Goal: Transaction & Acquisition: Purchase product/service

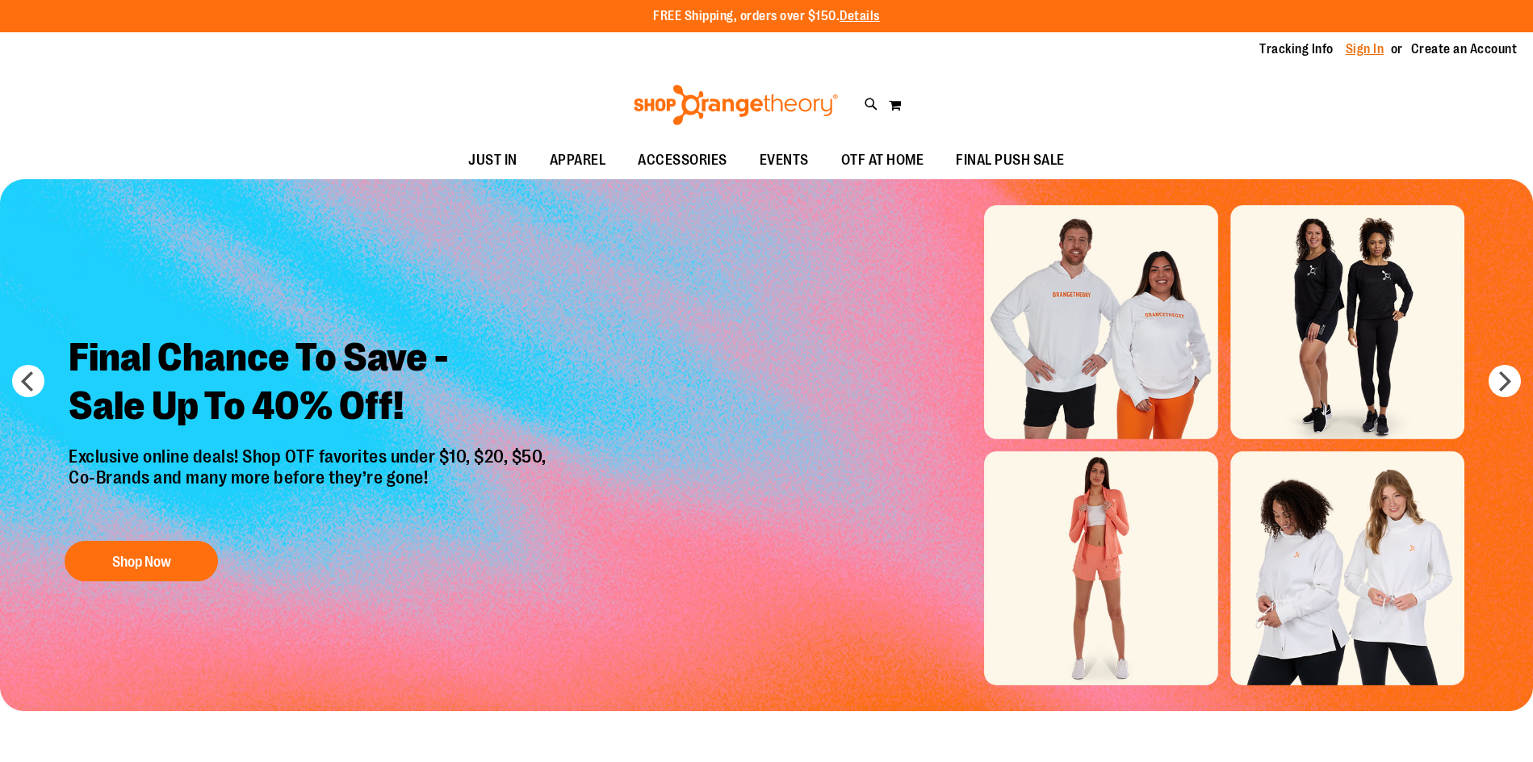
click at [1368, 40] on link "Sign In" at bounding box center [1365, 49] width 39 height 18
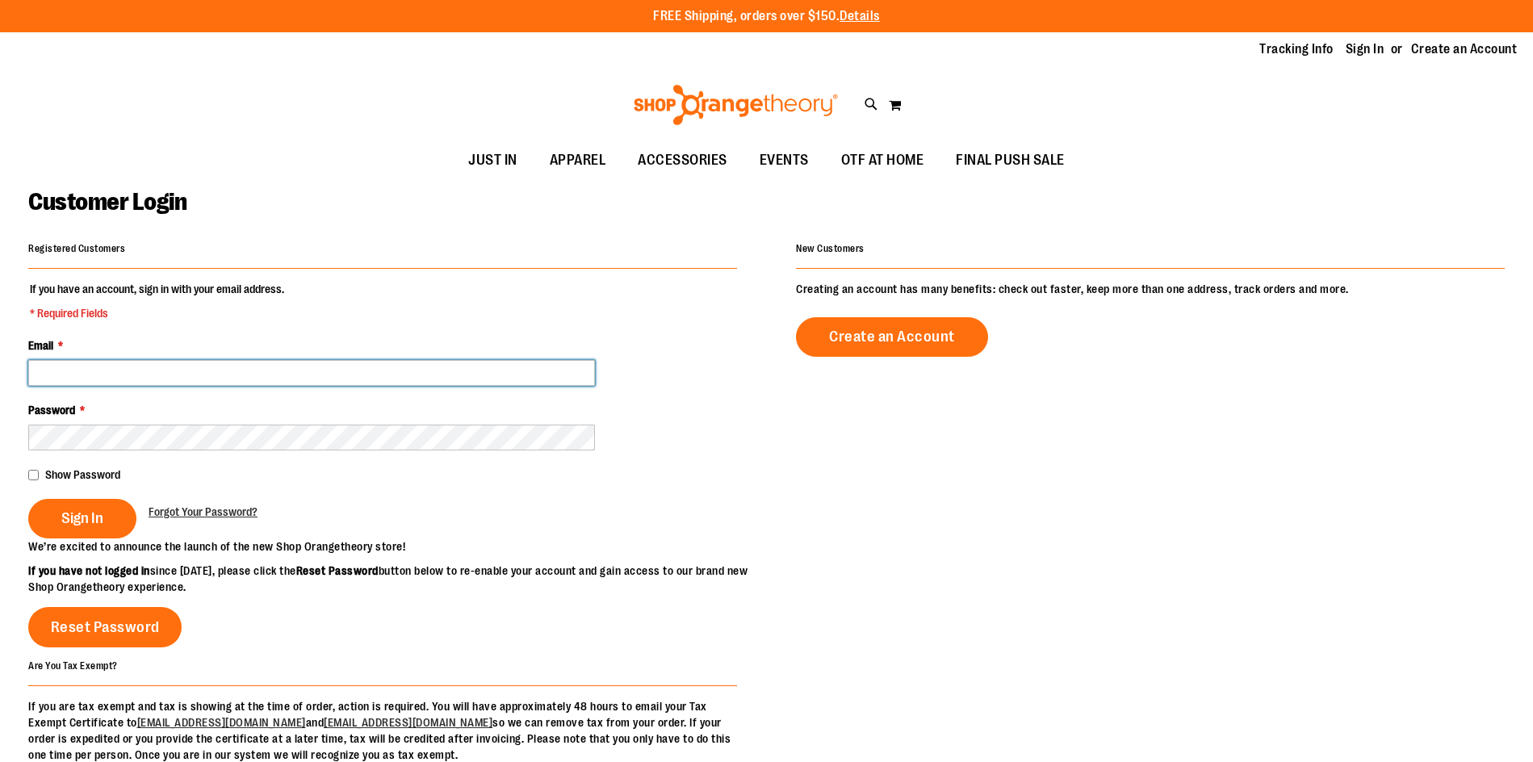
click at [264, 375] on input "Email *" at bounding box center [311, 373] width 567 height 26
type input "**********"
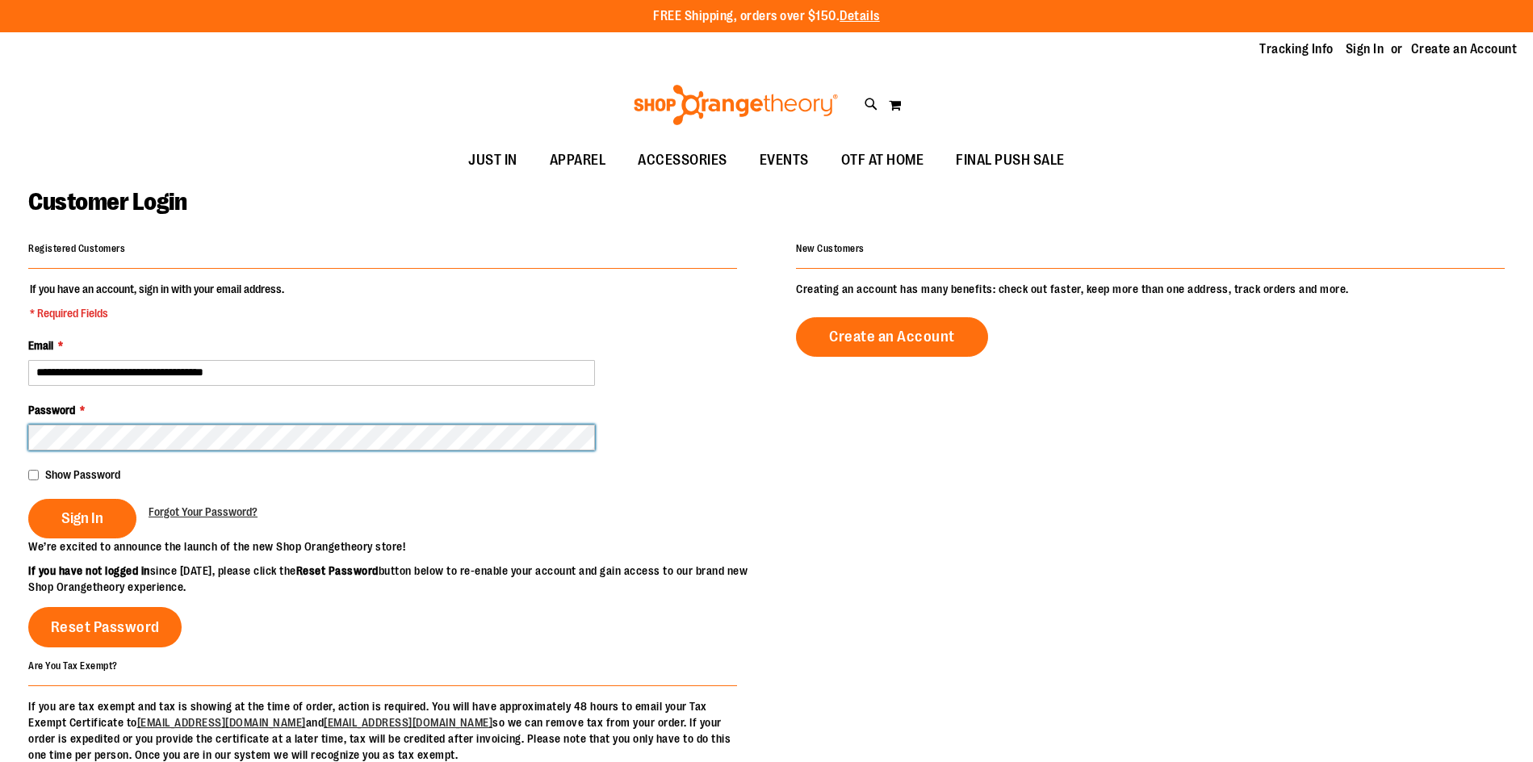
click at [28, 499] on button "Sign In" at bounding box center [82, 519] width 108 height 40
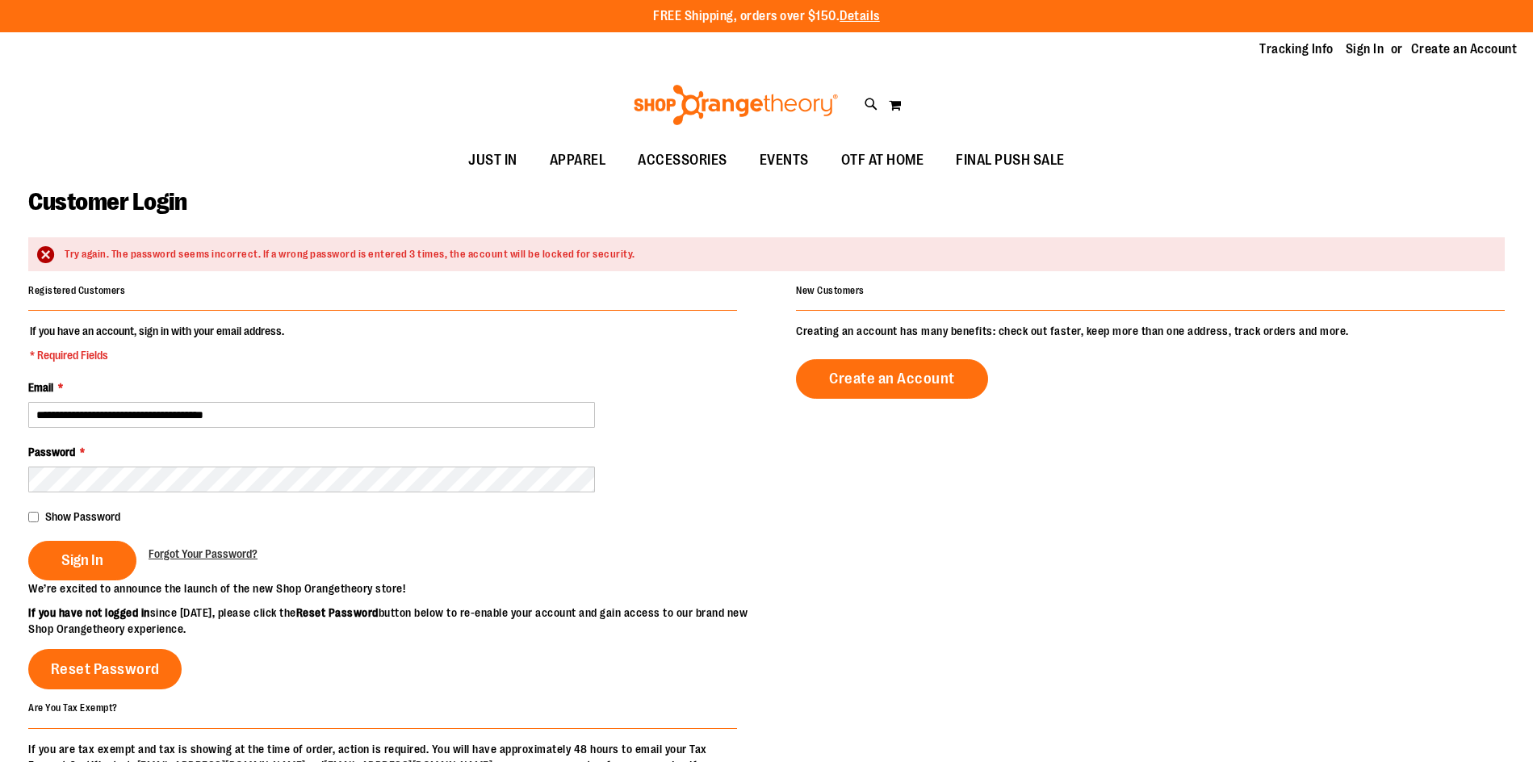
click at [143, 459] on div "Password *" at bounding box center [382, 468] width 709 height 48
click at [83, 564] on span "Sign In" at bounding box center [82, 560] width 42 height 18
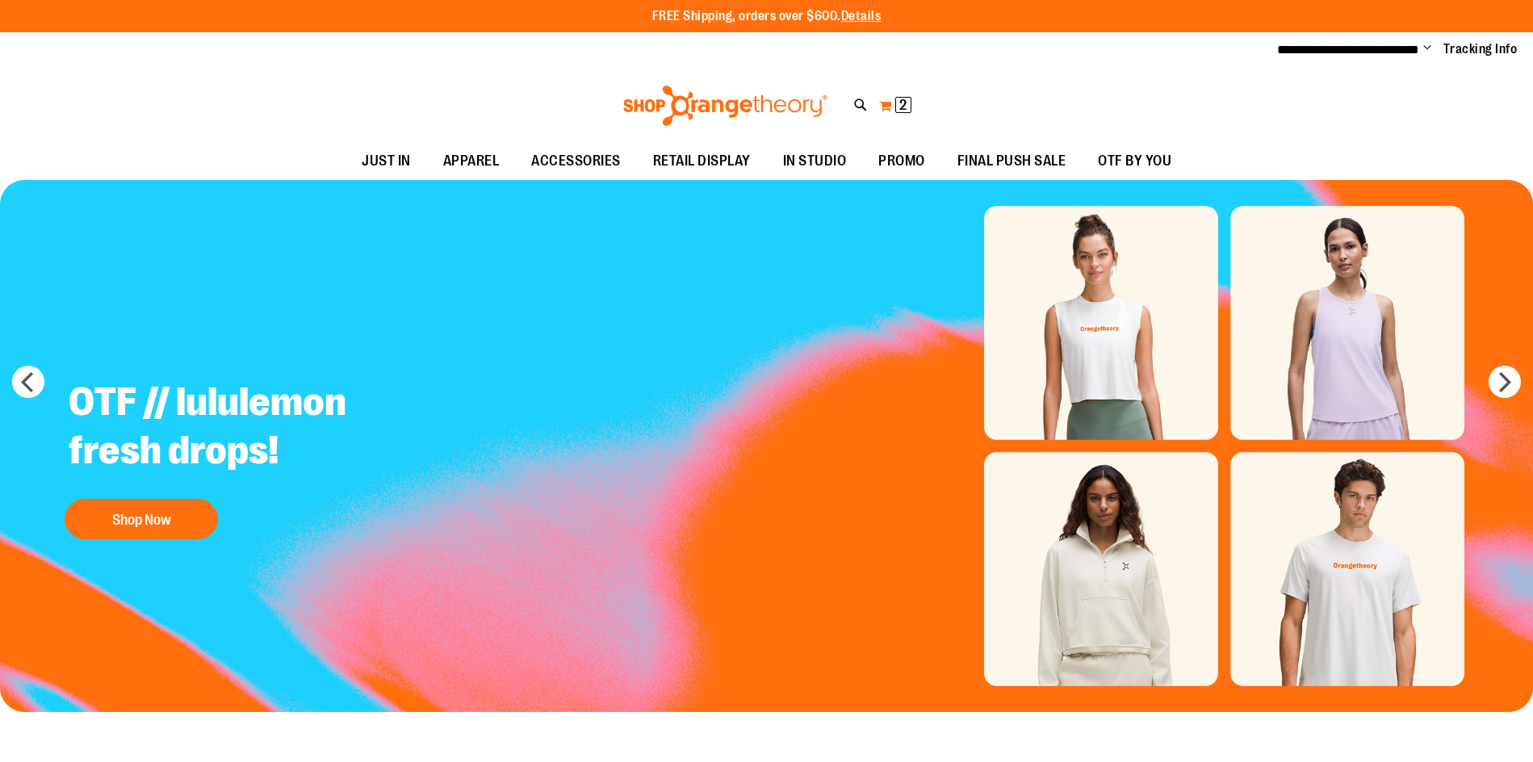
click at [897, 107] on span "2 2 items" at bounding box center [903, 105] width 16 height 16
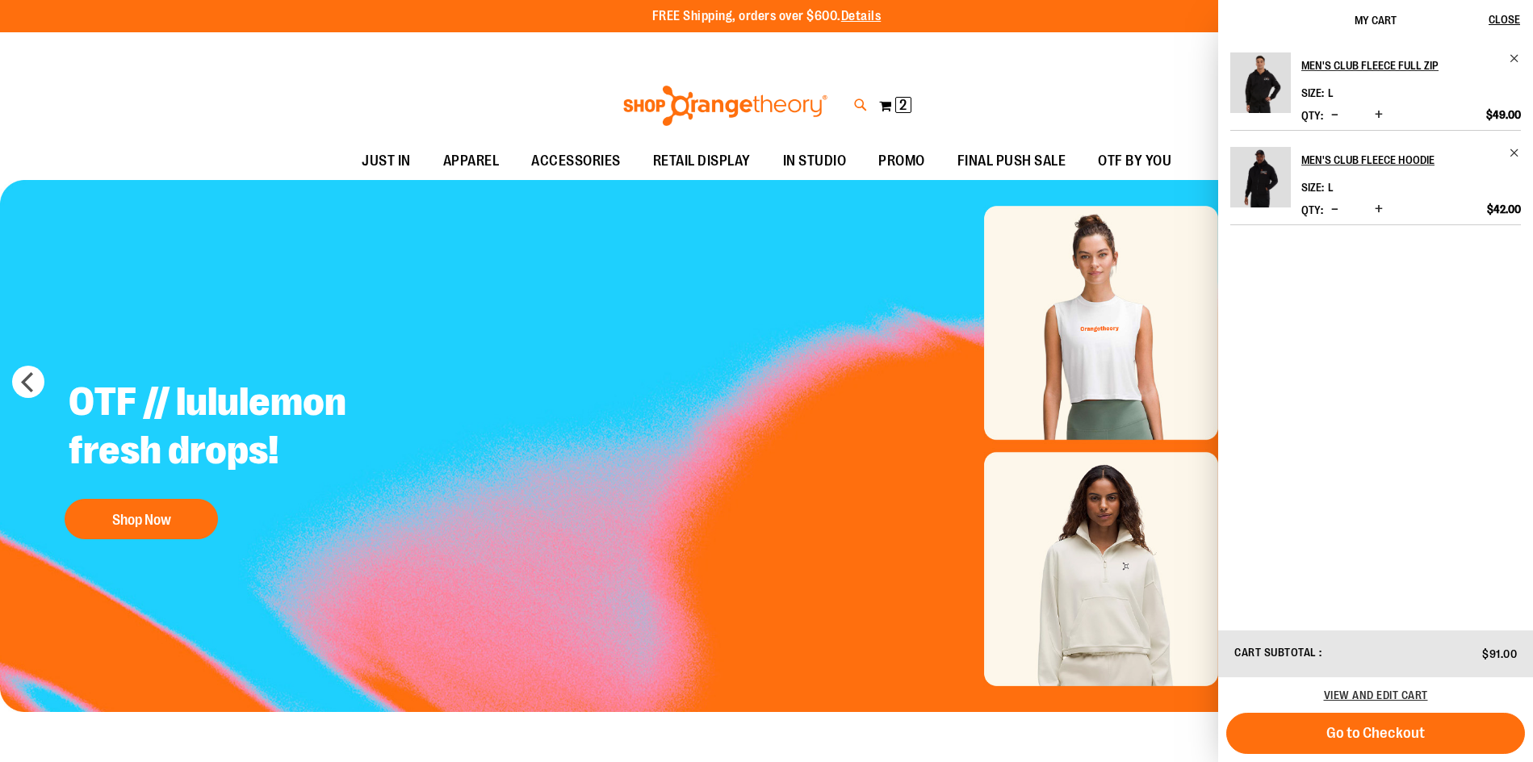
click at [858, 102] on icon at bounding box center [861, 105] width 14 height 19
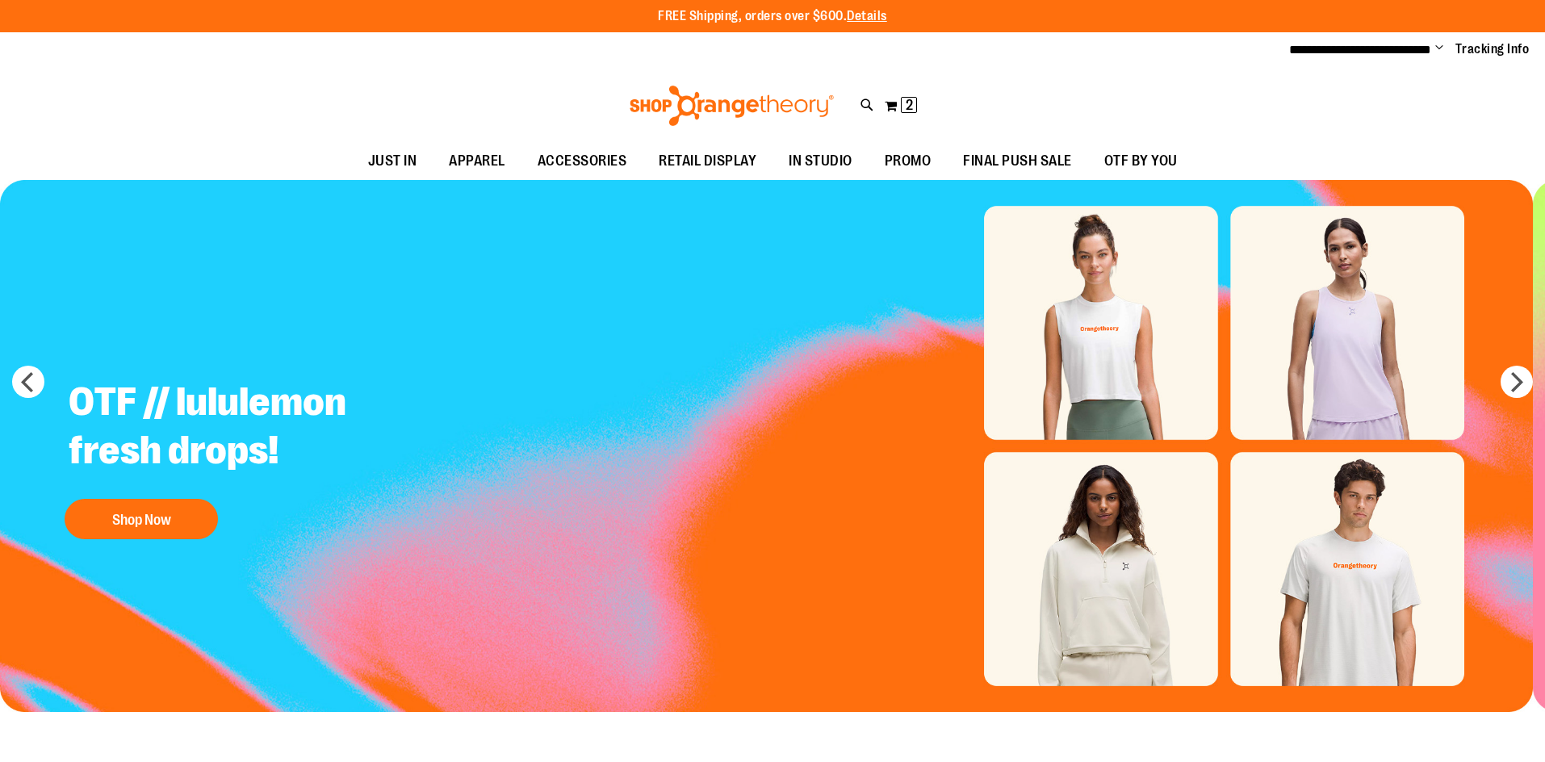
click at [627, 102] on input "Search" at bounding box center [773, 91] width 1226 height 53
type input "*******"
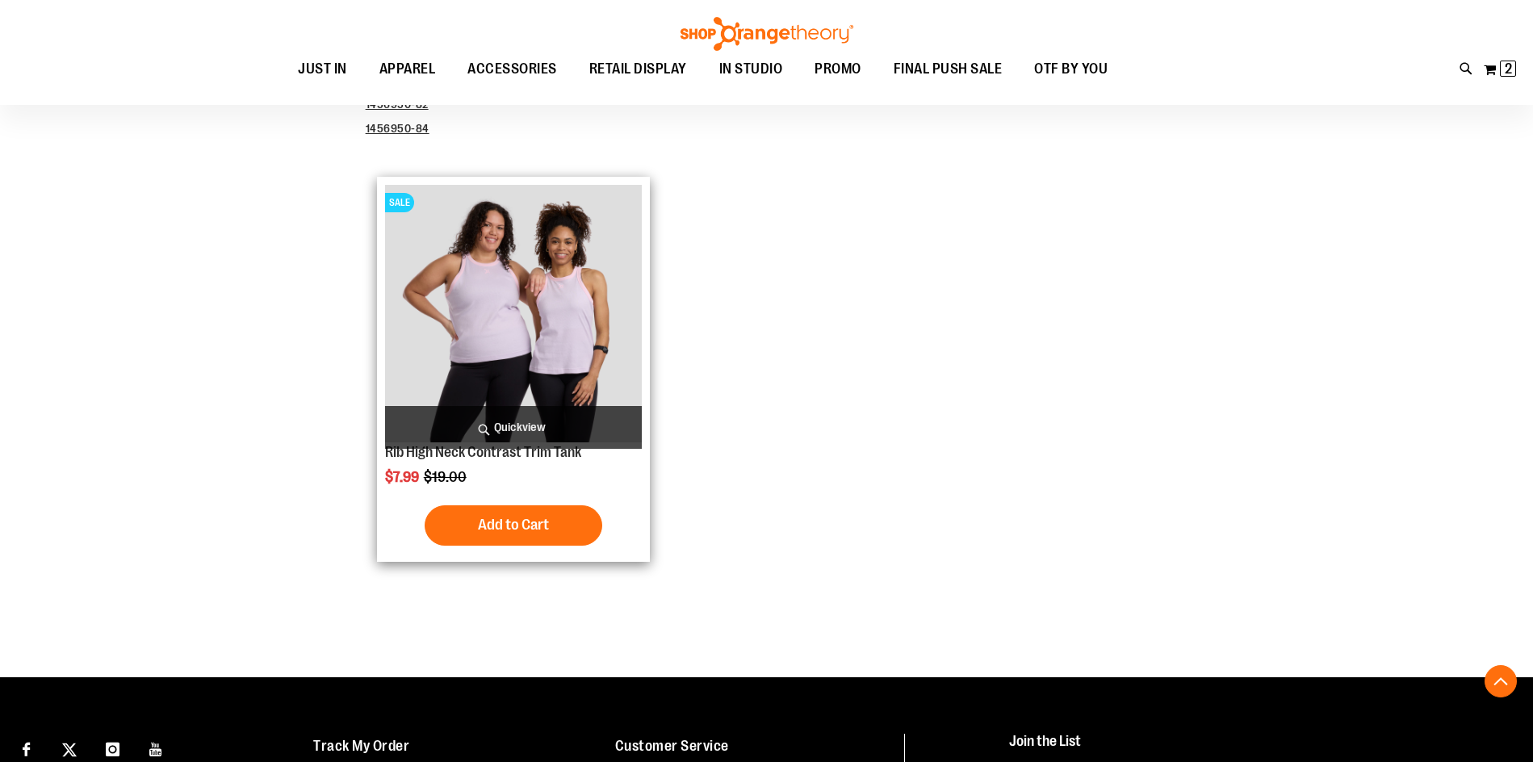
scroll to position [484, 0]
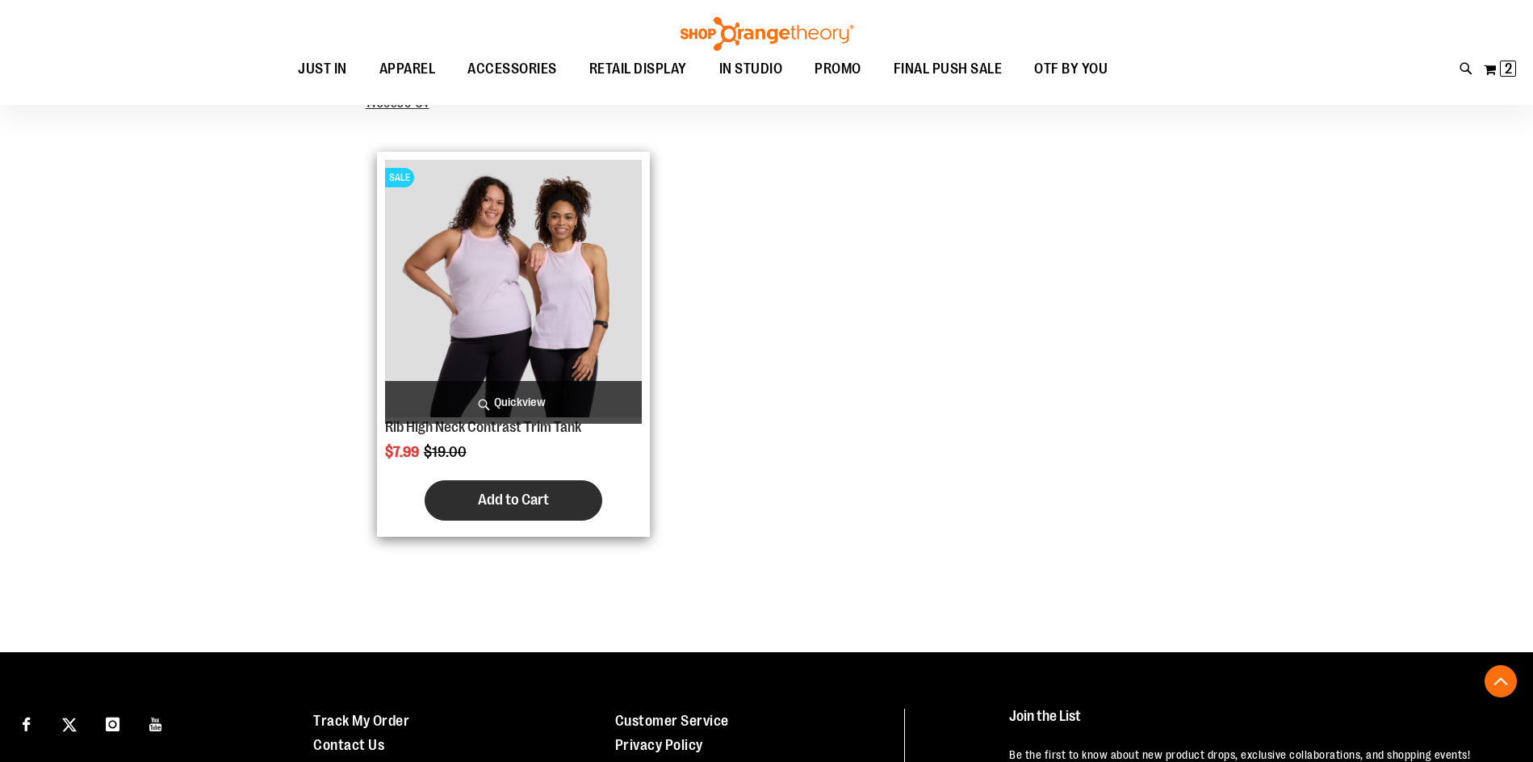
click at [495, 507] on span "Add to Cart" at bounding box center [513, 500] width 71 height 18
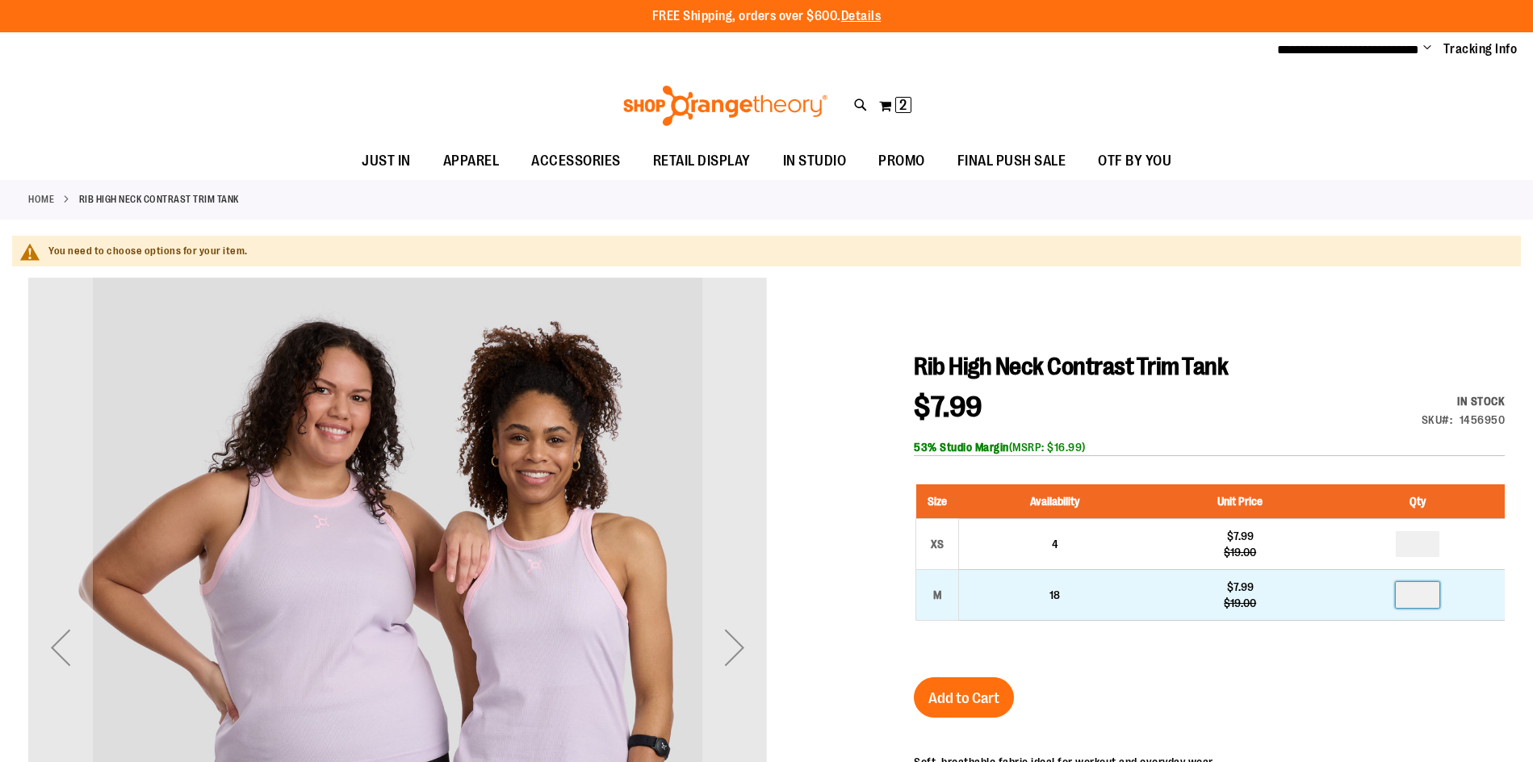
drag, startPoint x: 1431, startPoint y: 598, endPoint x: 1400, endPoint y: 594, distance: 31.7
click at [1400, 594] on input "number" at bounding box center [1418, 595] width 44 height 26
type input "*"
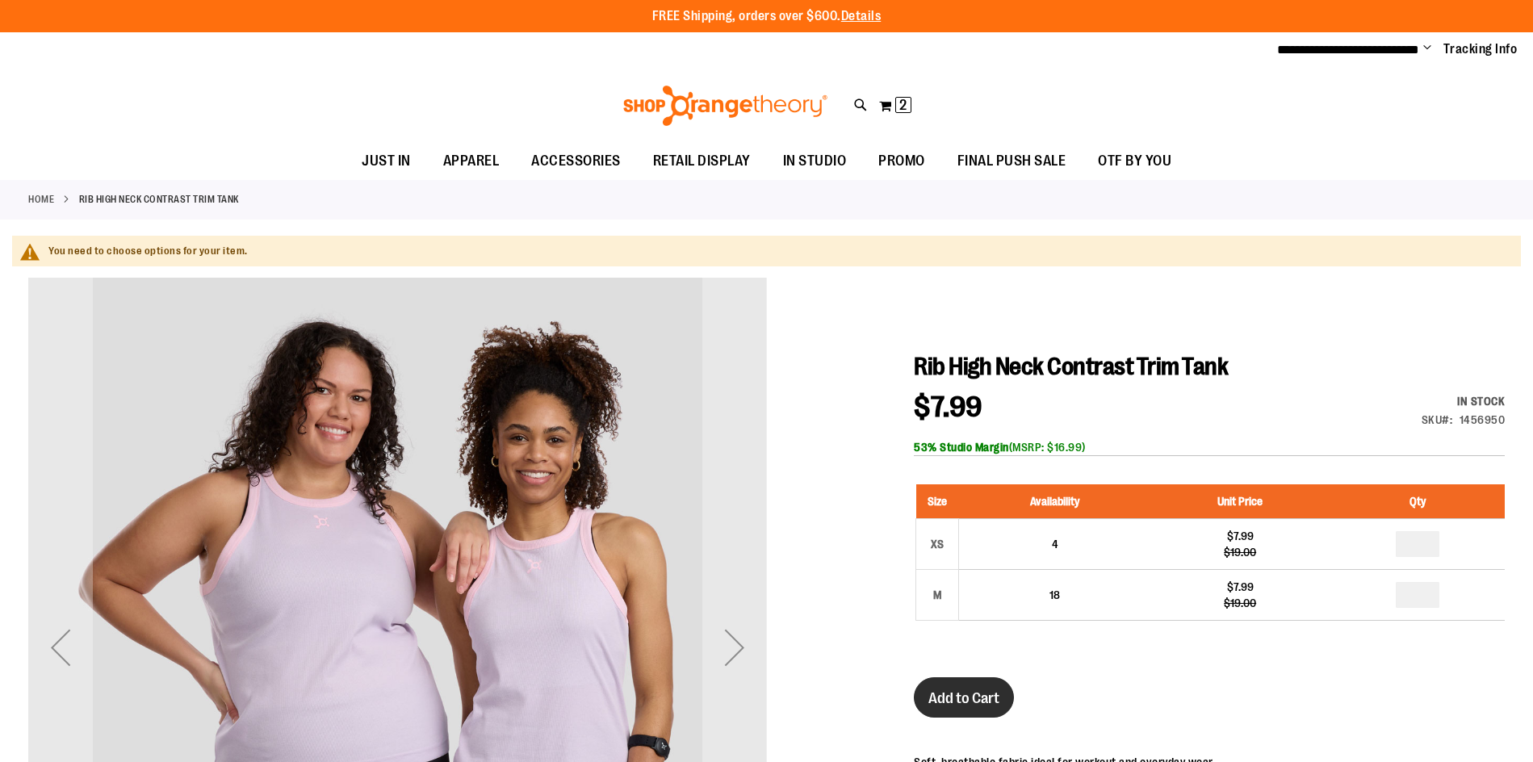
click at [937, 703] on span "Add to Cart" at bounding box center [963, 698] width 71 height 18
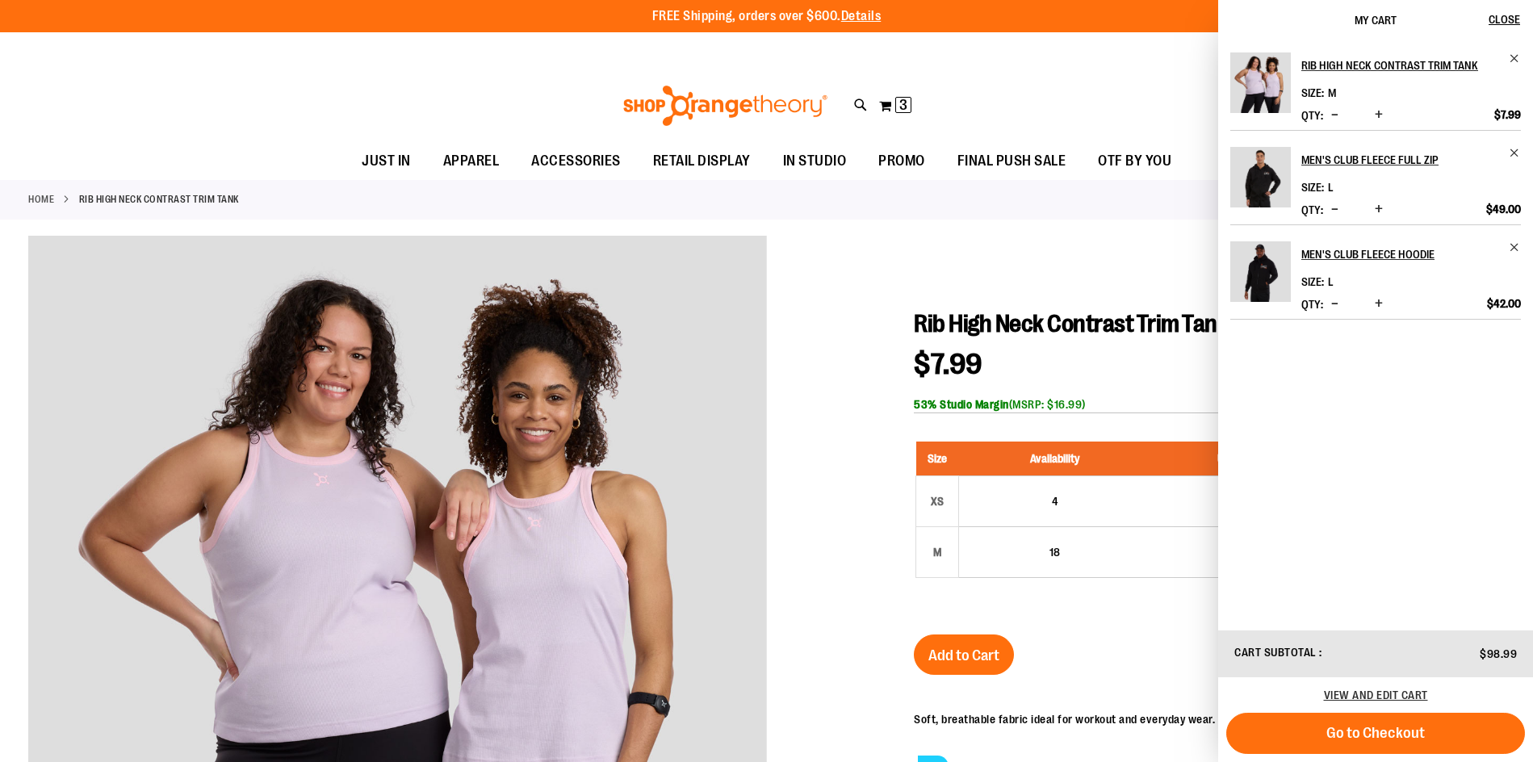
click at [828, 643] on div at bounding box center [766, 649] width 1477 height 827
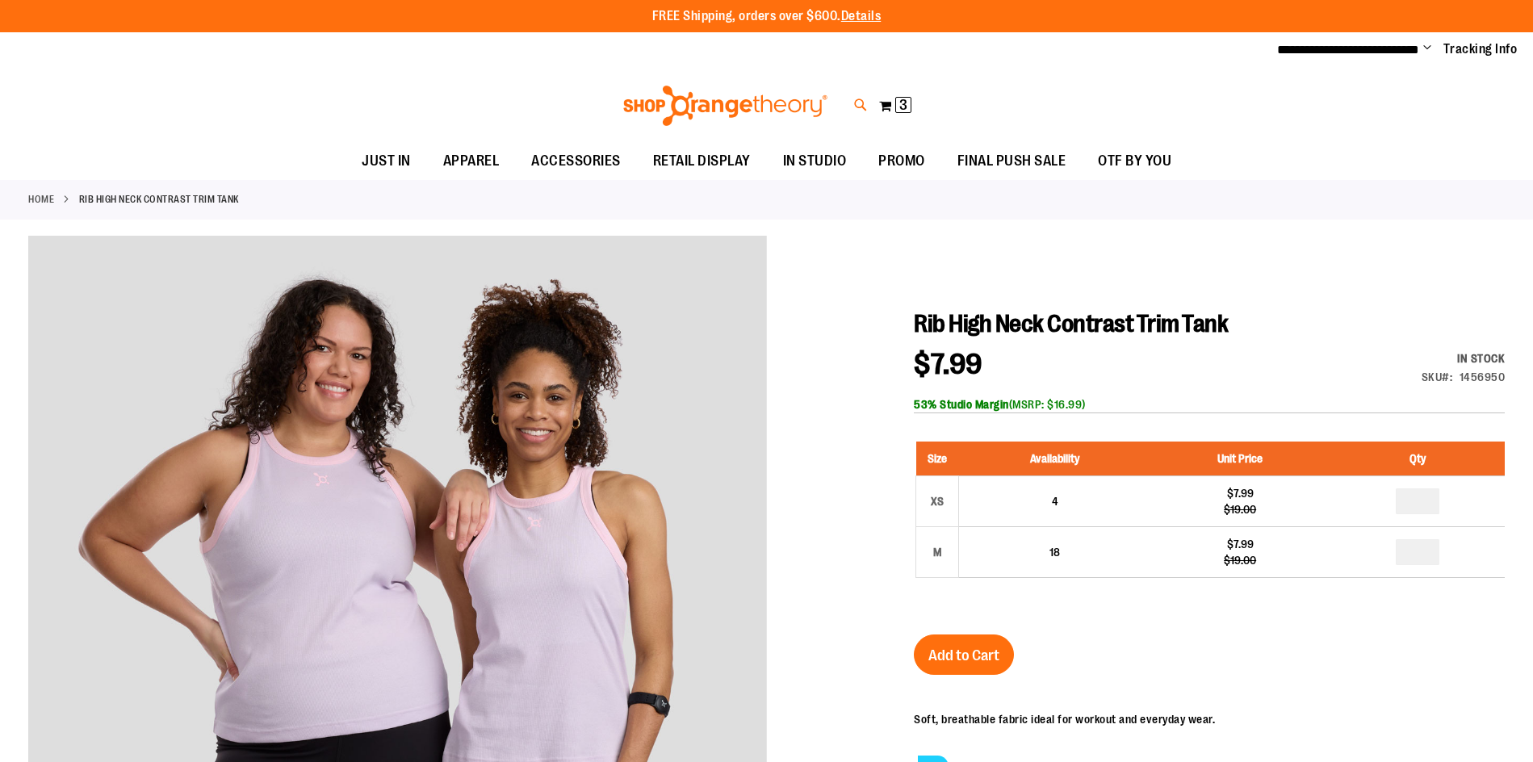
click at [861, 111] on icon at bounding box center [861, 105] width 14 height 19
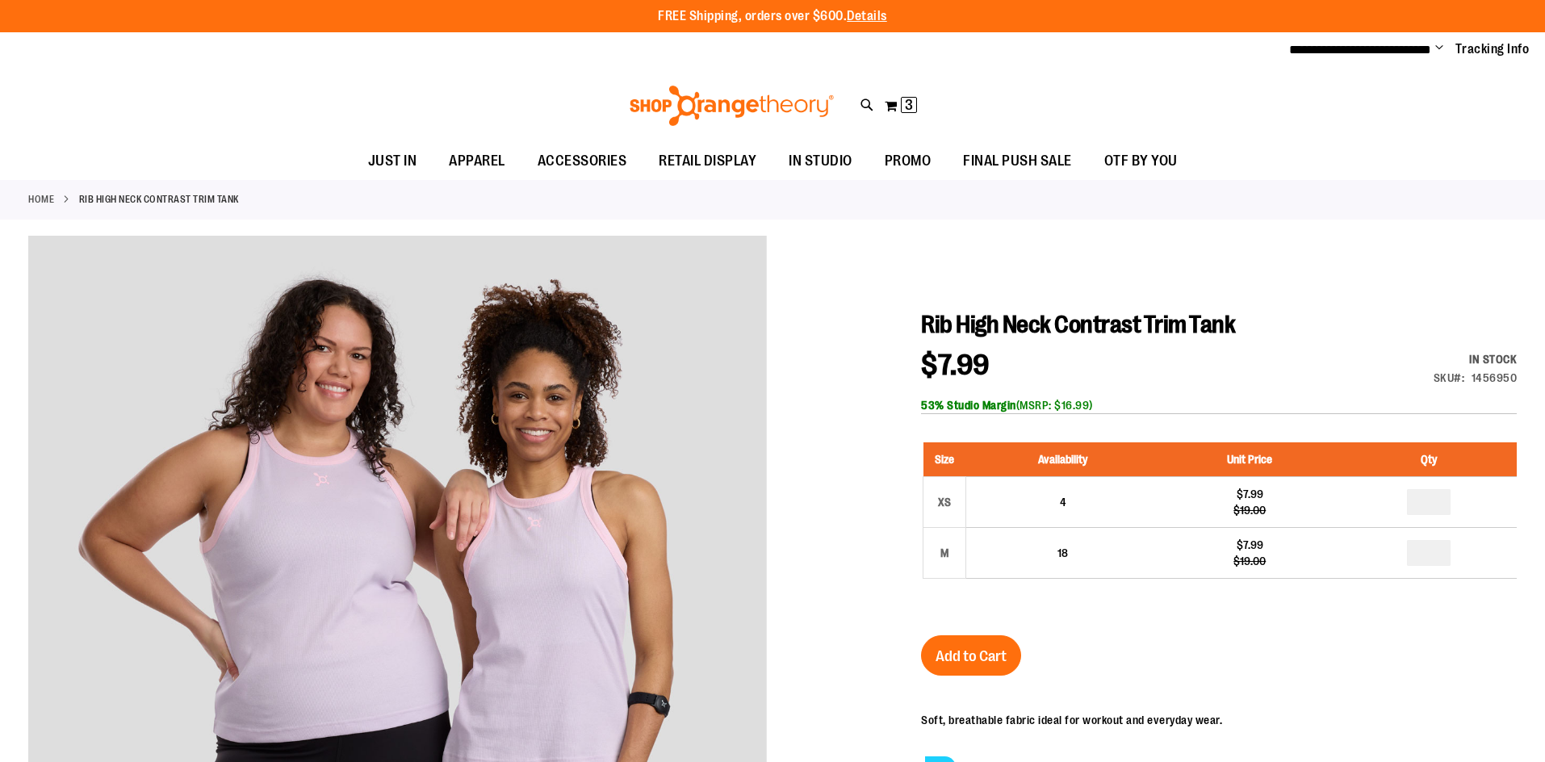
click at [495, 84] on input "Search" at bounding box center [773, 91] width 1226 height 53
type input "*******"
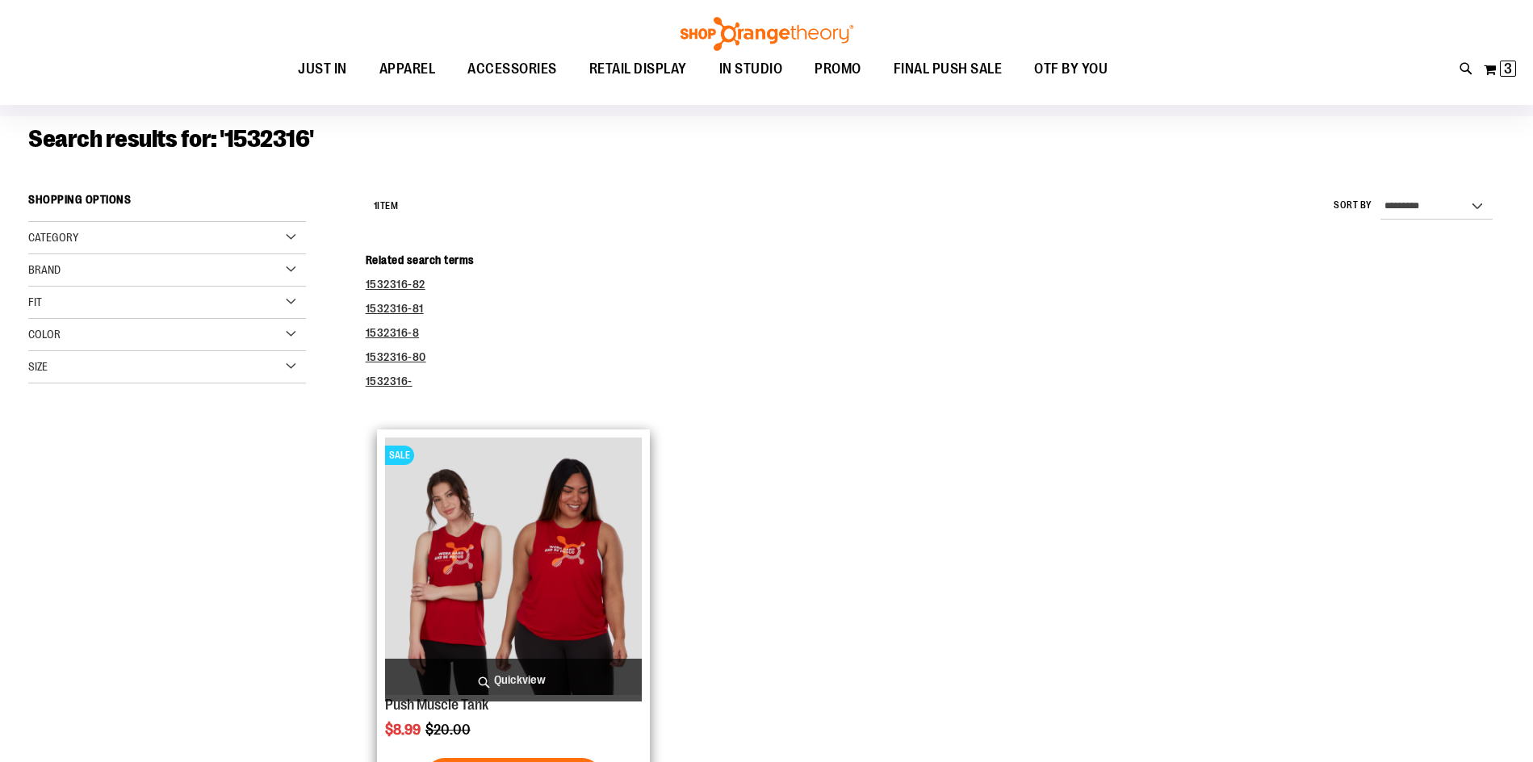
scroll to position [241, 0]
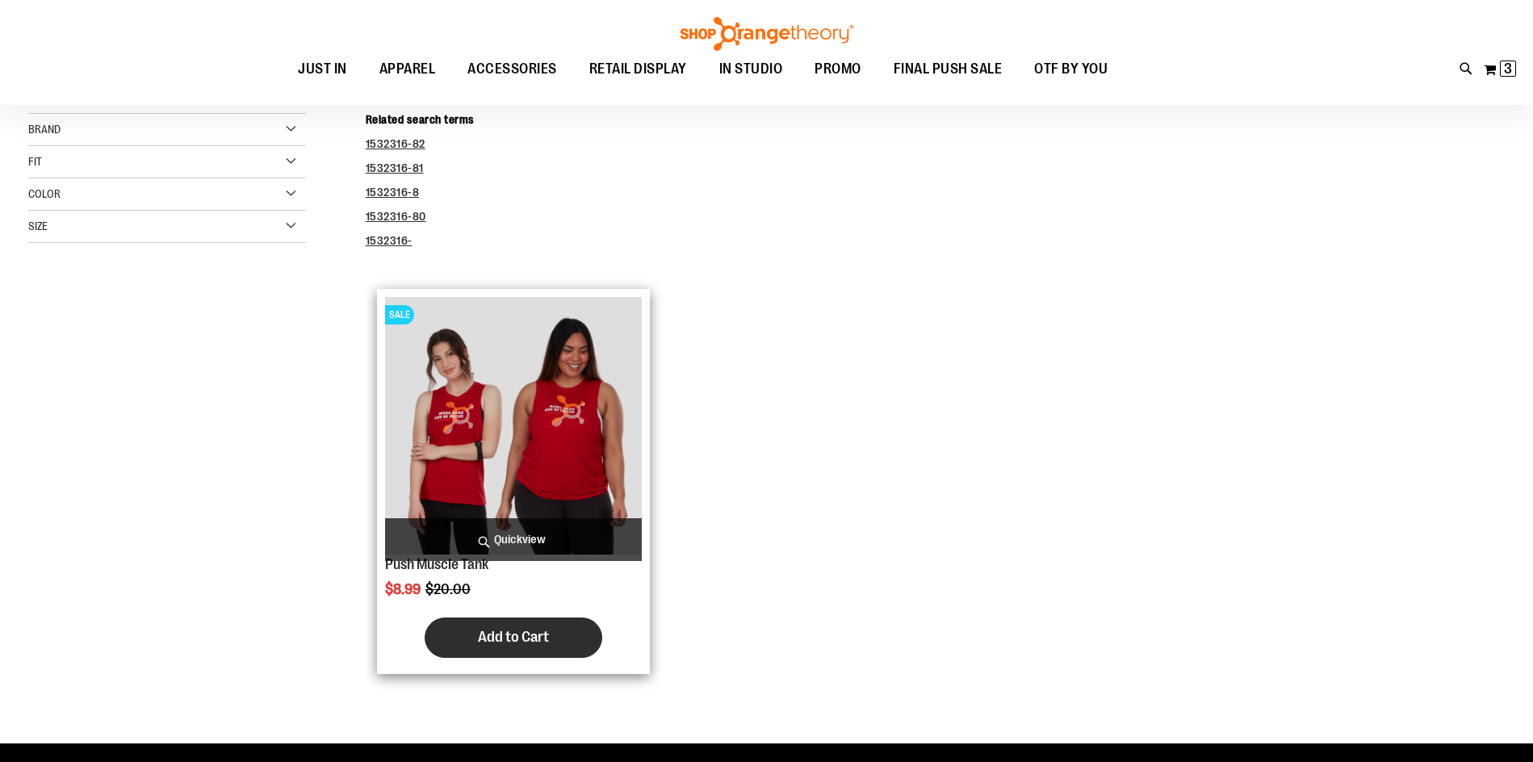
click at [483, 643] on span "Add to Cart" at bounding box center [513, 637] width 71 height 18
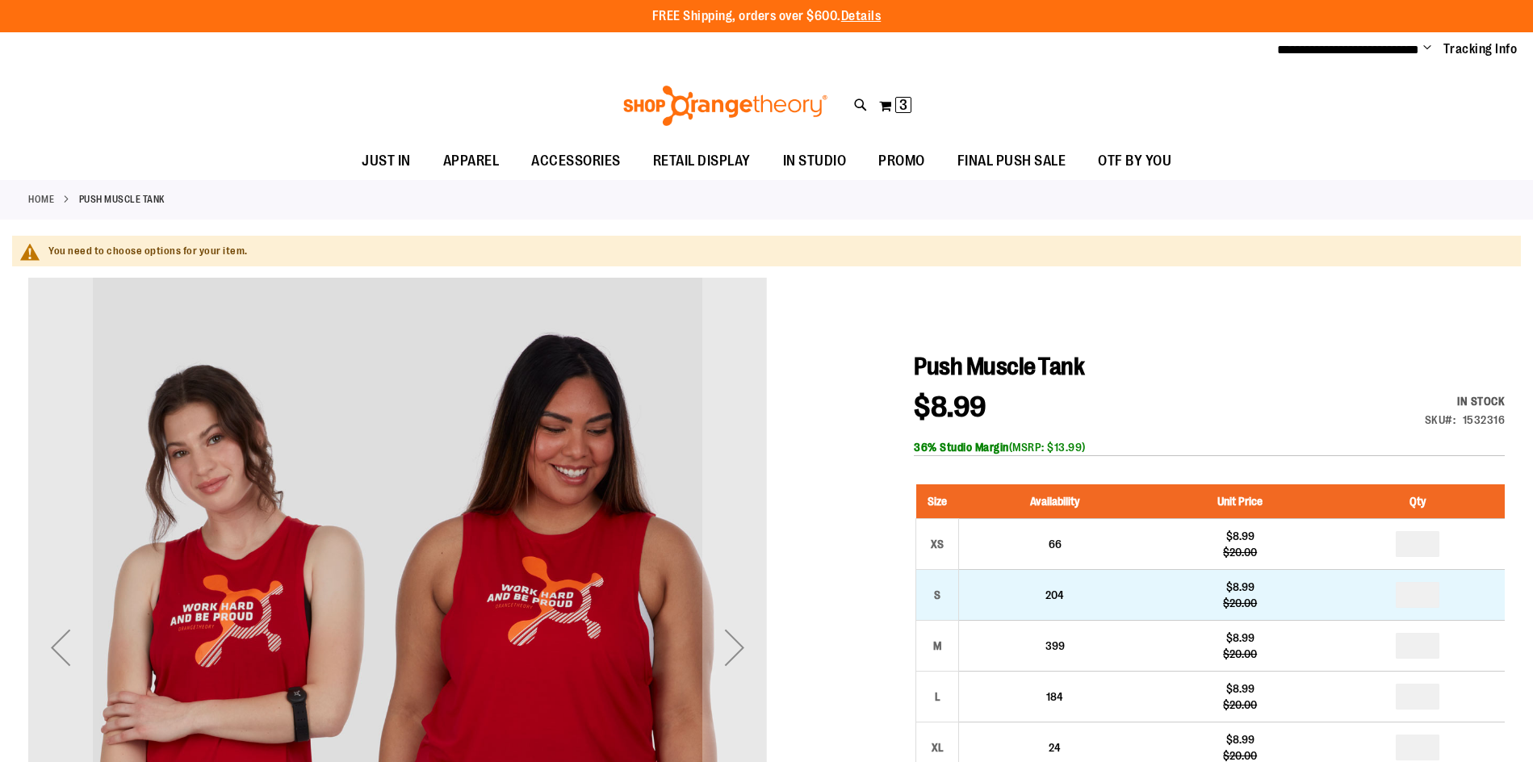
click at [1419, 610] on td "*" at bounding box center [1417, 594] width 175 height 51
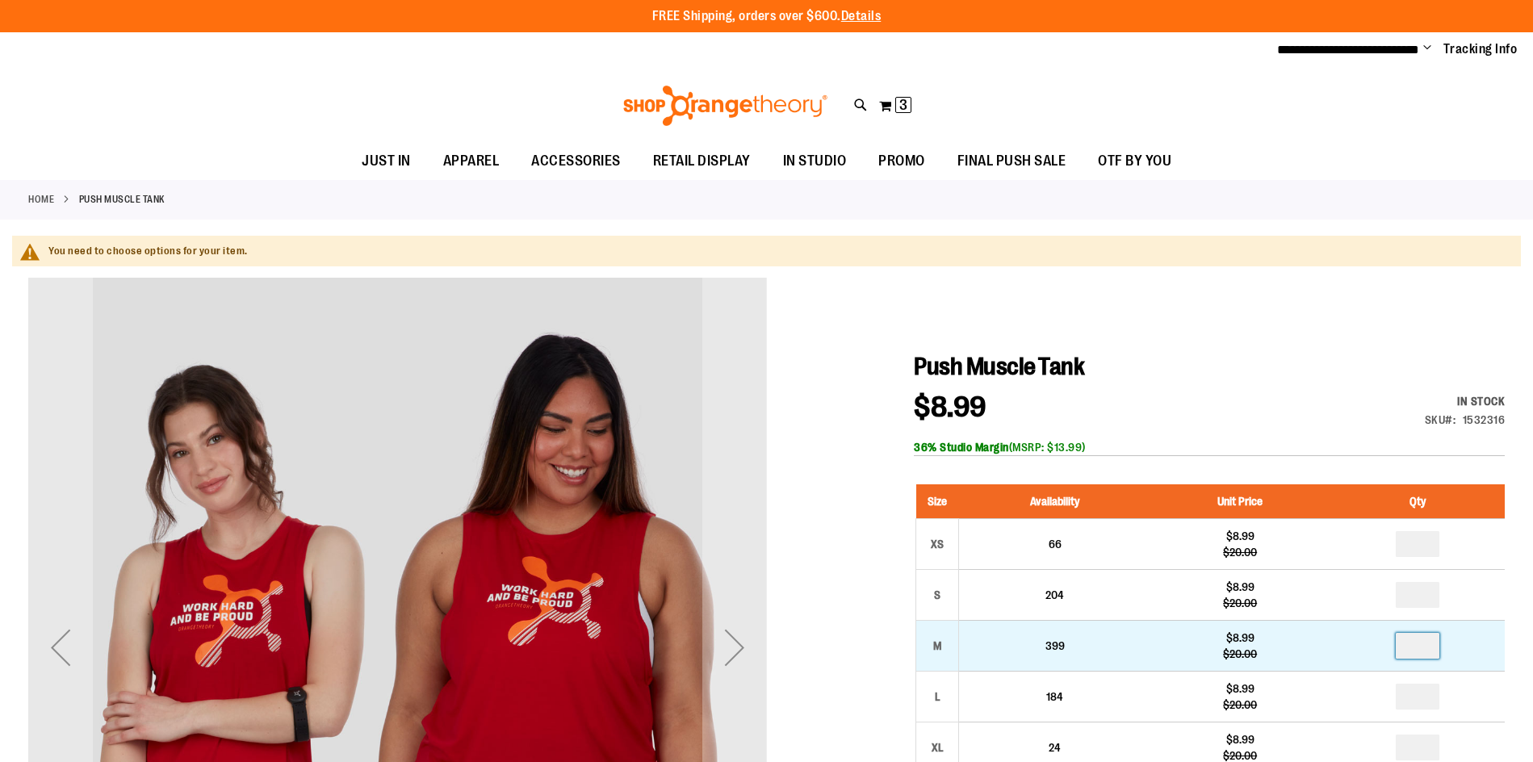
click at [1421, 649] on input "number" at bounding box center [1418, 646] width 44 height 26
type input "*"
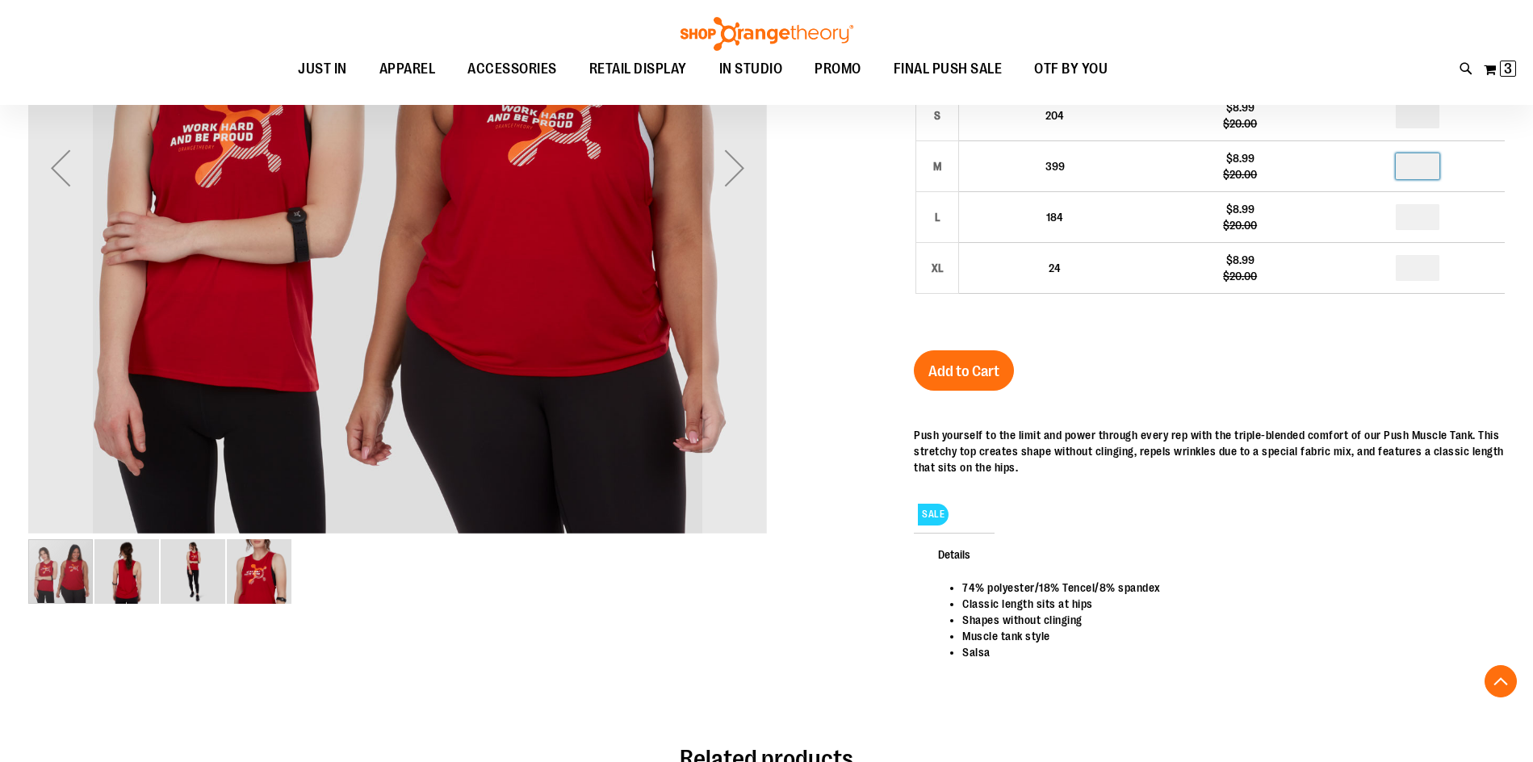
scroll to position [424, 0]
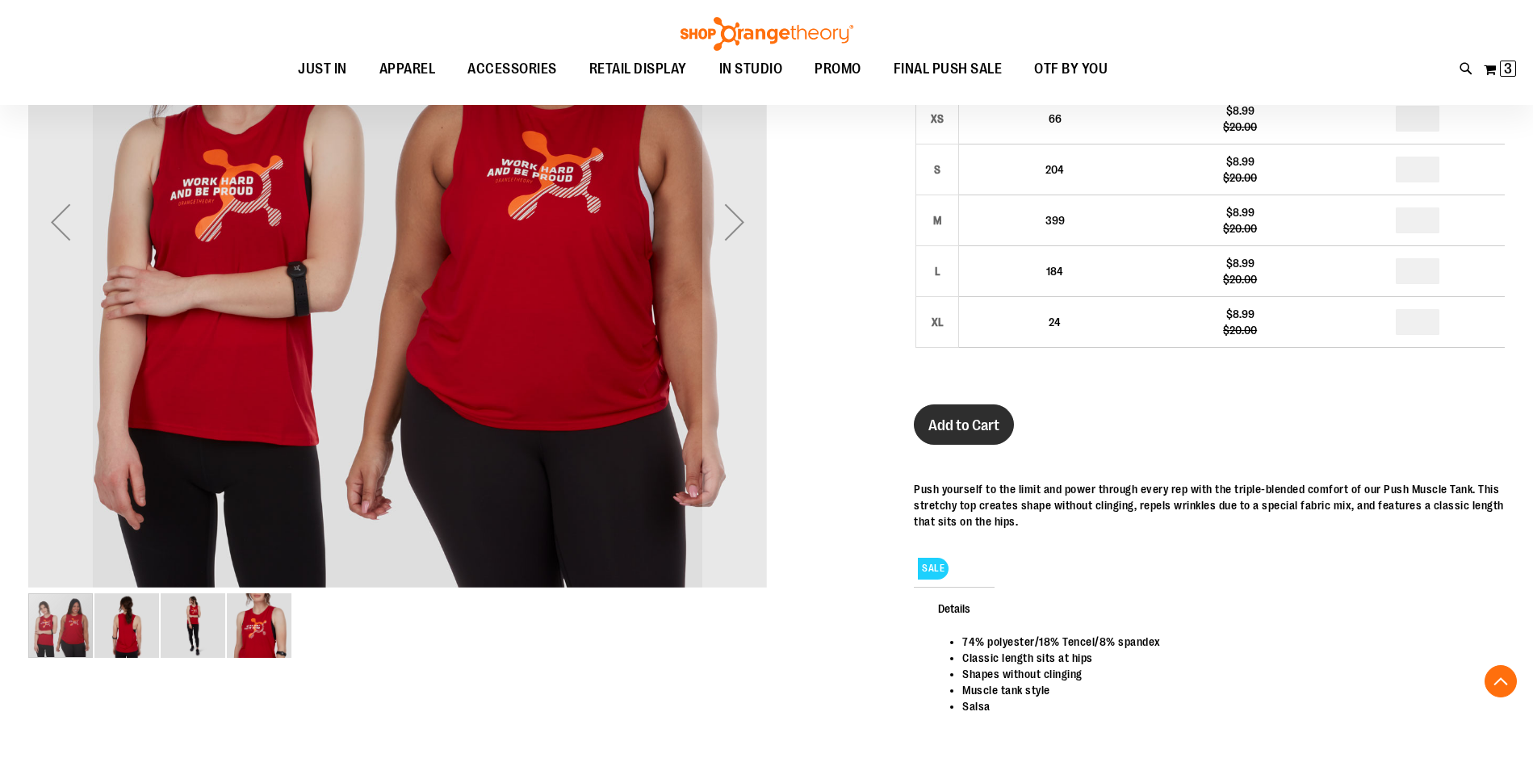
click at [937, 418] on span "Add to Cart" at bounding box center [963, 426] width 71 height 18
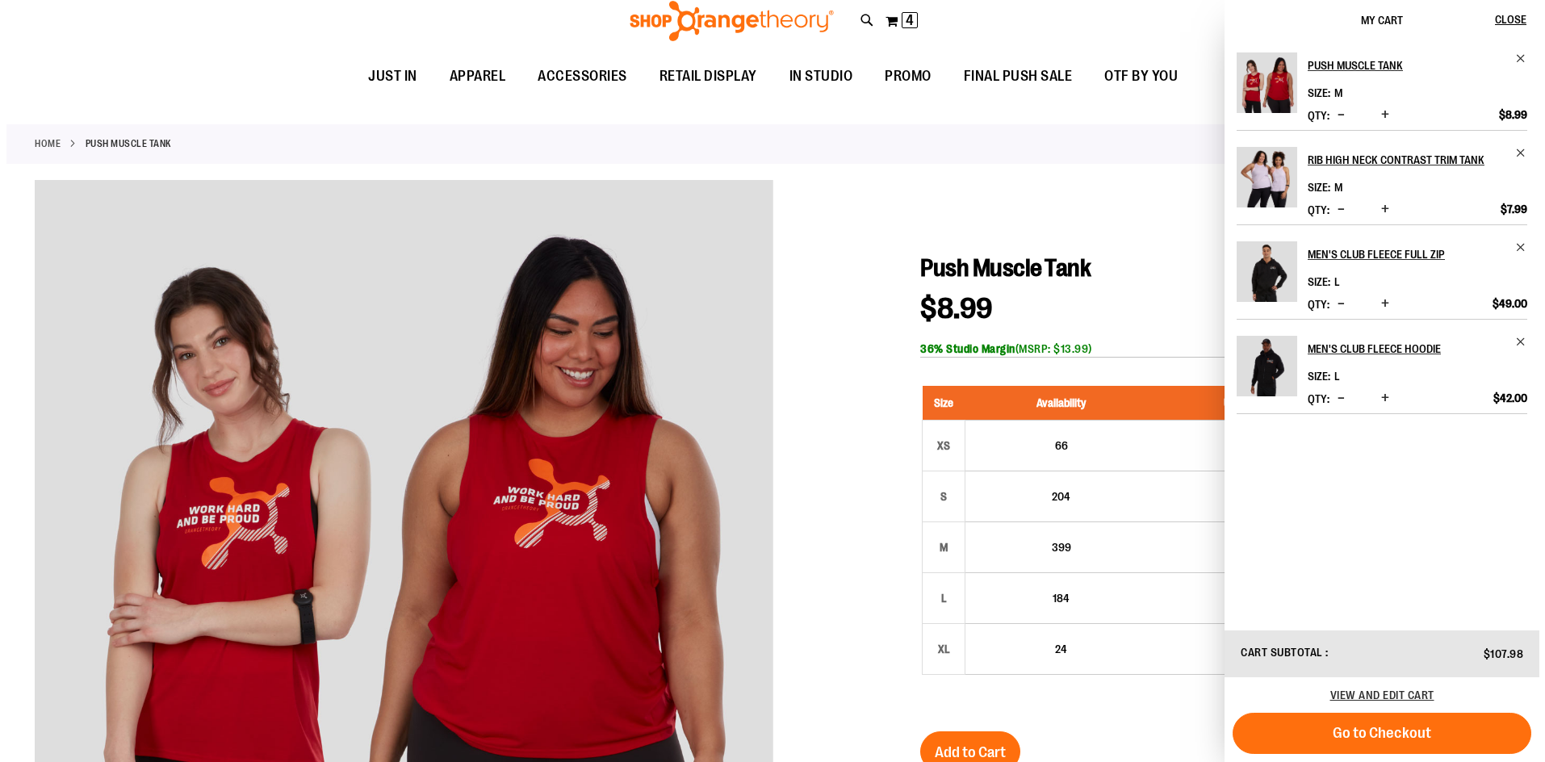
scroll to position [0, 0]
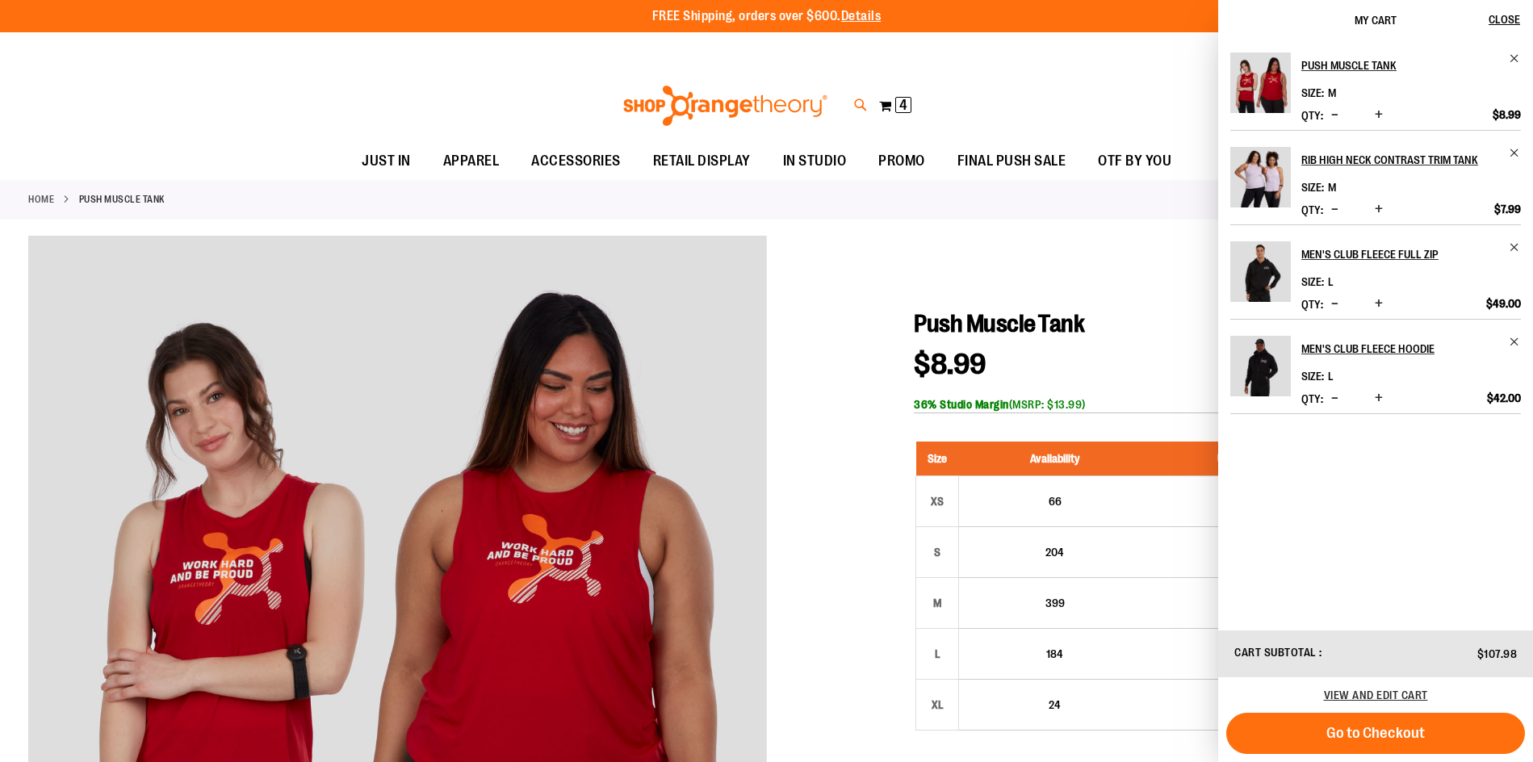
click at [854, 103] on icon at bounding box center [861, 105] width 14 height 19
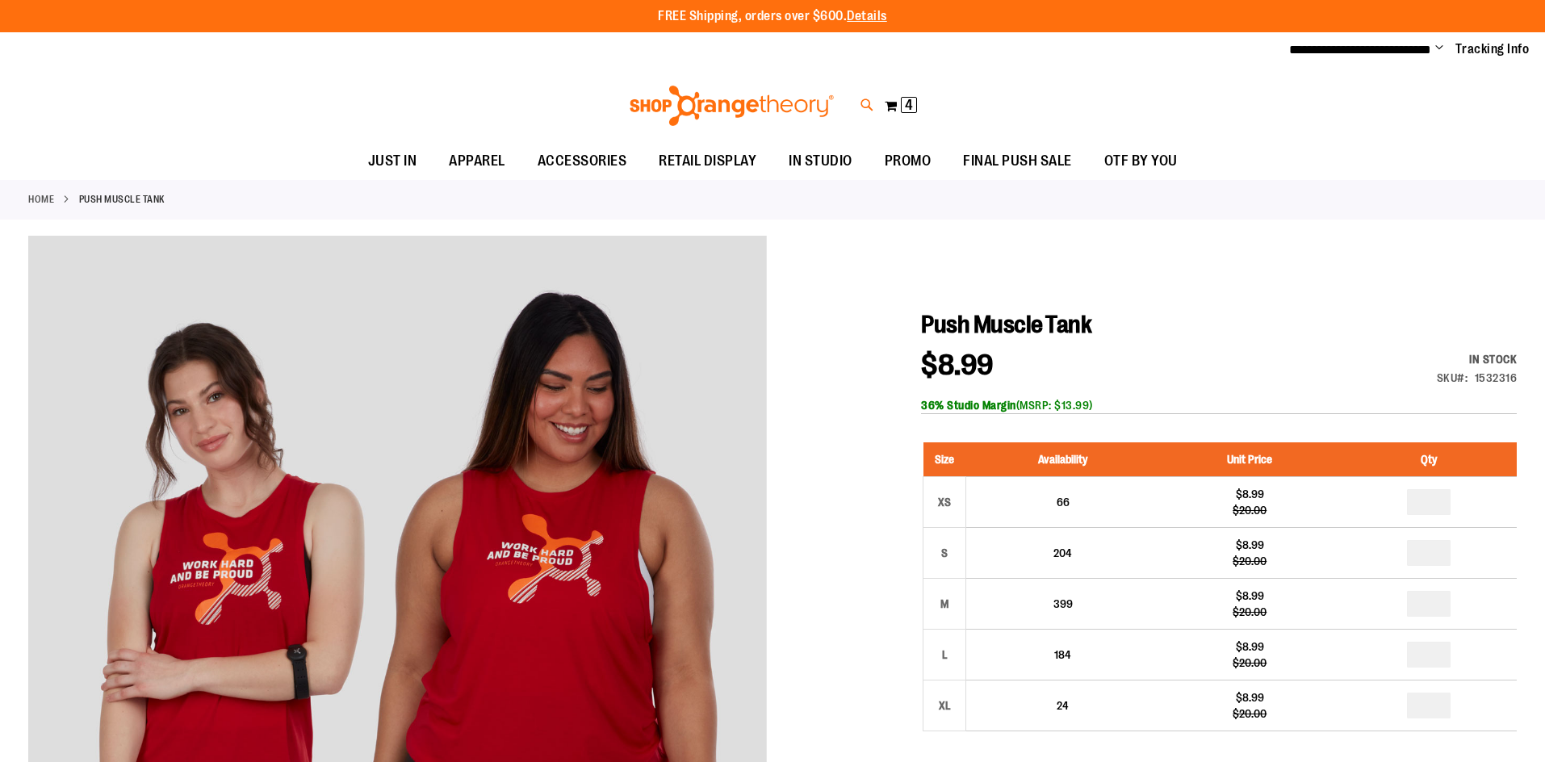
type input "*******"
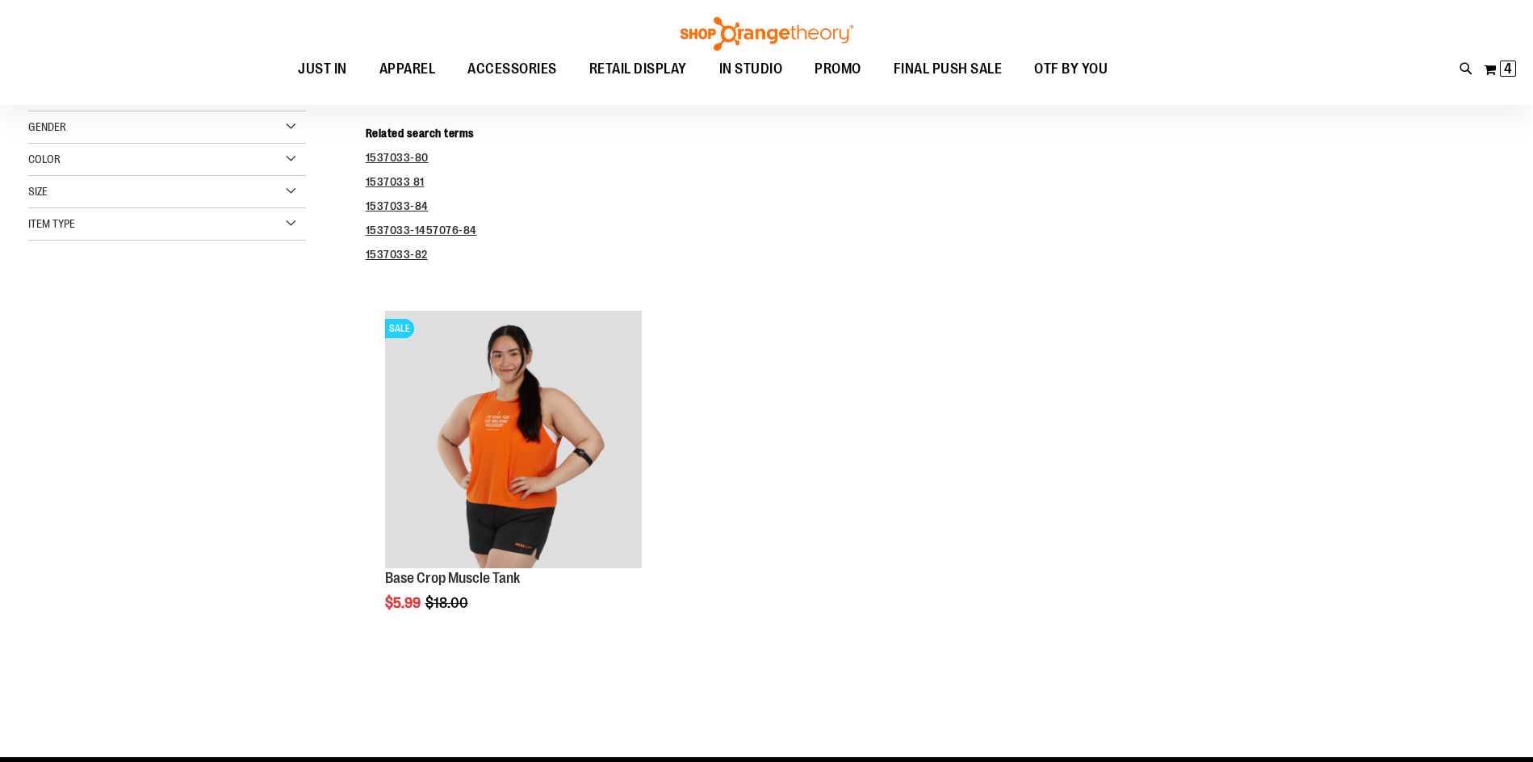
scroll to position [322, 0]
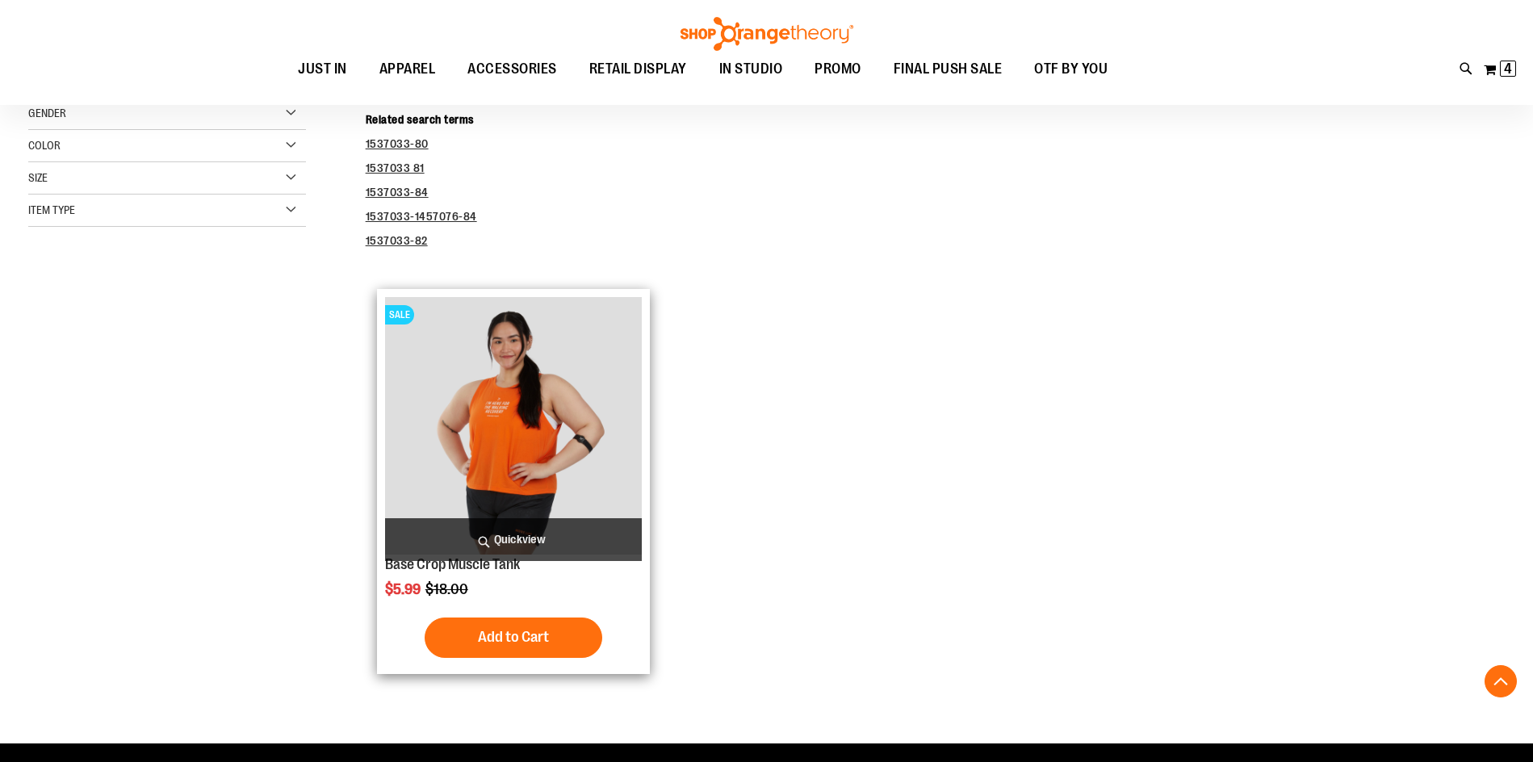
click at [539, 459] on img "product" at bounding box center [514, 426] width 258 height 258
click at [499, 646] on span "Add to Cart" at bounding box center [513, 637] width 71 height 18
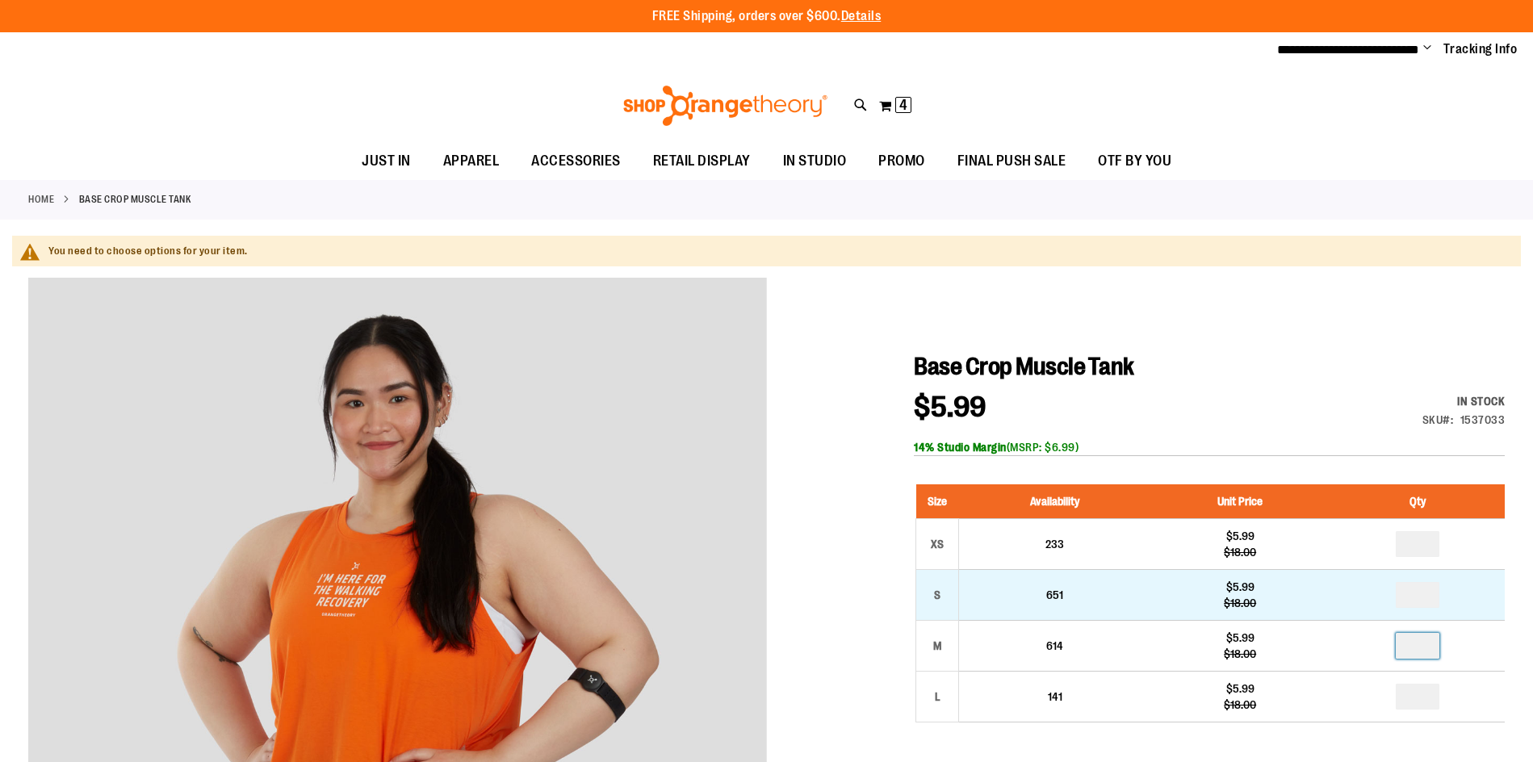
drag, startPoint x: 1431, startPoint y: 605, endPoint x: 1399, endPoint y: 605, distance: 31.5
click at [1399, 605] on tbody "XS 233 $5.99 $18.00 * S 651 $5.99 $18.00 * M L" at bounding box center [1210, 619] width 589 height 203
type input "*"
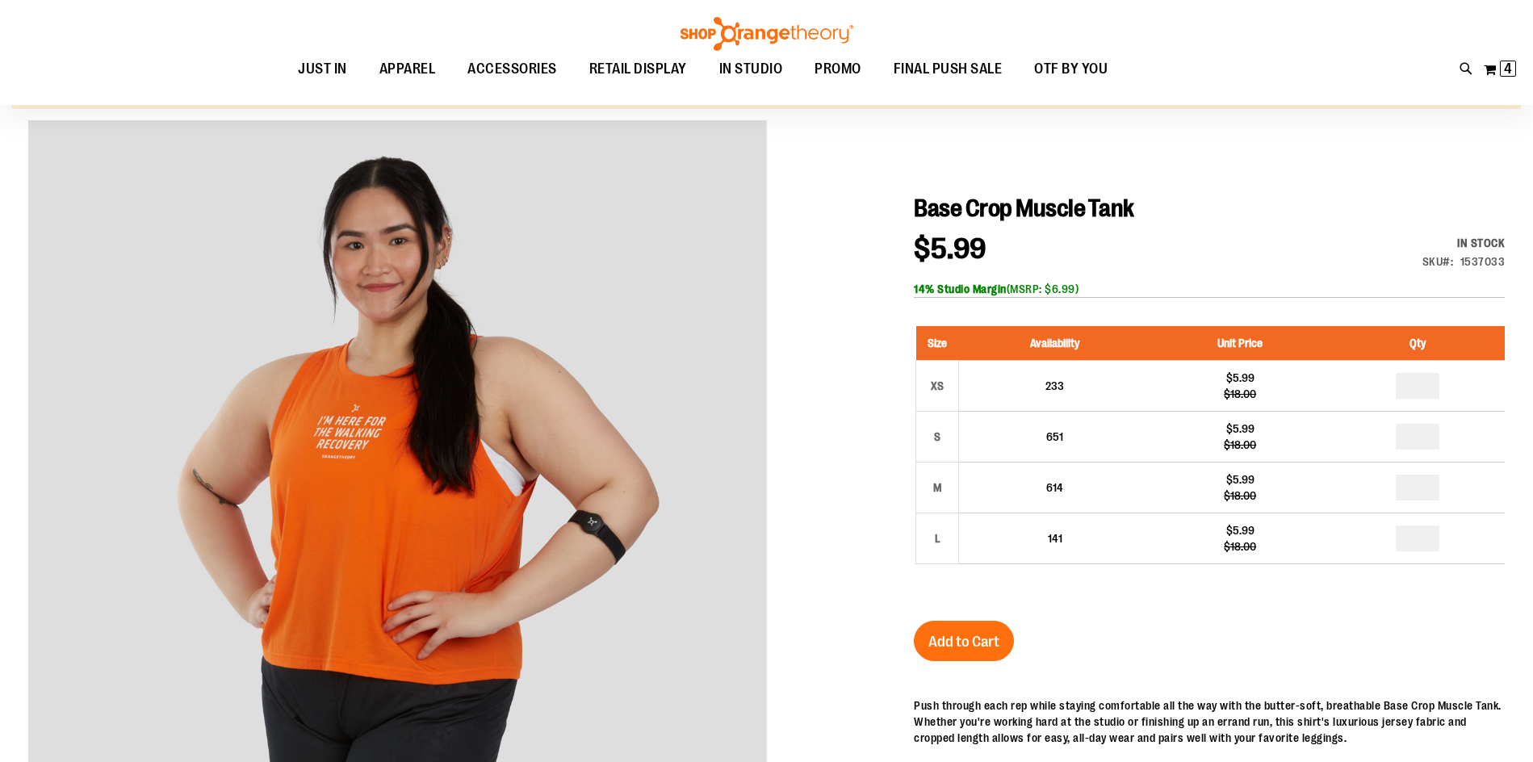
scroll to position [161, 0]
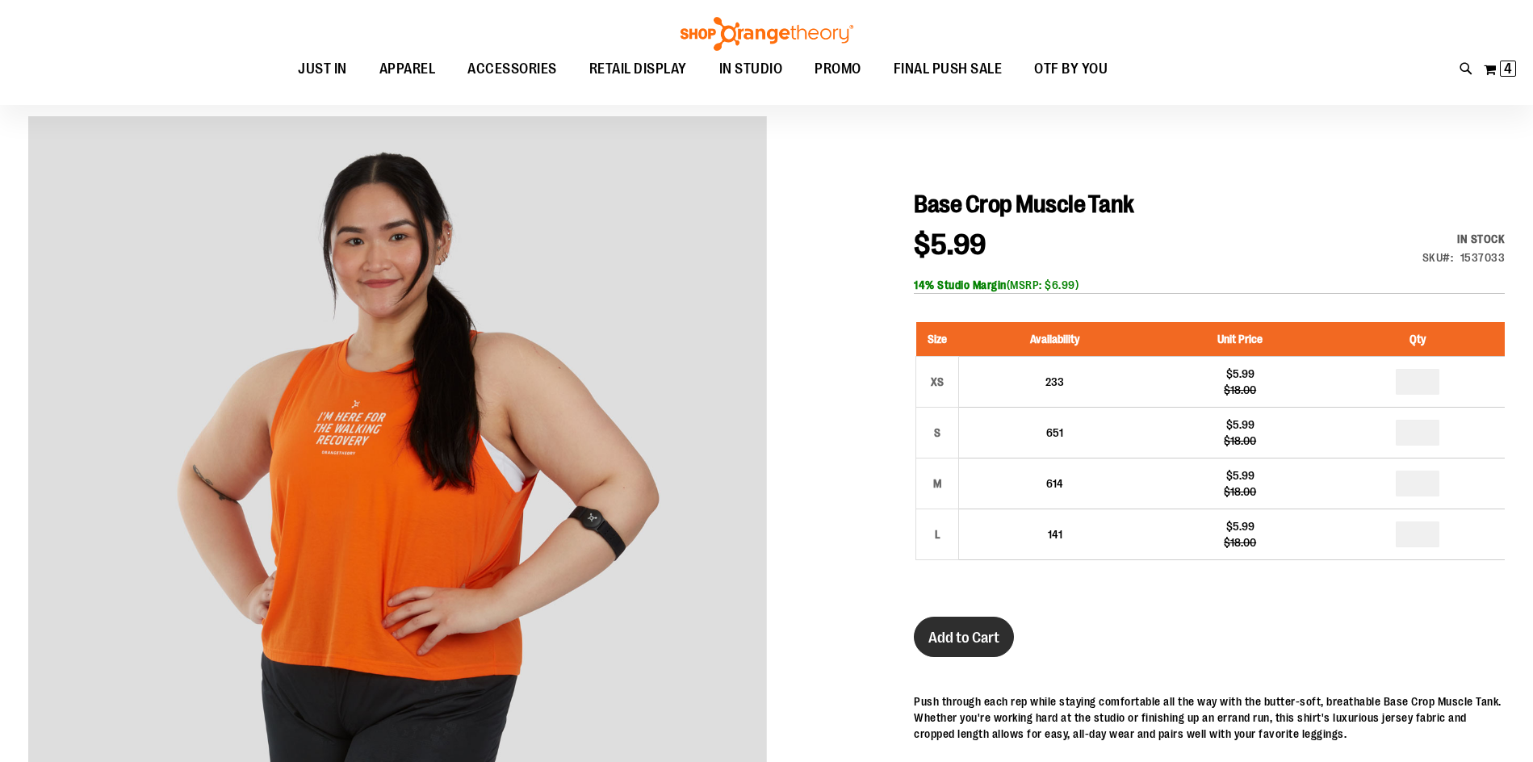
click at [978, 634] on span "Add to Cart" at bounding box center [963, 638] width 71 height 18
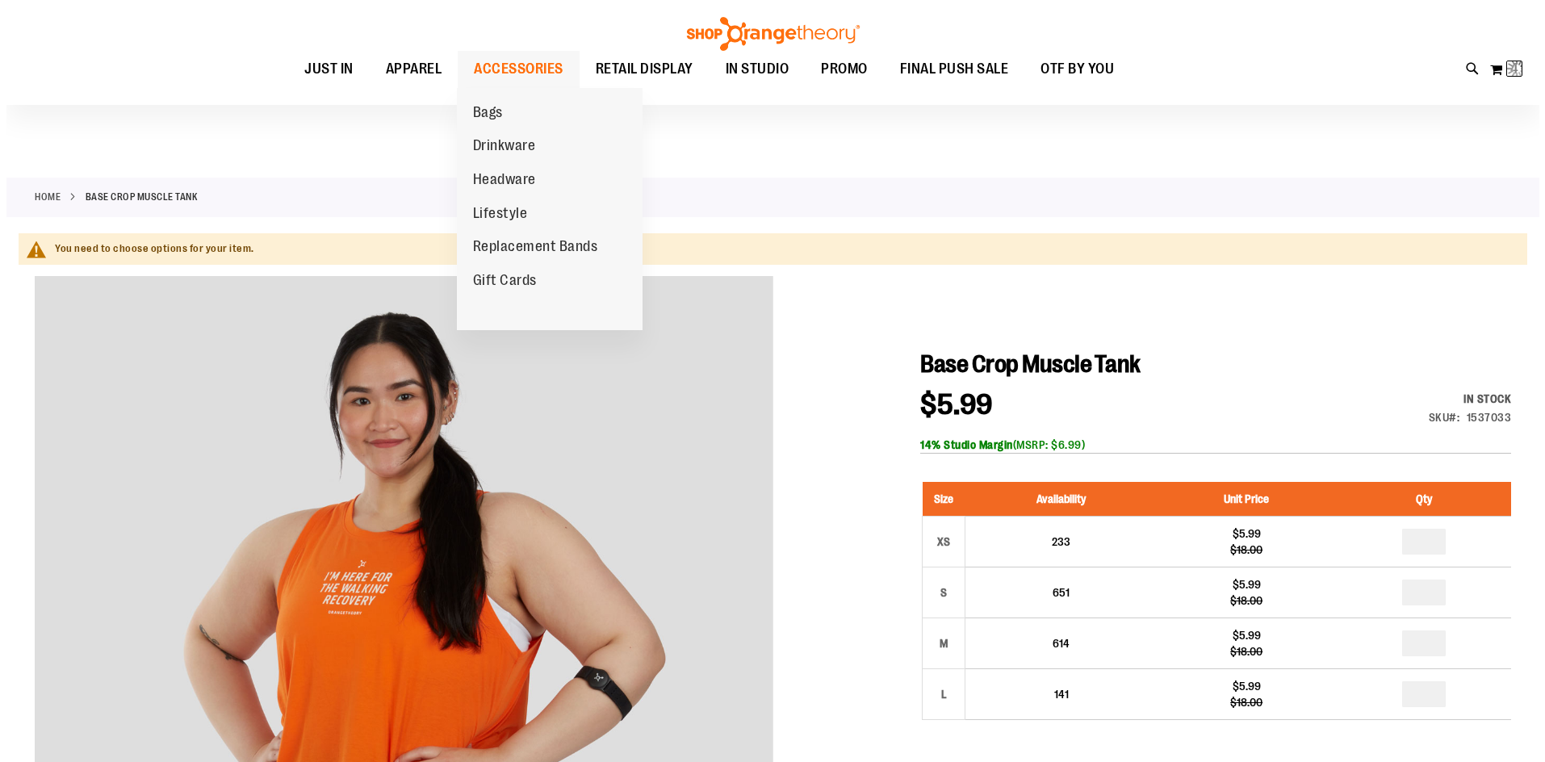
scroll to position [0, 0]
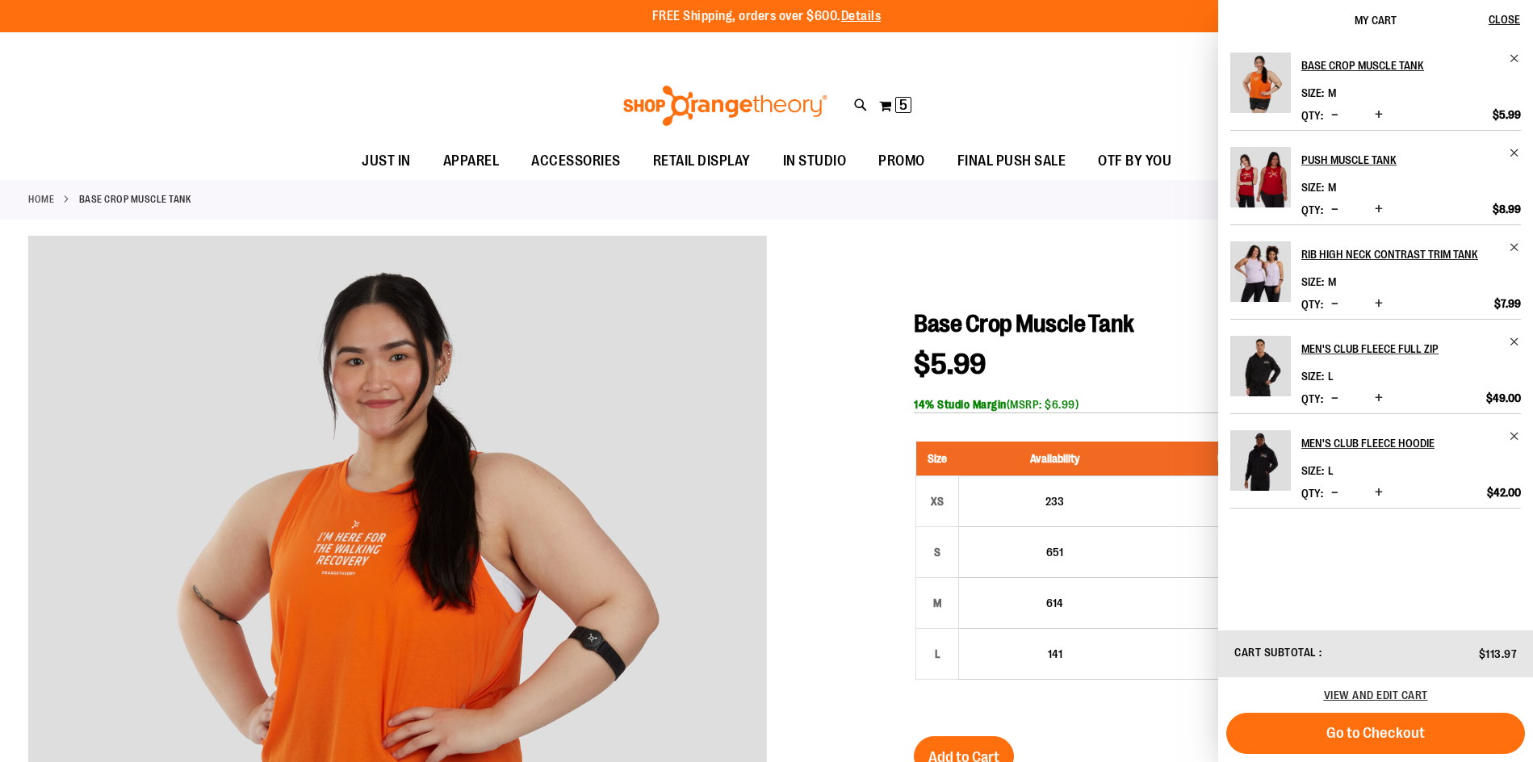
click at [859, 106] on icon at bounding box center [861, 105] width 14 height 19
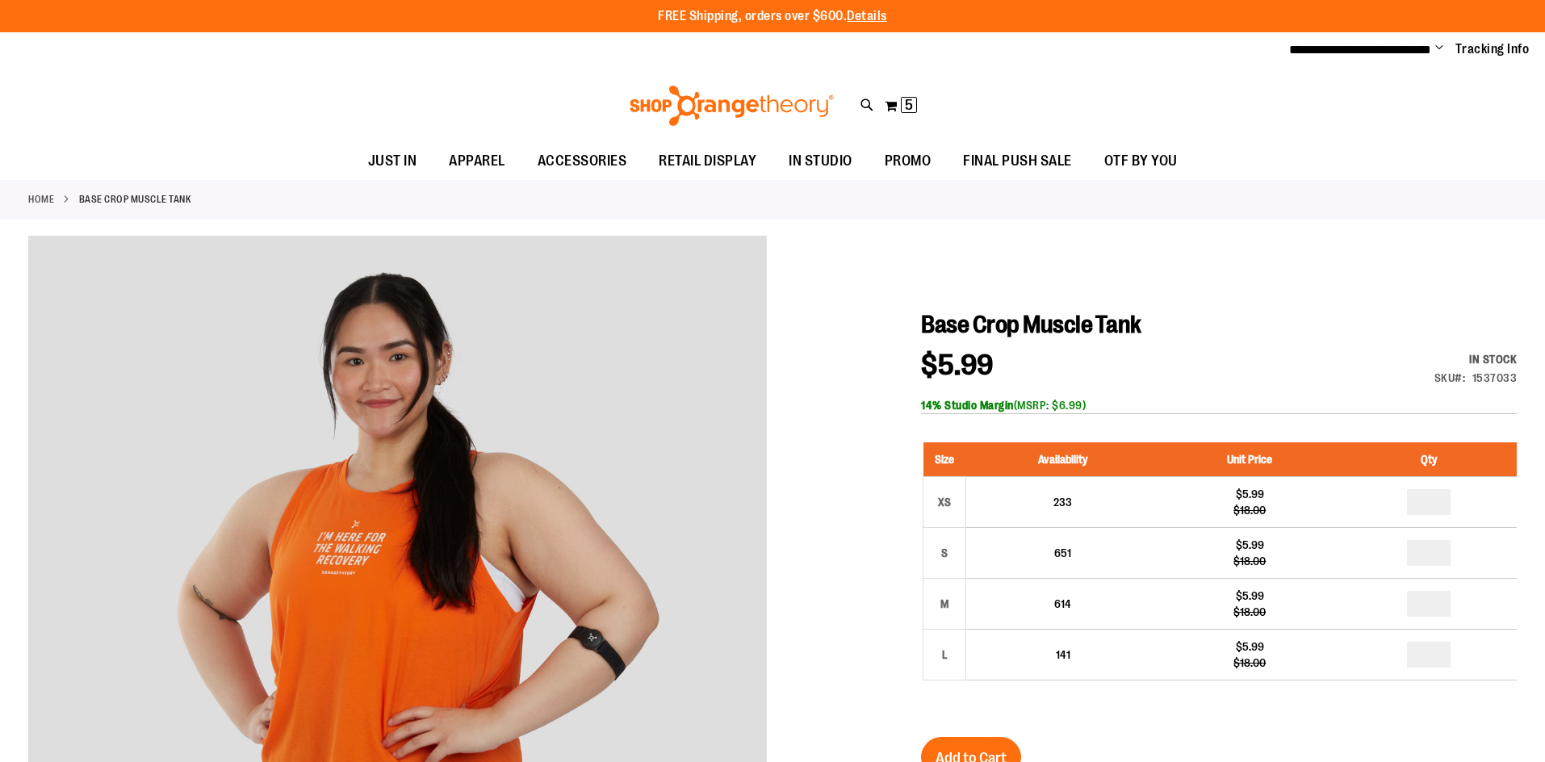
type input "*******"
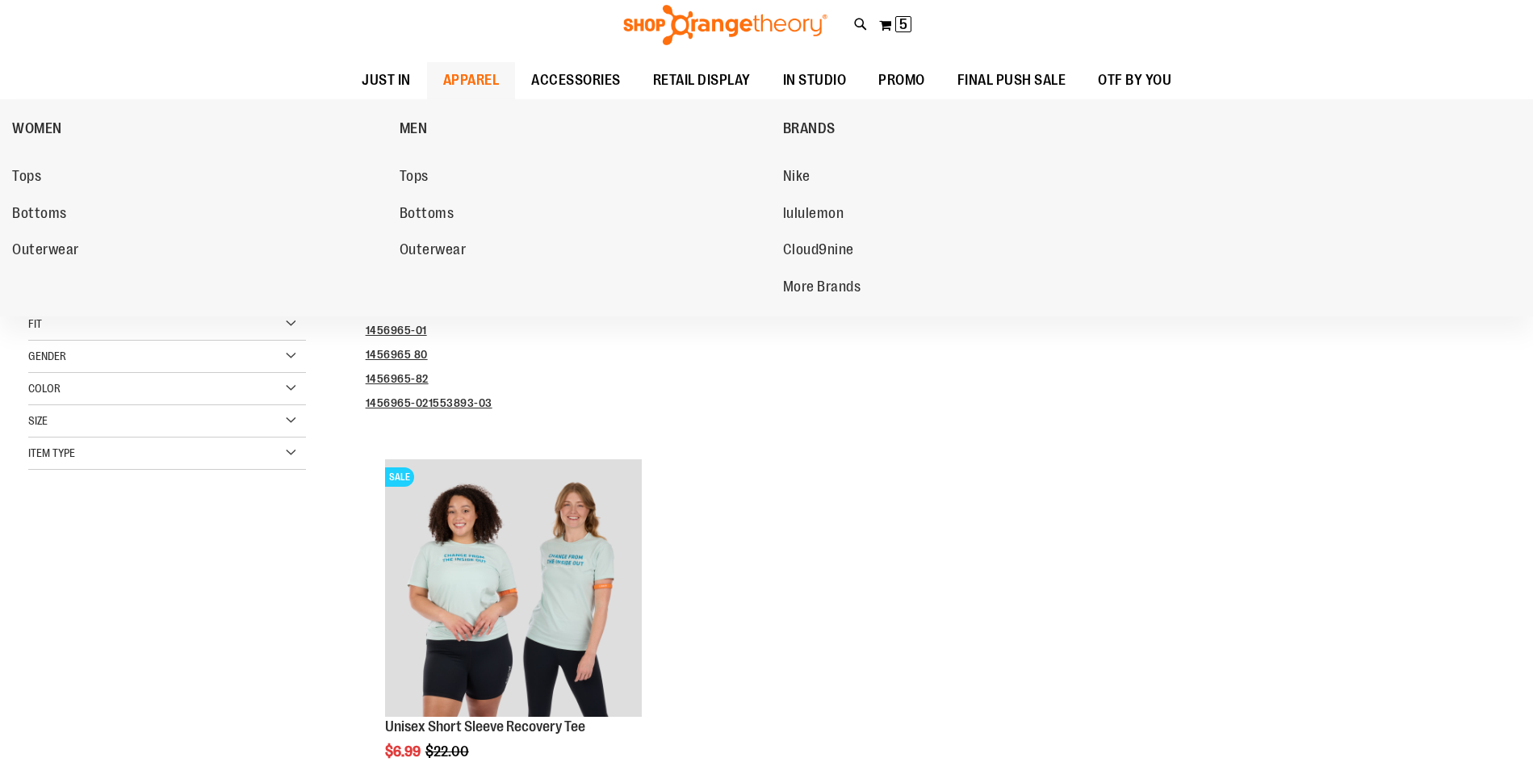
scroll to position [322, 0]
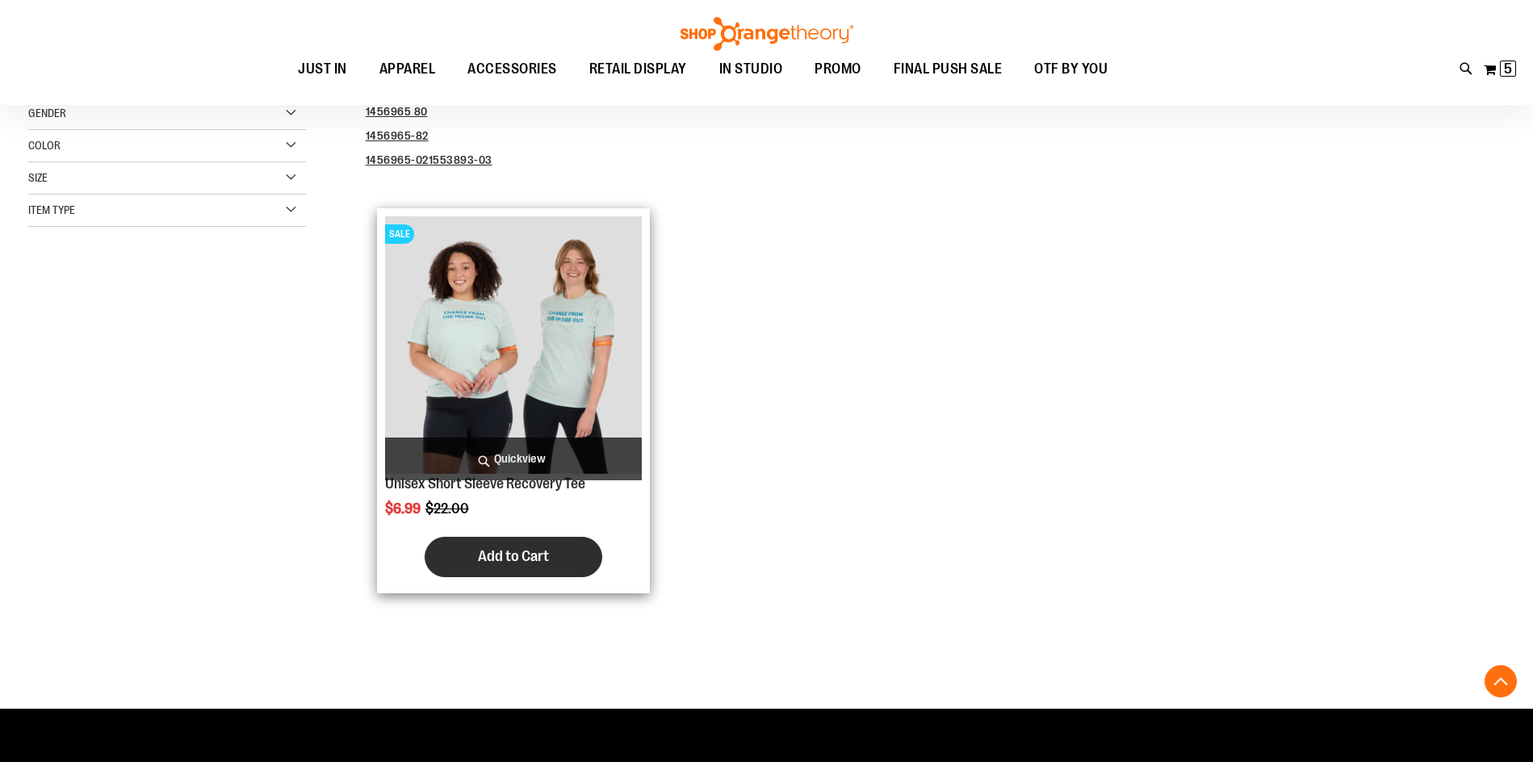
click at [468, 551] on button "Add to Cart" at bounding box center [514, 557] width 178 height 40
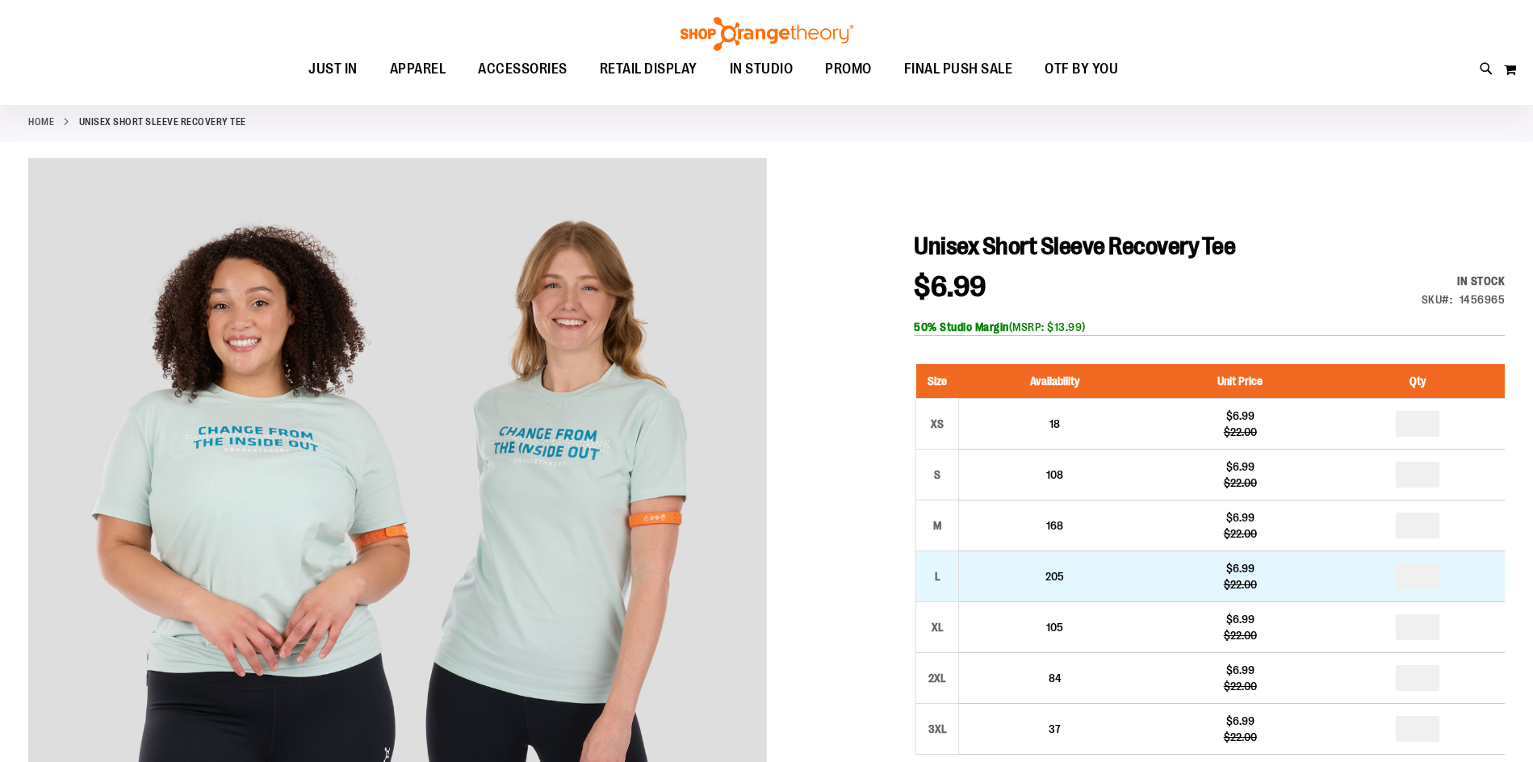
scroll to position [161, 0]
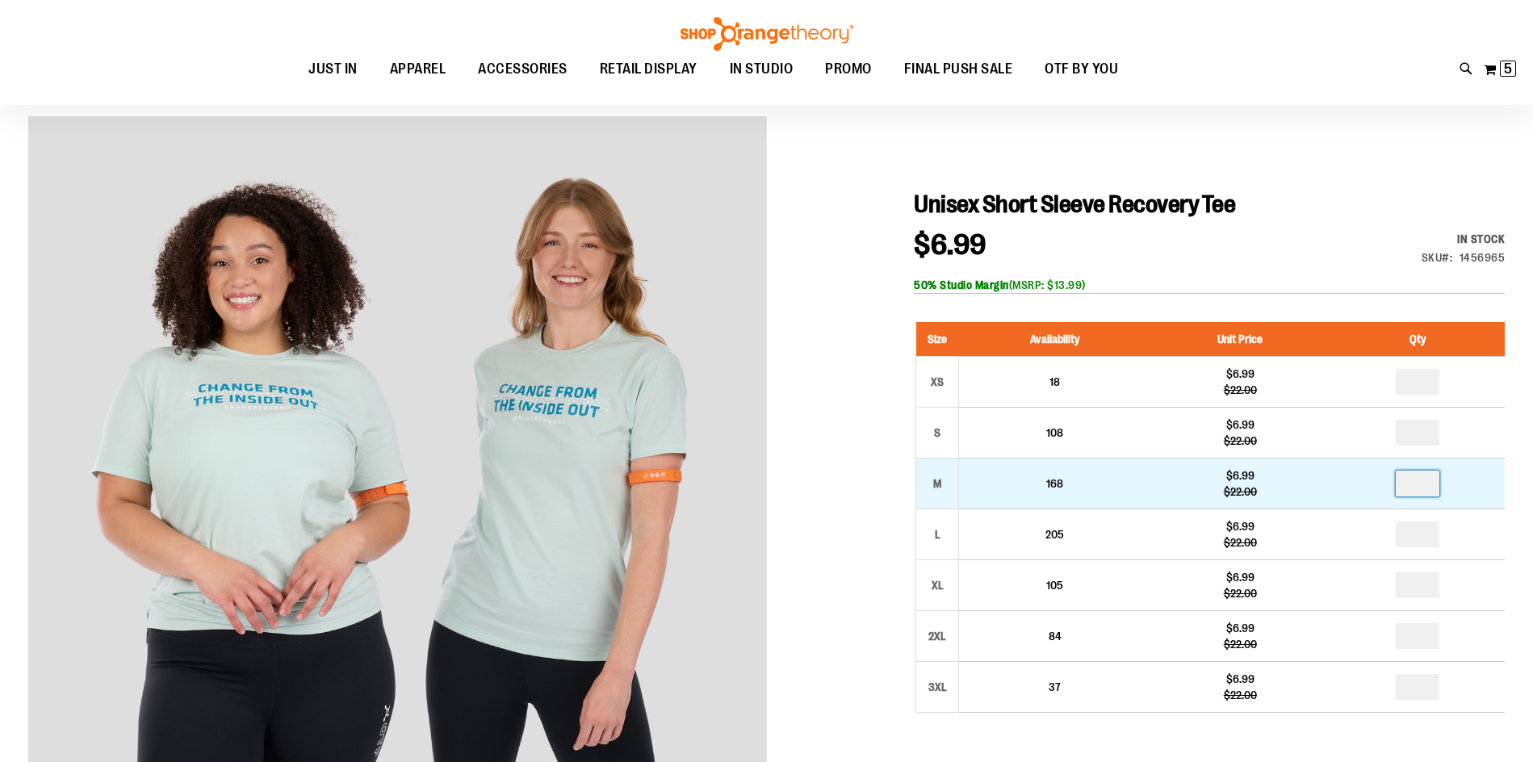
drag, startPoint x: 1425, startPoint y: 490, endPoint x: 1415, endPoint y: 475, distance: 18.6
click at [1404, 486] on input "number" at bounding box center [1418, 484] width 44 height 26
type input "*"
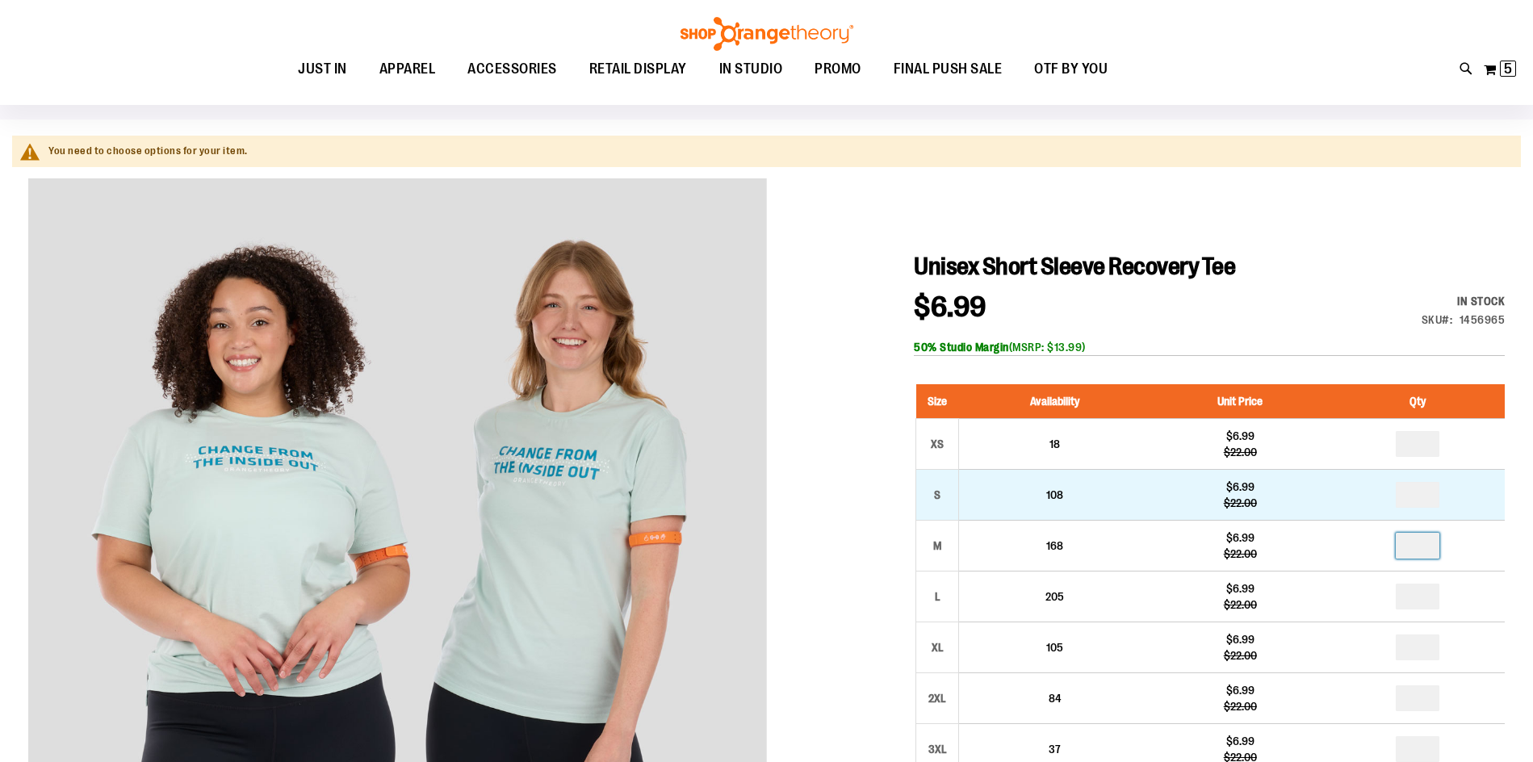
scroll to position [80, 0]
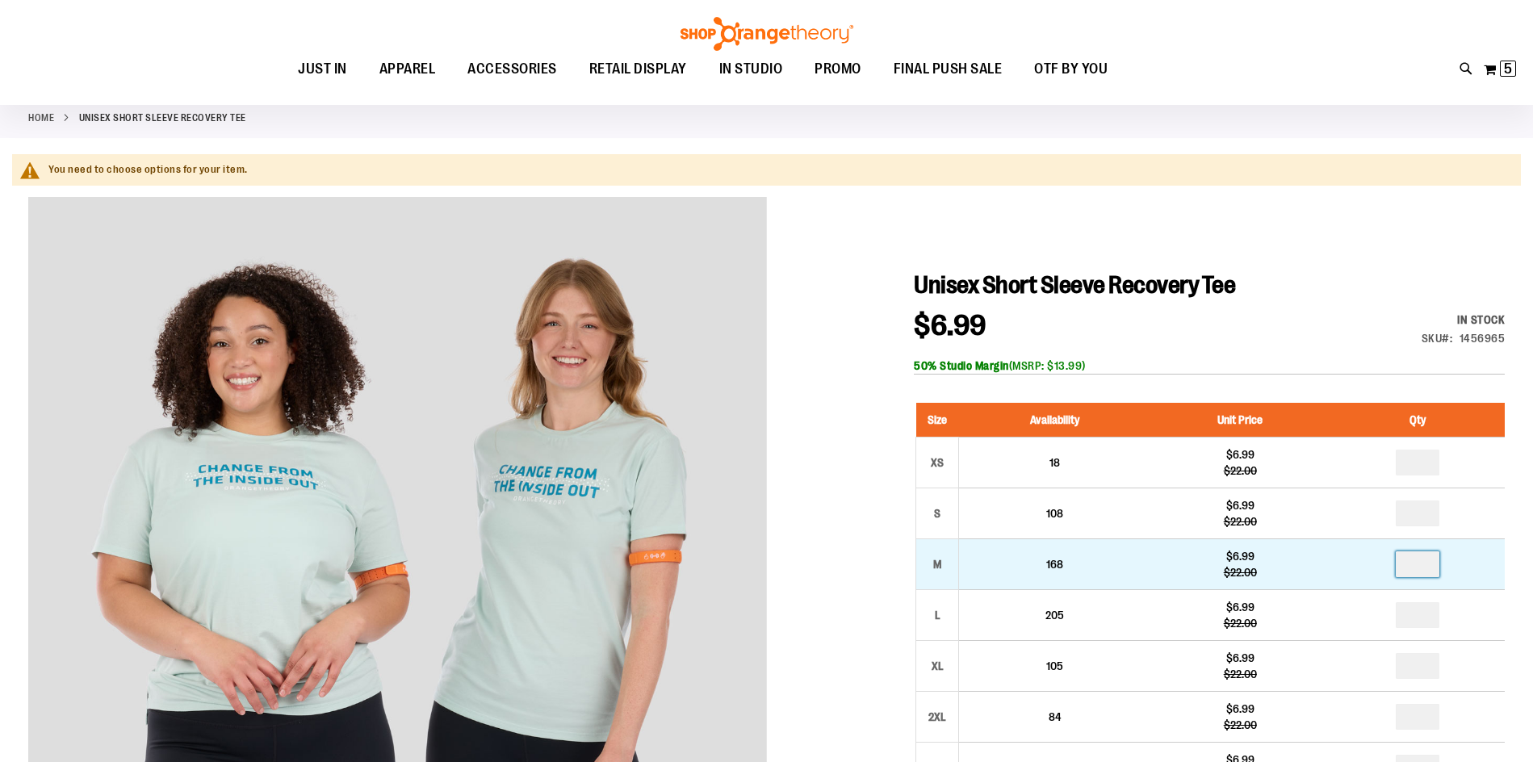
drag, startPoint x: 1430, startPoint y: 570, endPoint x: 1389, endPoint y: 572, distance: 40.4
click at [1389, 572] on td "*" at bounding box center [1417, 564] width 175 height 51
type input "*"
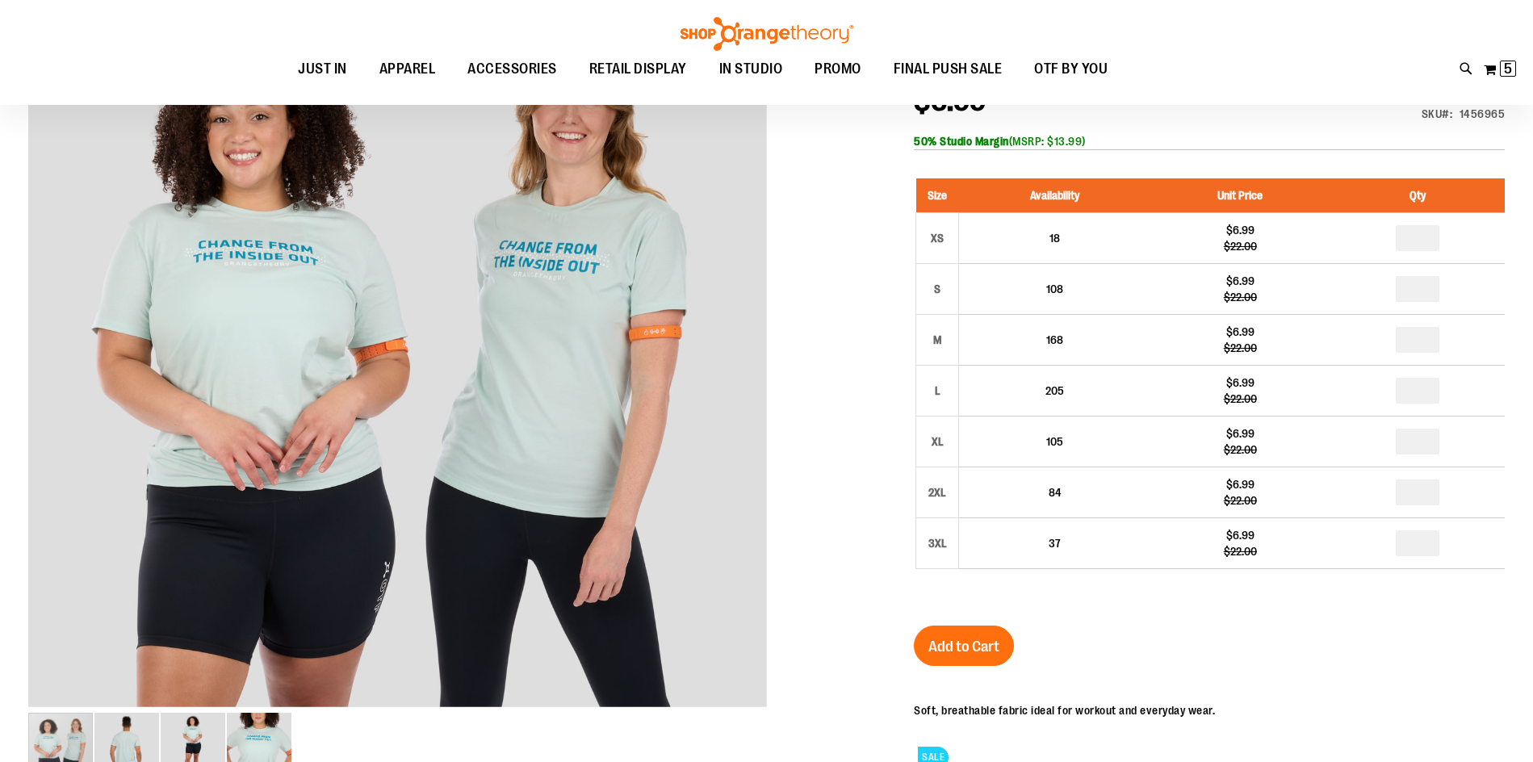
scroll to position [322, 0]
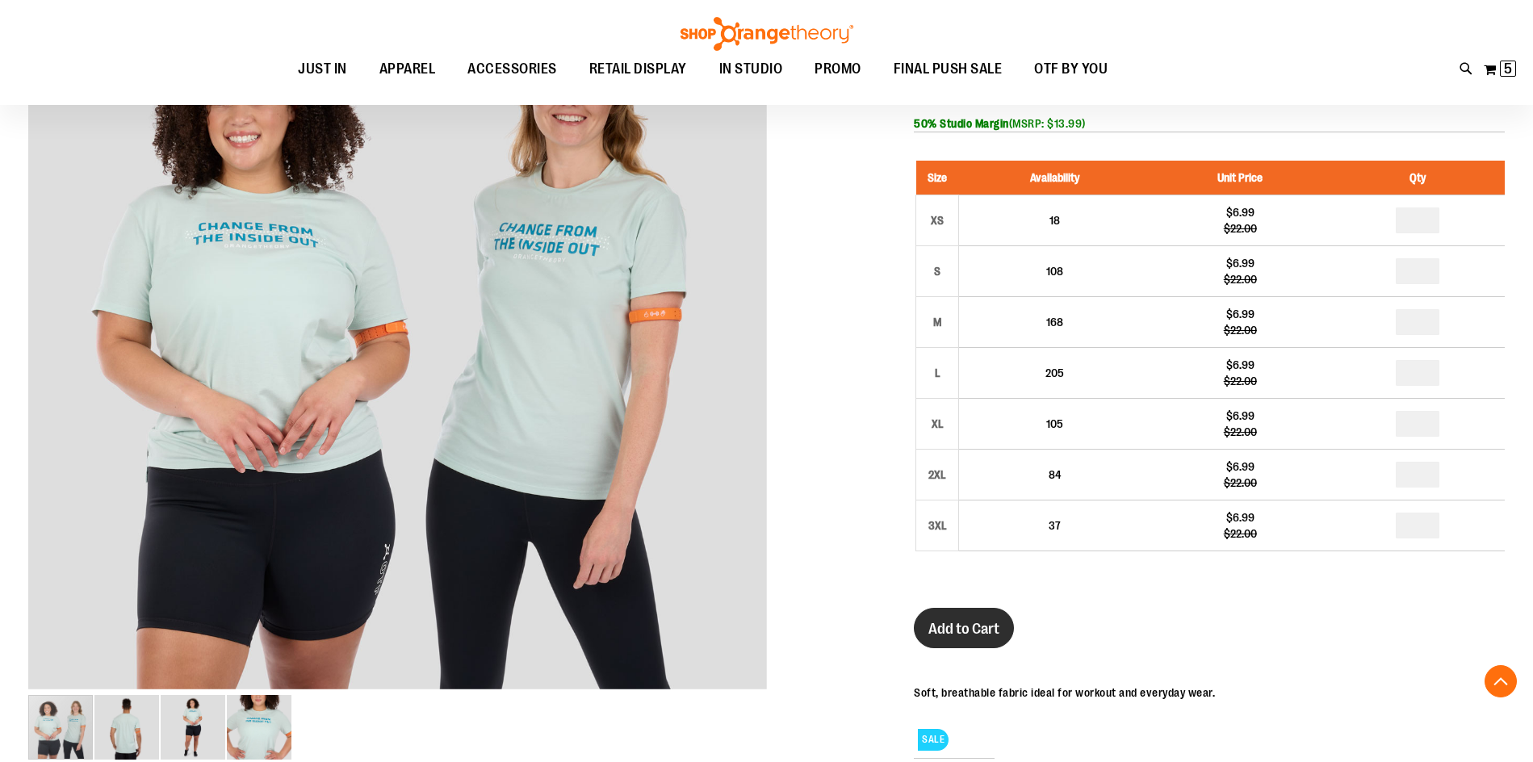
click at [974, 632] on span "Add to Cart" at bounding box center [963, 629] width 71 height 18
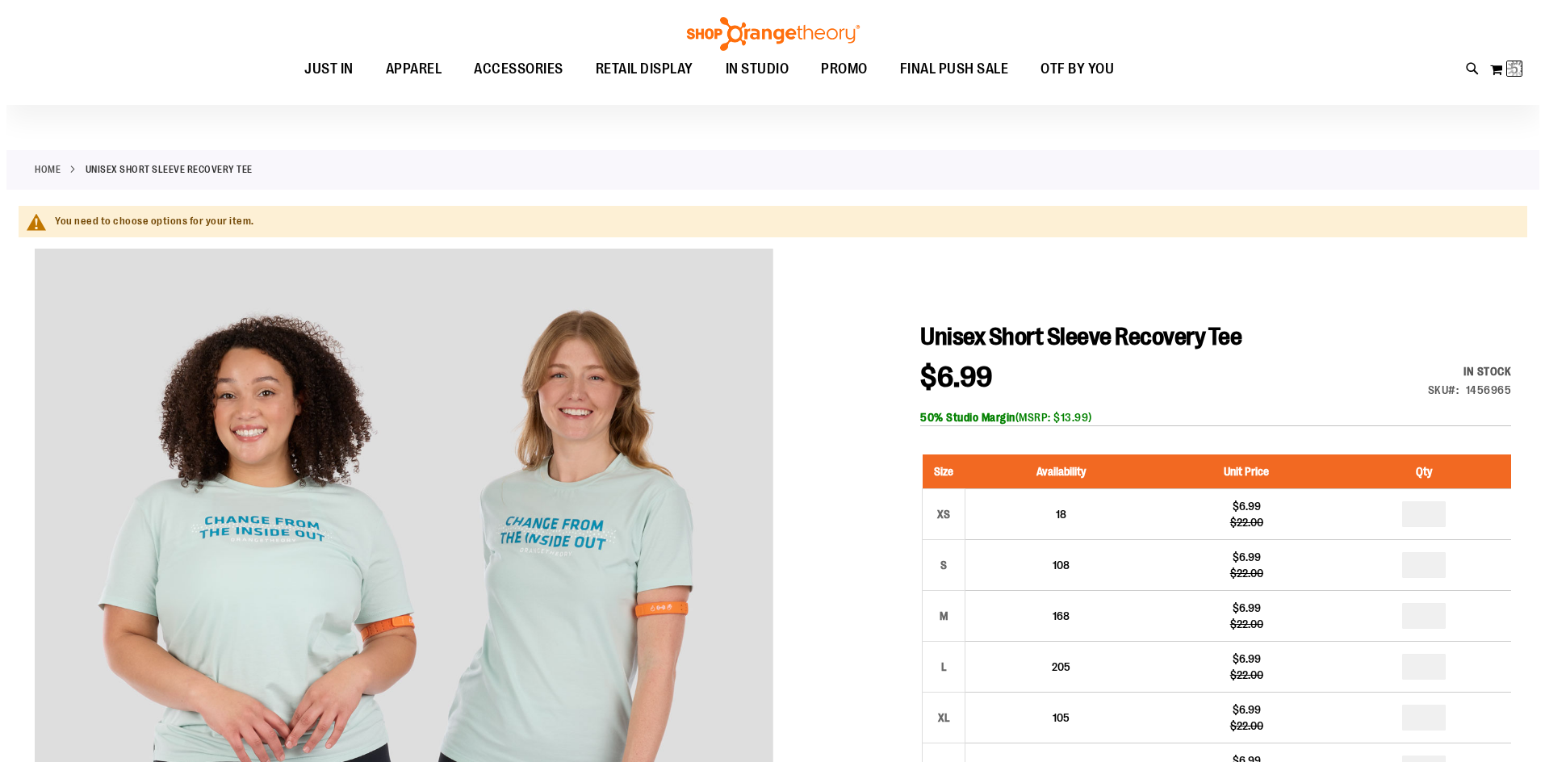
scroll to position [0, 0]
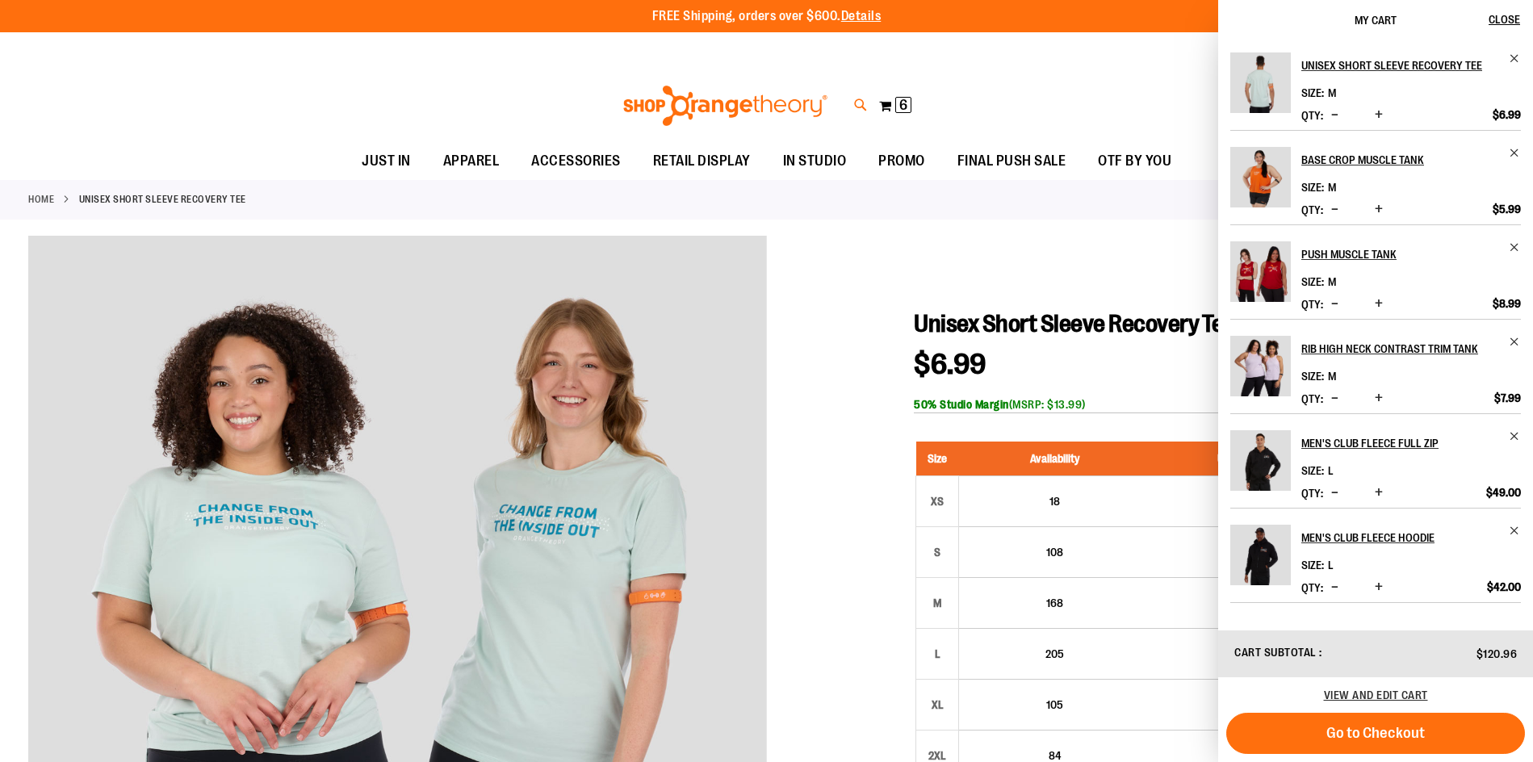
click at [861, 104] on icon at bounding box center [861, 105] width 14 height 19
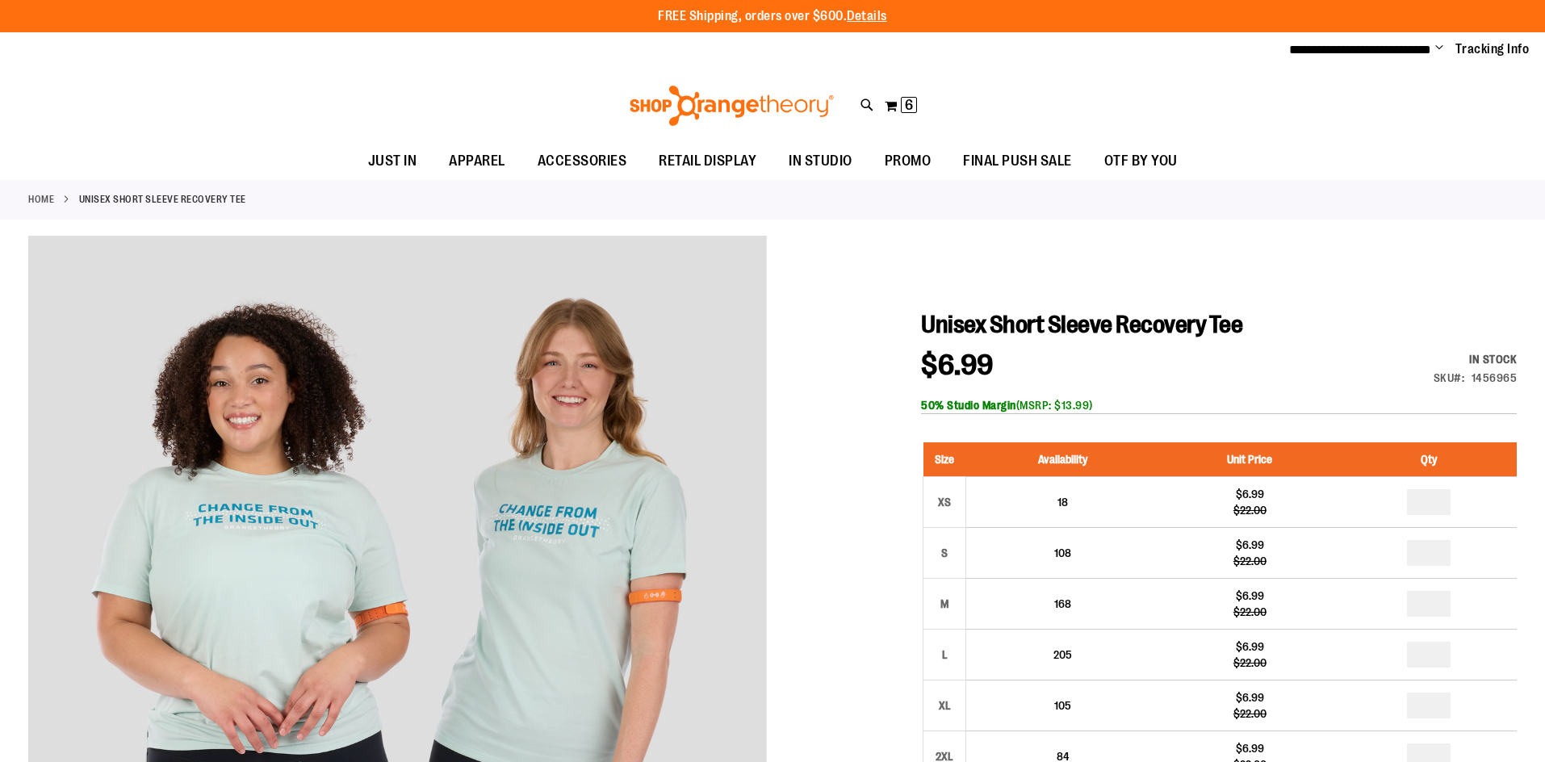
type input "*******"
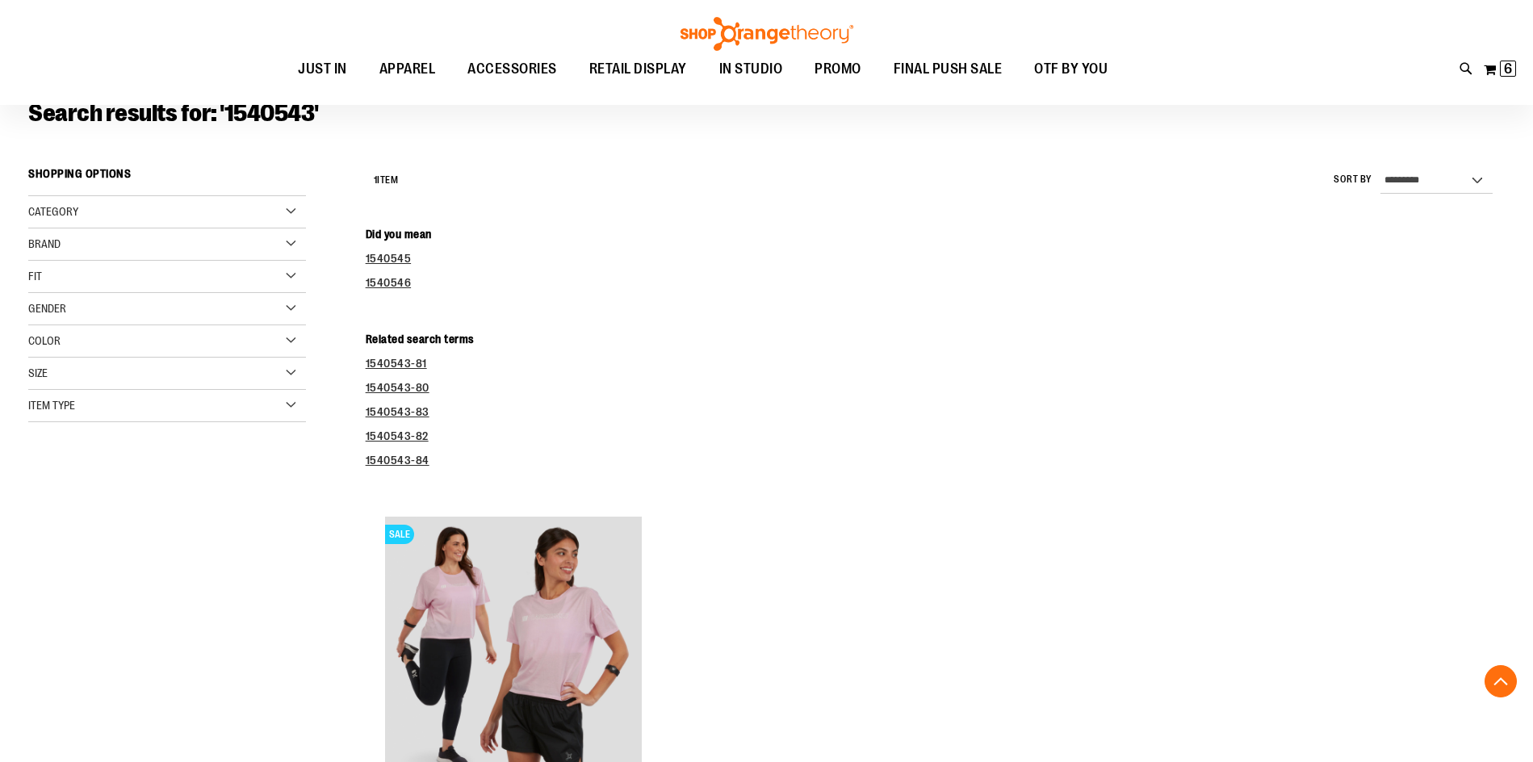
scroll to position [322, 0]
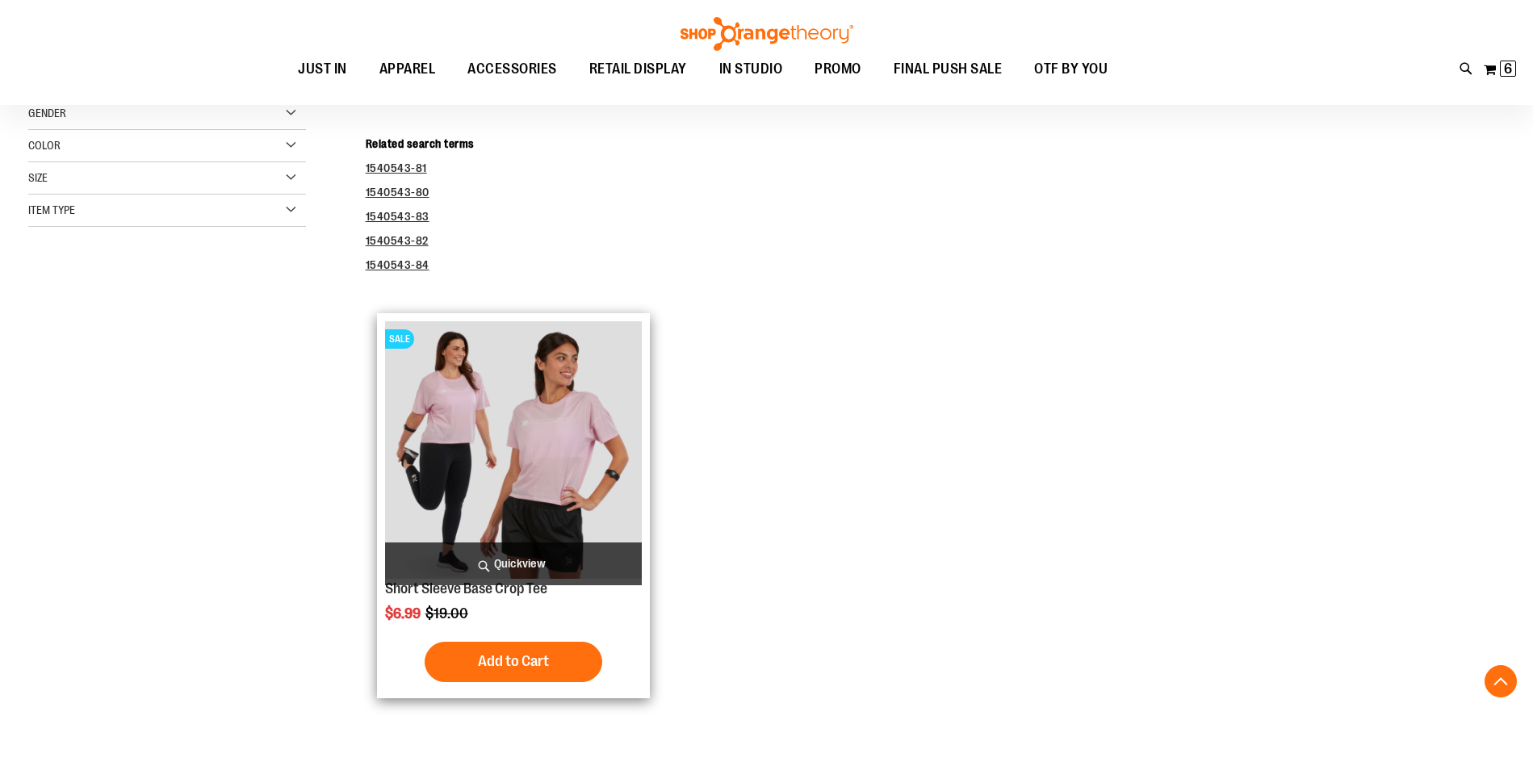
click at [589, 435] on img "product" at bounding box center [514, 450] width 258 height 258
click at [506, 655] on span "Add to Cart" at bounding box center [513, 661] width 71 height 18
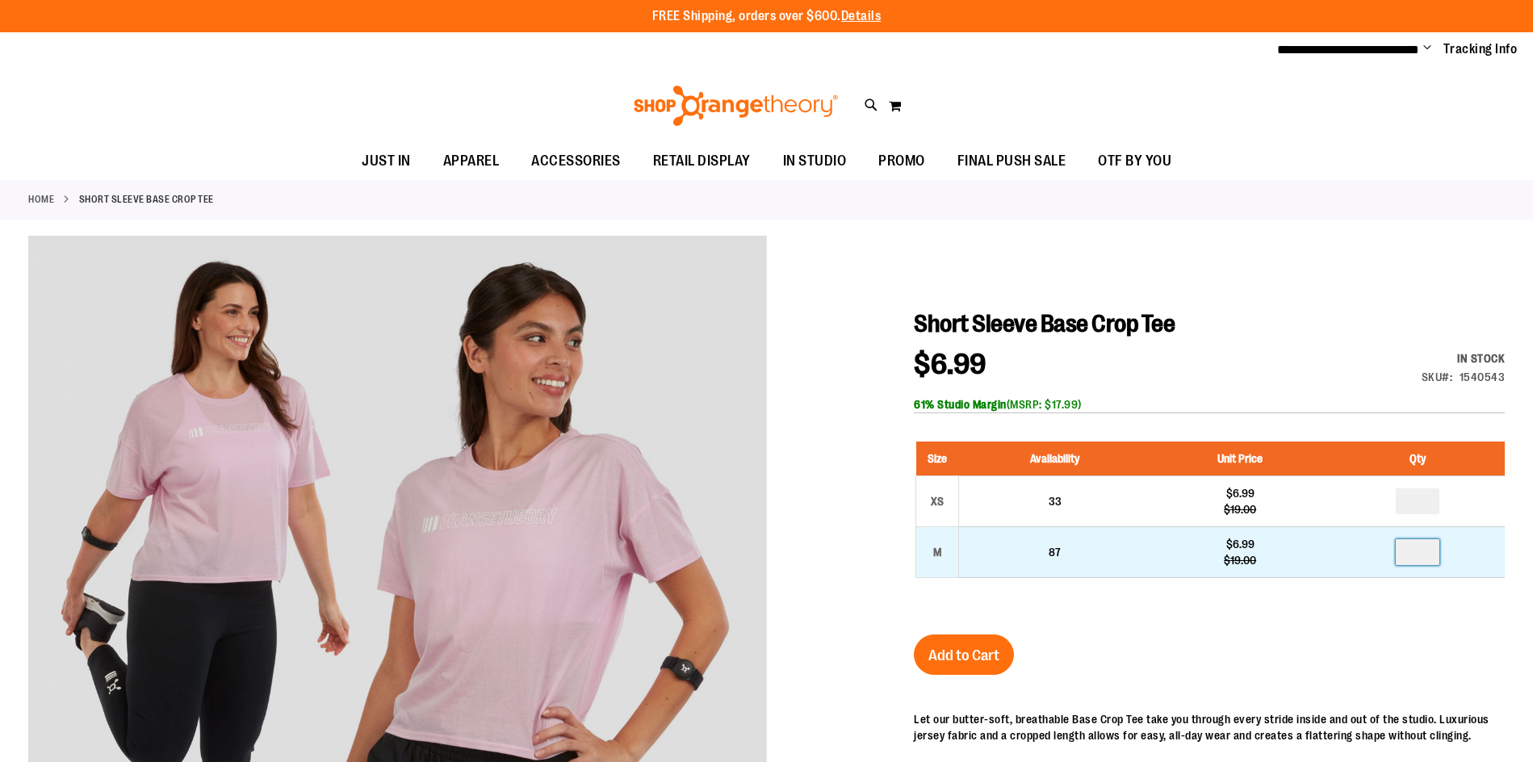
drag, startPoint x: 1426, startPoint y: 549, endPoint x: 1385, endPoint y: 558, distance: 41.3
click at [1385, 558] on td at bounding box center [1417, 552] width 175 height 51
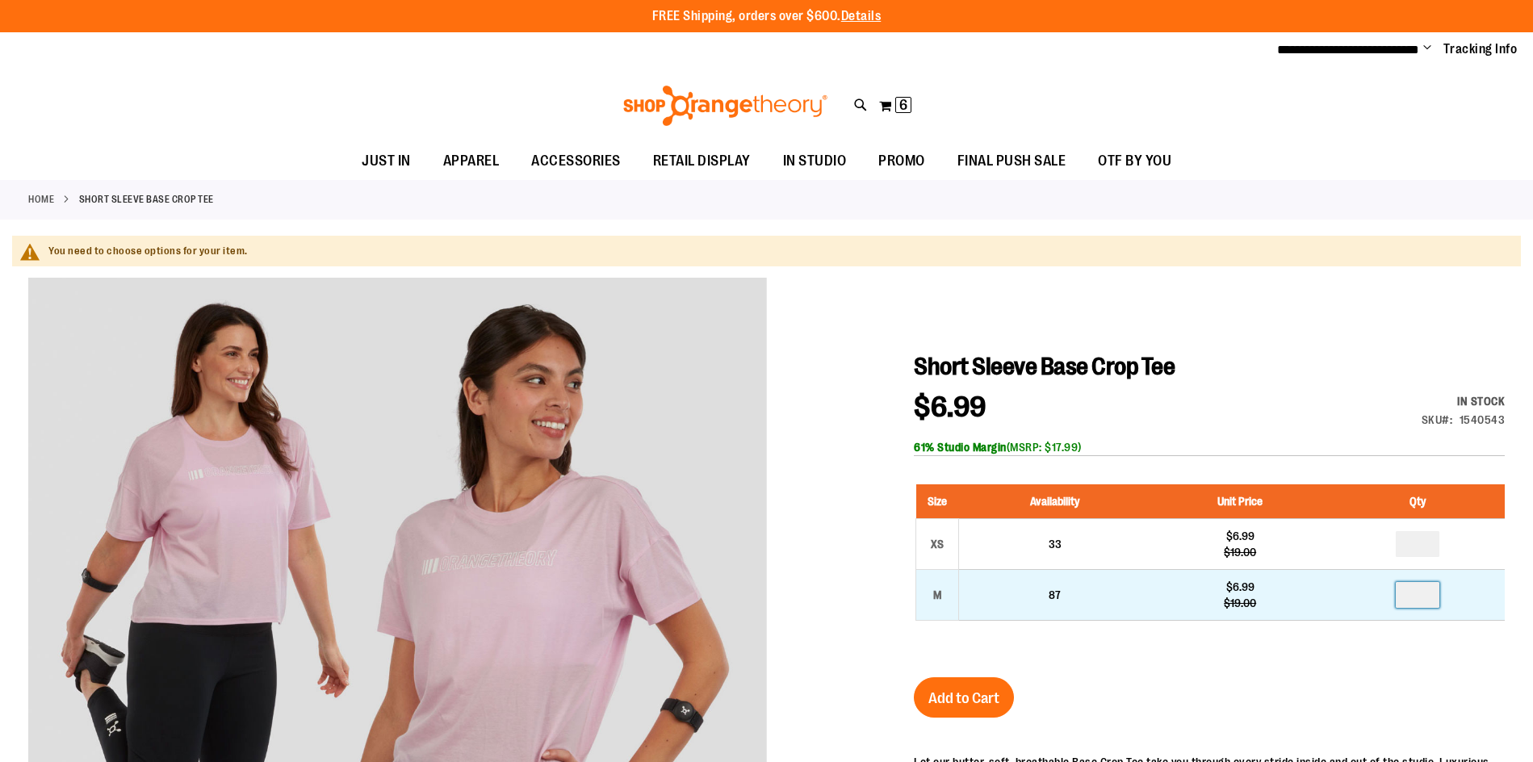
type input "*"
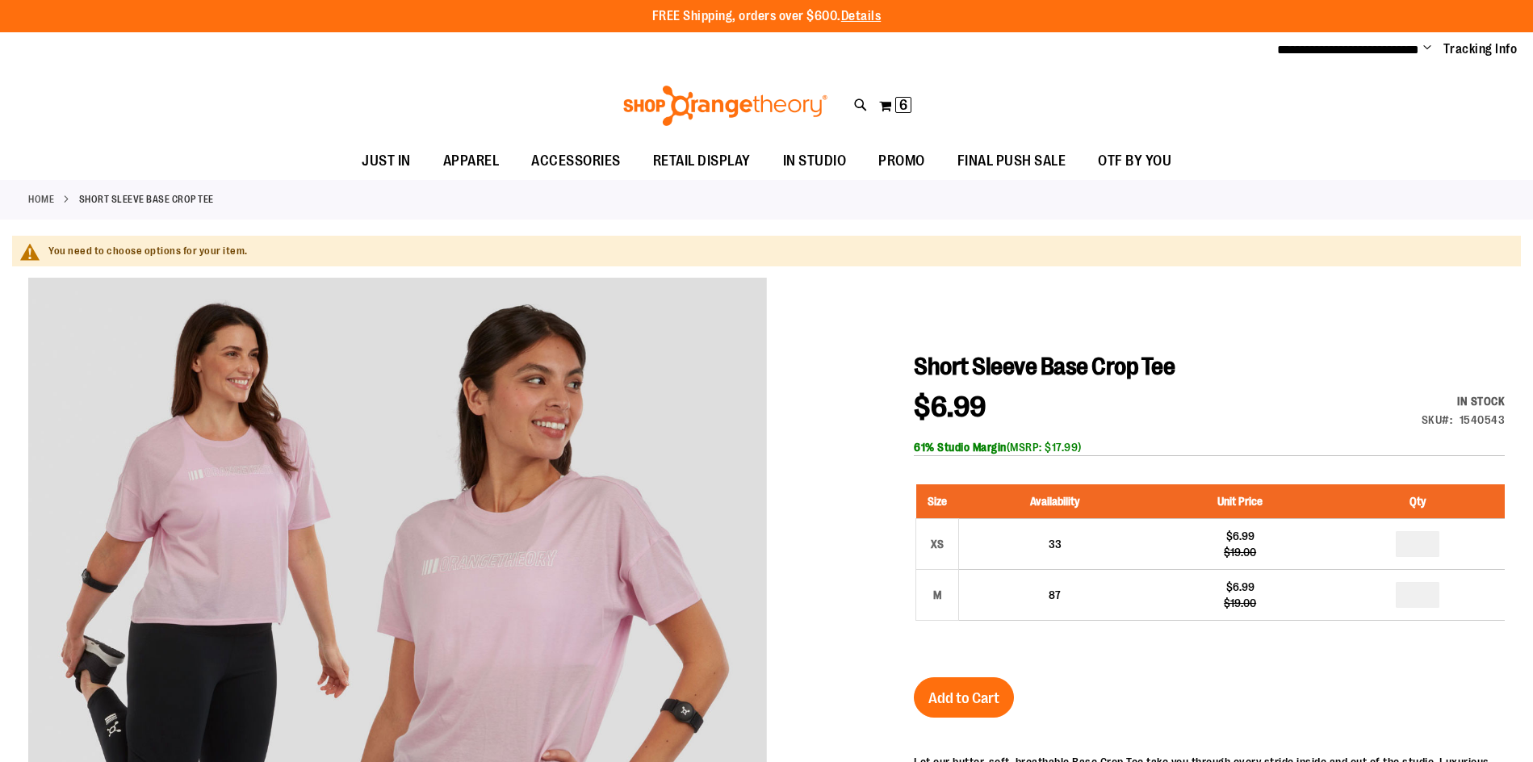
click at [1266, 670] on div "Short Sleeve Base Crop Tee $6.99 Regular Price $19.00 In stock Only %1 left SKU…" at bounding box center [1209, 694] width 591 height 685
click at [986, 689] on span "Add to Cart" at bounding box center [963, 698] width 71 height 18
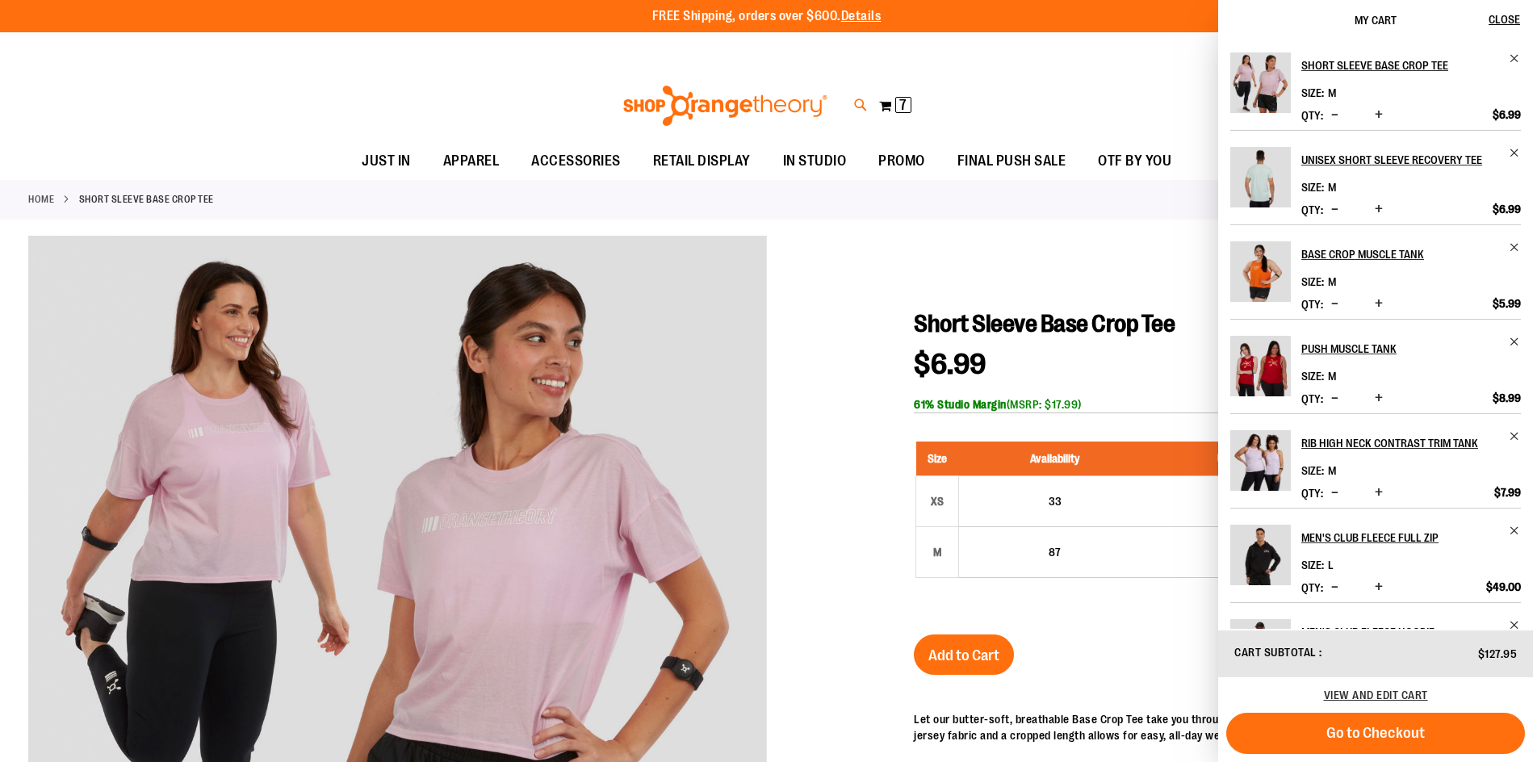
click at [867, 111] on icon at bounding box center [861, 105] width 14 height 19
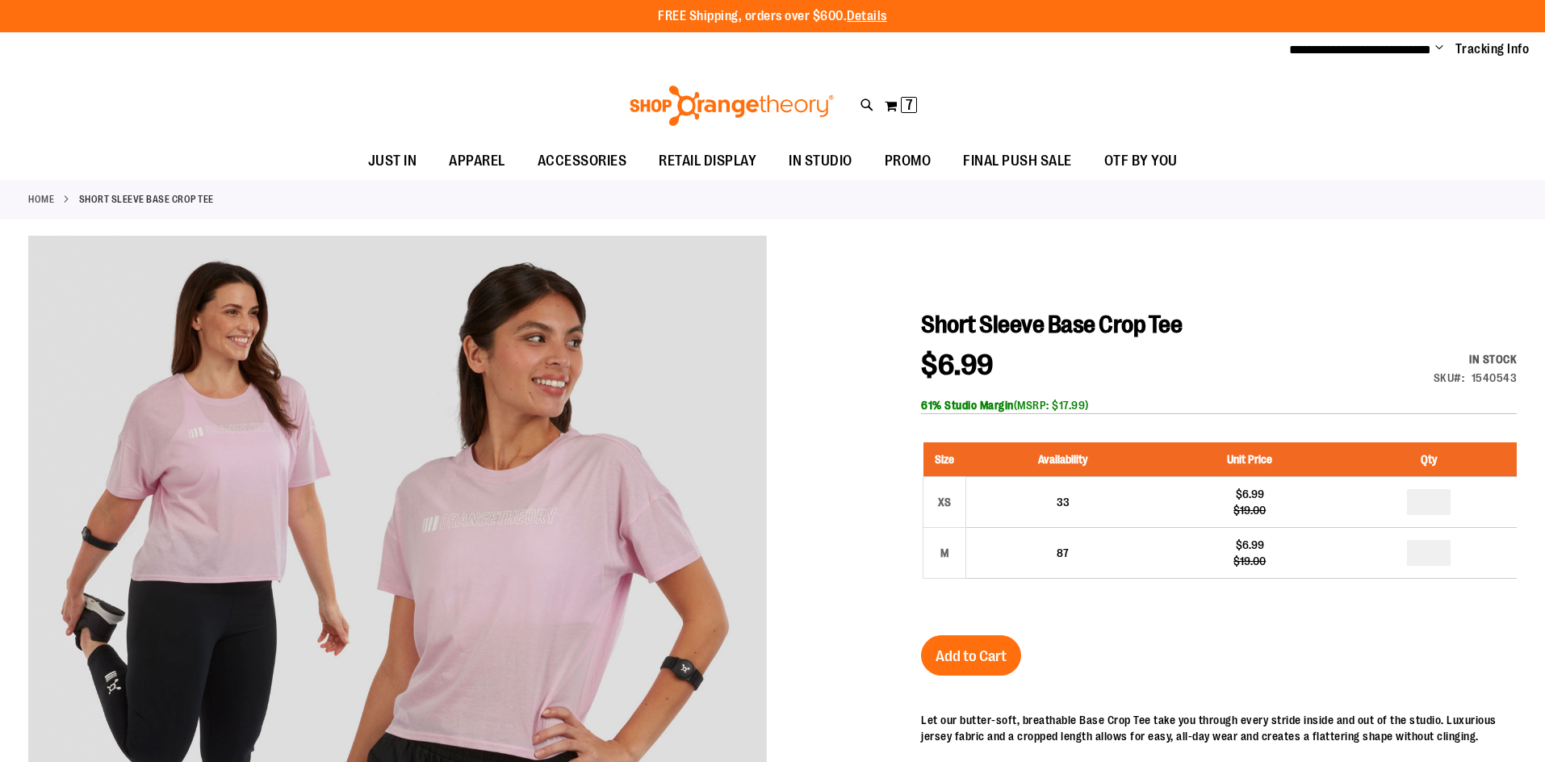
type input "*******"
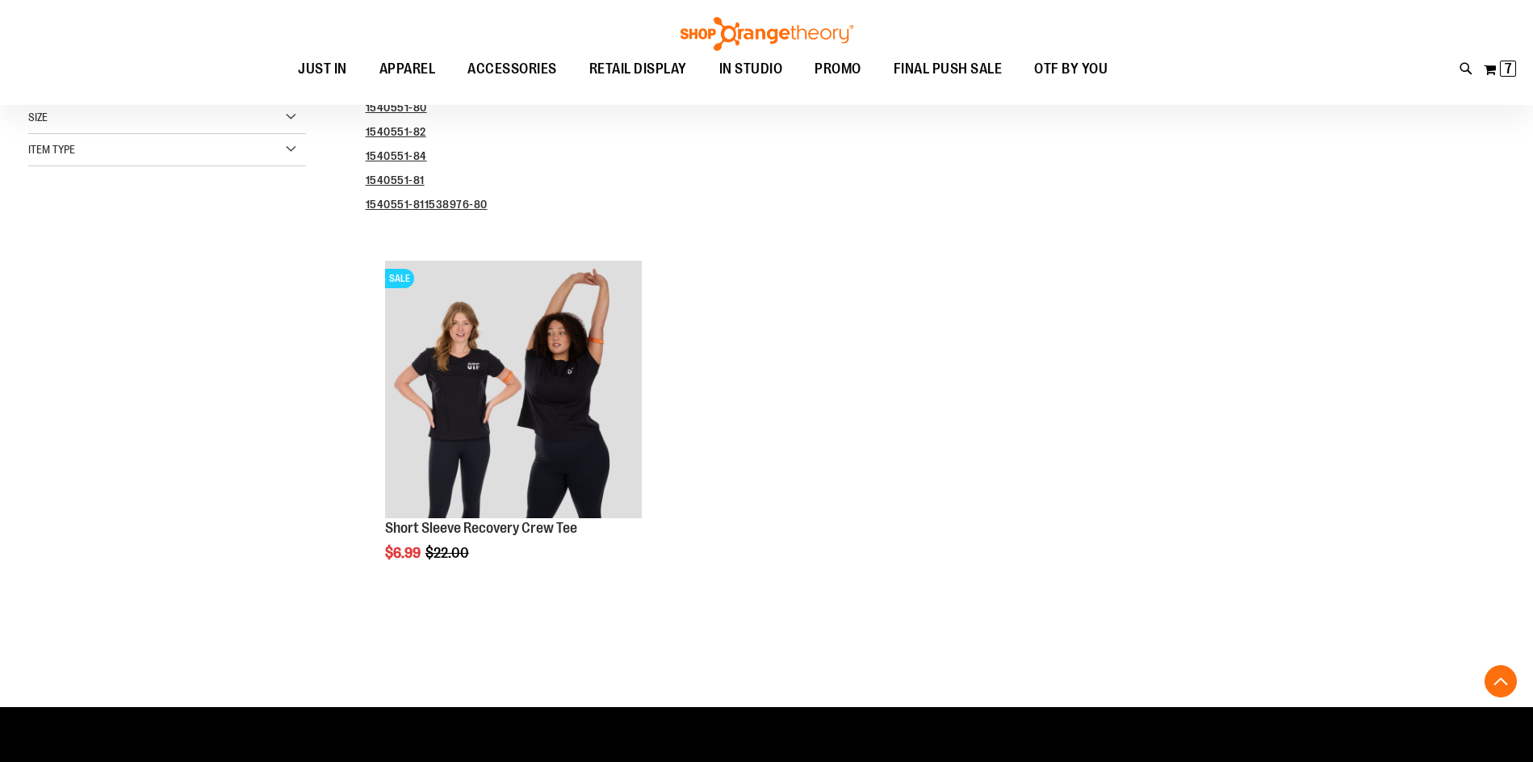
scroll to position [403, 0]
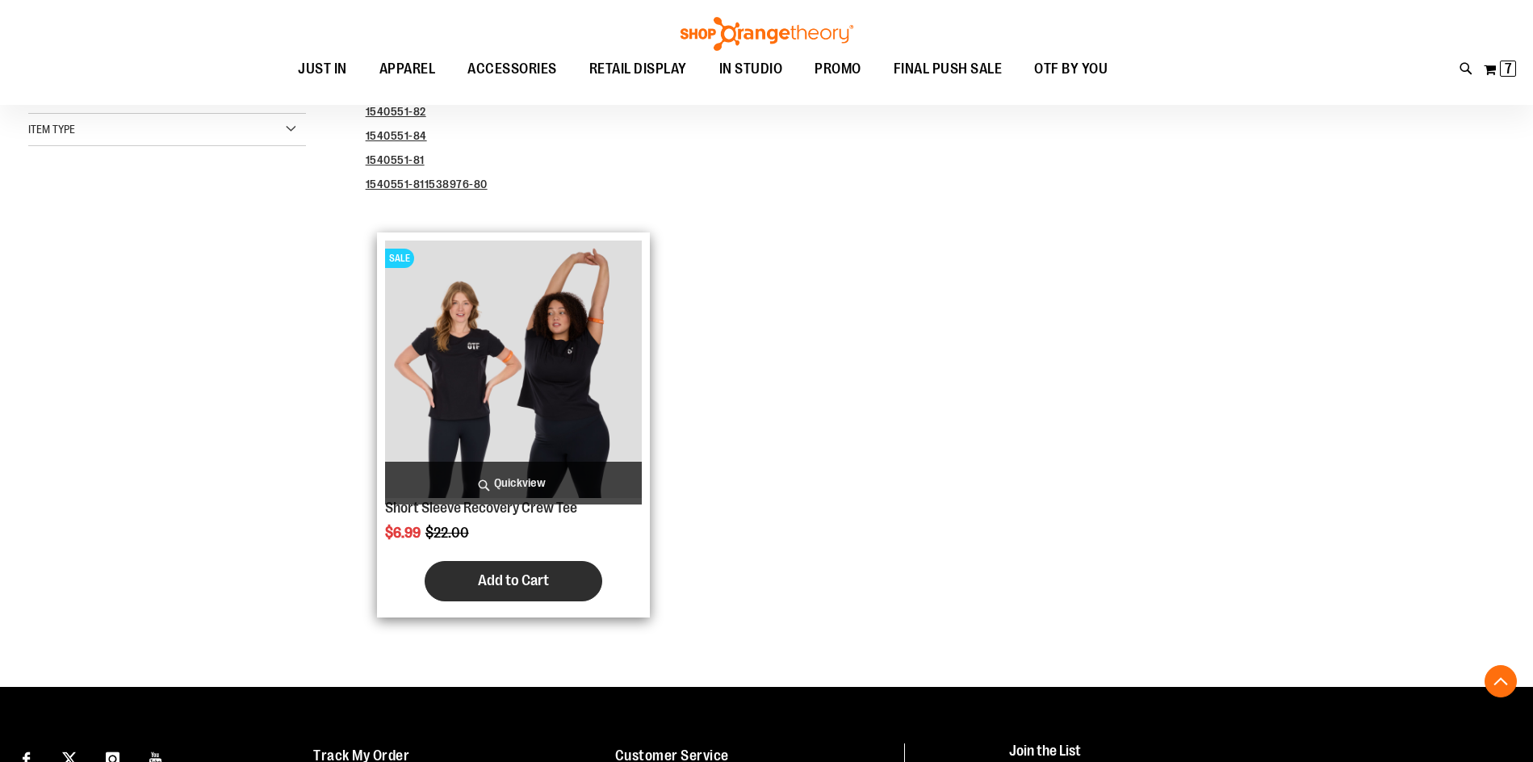
click at [505, 594] on button "Add to Cart" at bounding box center [514, 581] width 178 height 40
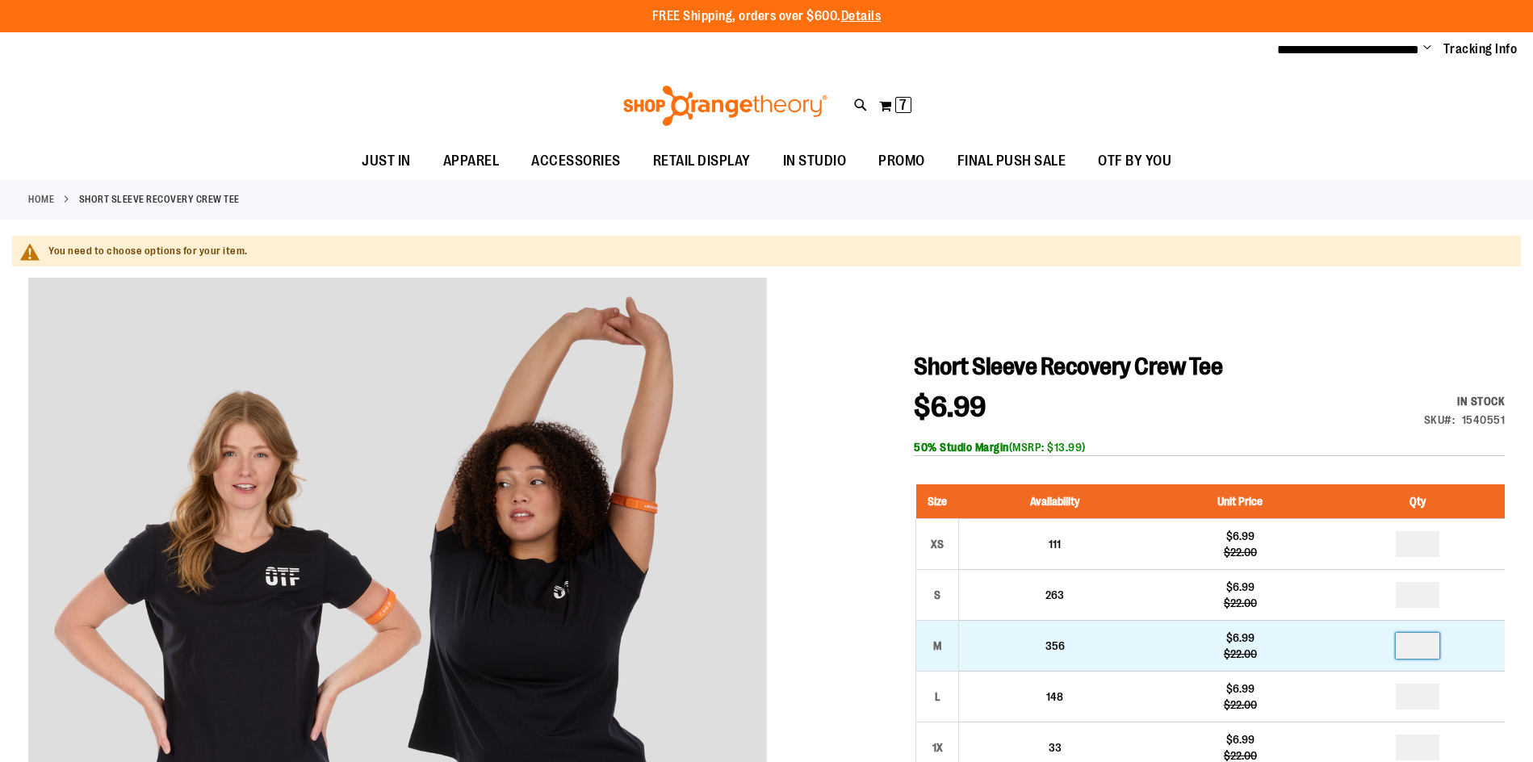
drag, startPoint x: 1430, startPoint y: 643, endPoint x: 1382, endPoint y: 643, distance: 47.6
click at [1382, 643] on td at bounding box center [1417, 645] width 175 height 51
type input "*"
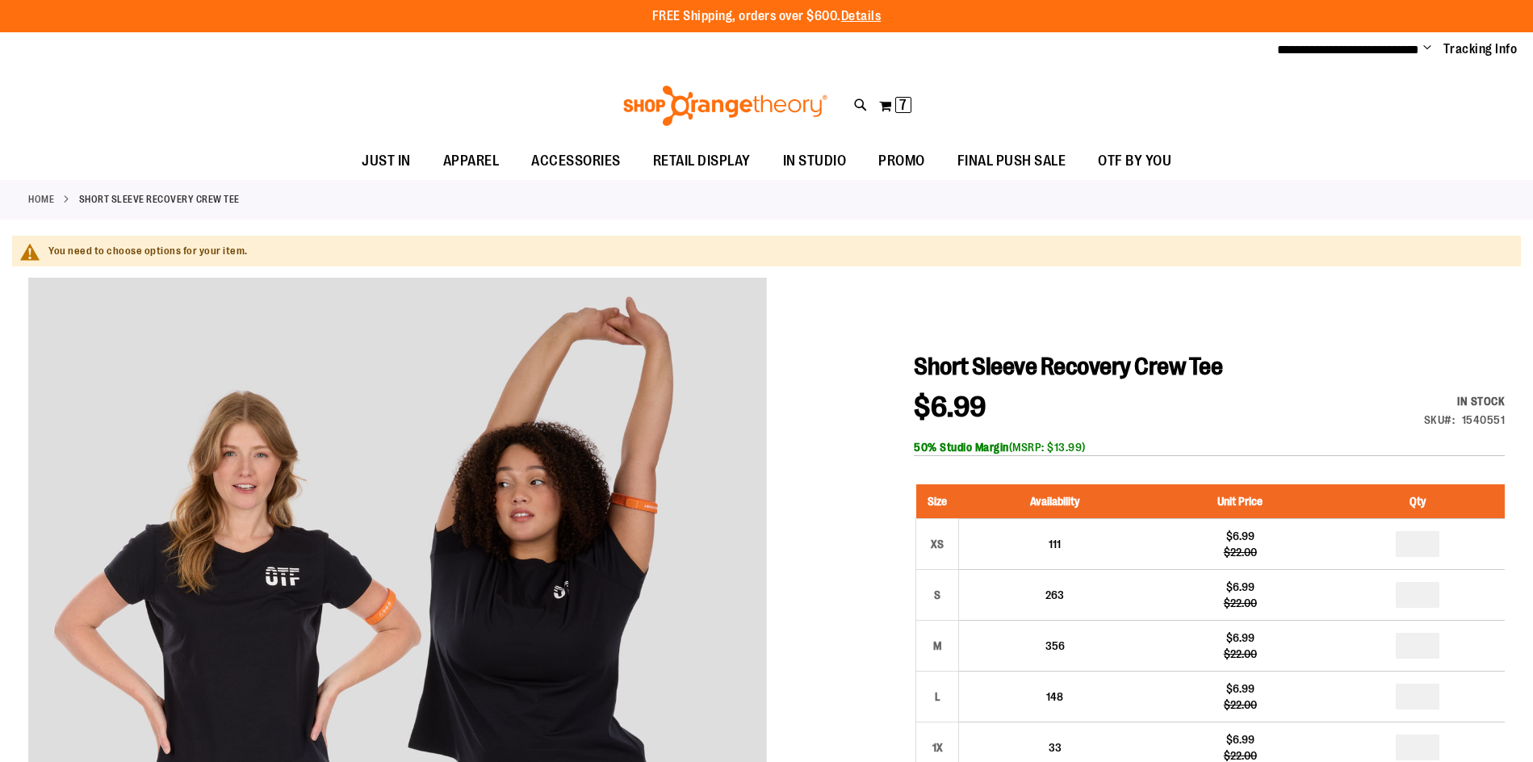
click at [1359, 365] on h1 "Short Sleeve Recovery Crew Tee" at bounding box center [1209, 366] width 591 height 29
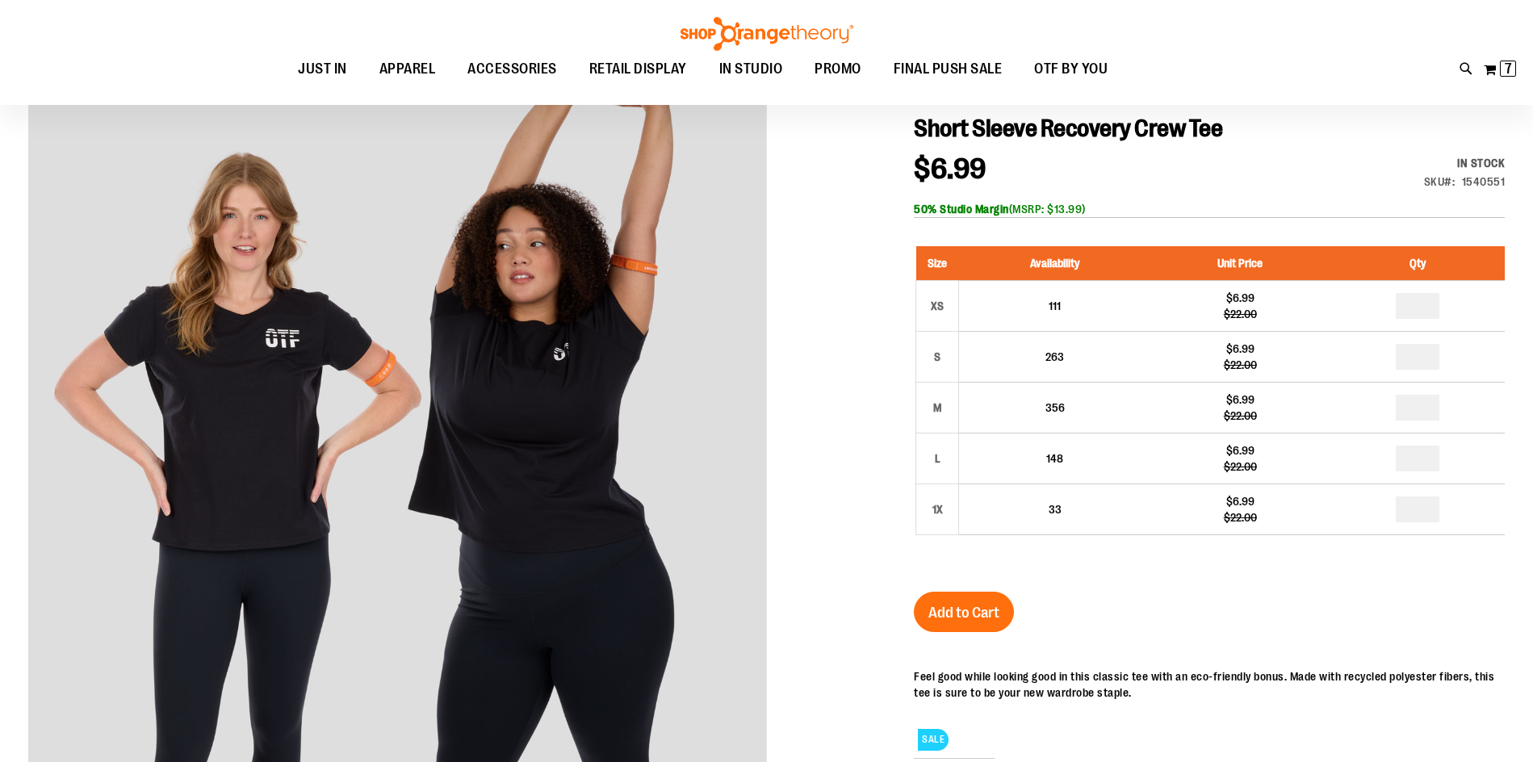
scroll to position [241, 0]
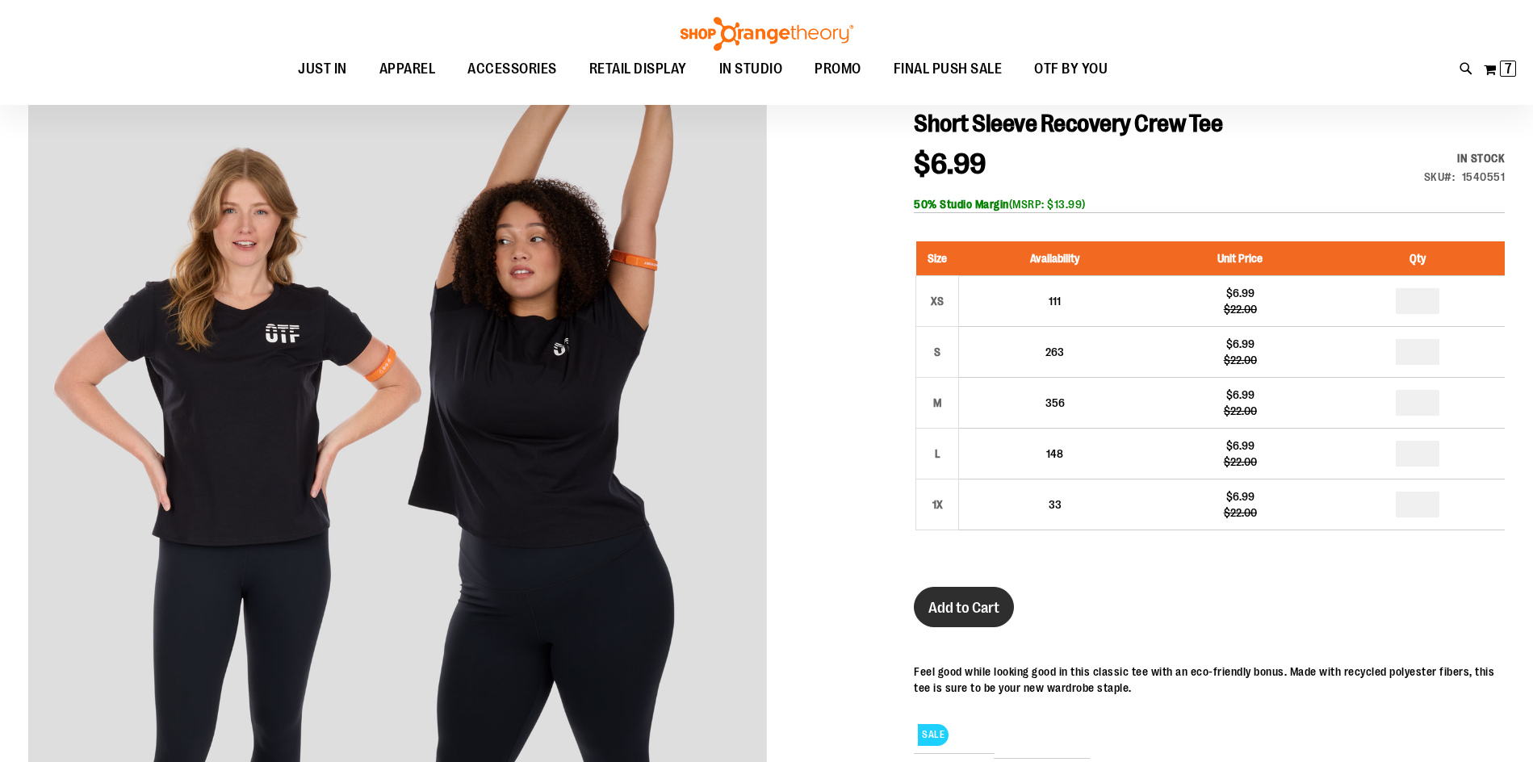
click at [947, 601] on span "Add to Cart" at bounding box center [963, 608] width 71 height 18
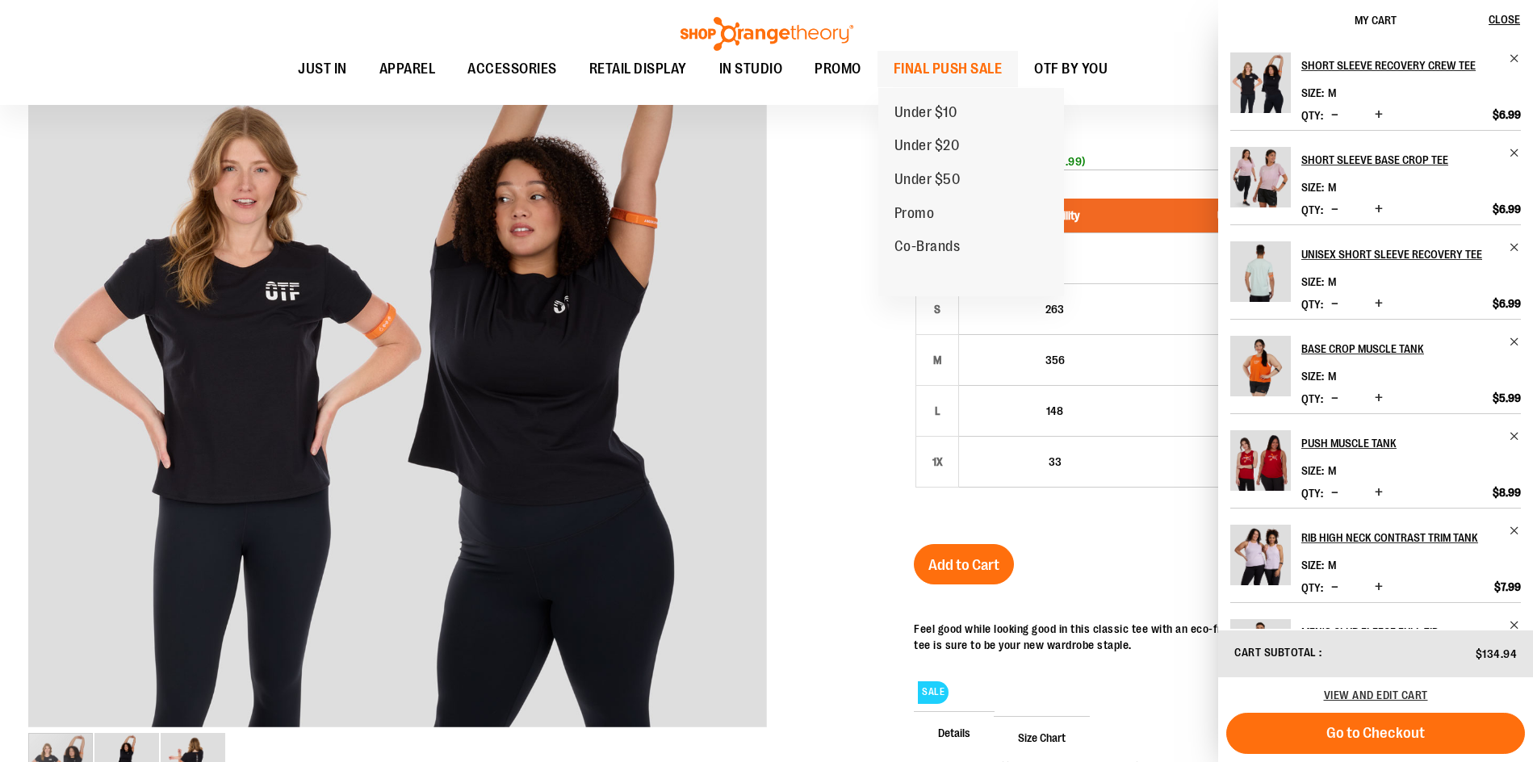
click at [953, 73] on span "FINAL PUSH SALE" at bounding box center [948, 69] width 109 height 36
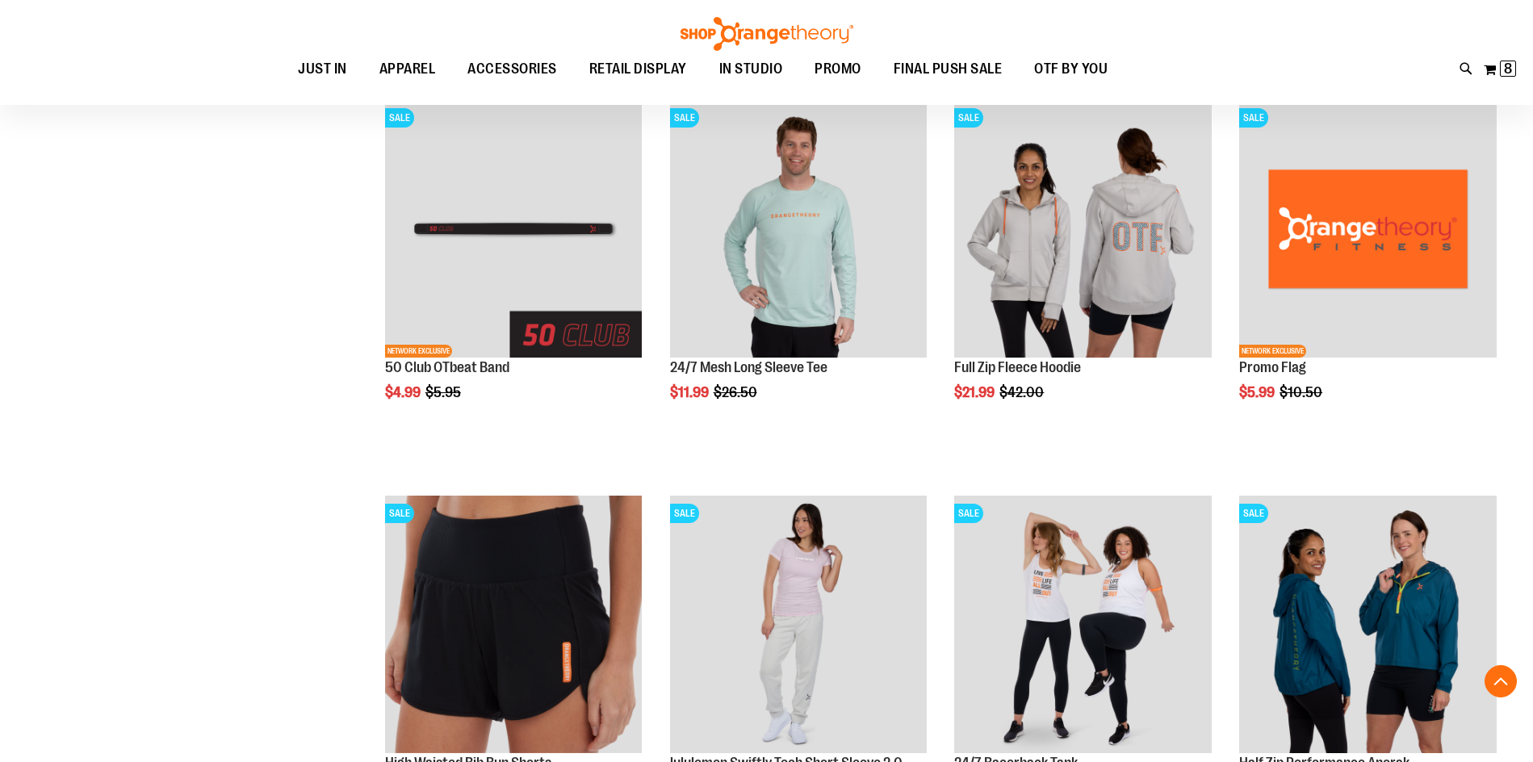
scroll to position [645, 0]
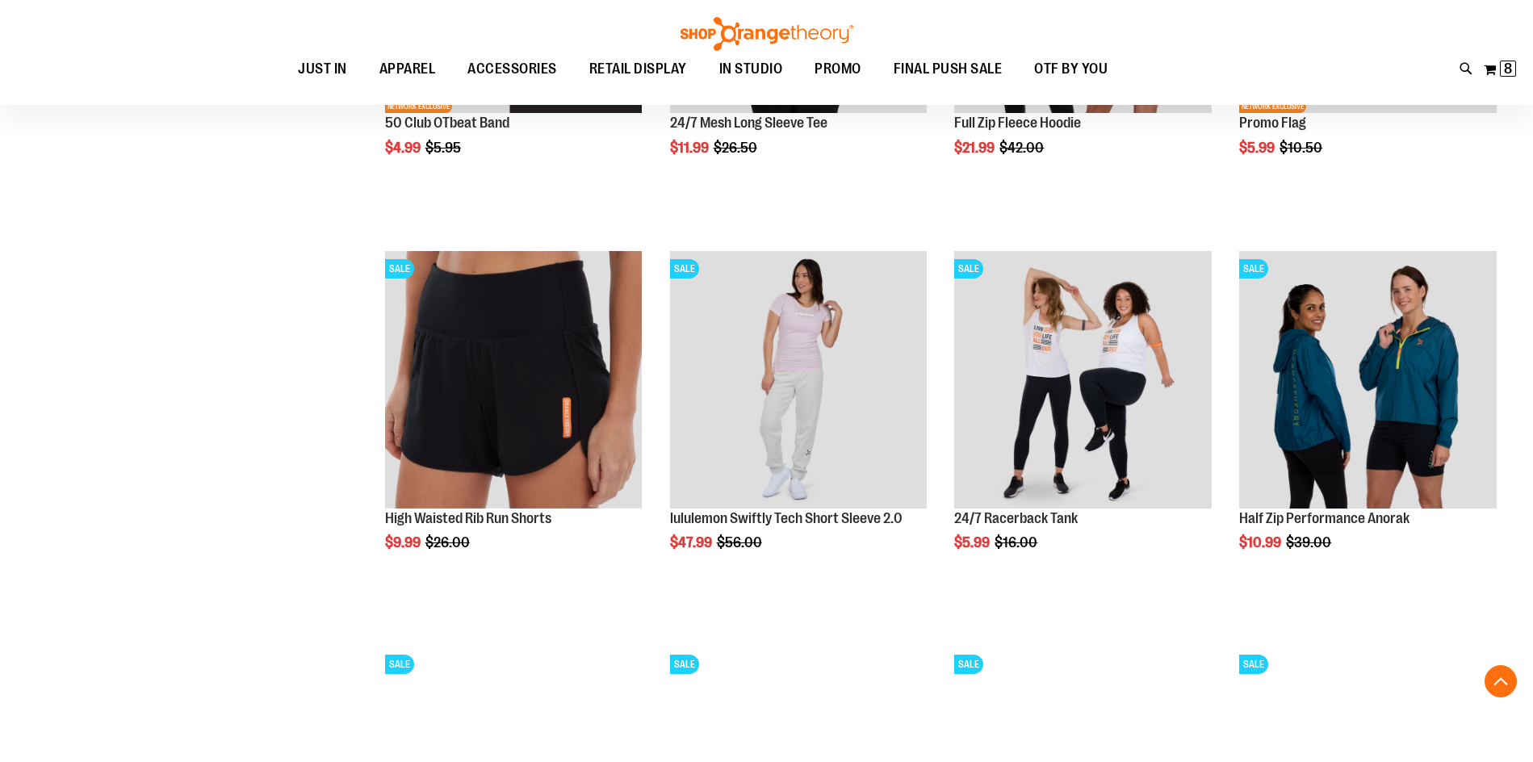
scroll to position [887, 0]
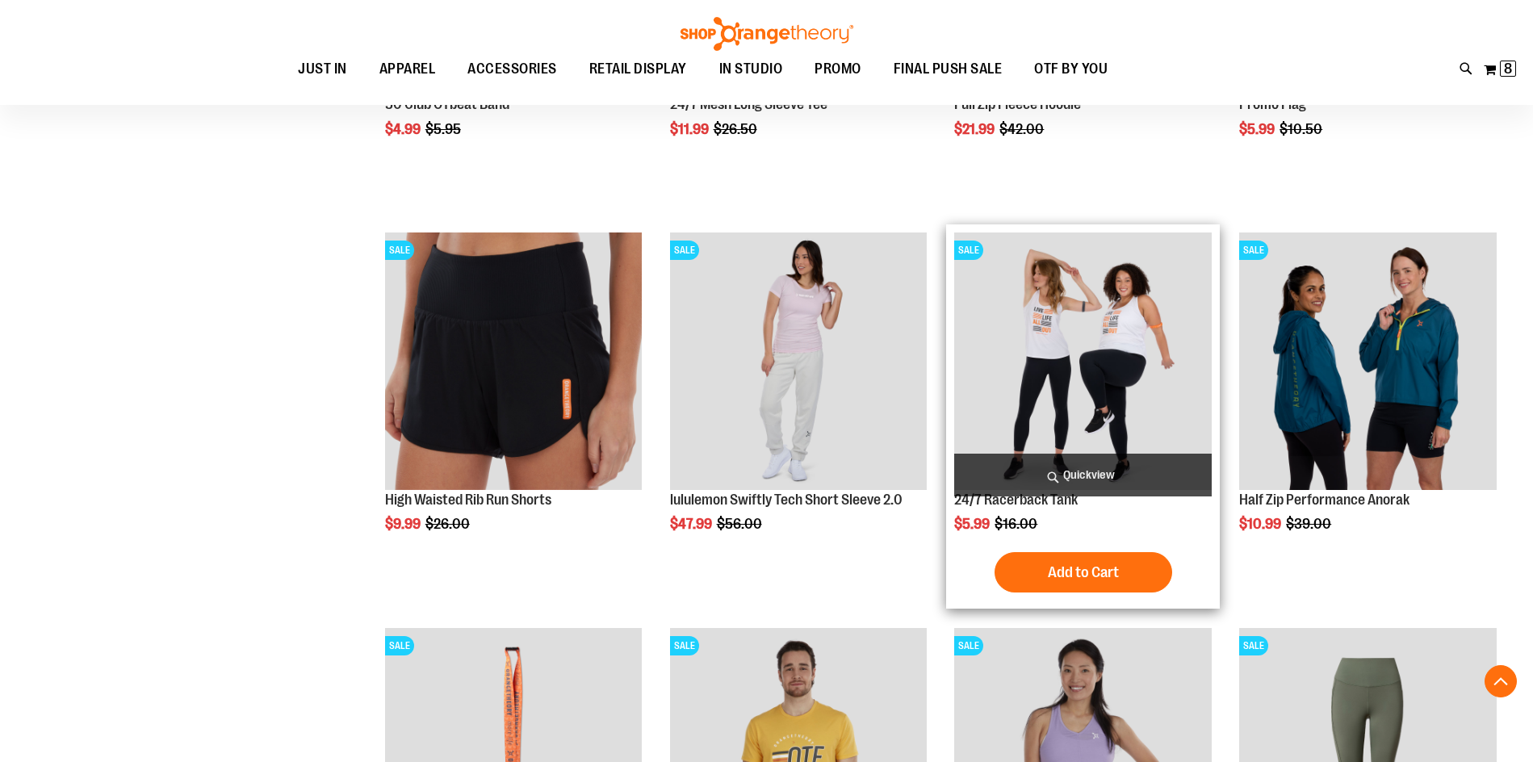
click at [1056, 334] on img "product" at bounding box center [1083, 362] width 258 height 258
click at [1033, 562] on button "Add to Cart" at bounding box center [1084, 572] width 178 height 40
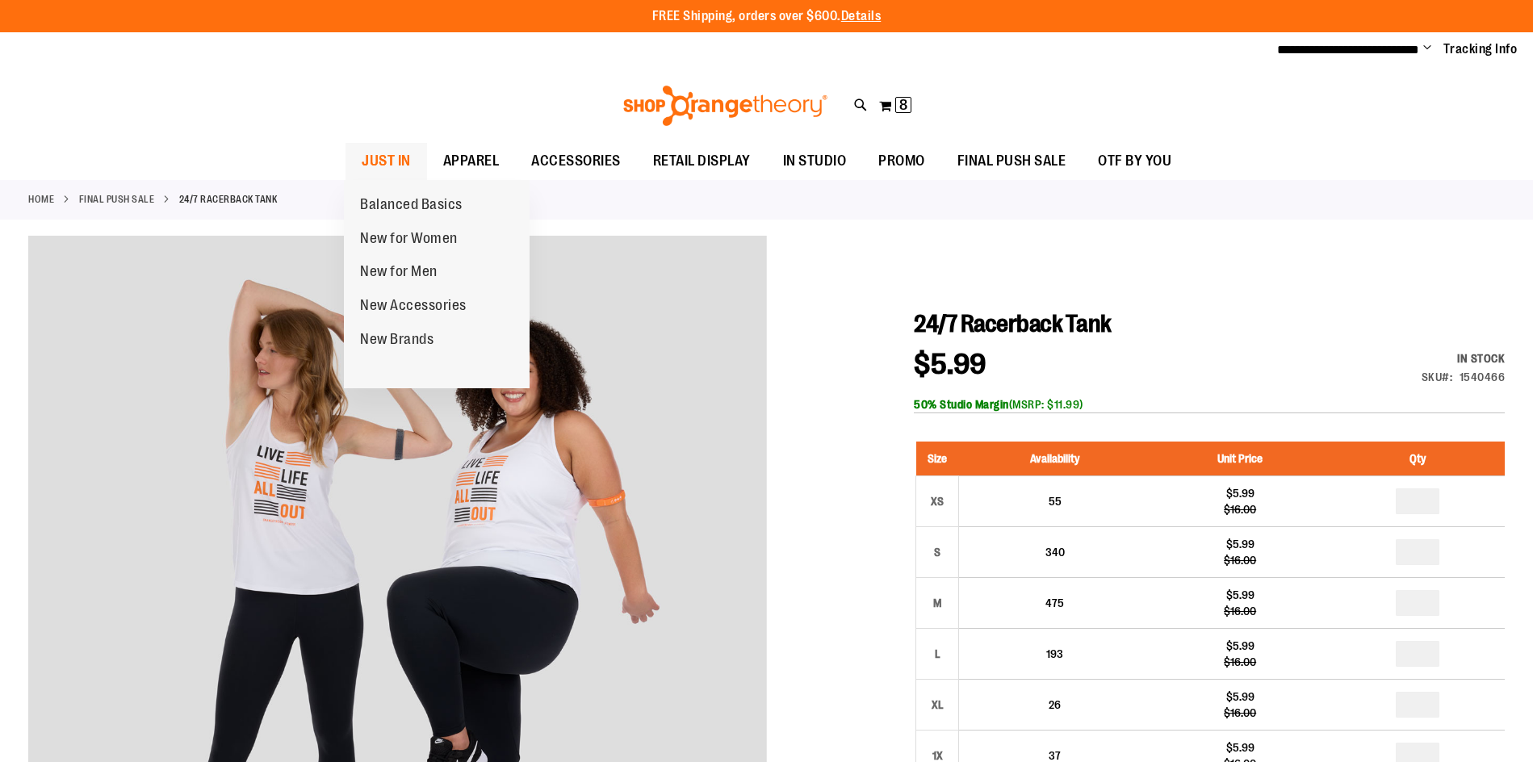
click at [382, 163] on span "JUST IN" at bounding box center [386, 161] width 49 height 36
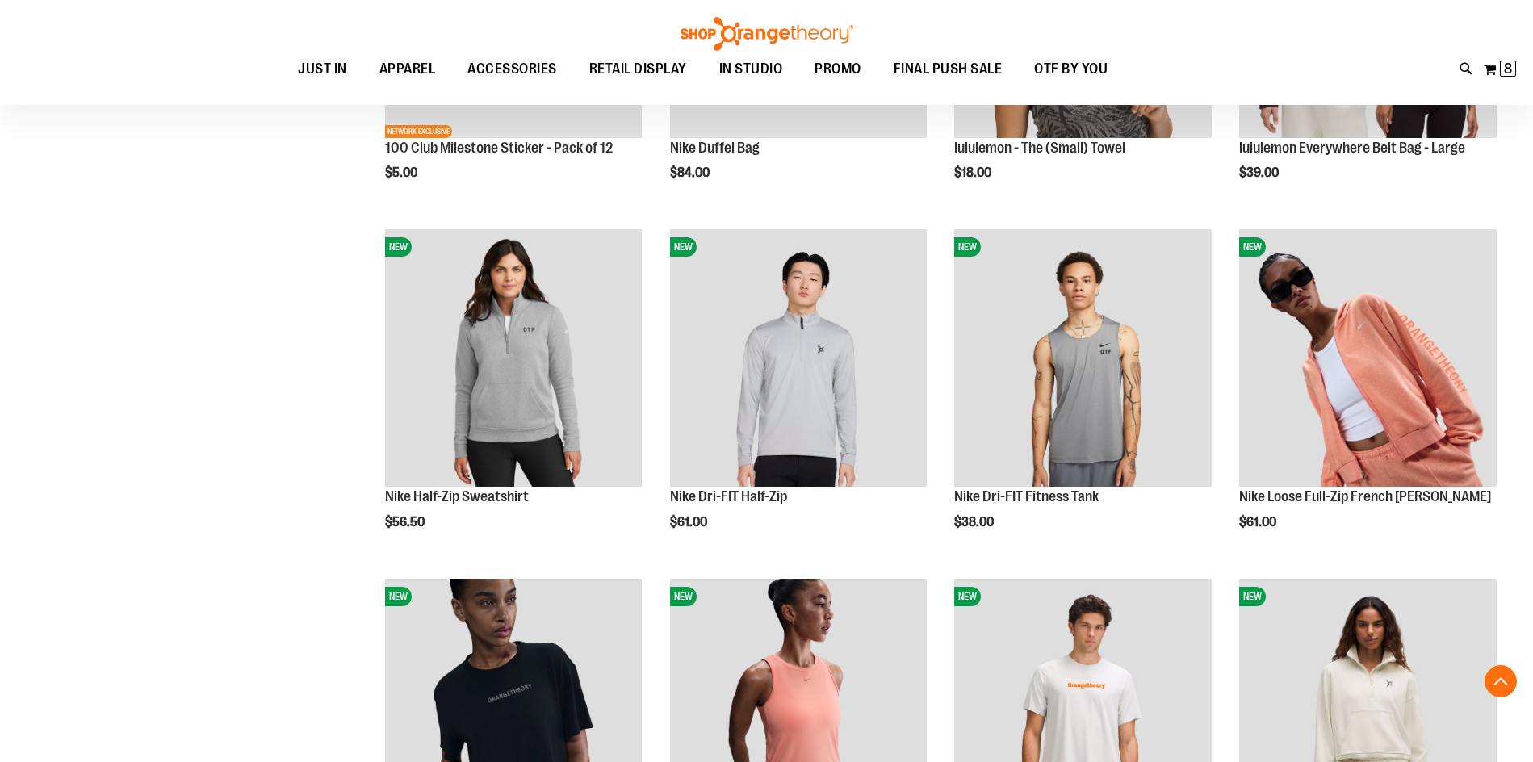
scroll to position [1533, 0]
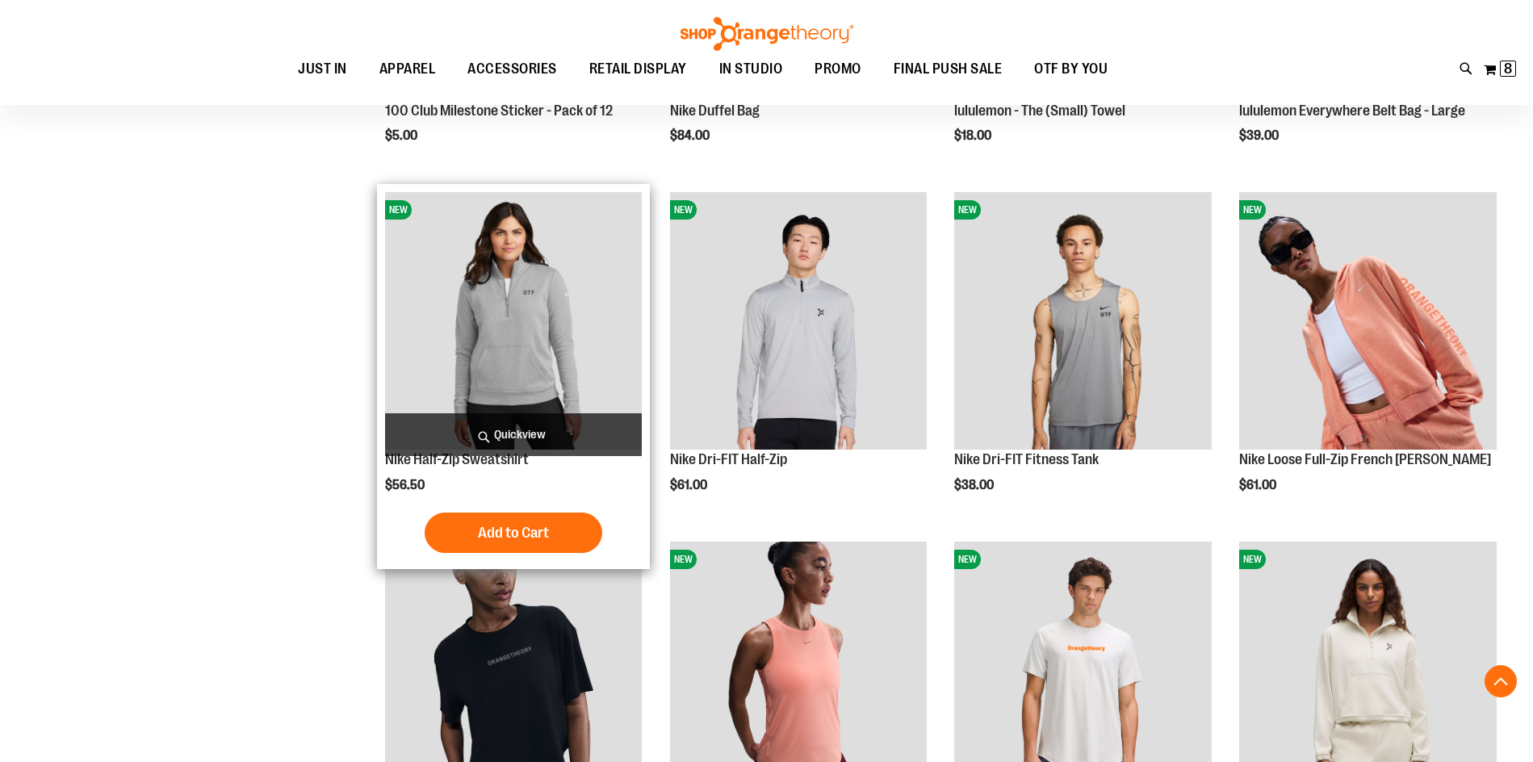
click at [497, 340] on img "product" at bounding box center [514, 321] width 258 height 258
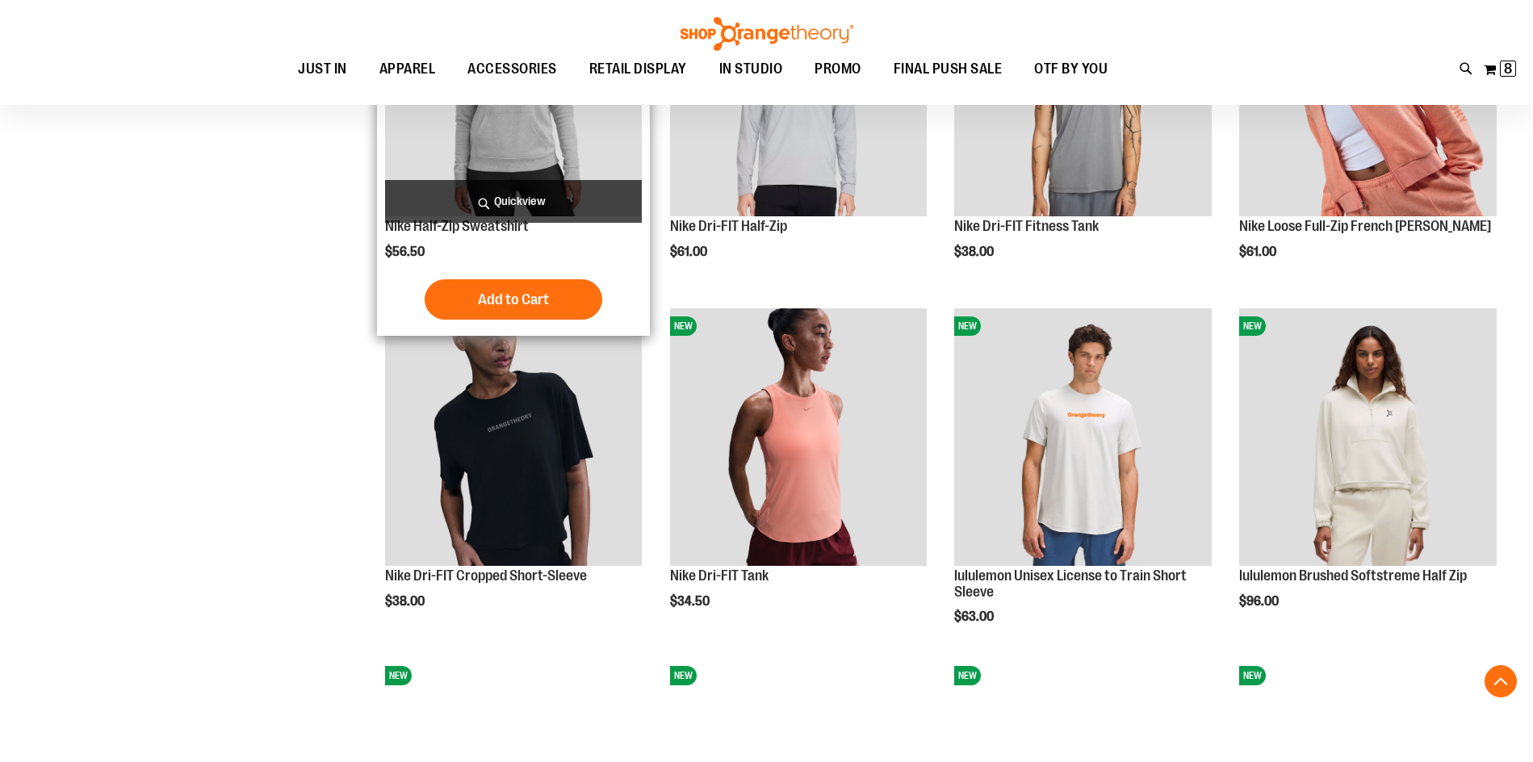
scroll to position [1775, 0]
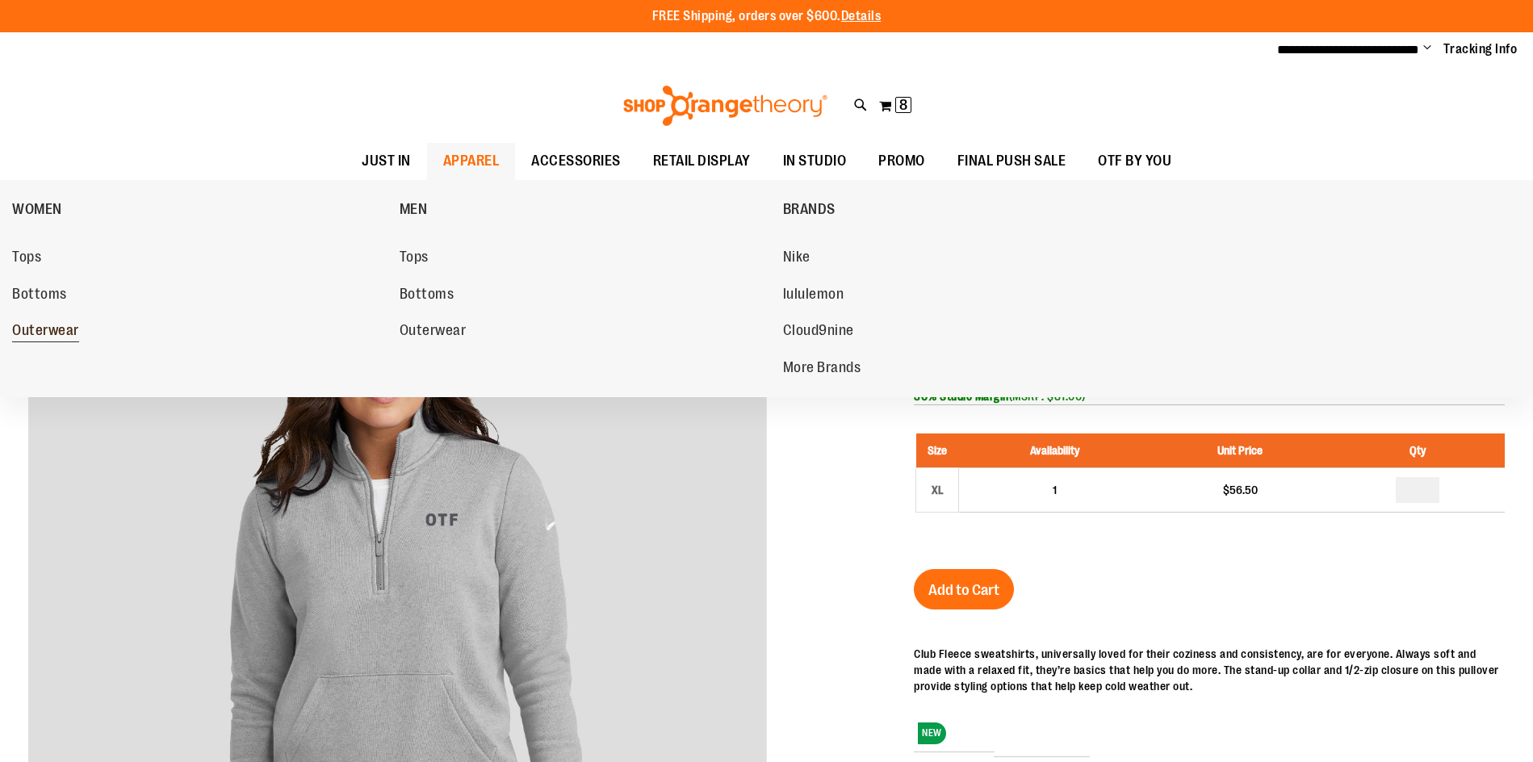
click at [36, 323] on span "Outerwear" at bounding box center [45, 332] width 67 height 20
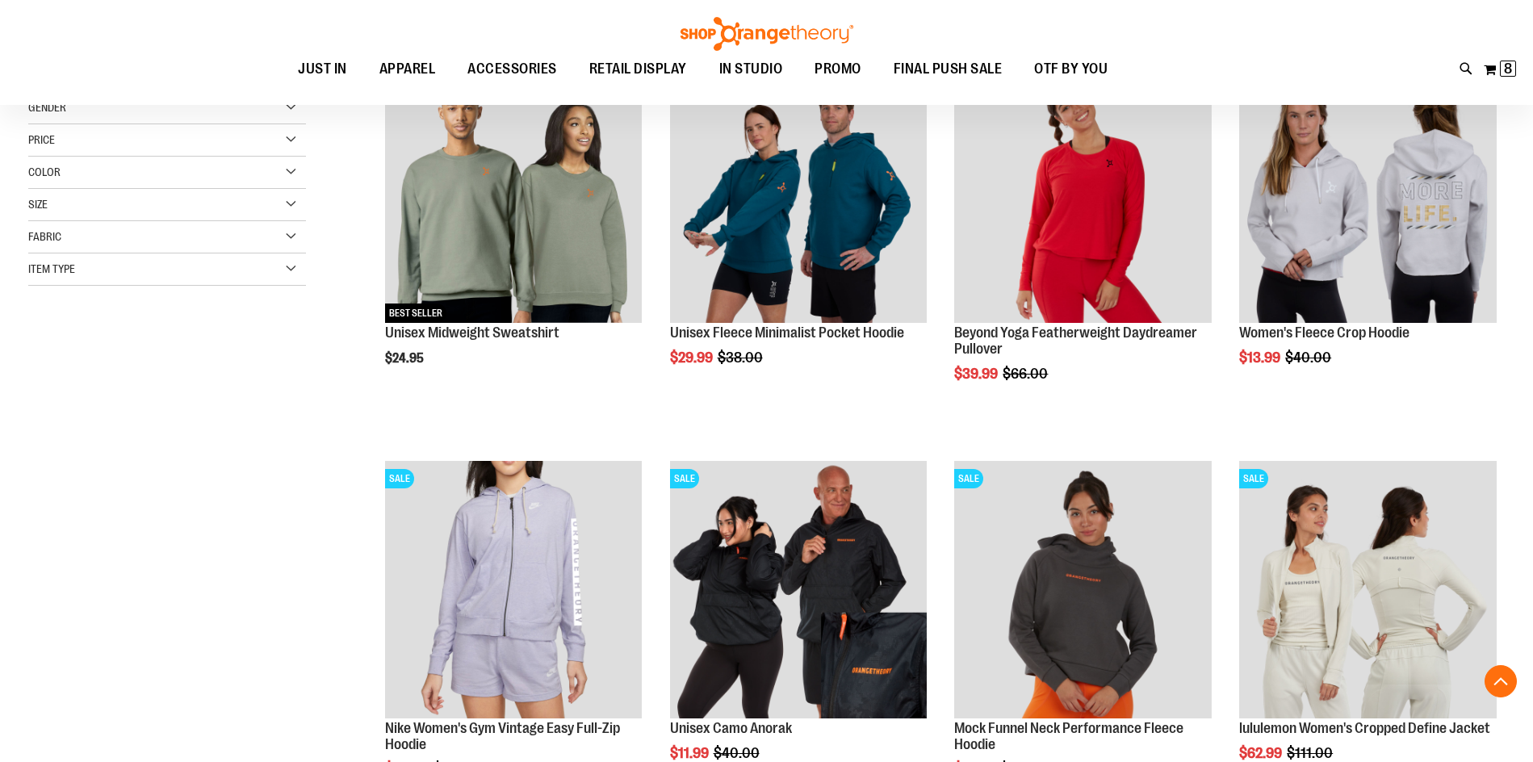
scroll to position [241, 0]
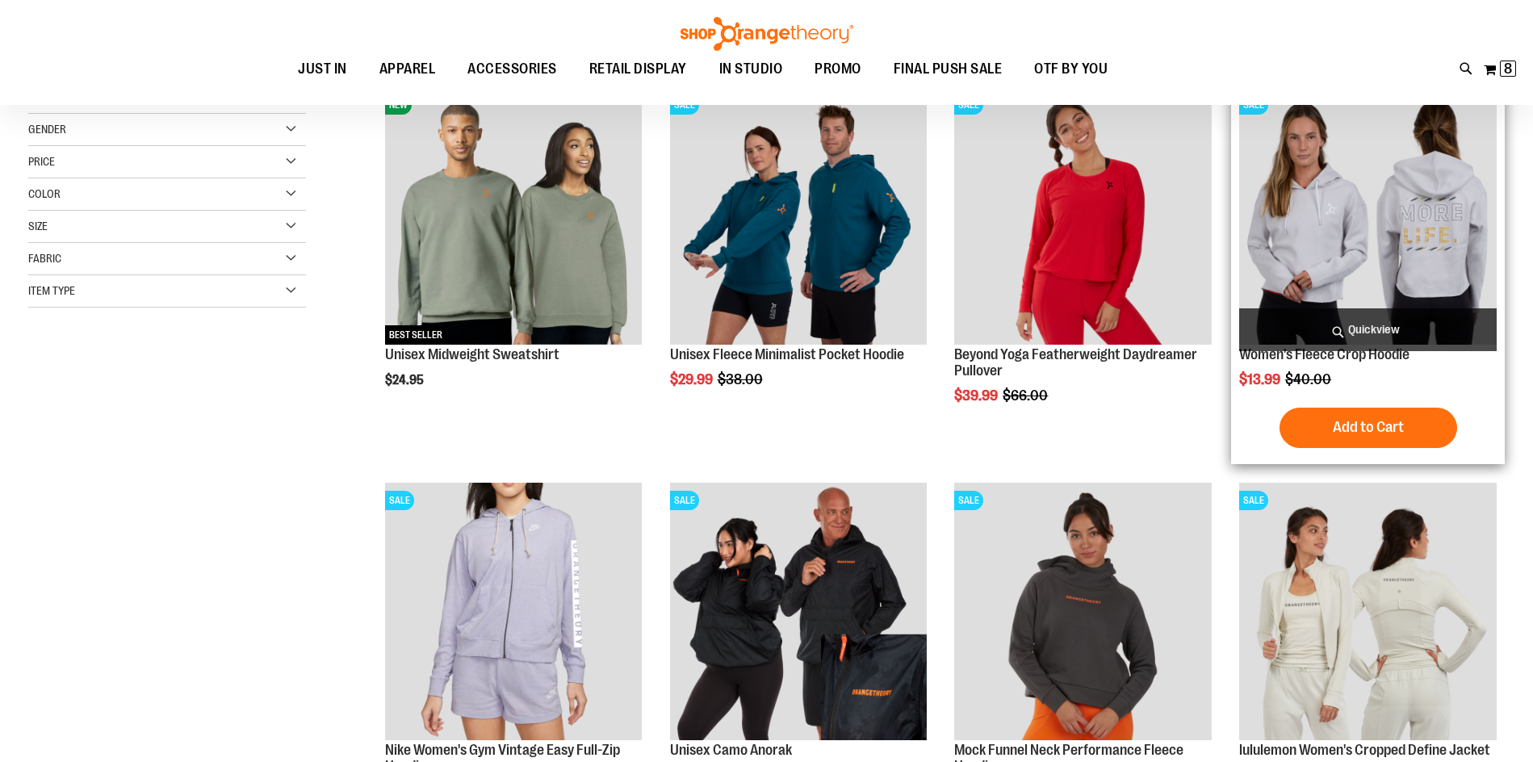
click at [1444, 242] on img "product" at bounding box center [1368, 216] width 258 height 258
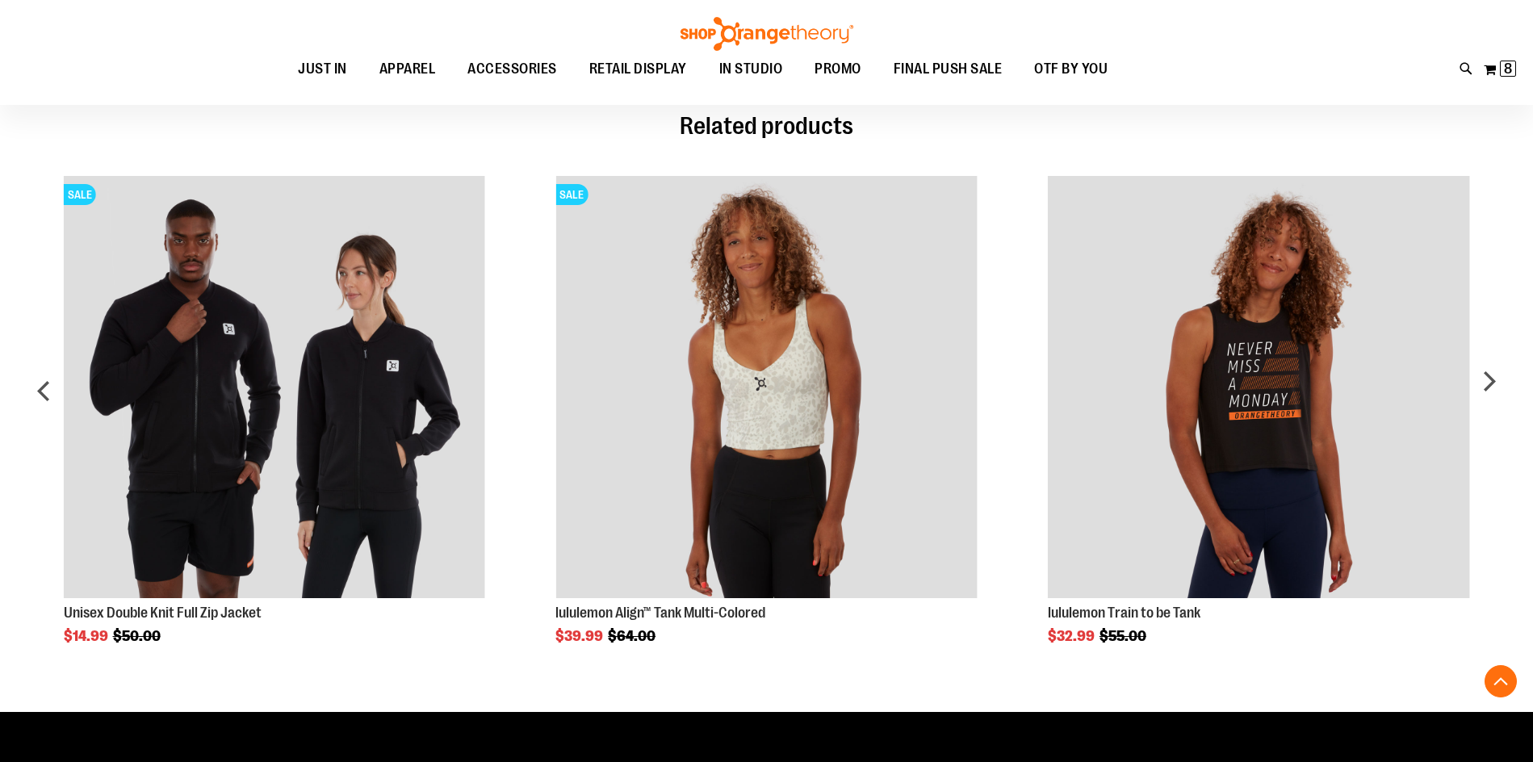
scroll to position [1049, 0]
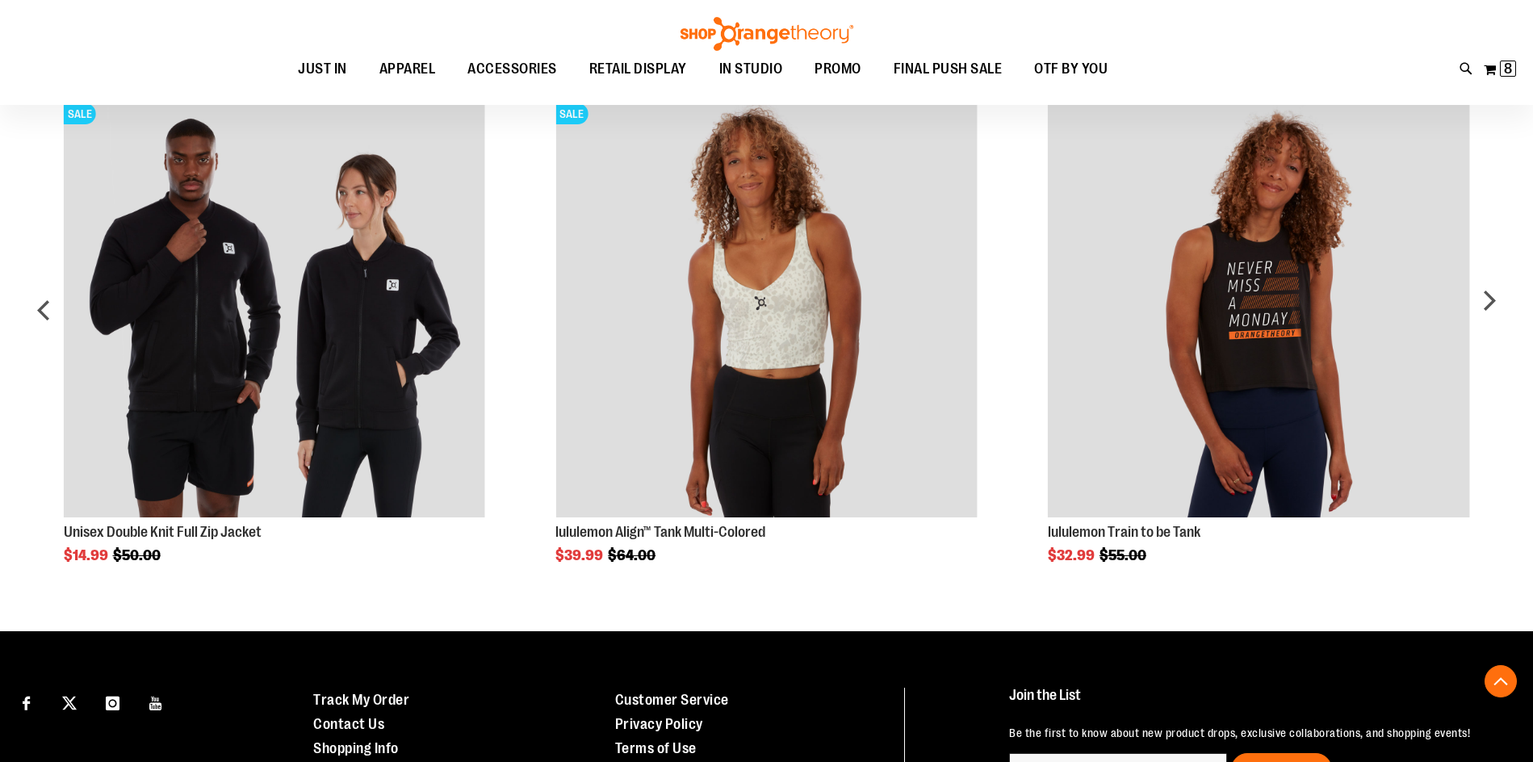
click at [1180, 323] on img "Product Page Link" at bounding box center [1259, 306] width 422 height 422
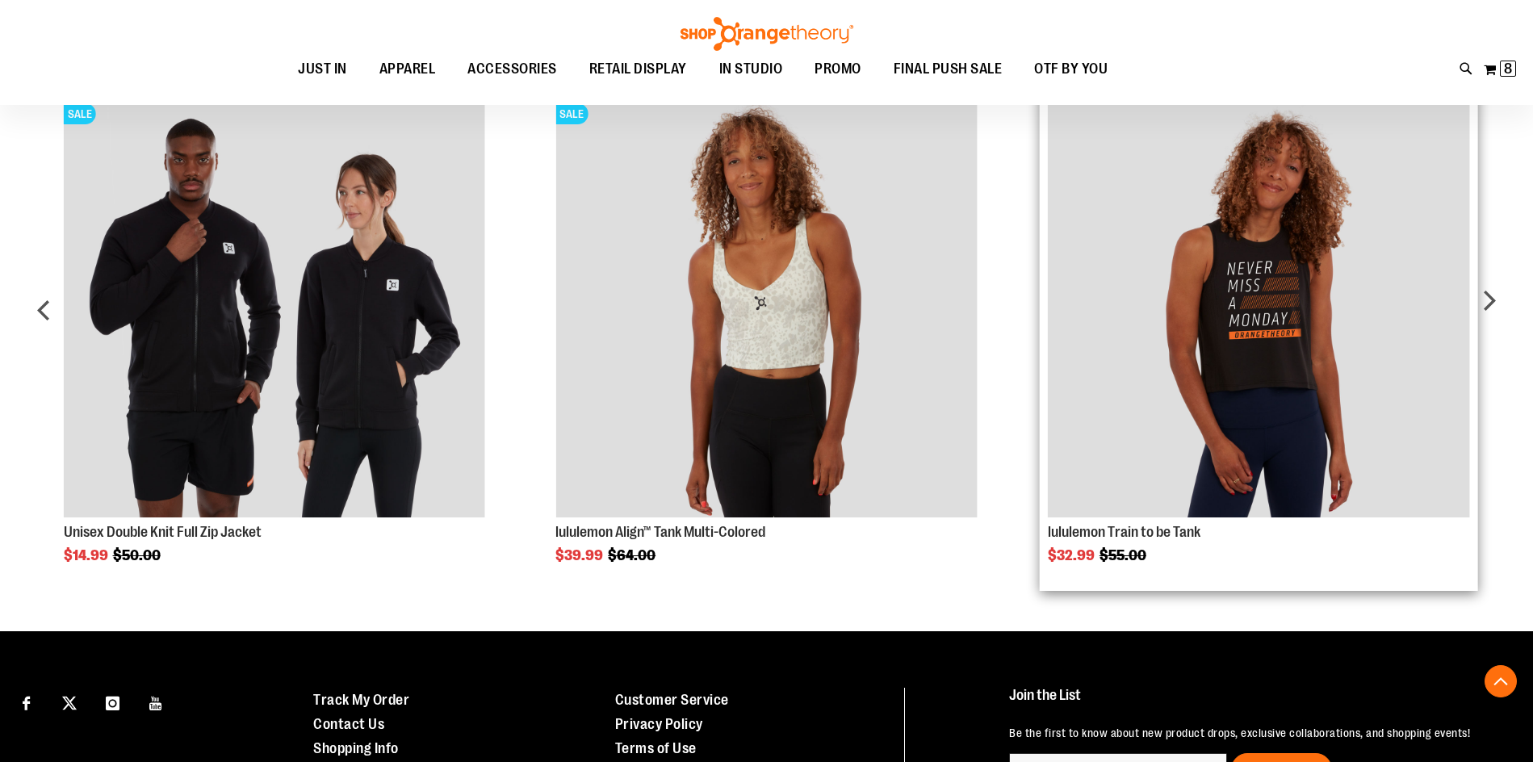
click at [1251, 284] on img "Product Page Link" at bounding box center [1259, 306] width 422 height 422
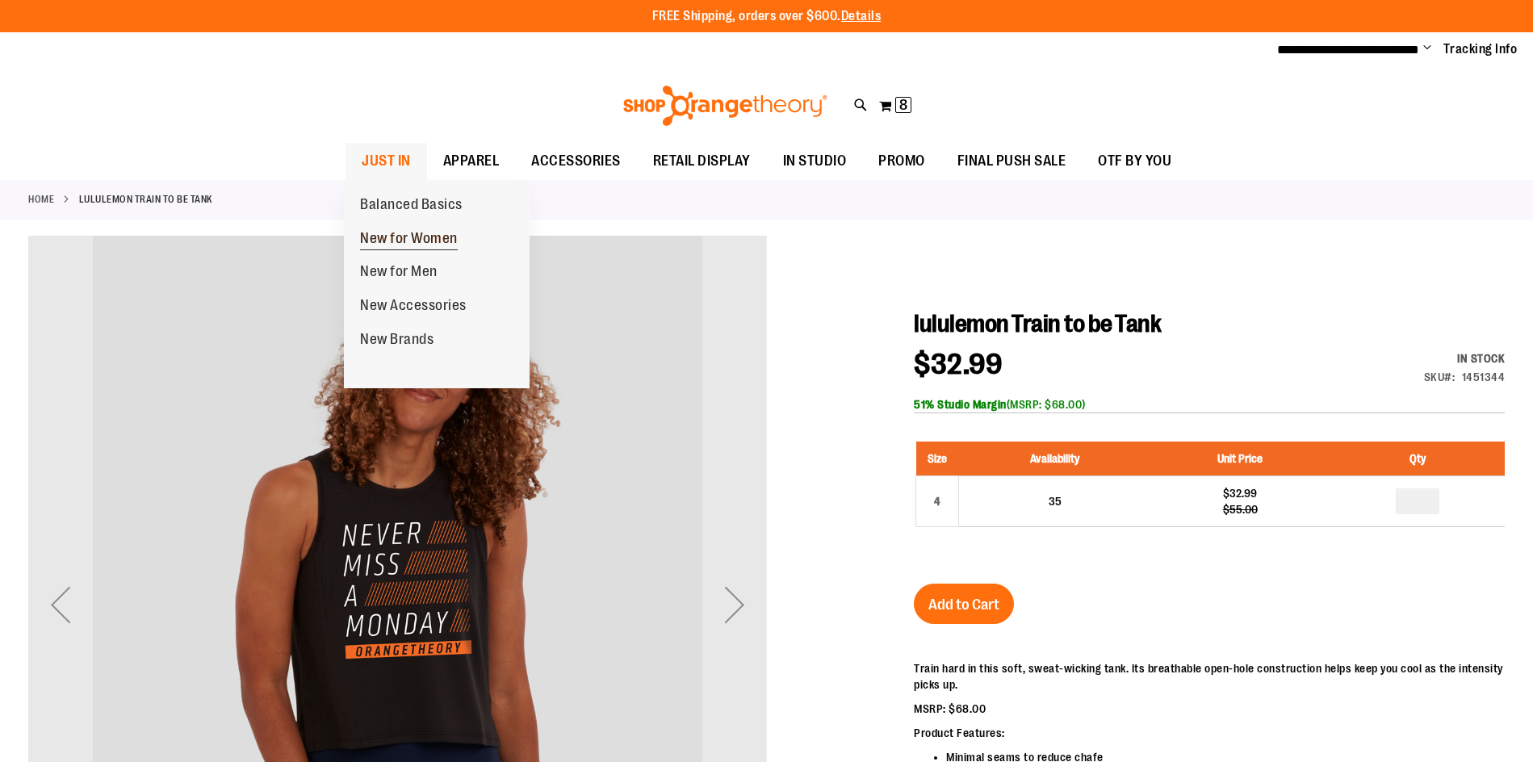
click at [391, 239] on span "New for Women" at bounding box center [409, 240] width 98 height 20
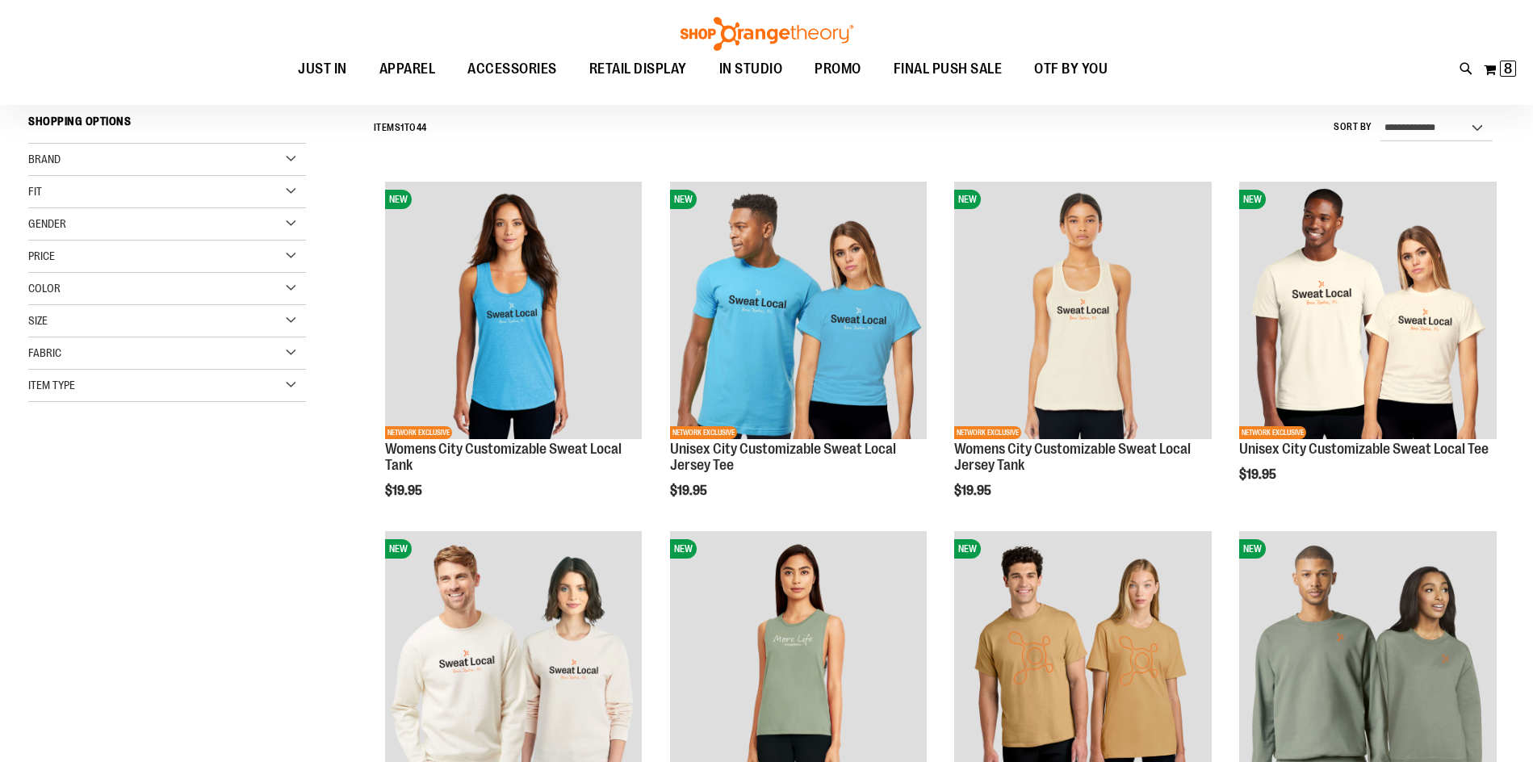
scroll to position [161, 0]
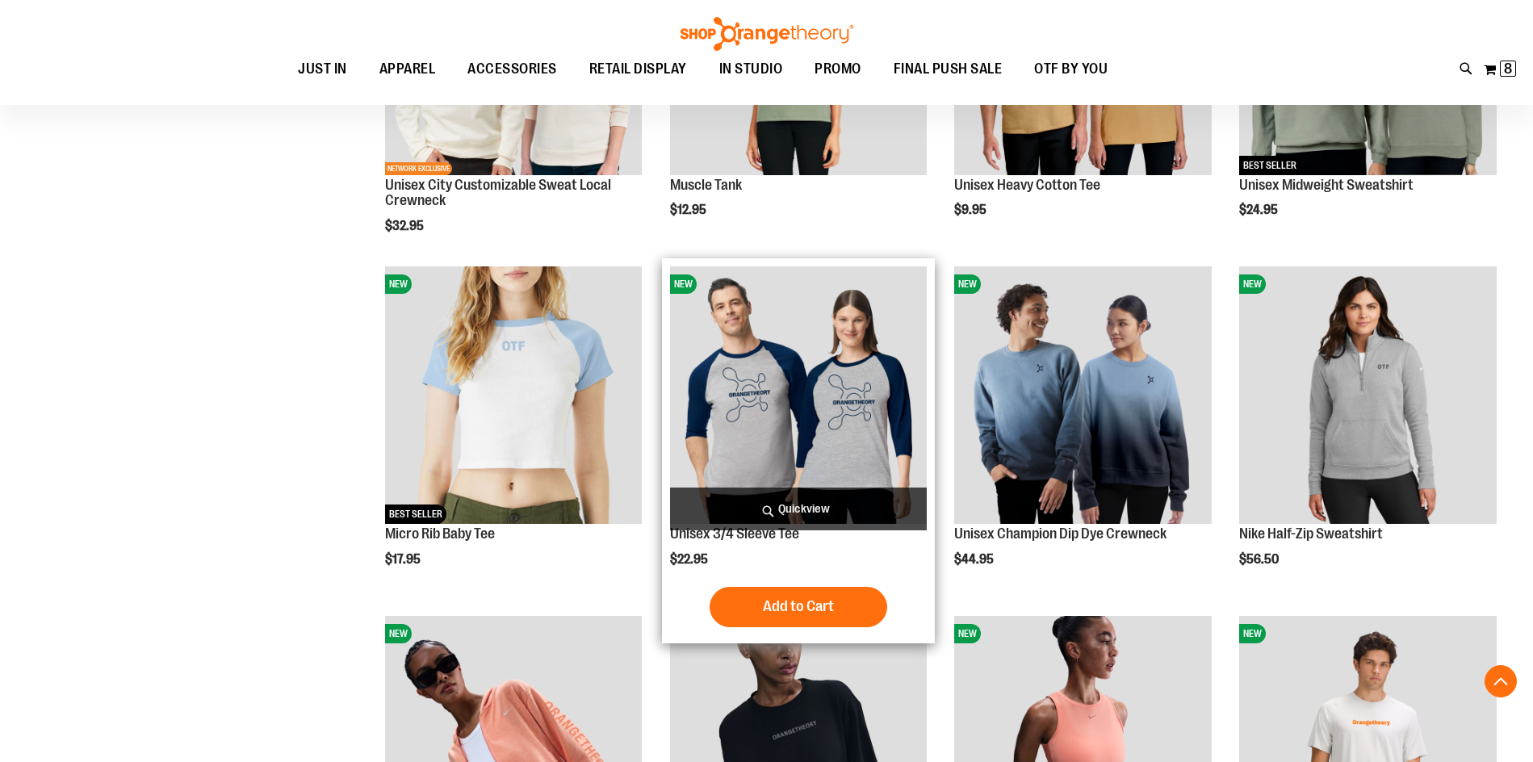
scroll to position [726, 0]
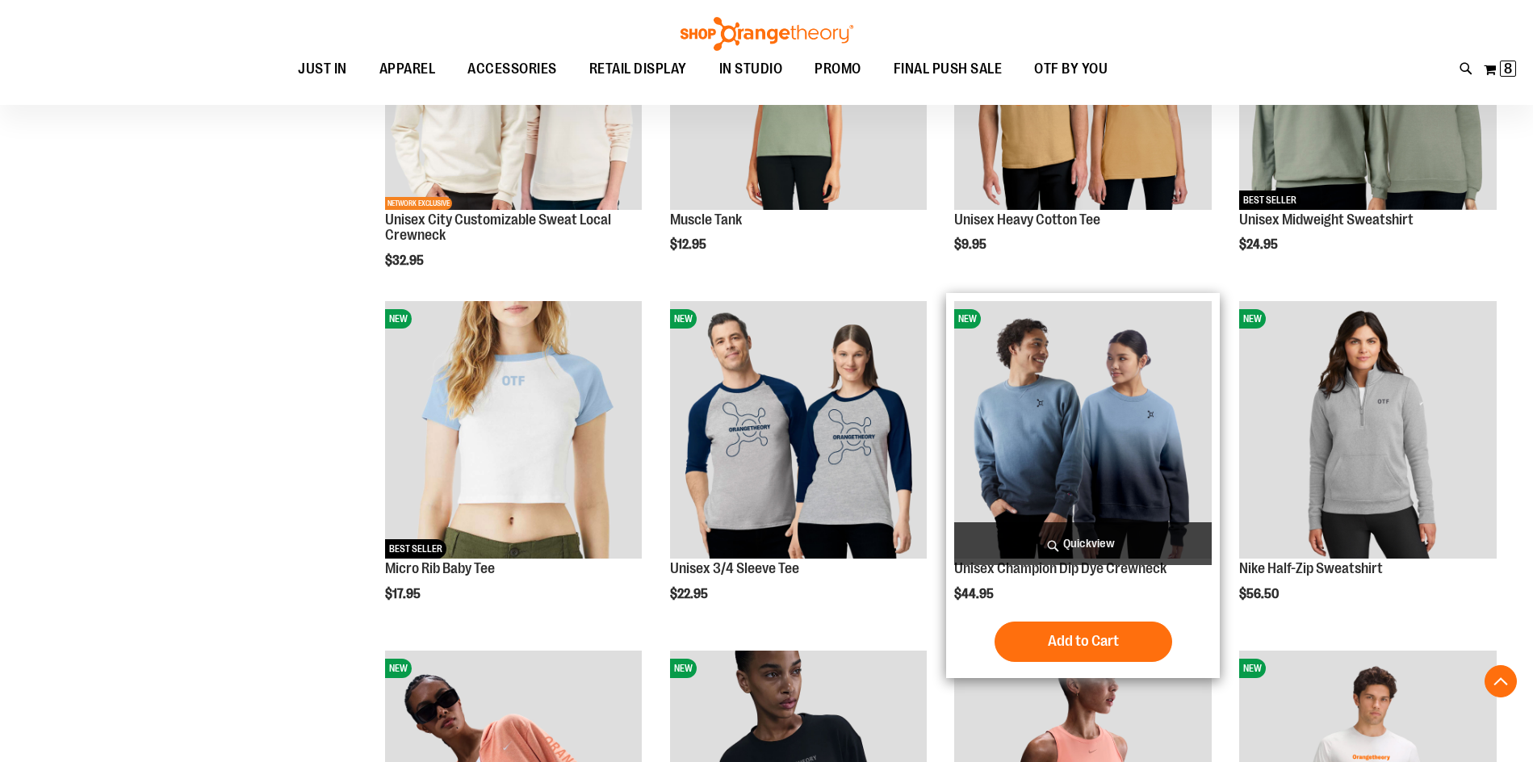
click at [1104, 396] on img "product" at bounding box center [1083, 430] width 258 height 258
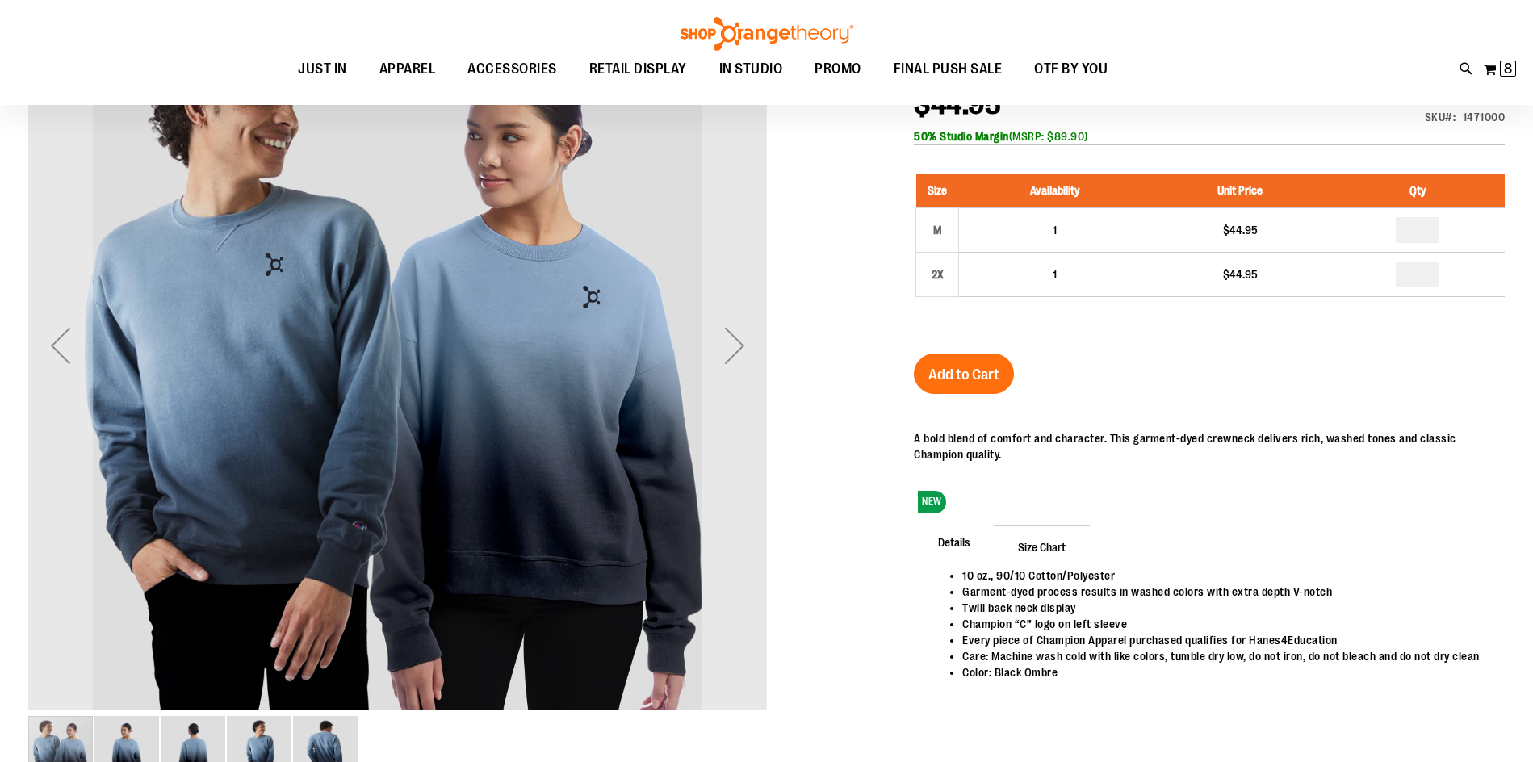
scroll to position [79, 0]
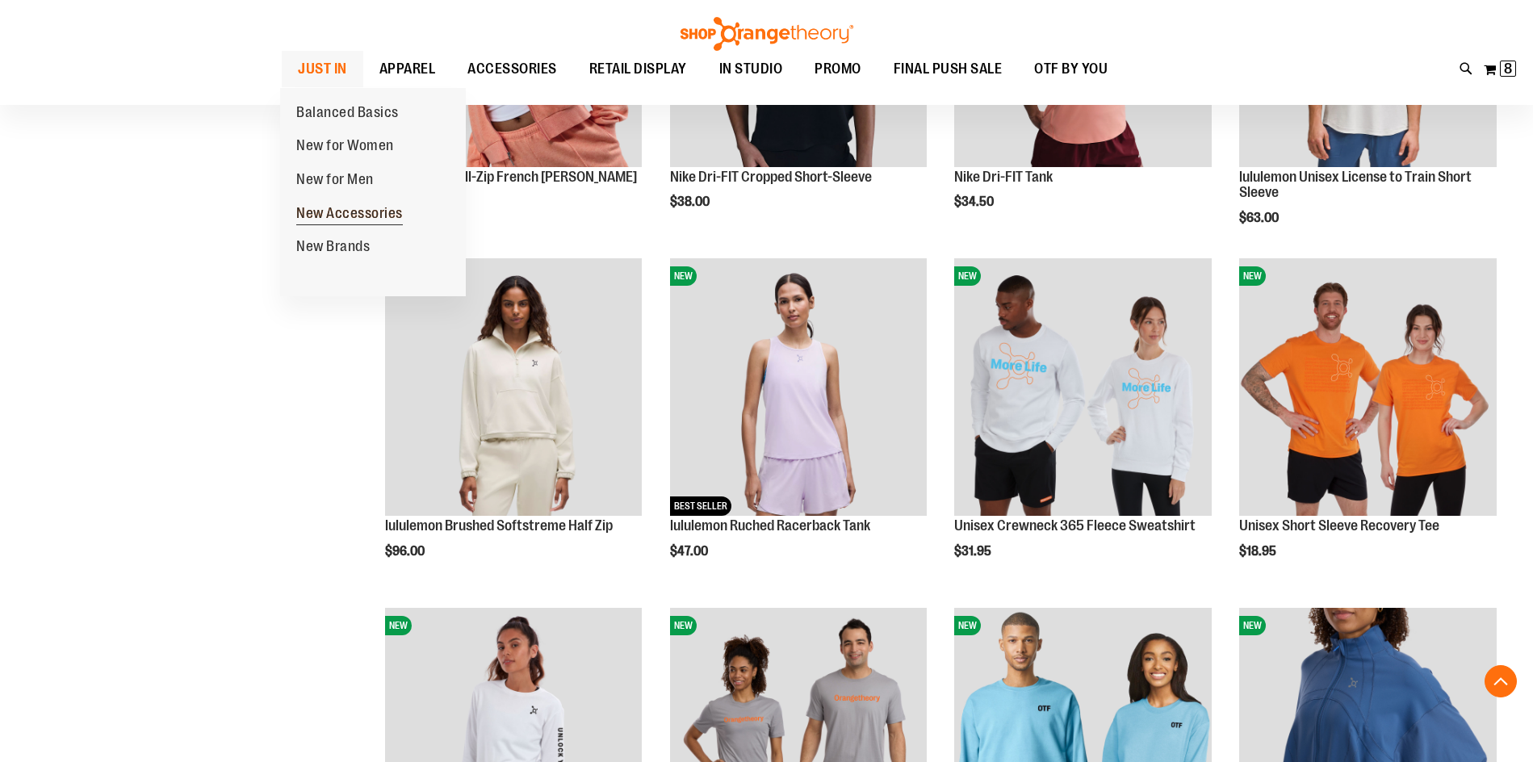
scroll to position [1291, 0]
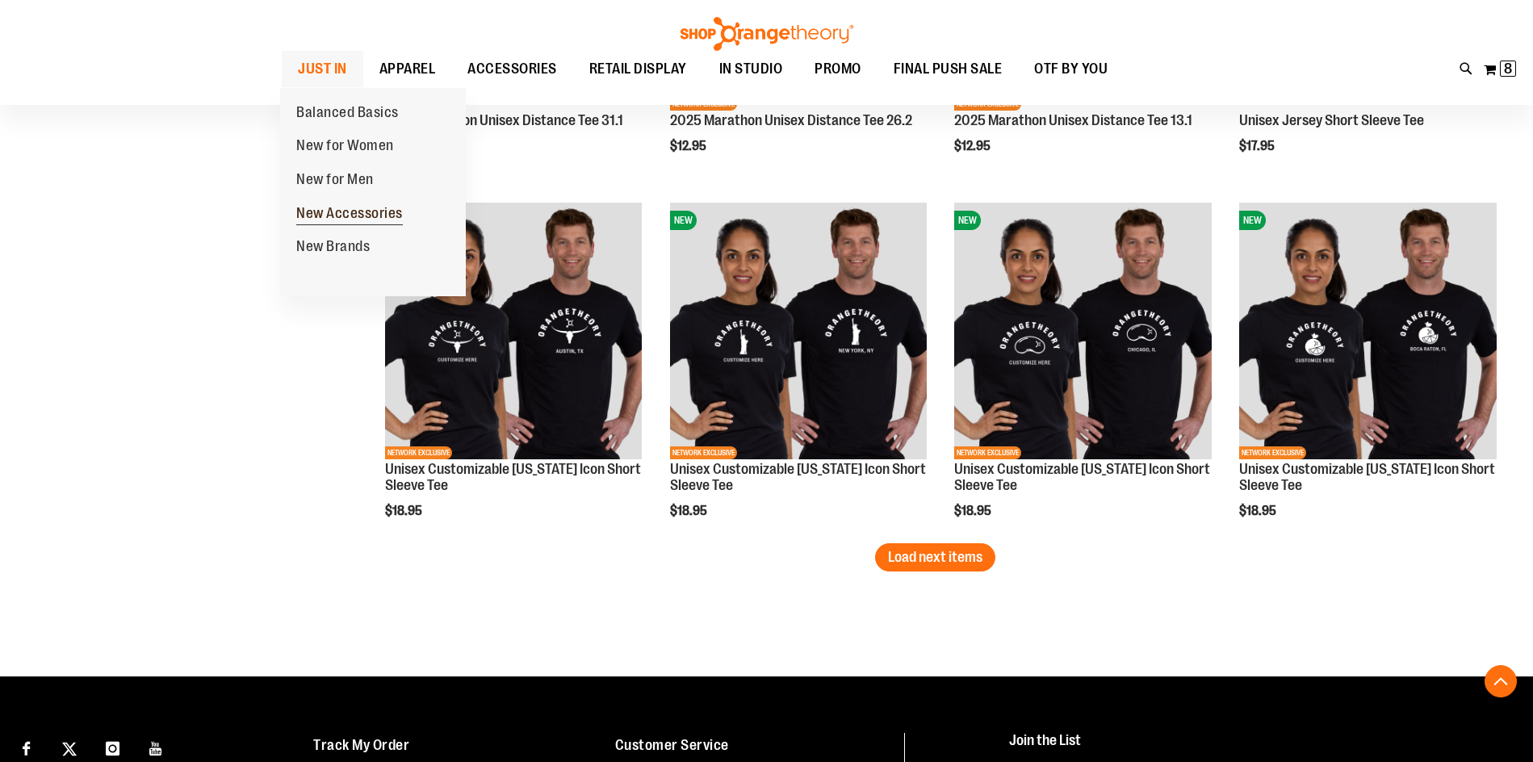
scroll to position [2744, 0]
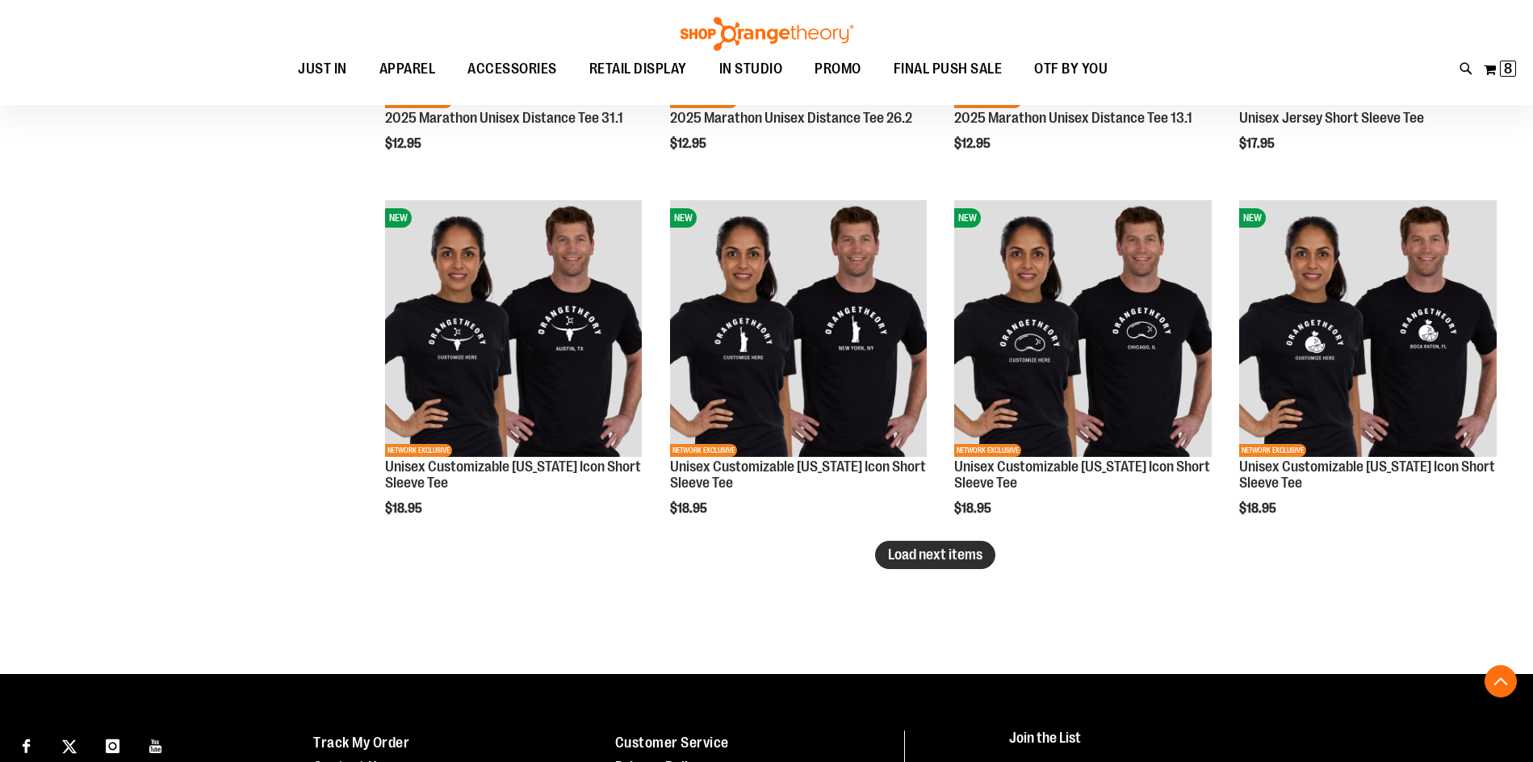
click at [956, 560] on span "Load next items" at bounding box center [935, 555] width 94 height 16
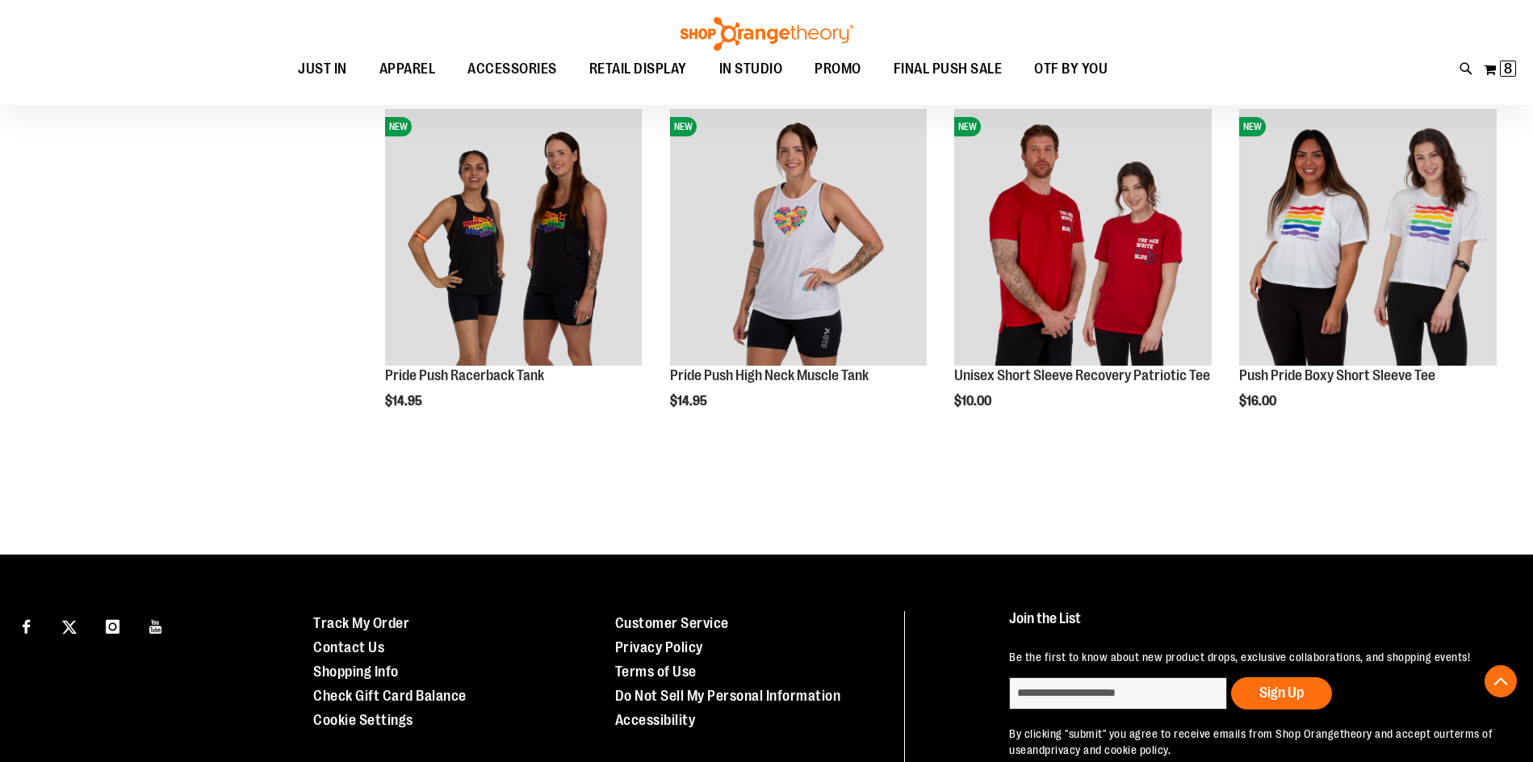
scroll to position [3552, 0]
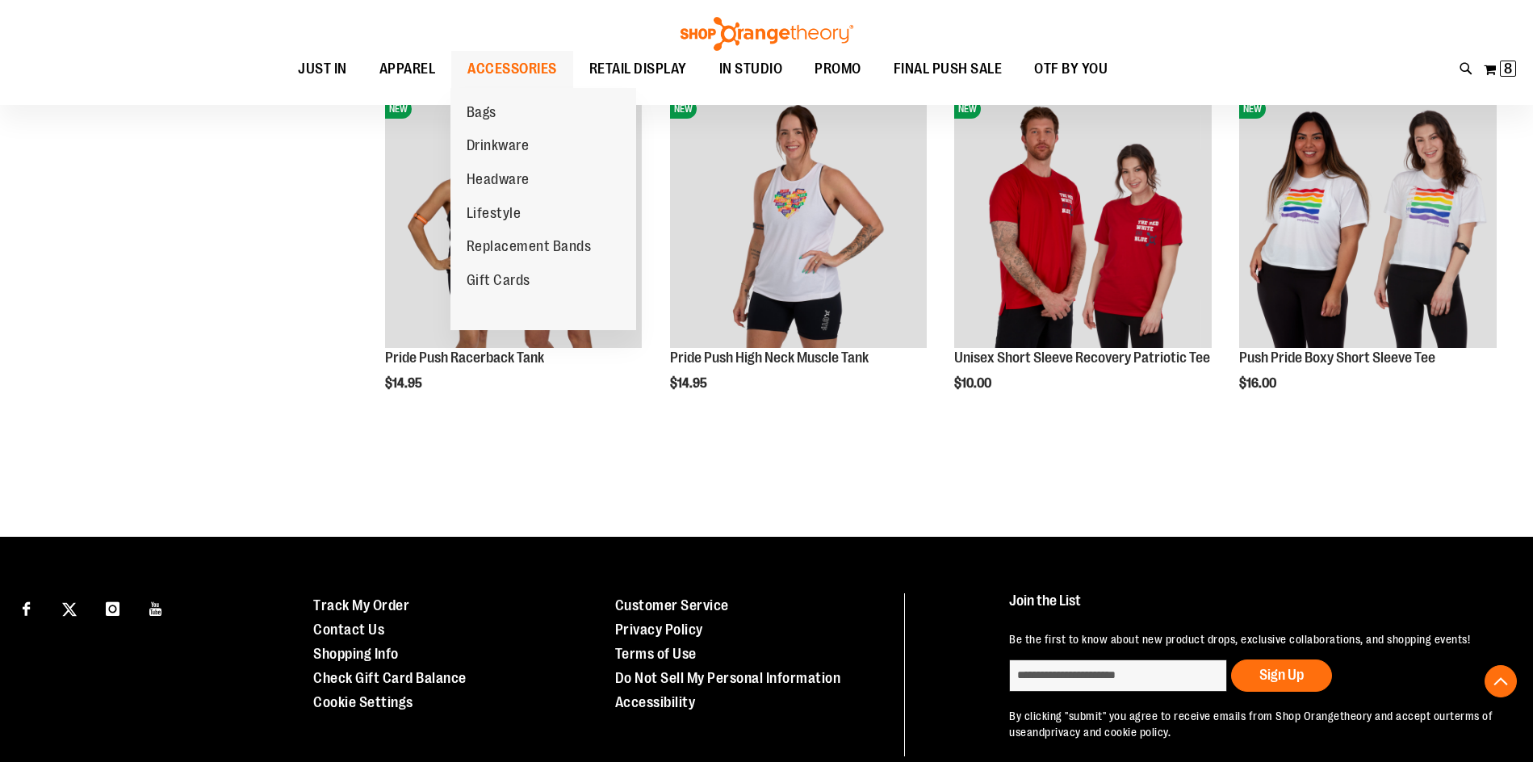
click at [506, 66] on span "ACCESSORIES" at bounding box center [512, 69] width 90 height 36
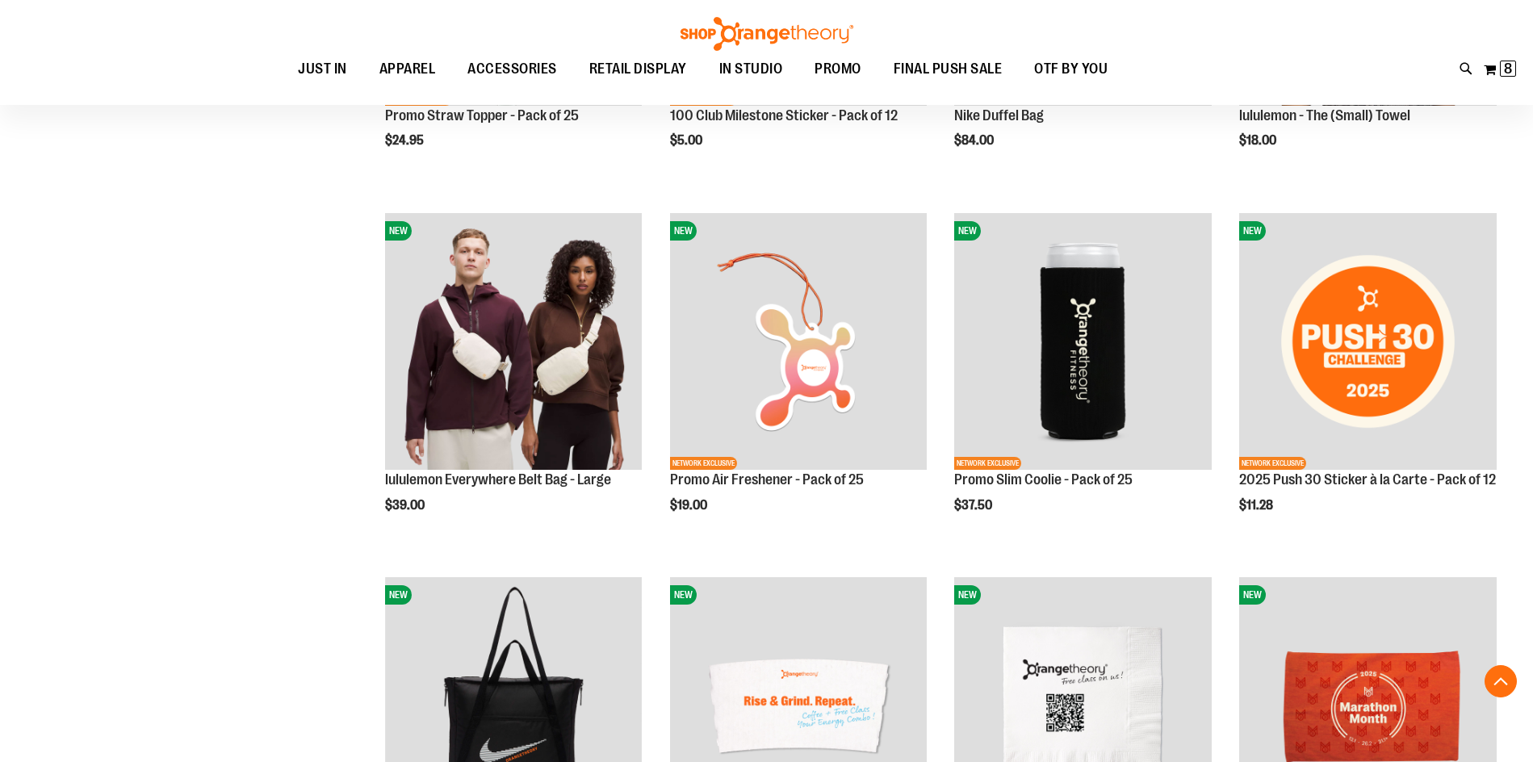
scroll to position [1291, 0]
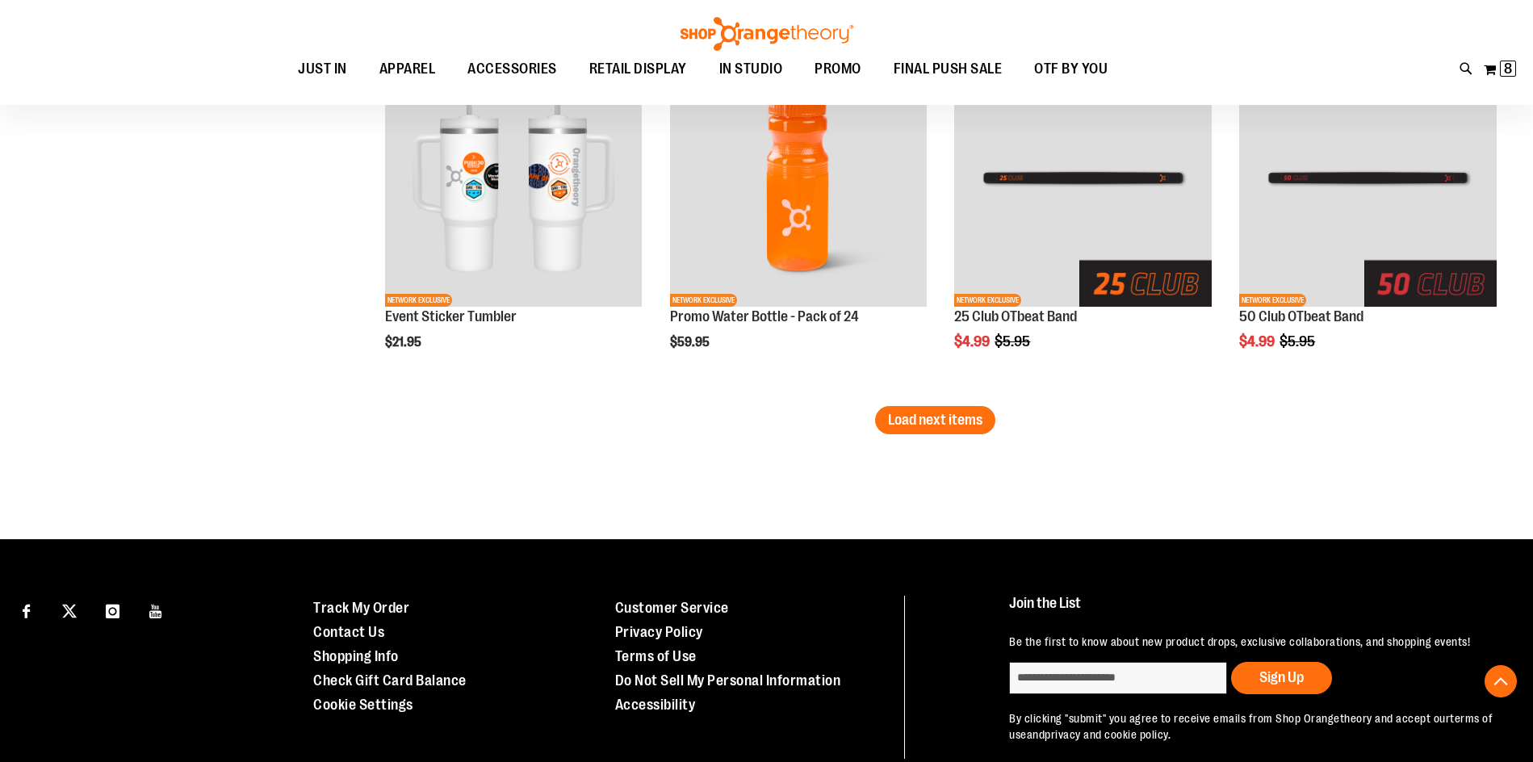
scroll to position [3229, 0]
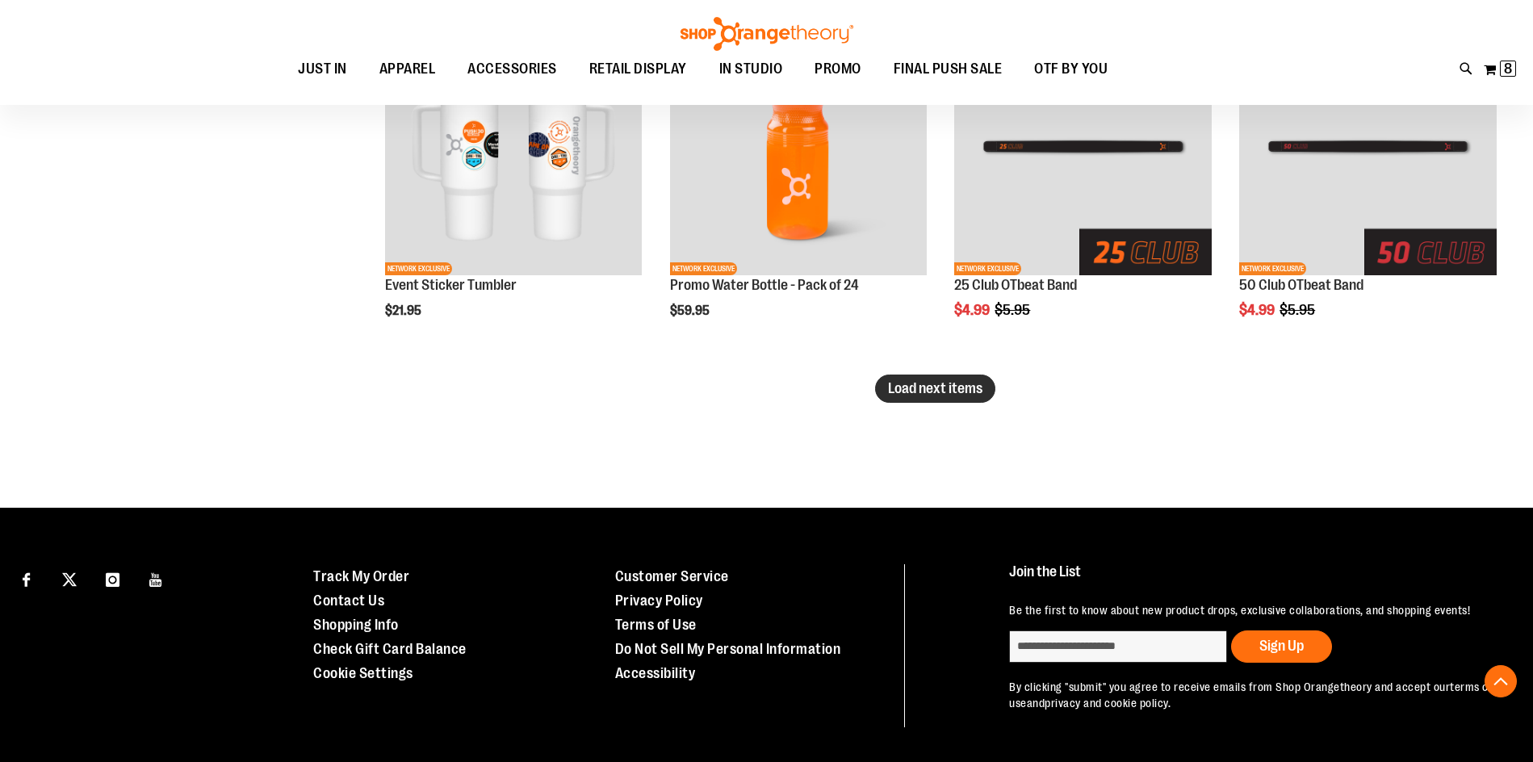
click at [925, 384] on span "Load next items" at bounding box center [935, 388] width 94 height 16
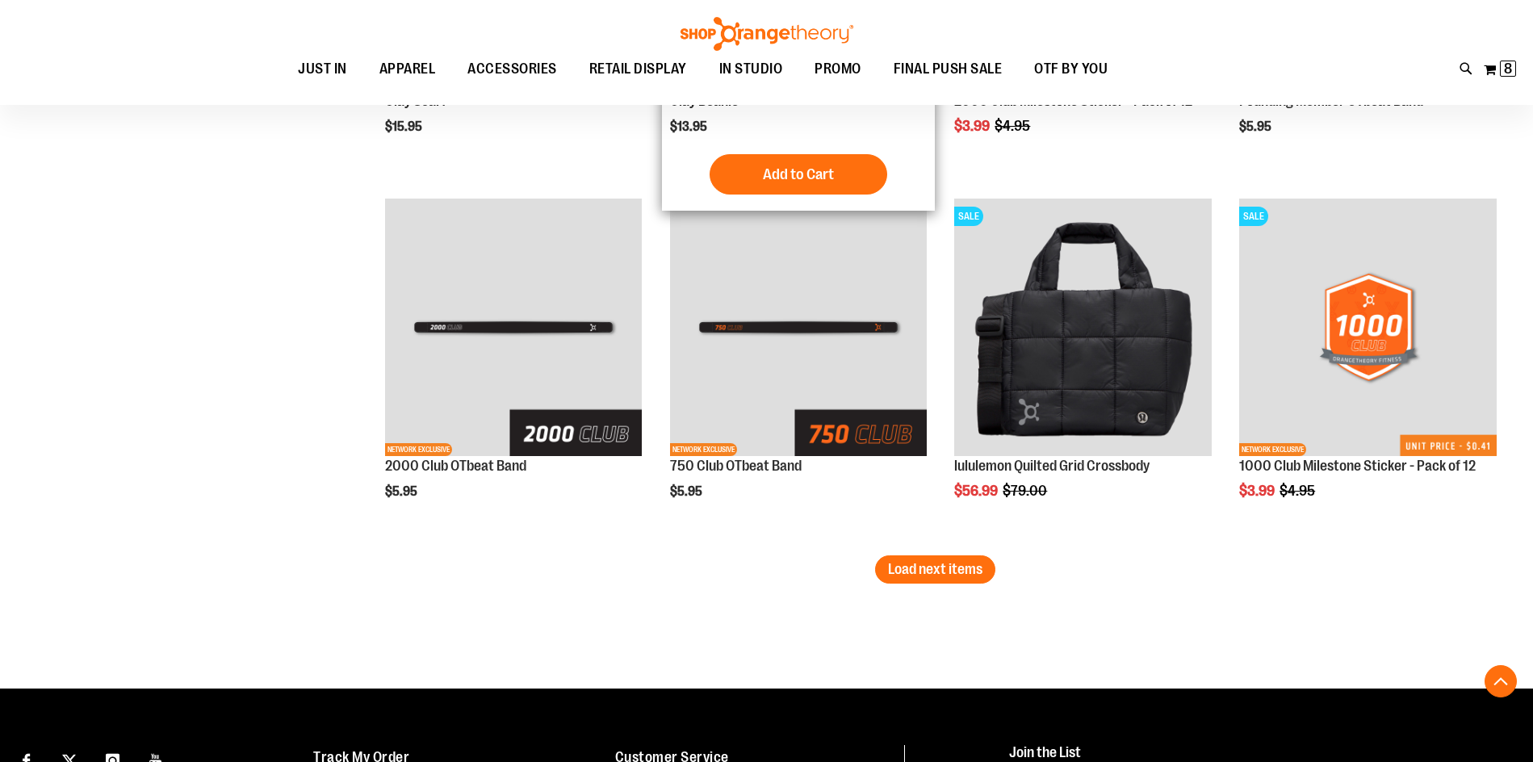
scroll to position [4117, 0]
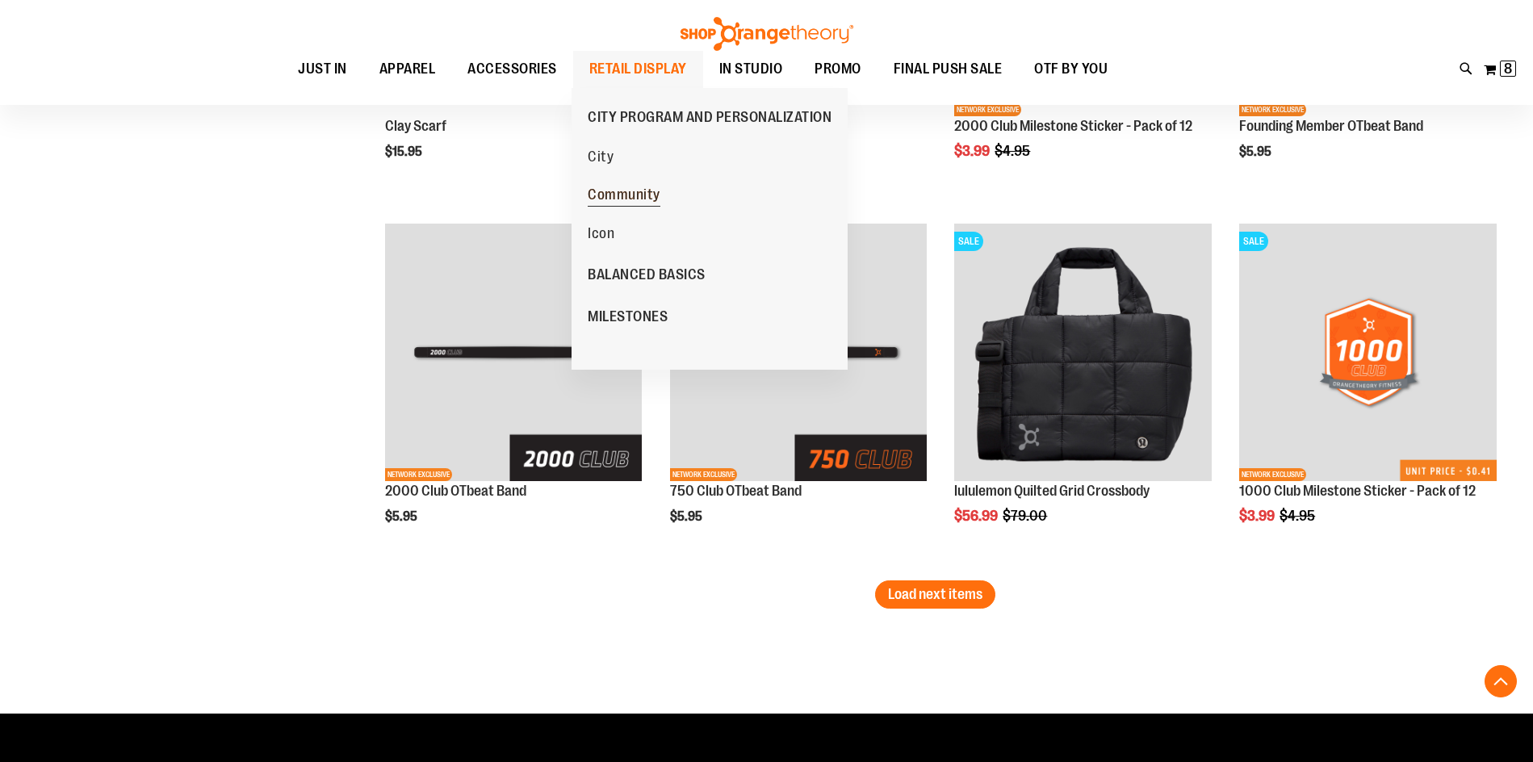
click at [610, 191] on span "Community" at bounding box center [624, 197] width 73 height 20
click at [630, 199] on span "Community" at bounding box center [624, 197] width 73 height 20
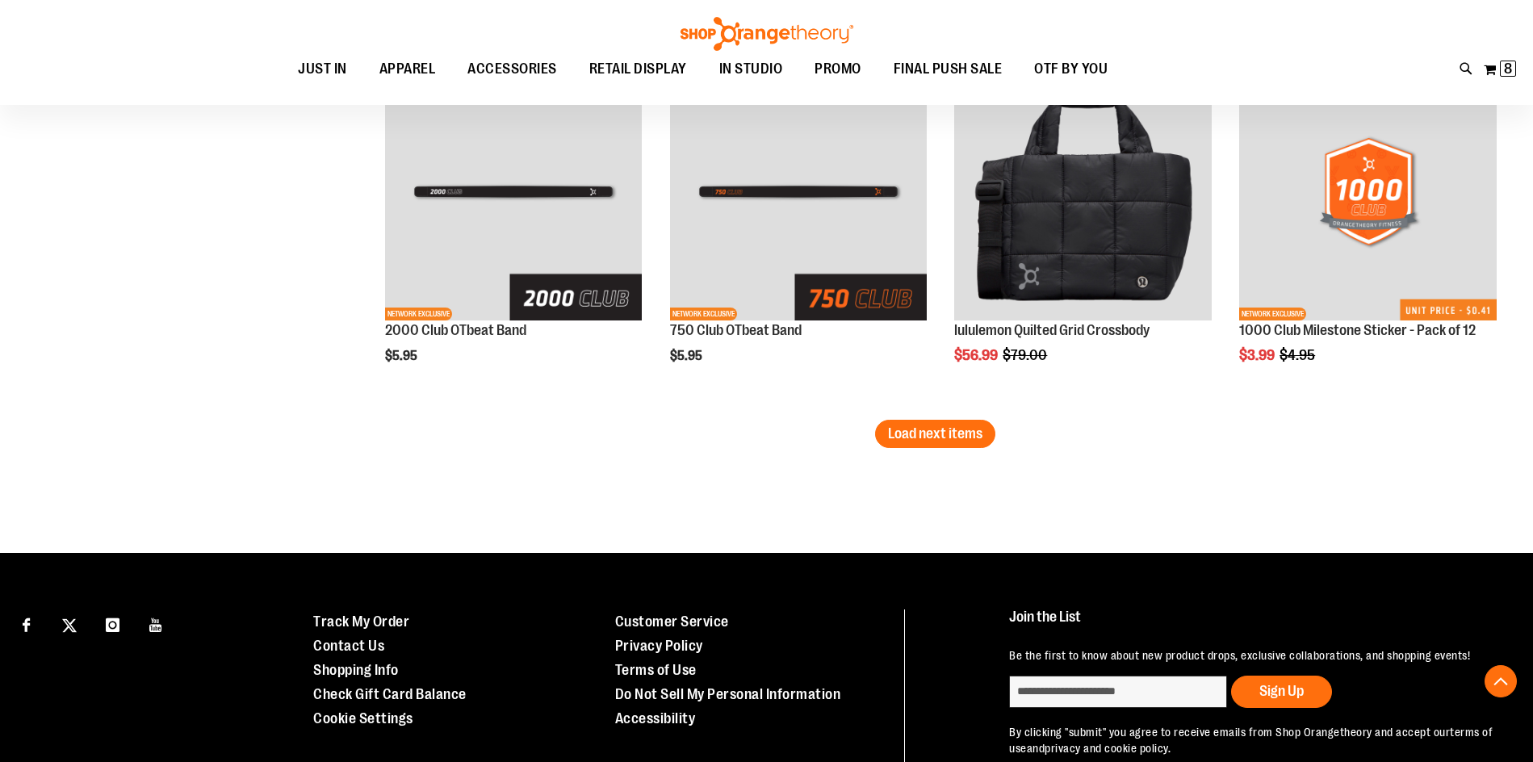
scroll to position [4278, 0]
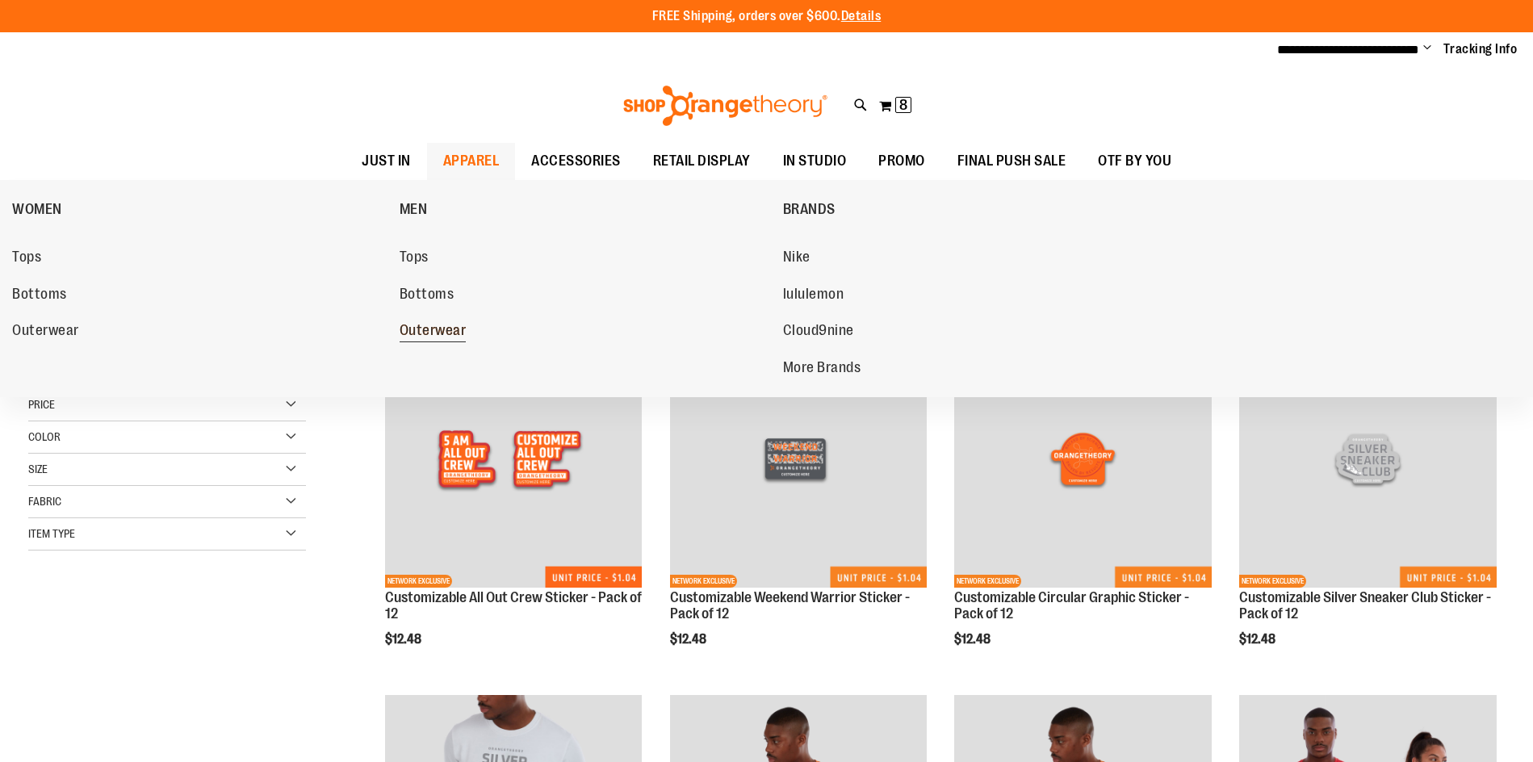
click at [435, 339] on span "Outerwear" at bounding box center [433, 332] width 67 height 20
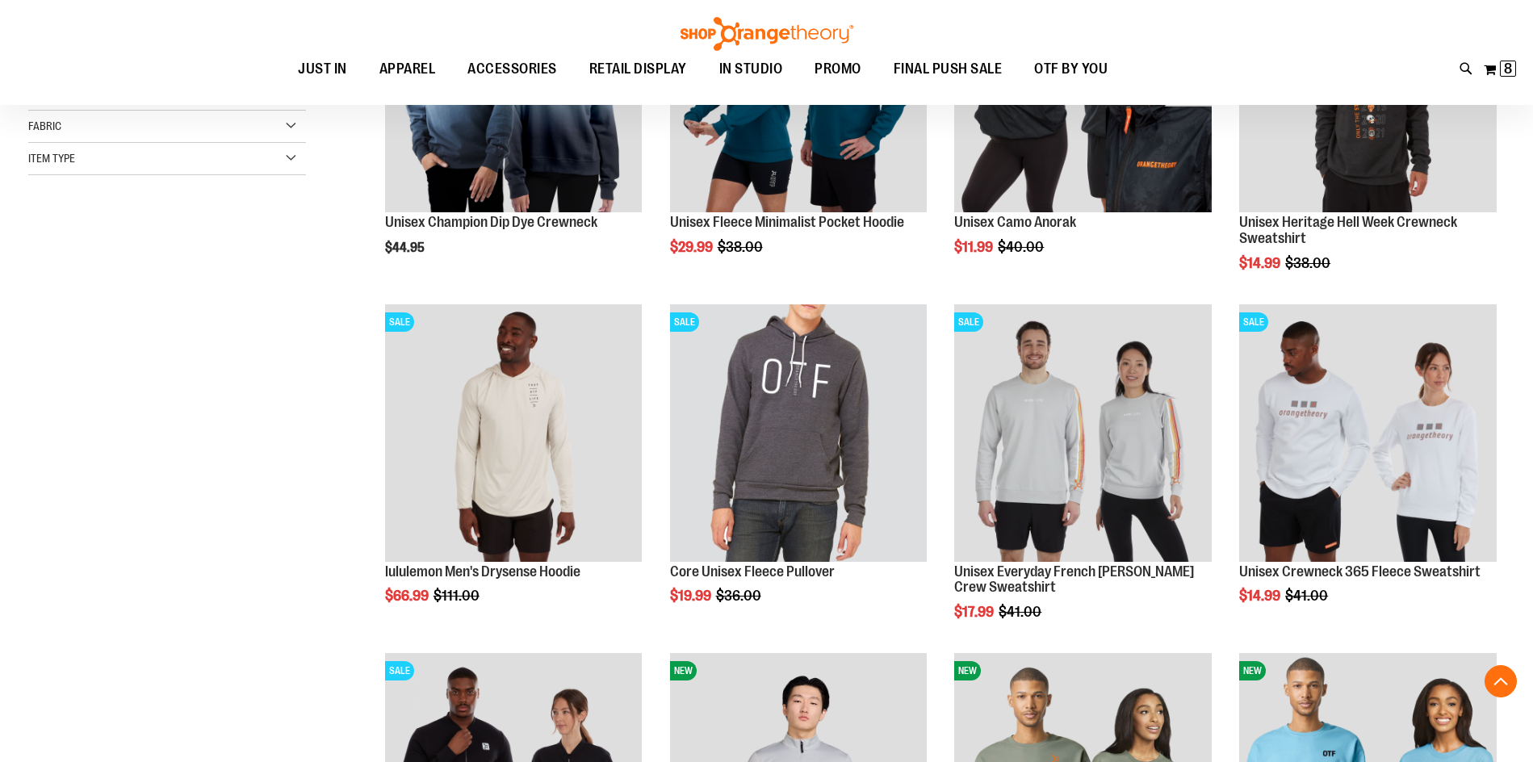
scroll to position [403, 0]
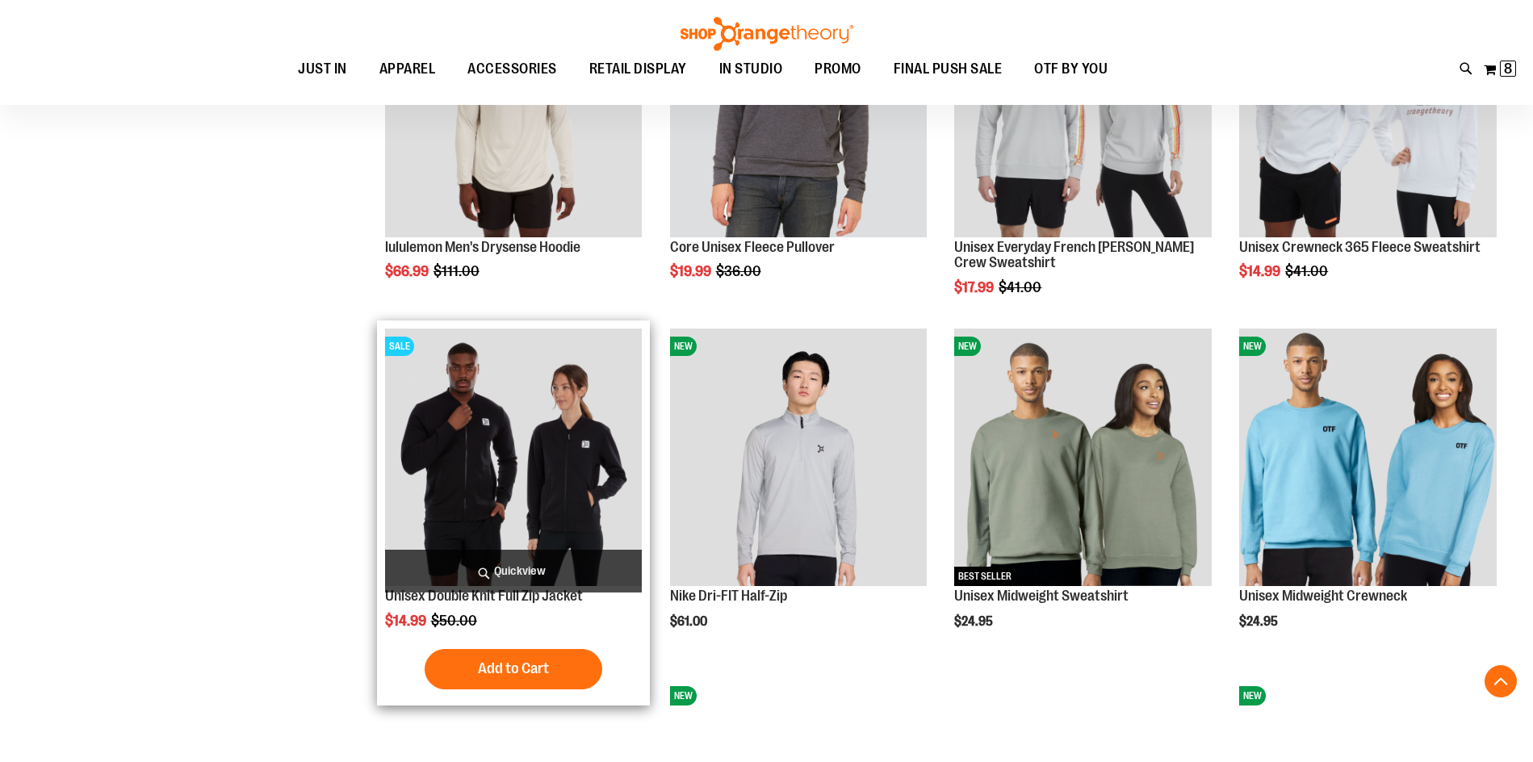
scroll to position [726, 0]
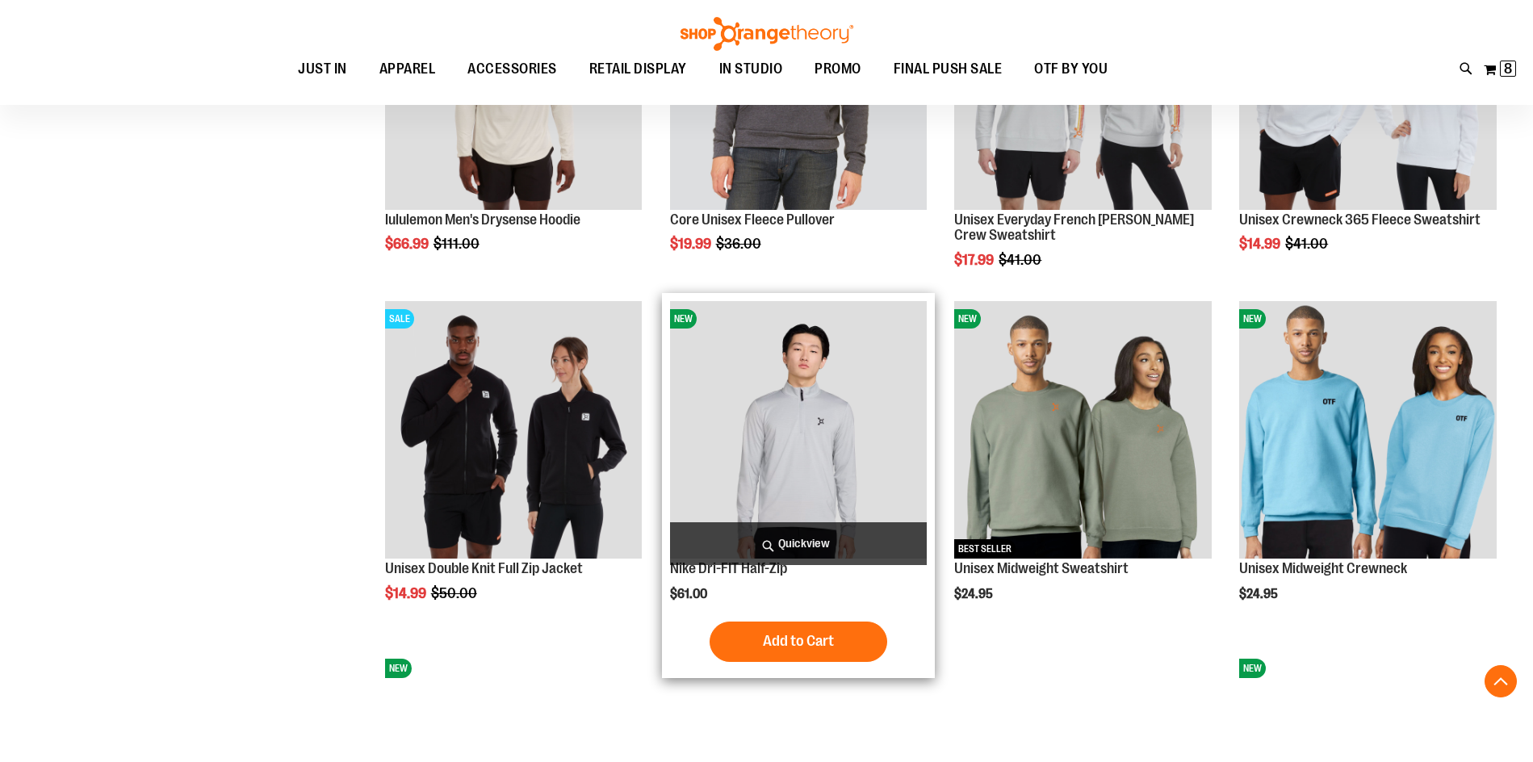
click at [841, 425] on img "product" at bounding box center [799, 430] width 258 height 258
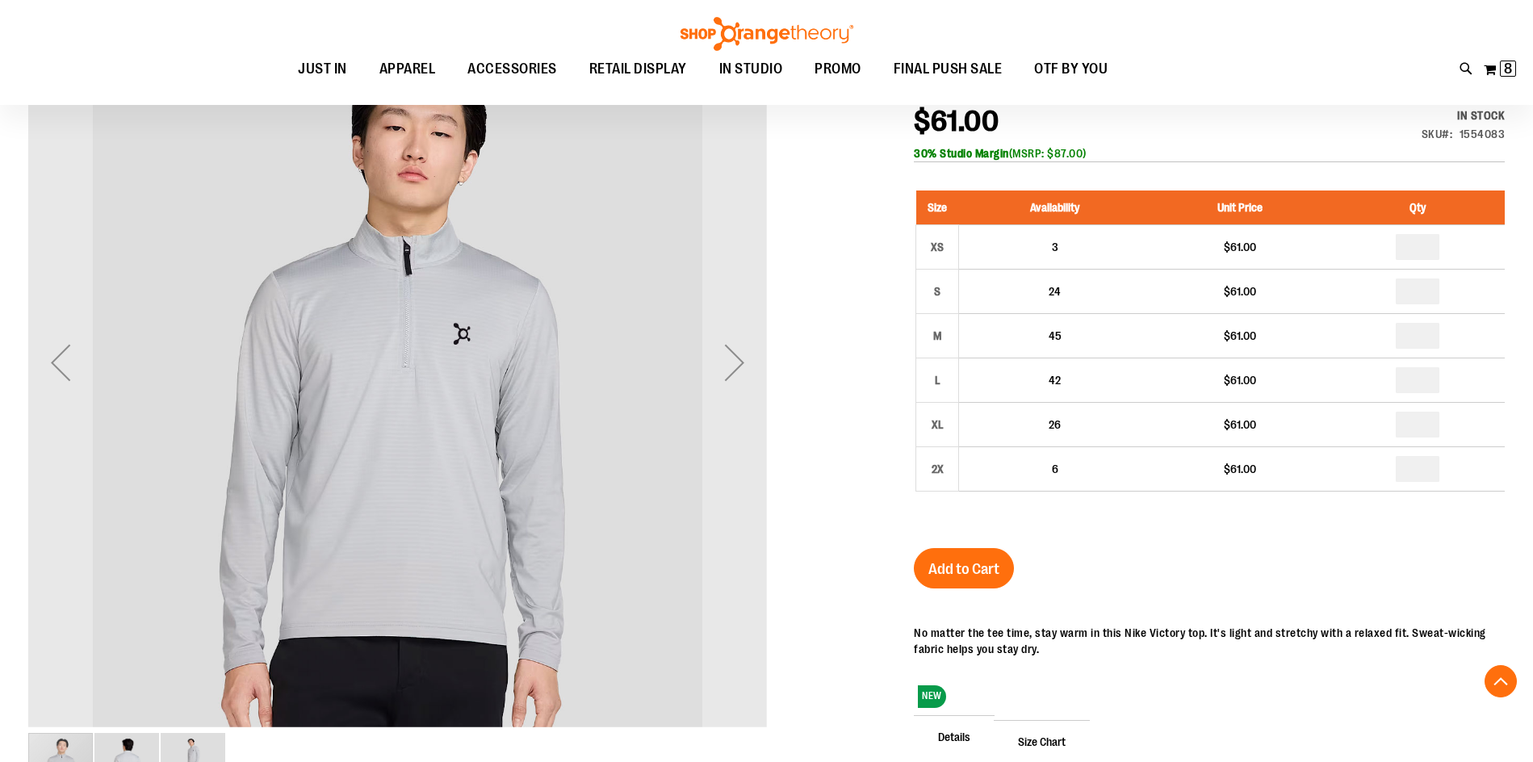
scroll to position [322, 0]
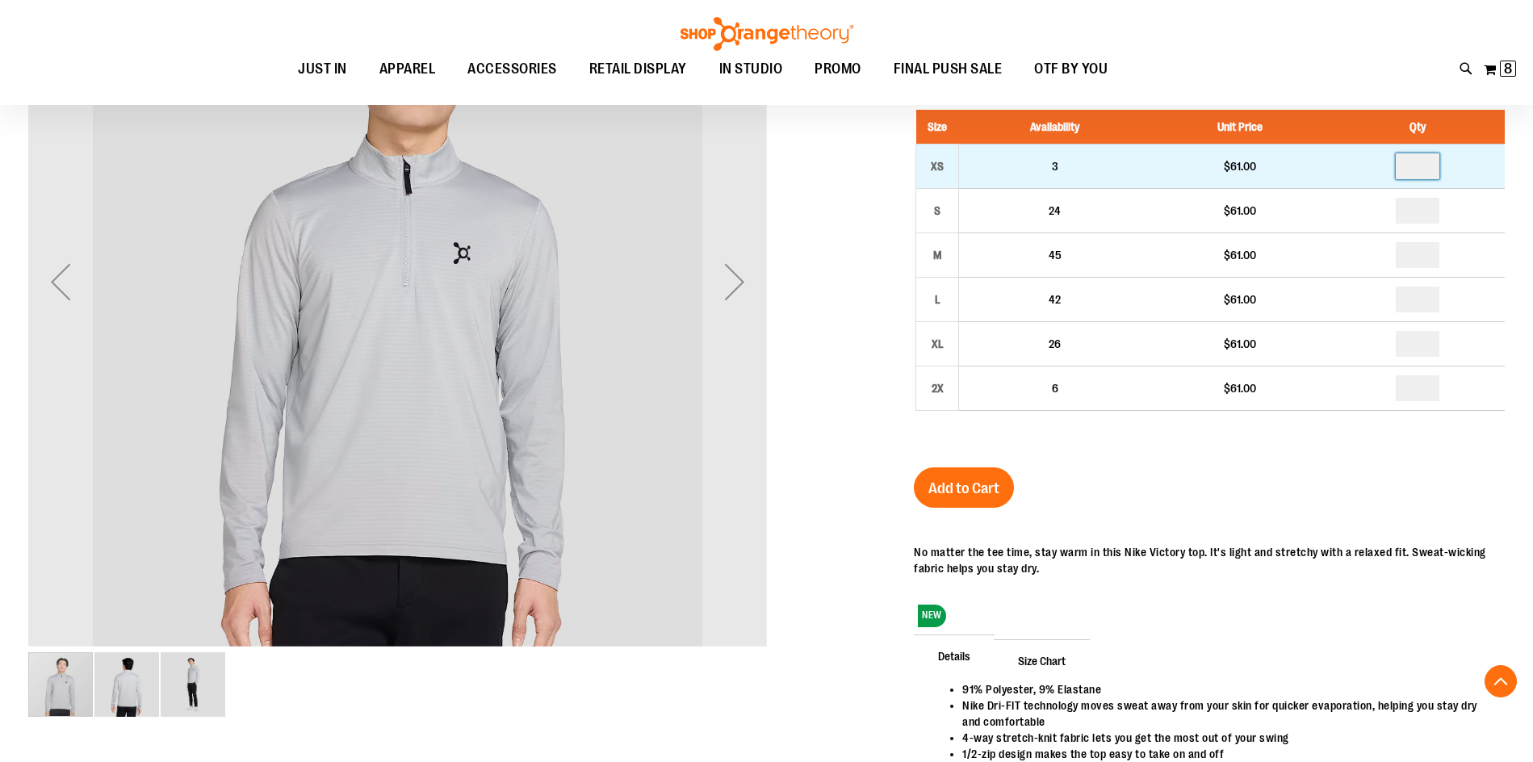
drag, startPoint x: 1431, startPoint y: 174, endPoint x: 1395, endPoint y: 180, distance: 36.9
click at [1395, 180] on td at bounding box center [1417, 167] width 175 height 44
type input "*"
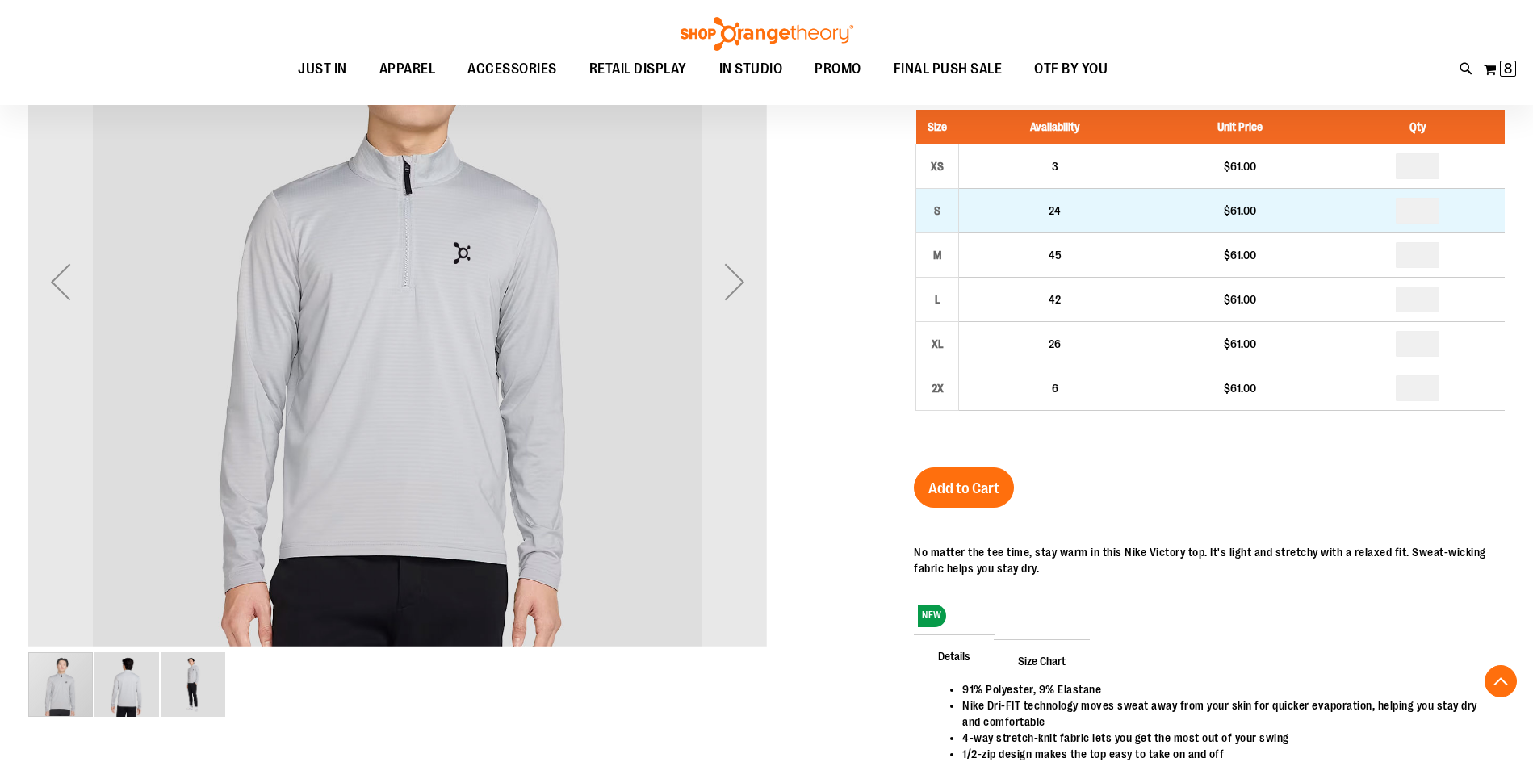
drag, startPoint x: 1423, startPoint y: 211, endPoint x: 1412, endPoint y: 212, distance: 11.4
type input "*"
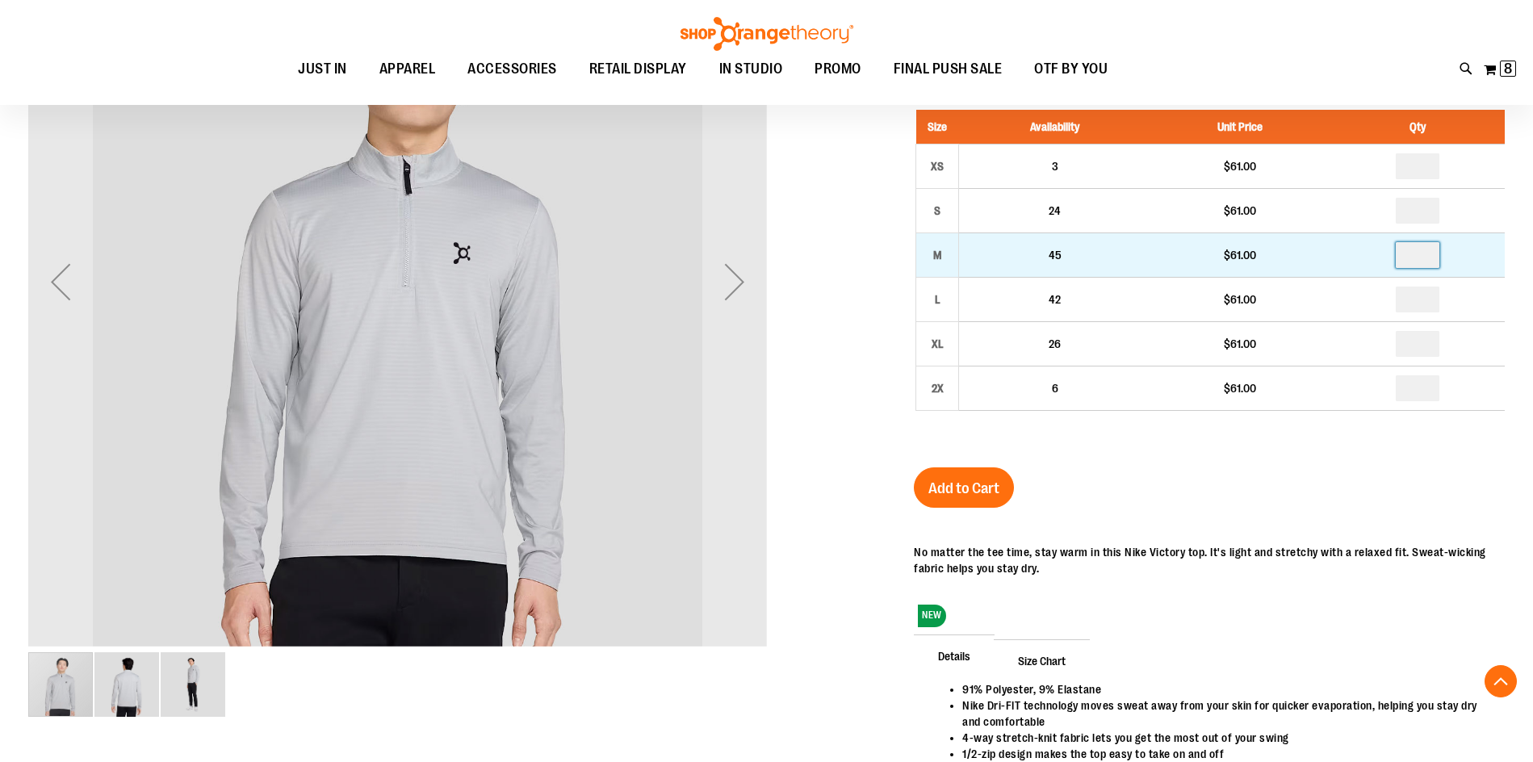
drag, startPoint x: 1431, startPoint y: 254, endPoint x: 1412, endPoint y: 256, distance: 18.6
type input "*"
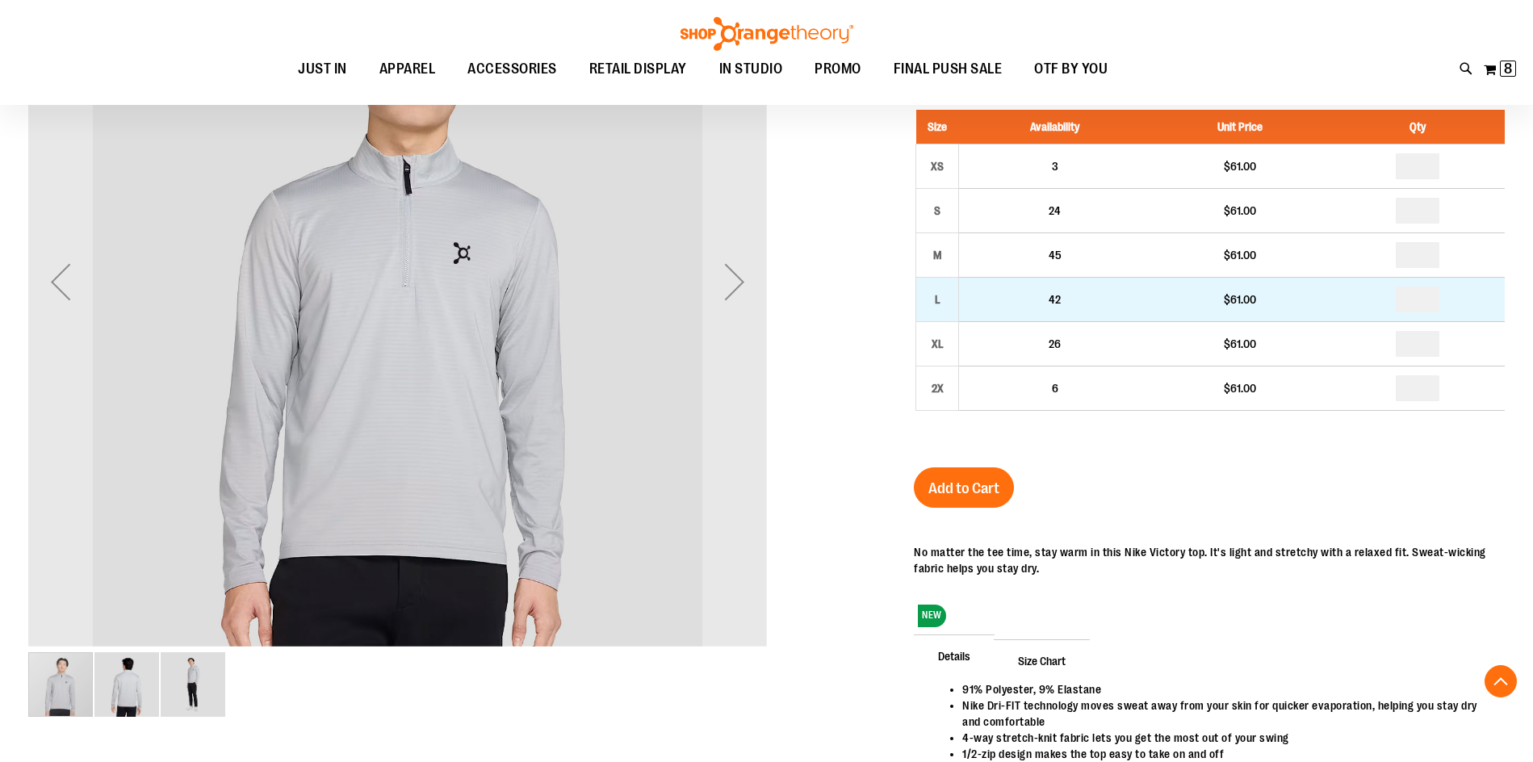
drag, startPoint x: 1431, startPoint y: 297, endPoint x: 1408, endPoint y: 300, distance: 23.6
type input "*"
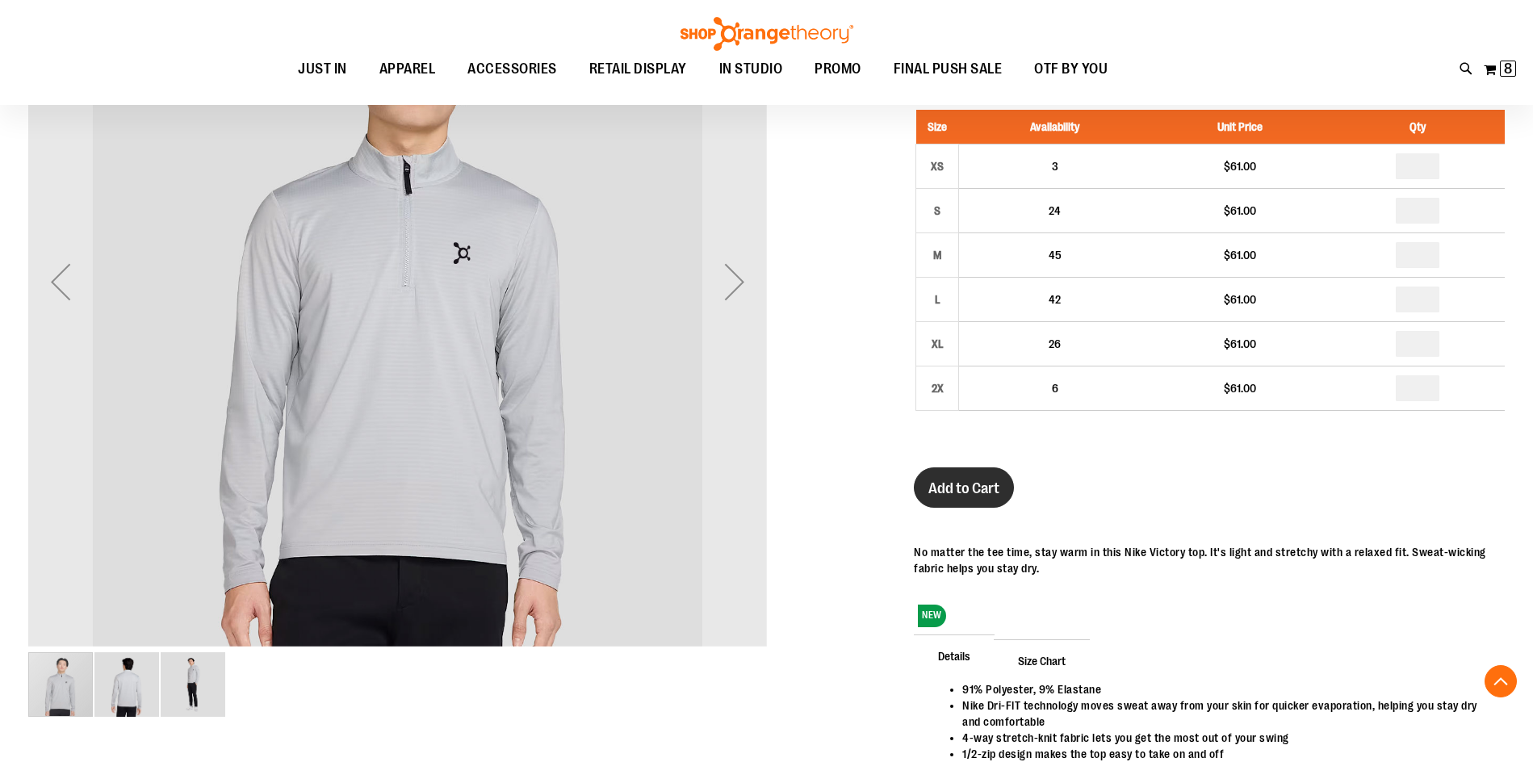
click at [958, 493] on span "Add to Cart" at bounding box center [963, 489] width 71 height 18
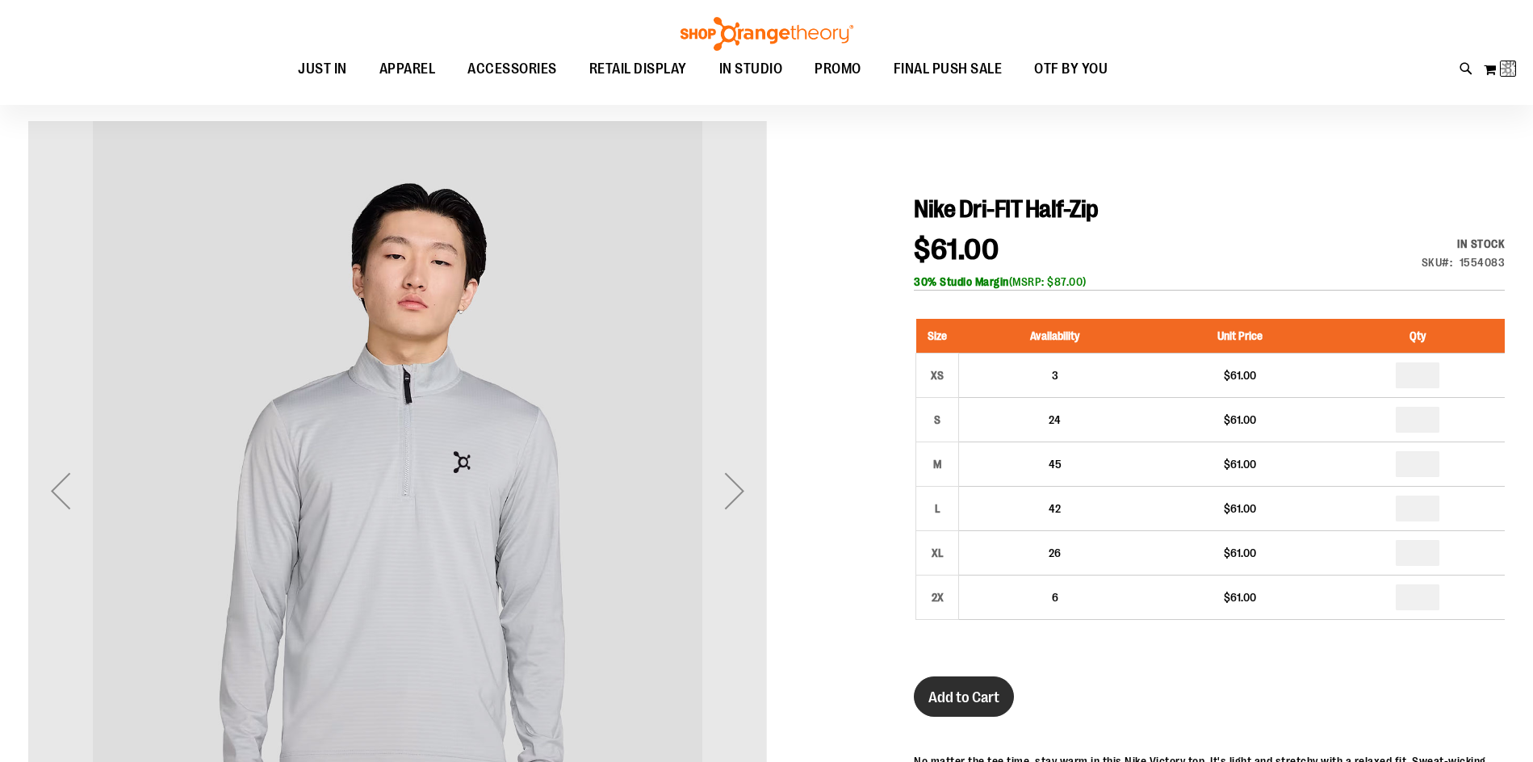
scroll to position [0, 0]
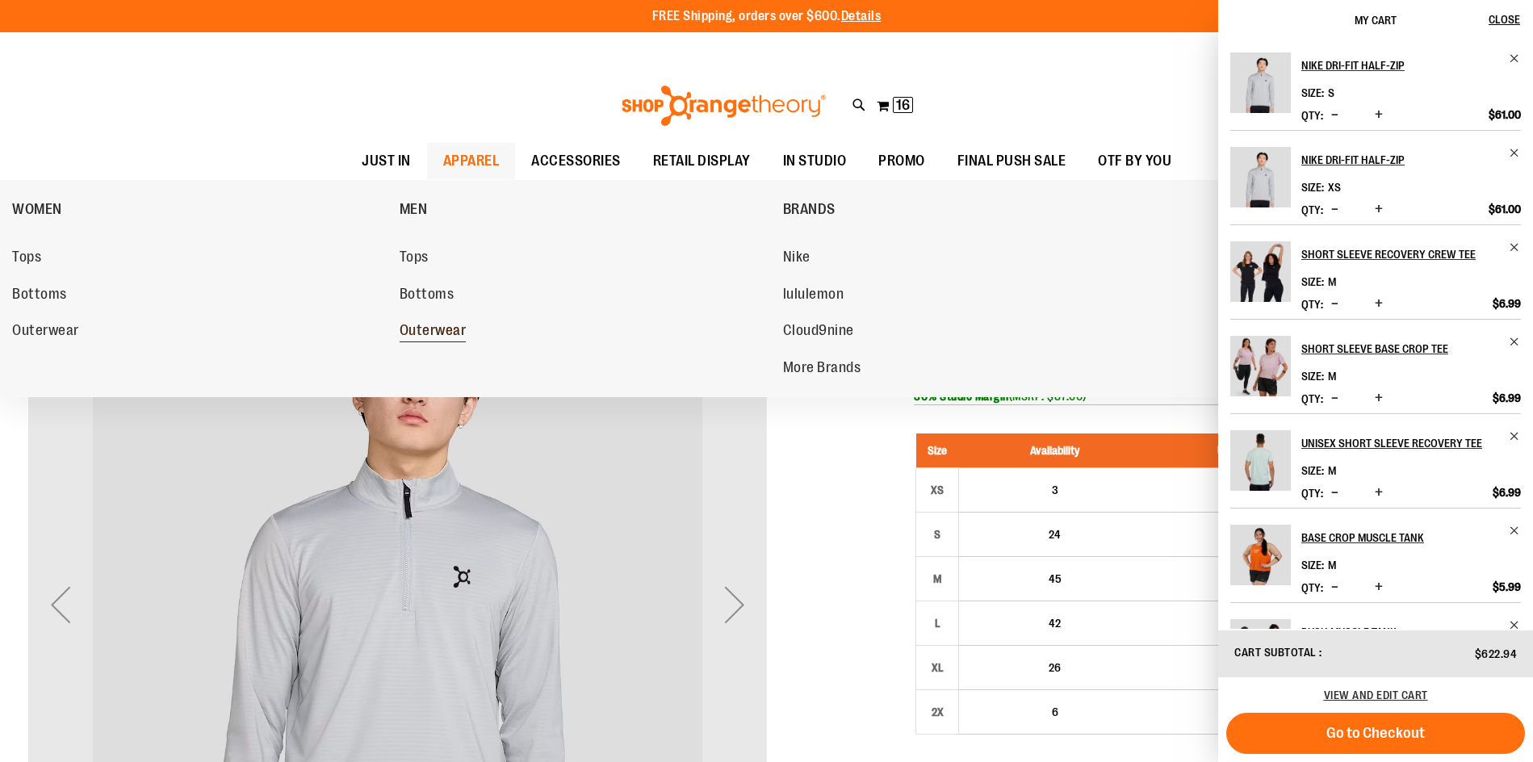
click at [434, 333] on span "Outerwear" at bounding box center [433, 332] width 67 height 20
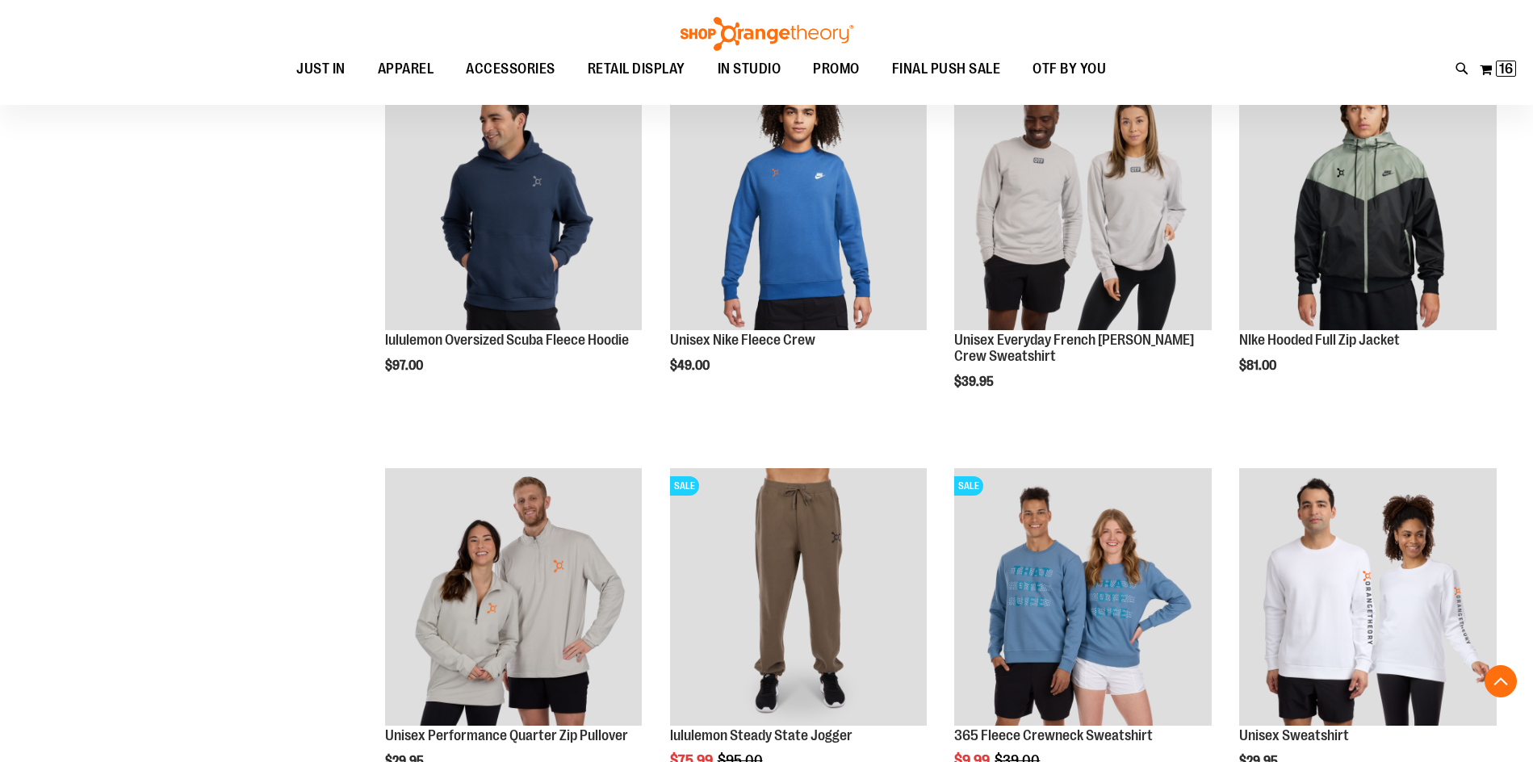
scroll to position [1274, 0]
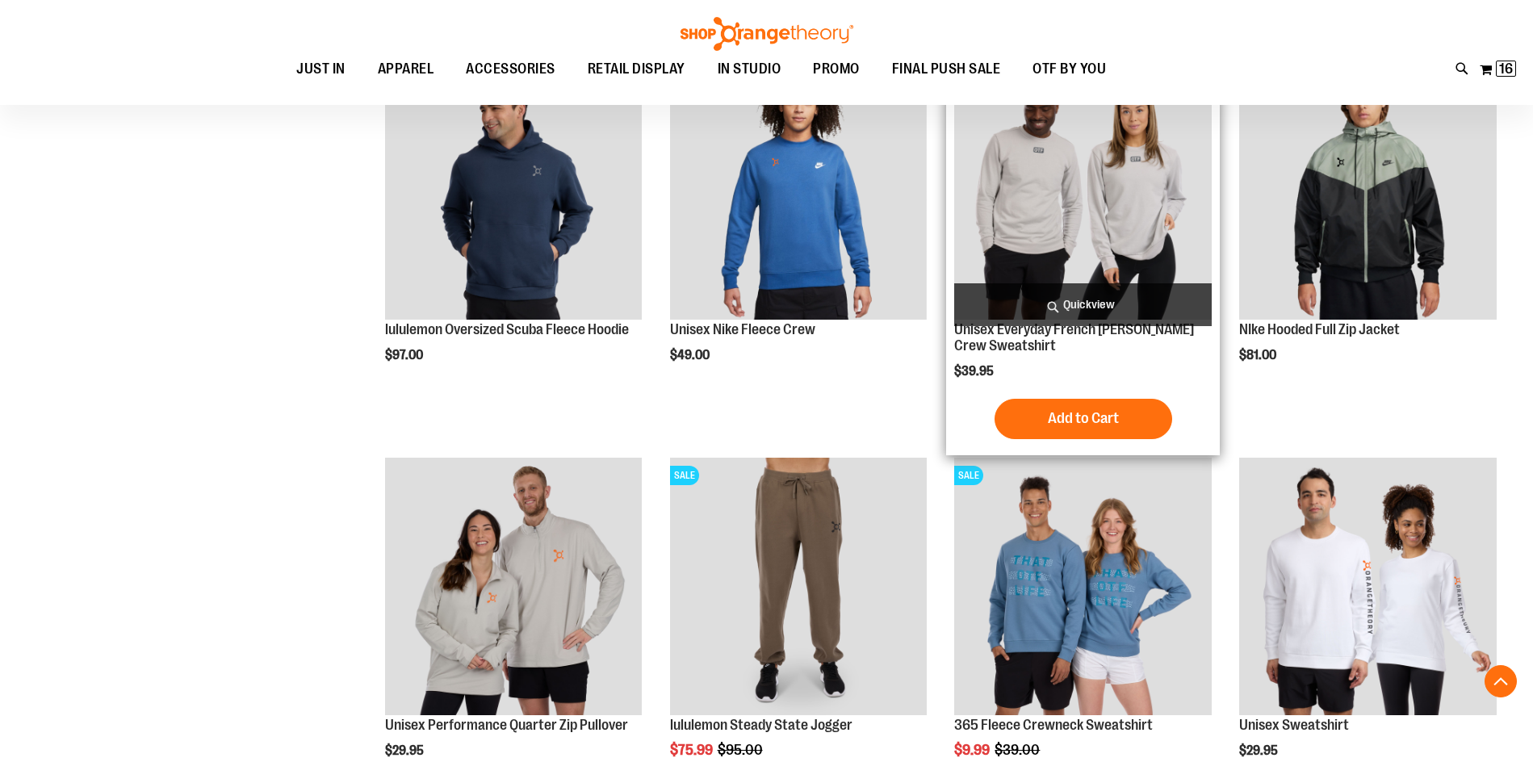
click at [1046, 257] on img "product" at bounding box center [1083, 192] width 258 height 258
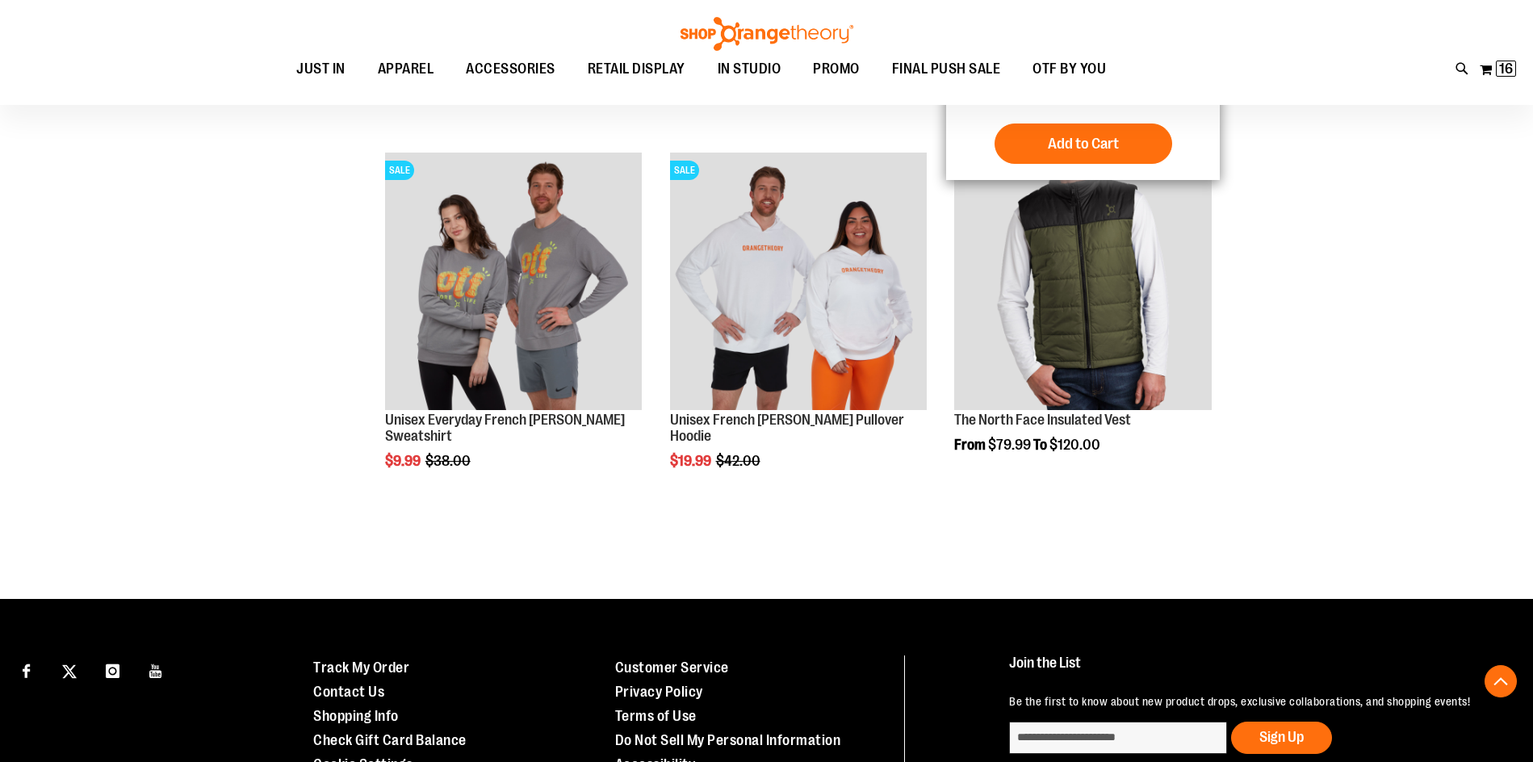
scroll to position [1452, 0]
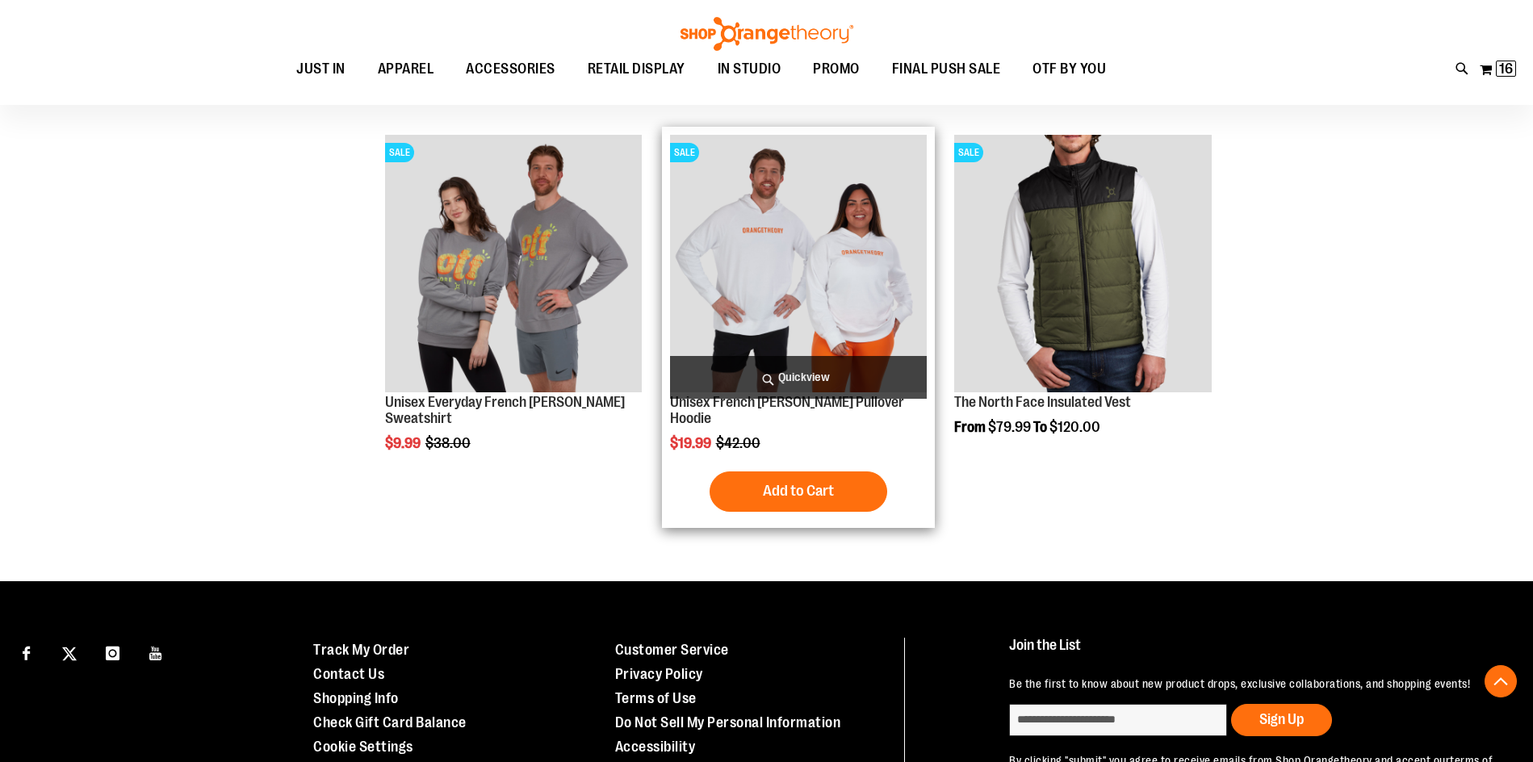
click at [830, 247] on img "product" at bounding box center [799, 264] width 258 height 258
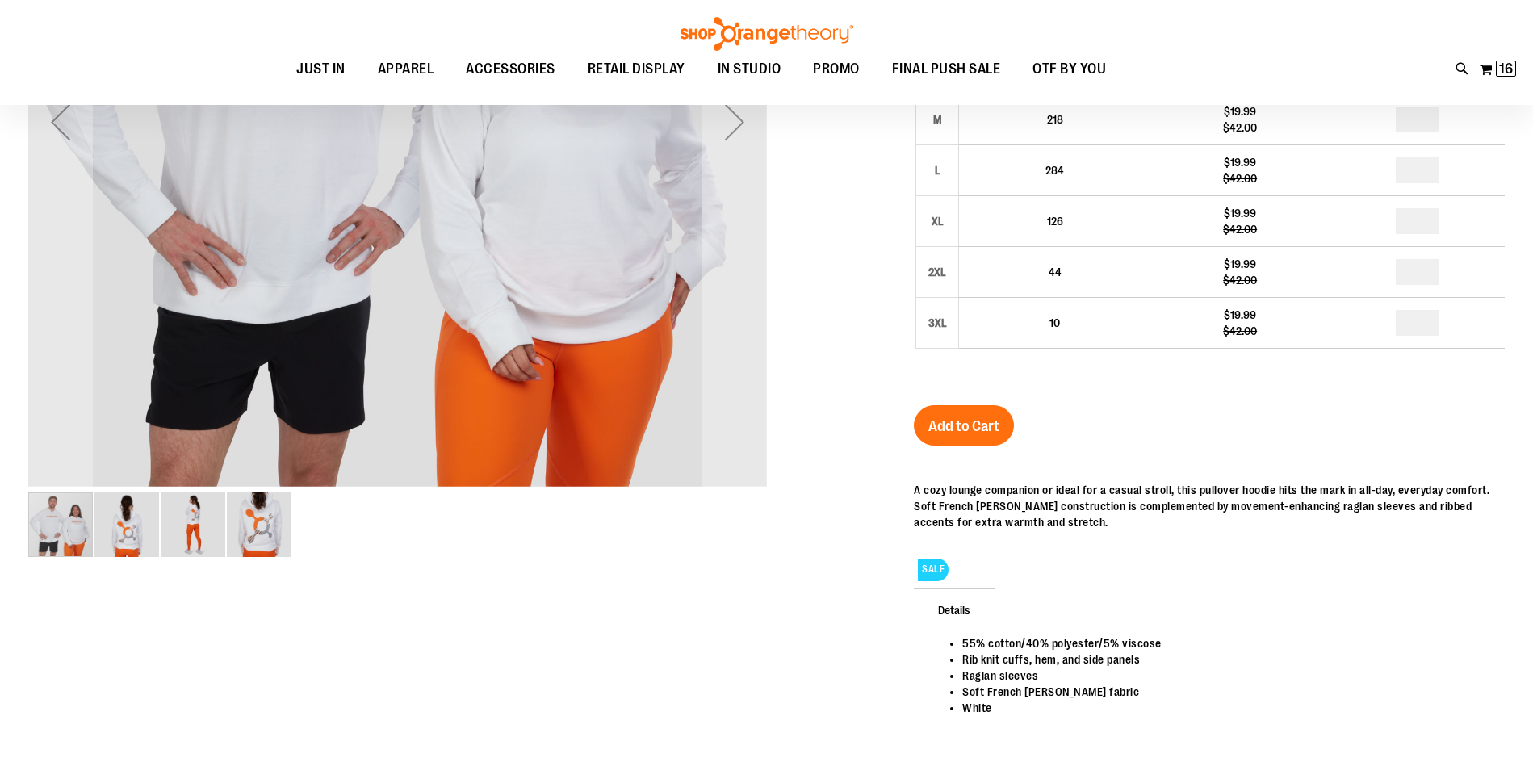
scroll to position [305, 0]
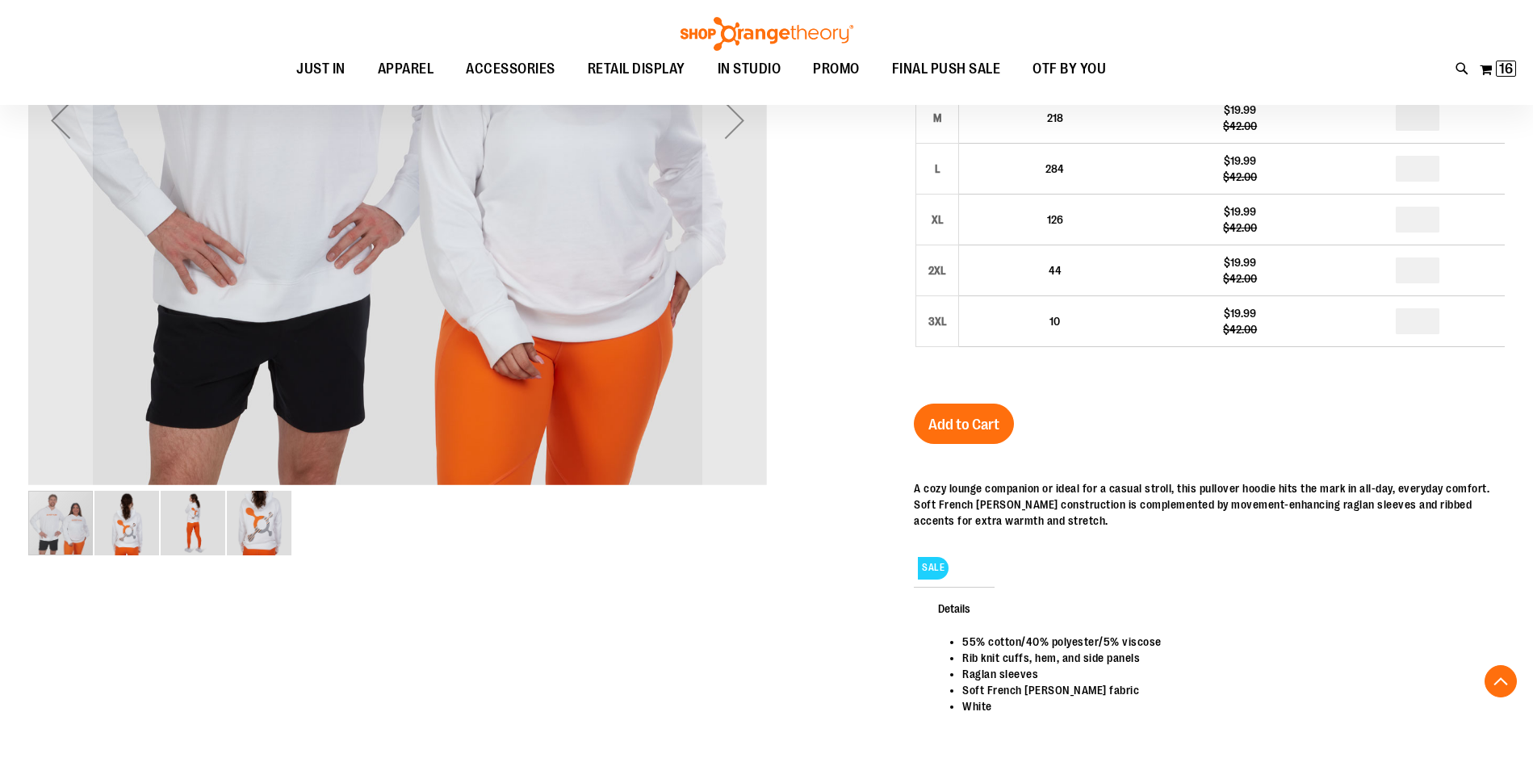
click at [266, 529] on img "image 4 of 4" at bounding box center [259, 523] width 65 height 65
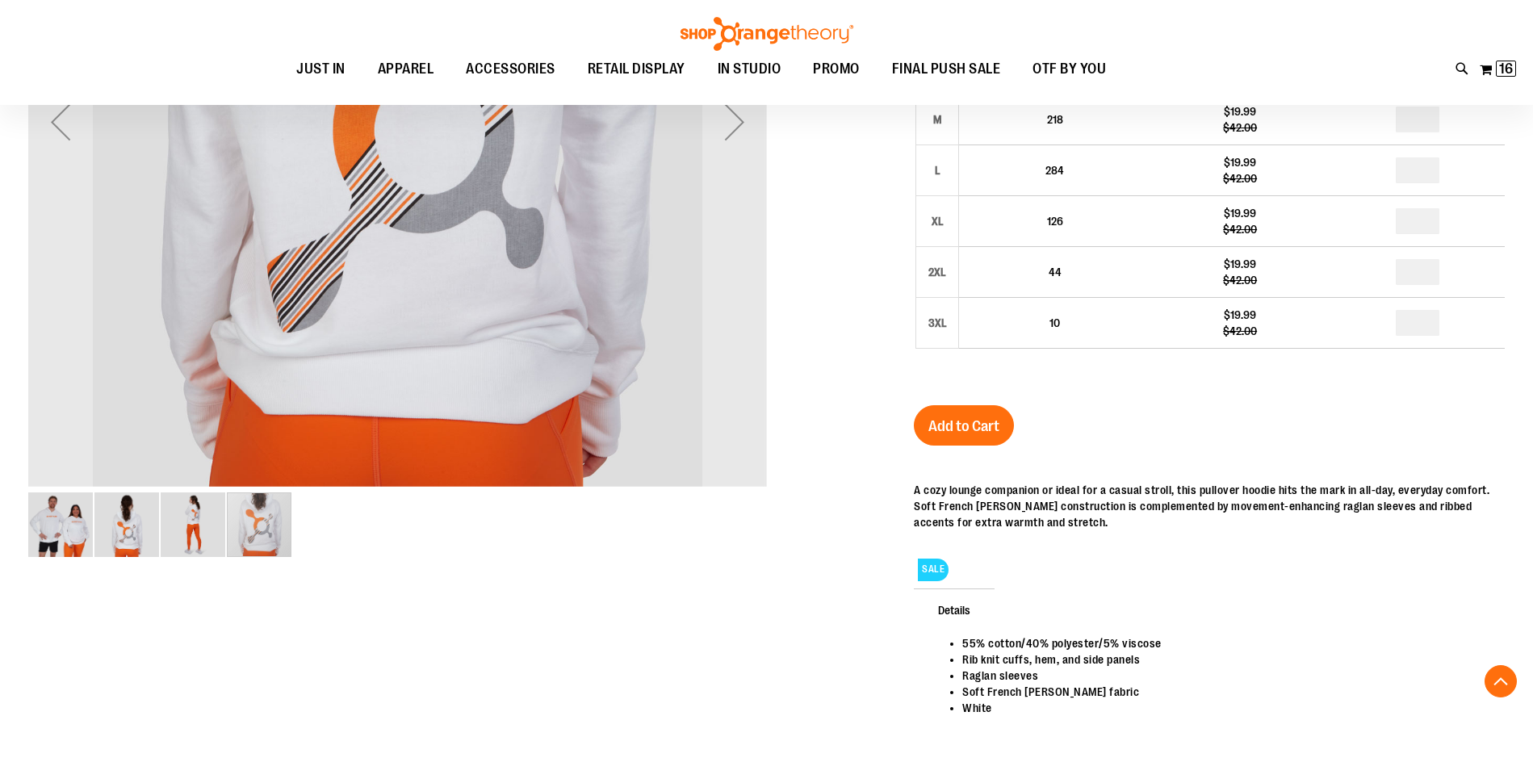
scroll to position [321, 0]
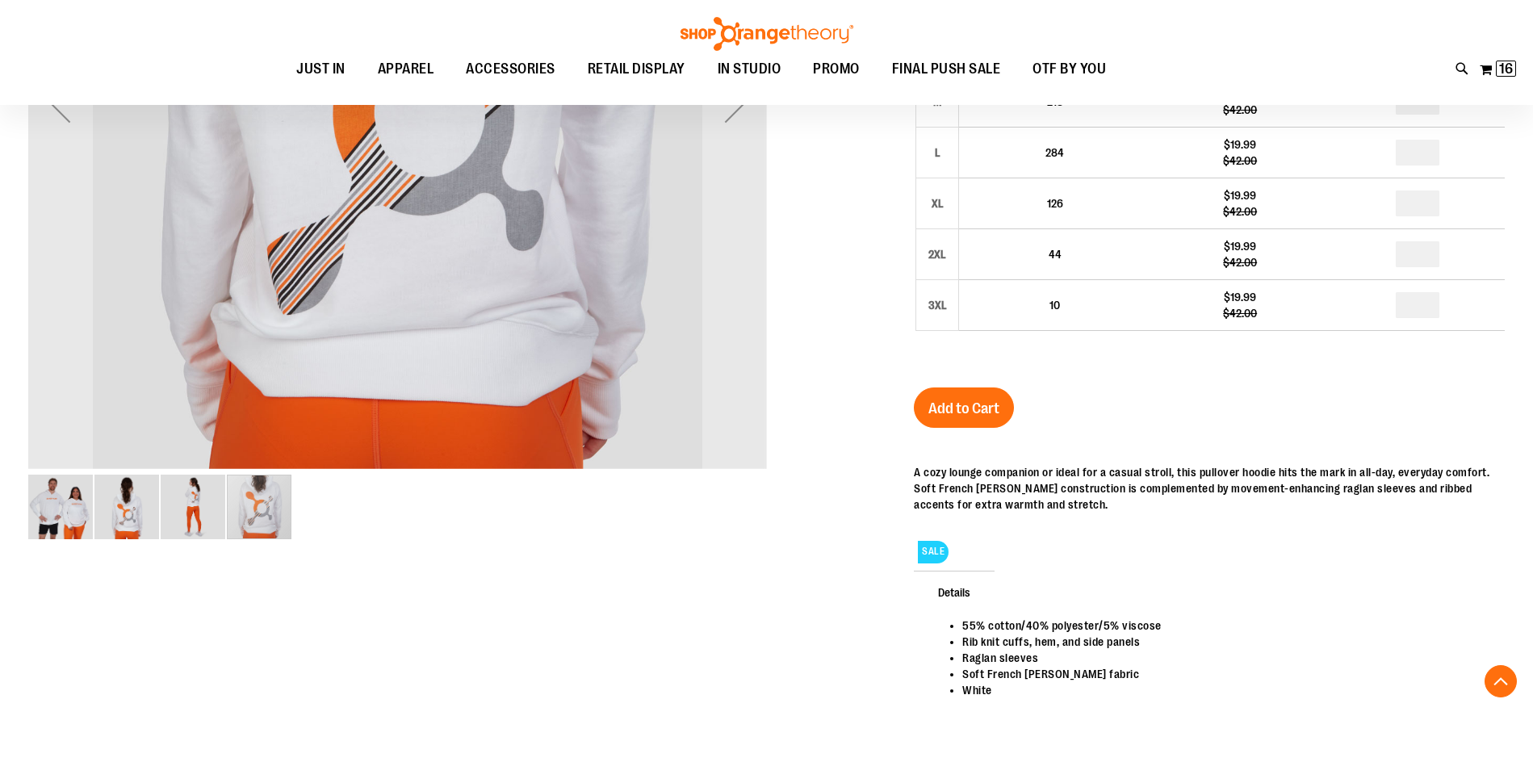
click at [119, 523] on img "image 2 of 4" at bounding box center [126, 507] width 65 height 65
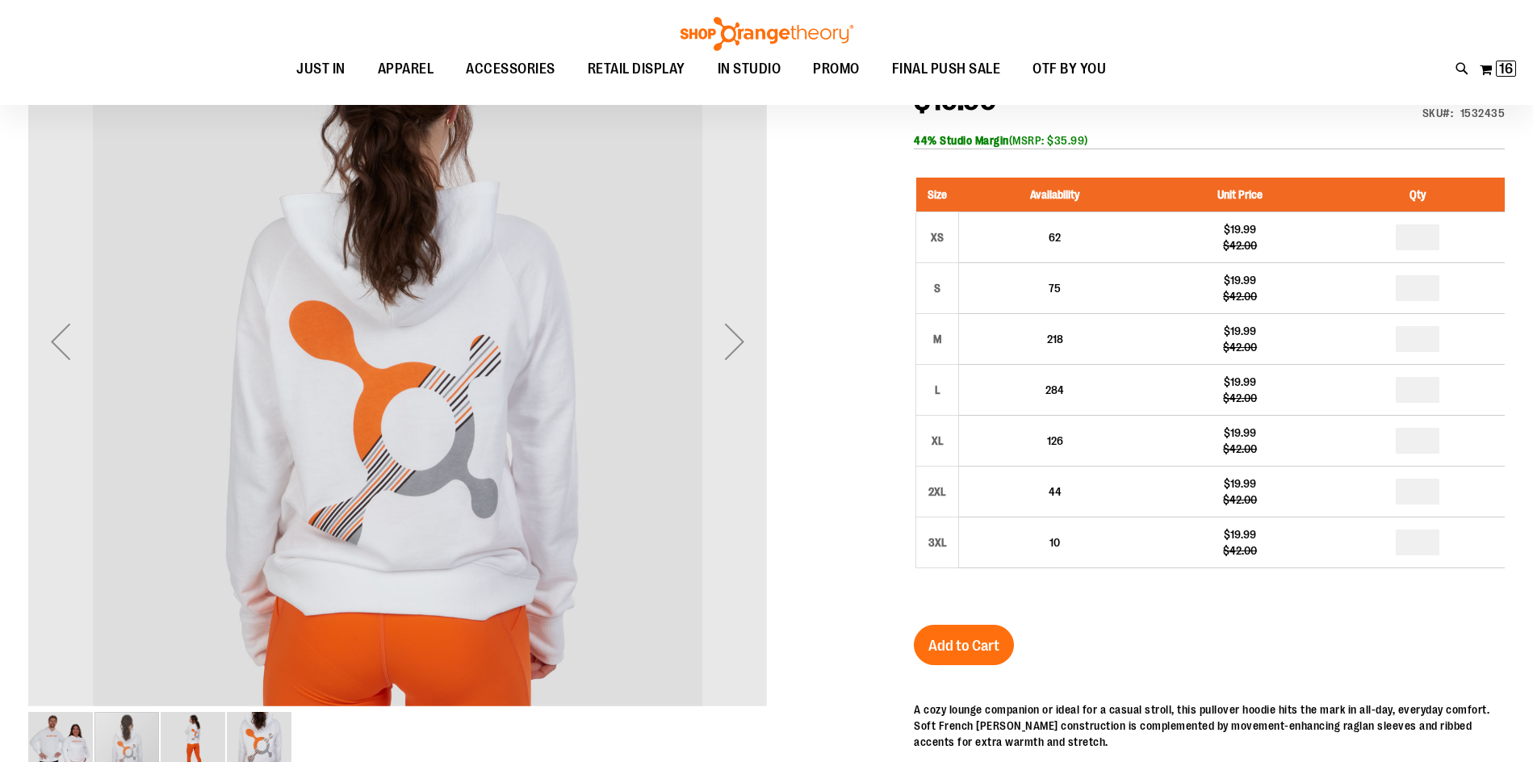
scroll to position [79, 0]
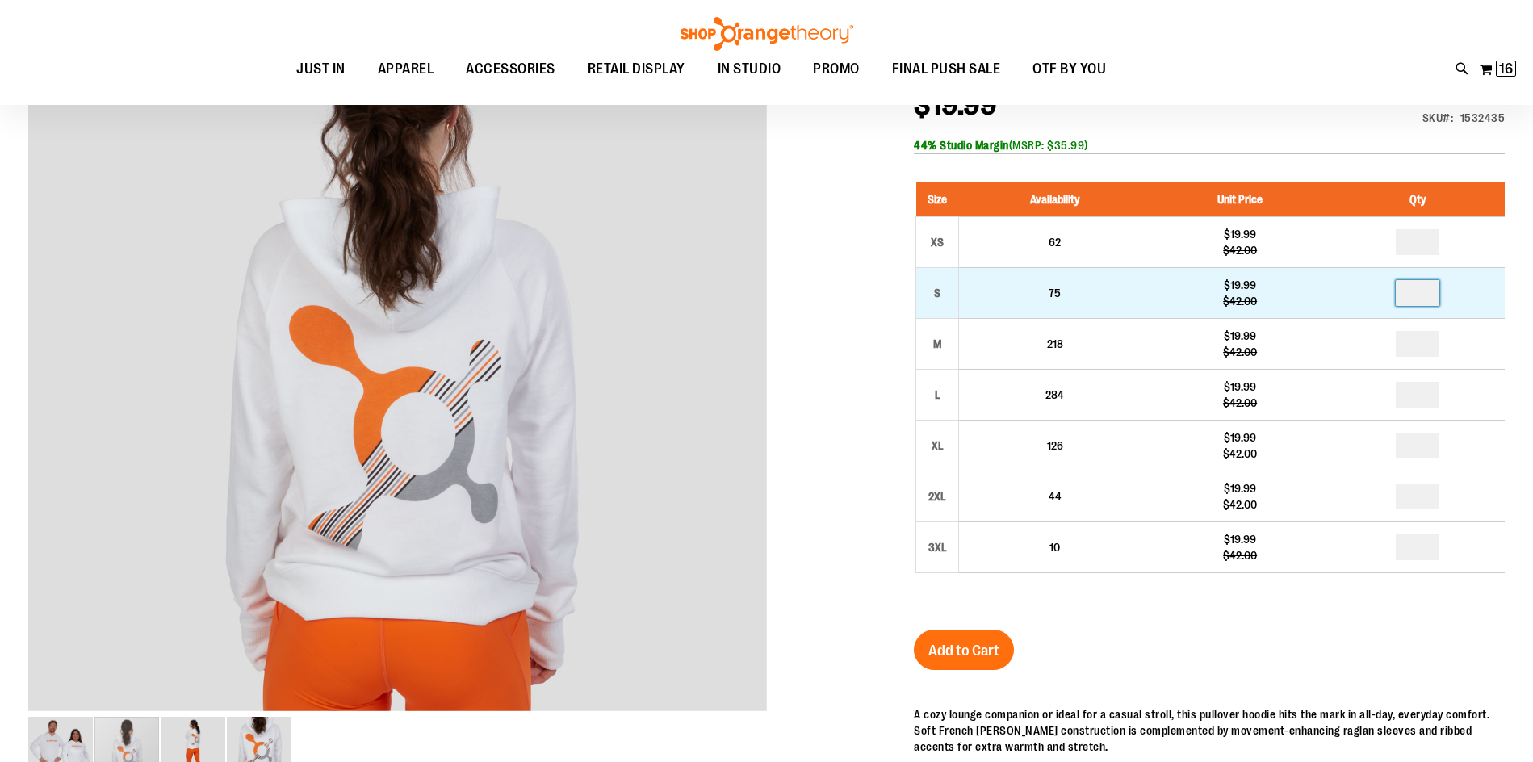
drag, startPoint x: 1431, startPoint y: 295, endPoint x: 1406, endPoint y: 297, distance: 25.1
click at [1406, 297] on input "number" at bounding box center [1418, 293] width 44 height 26
type input "*"
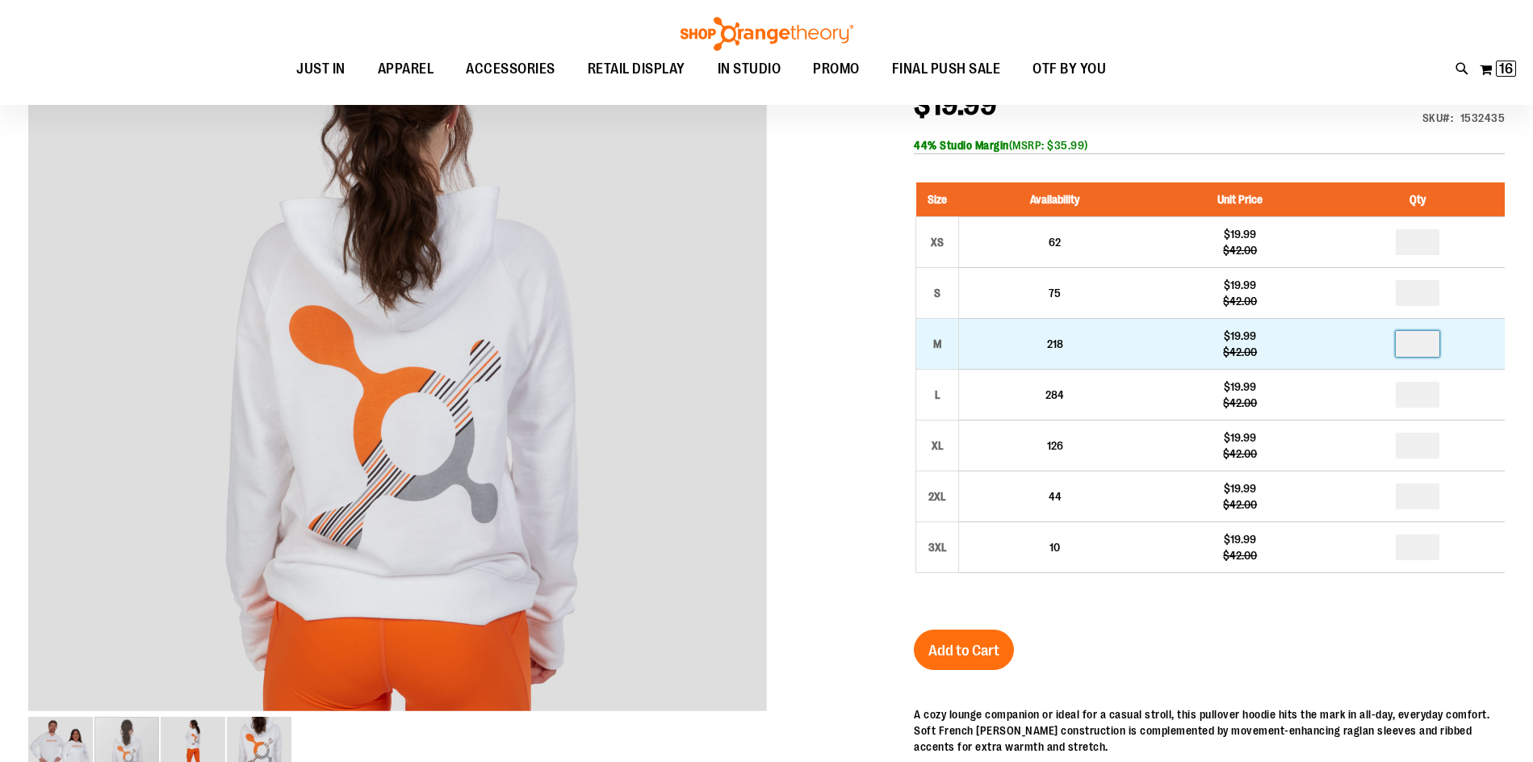
drag, startPoint x: 1412, startPoint y: 347, endPoint x: 1448, endPoint y: 347, distance: 36.3
type input "*"
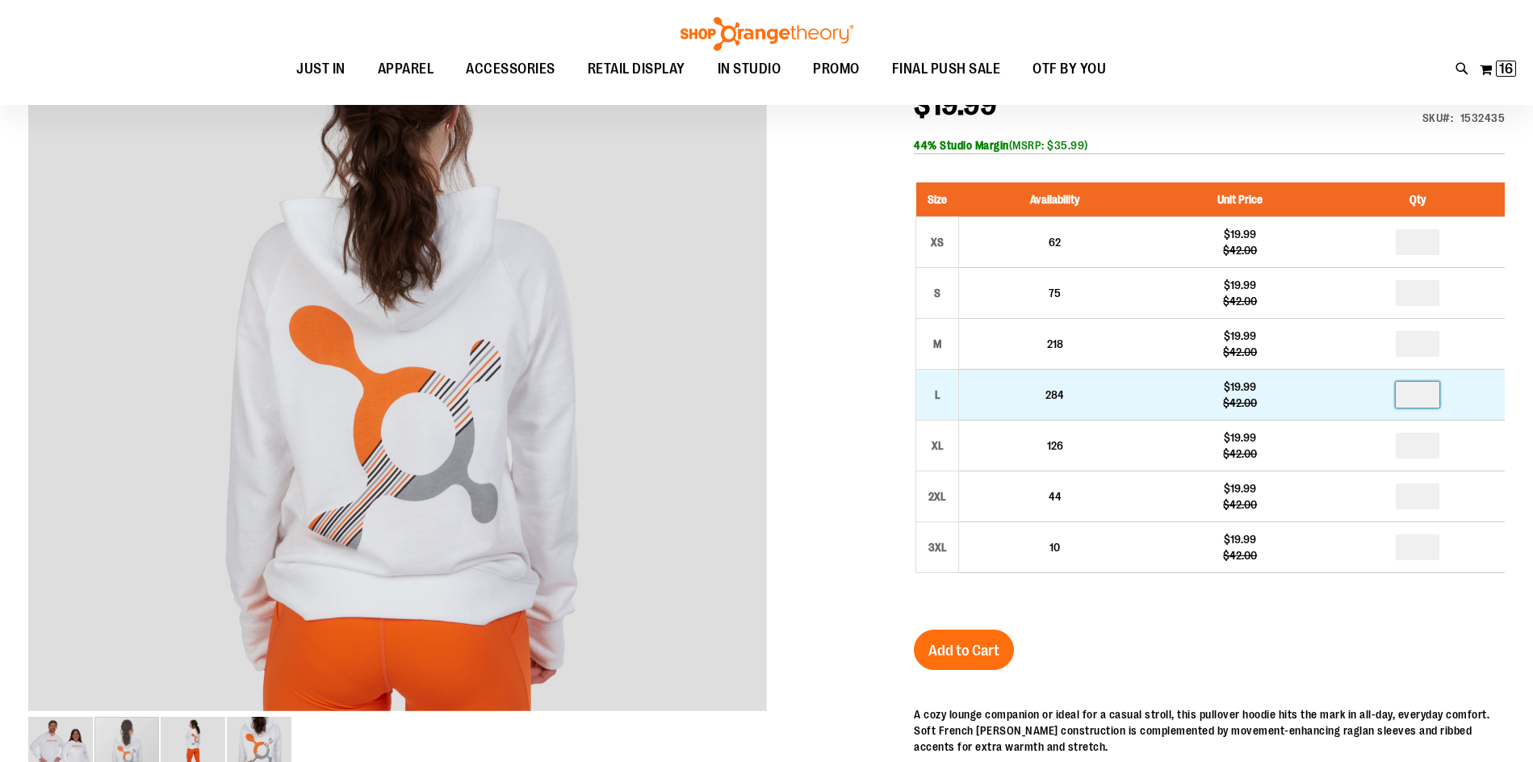
drag, startPoint x: 1415, startPoint y: 398, endPoint x: 1431, endPoint y: 395, distance: 17.3
type input "*"
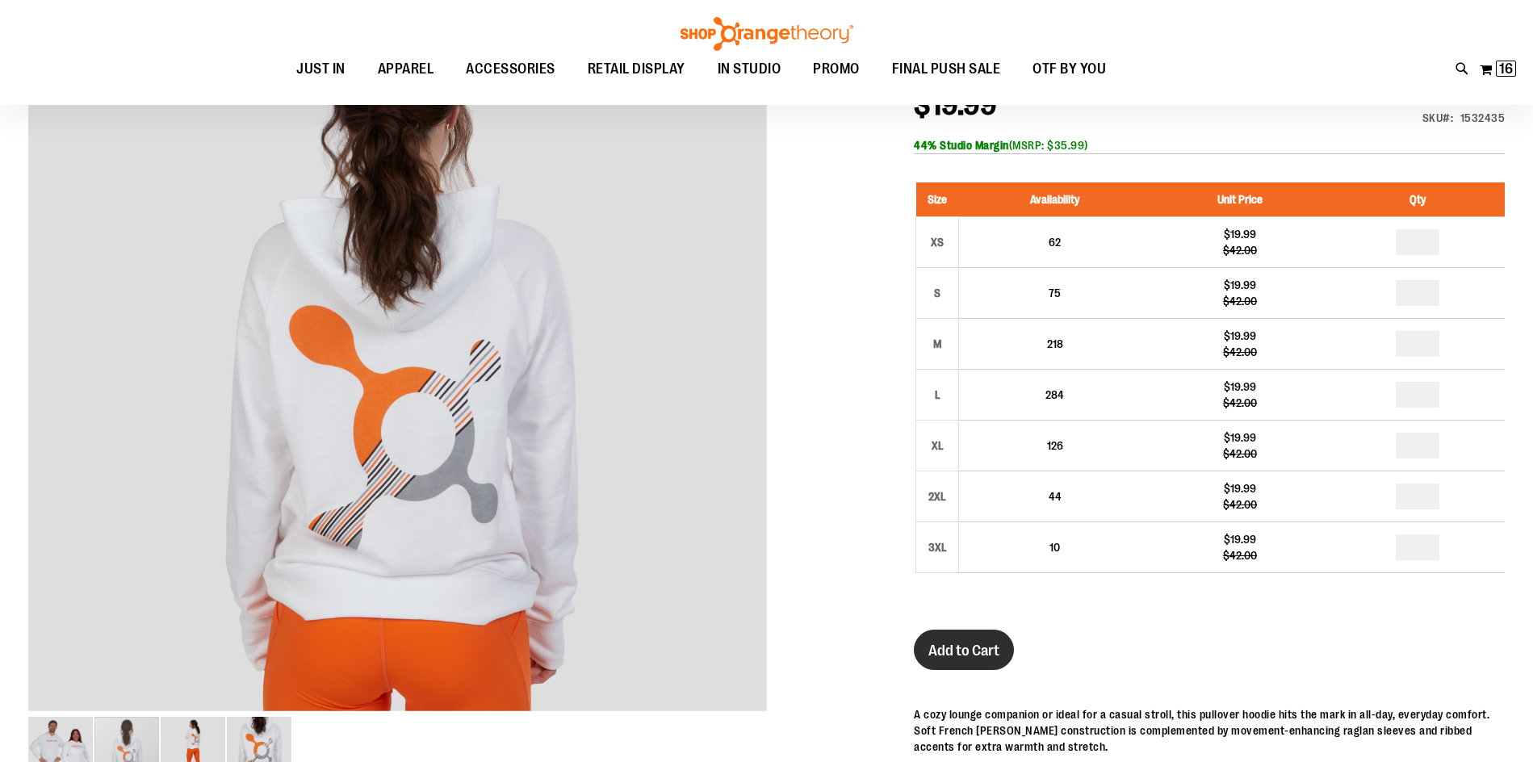
click at [967, 646] on span "Add to Cart" at bounding box center [963, 651] width 71 height 18
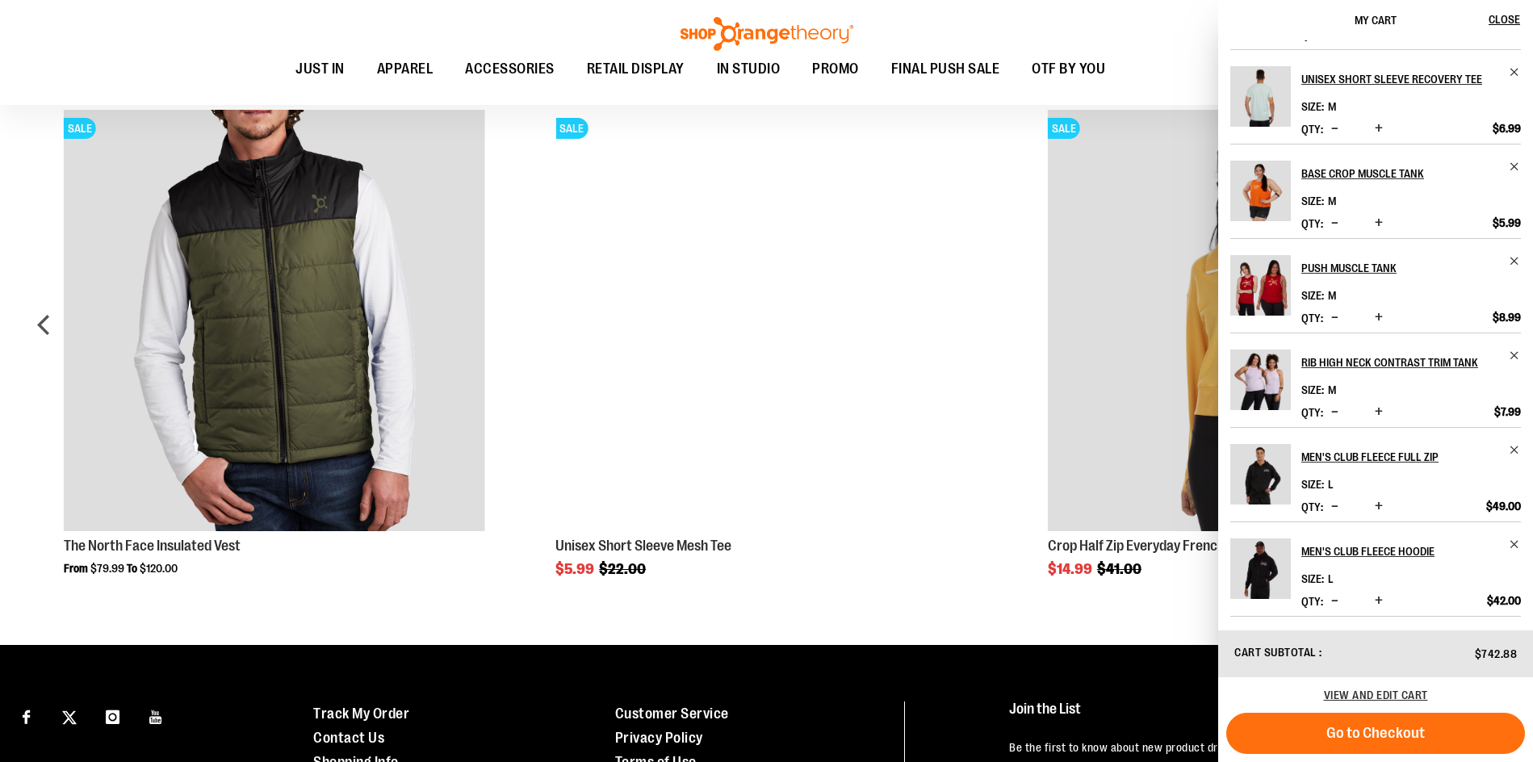
scroll to position [1048, 0]
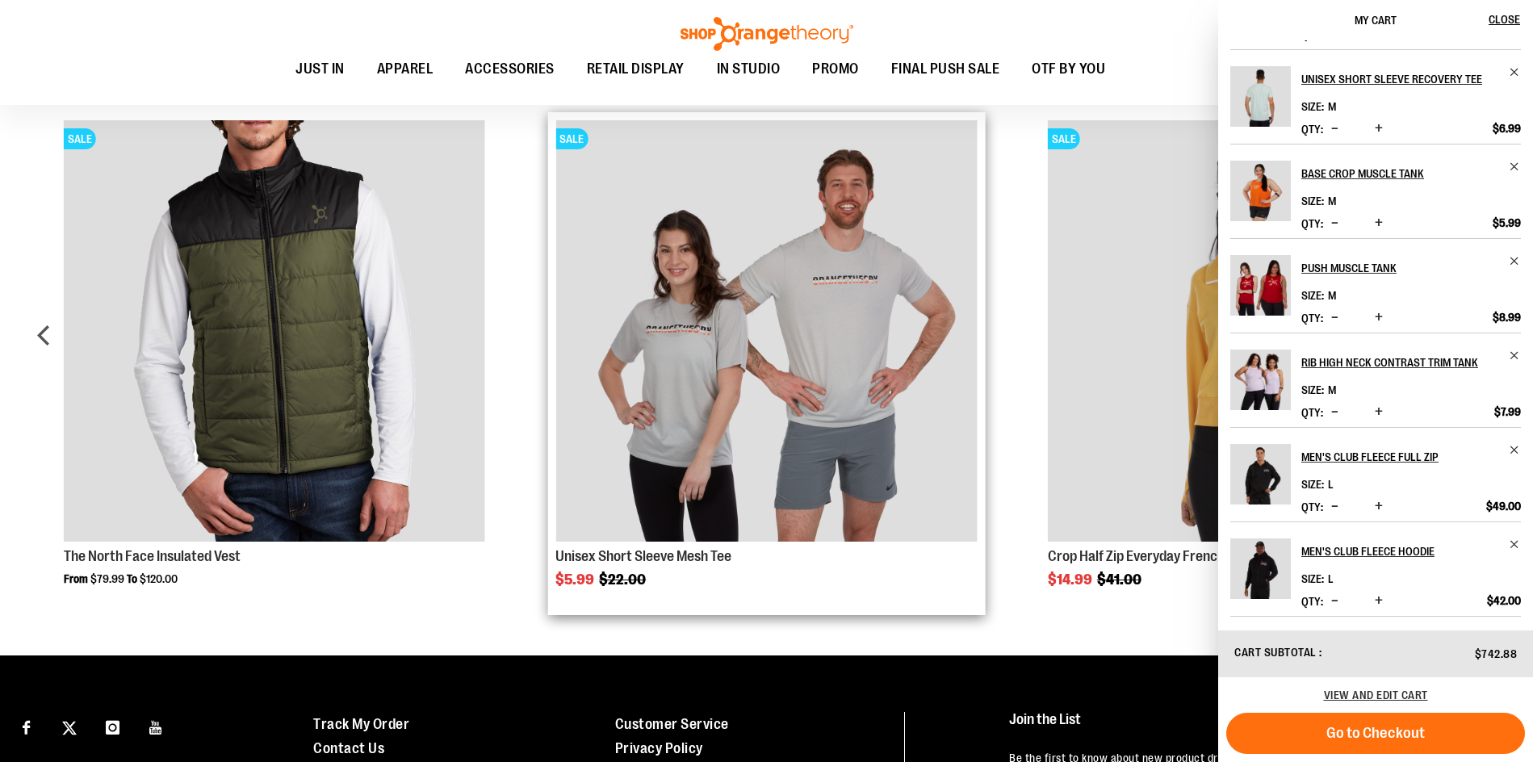
click at [983, 593] on div "SALE Unisex Short Sleeve Mesh Tee $5.99 Regular Price $22.00" at bounding box center [766, 364] width 438 height 504
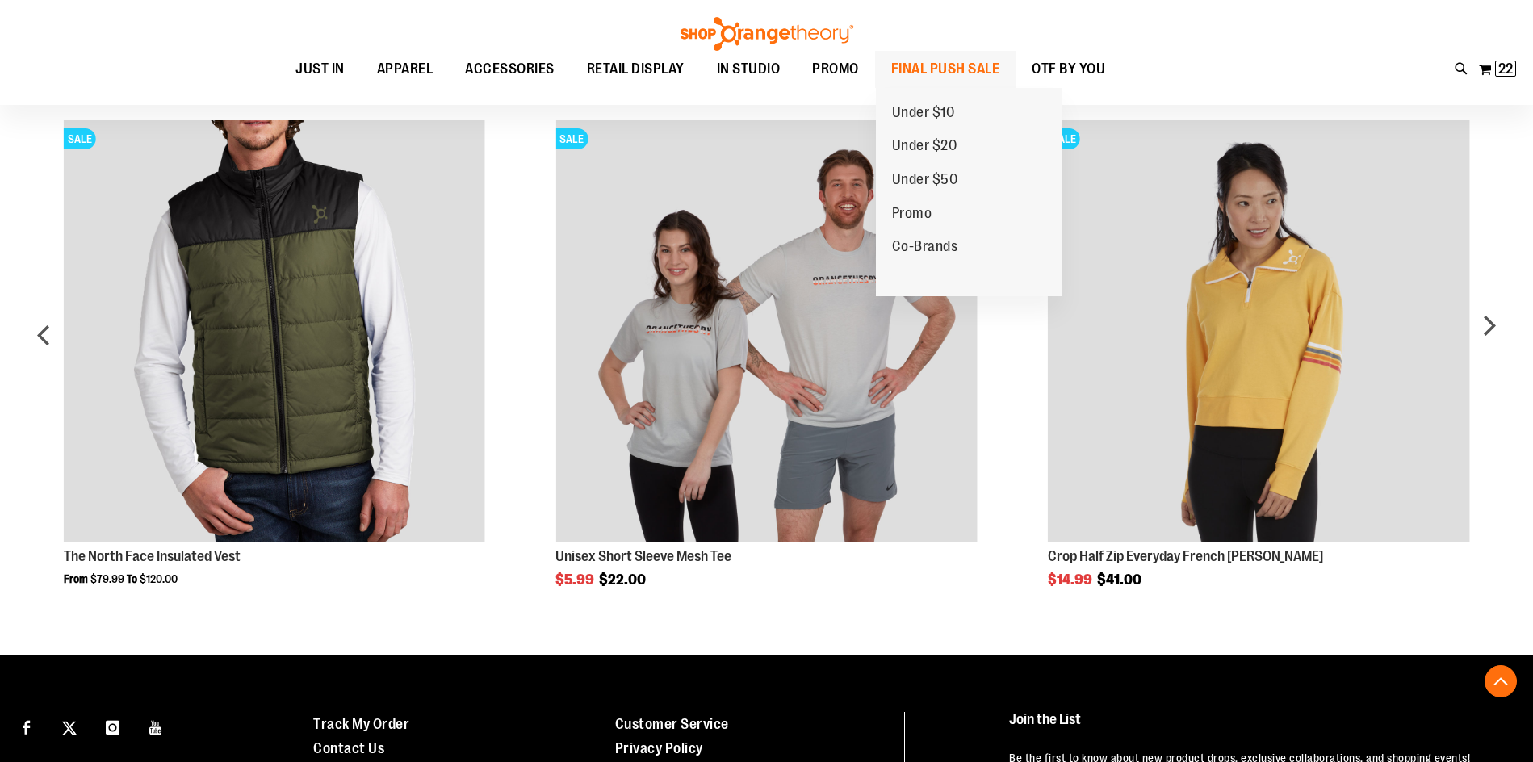
click at [902, 73] on span "FINAL PUSH SALE" at bounding box center [945, 69] width 109 height 36
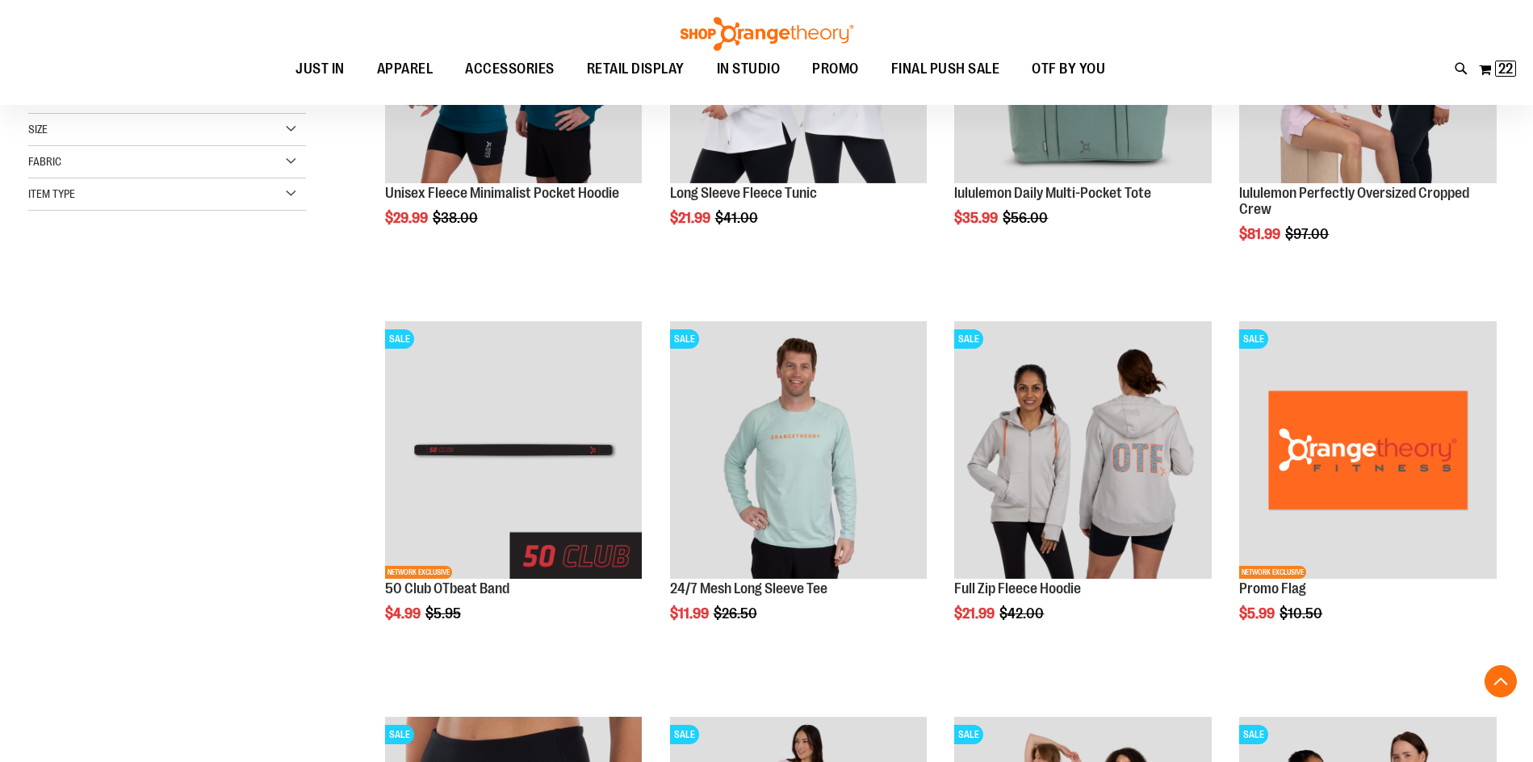
scroll to position [241, 0]
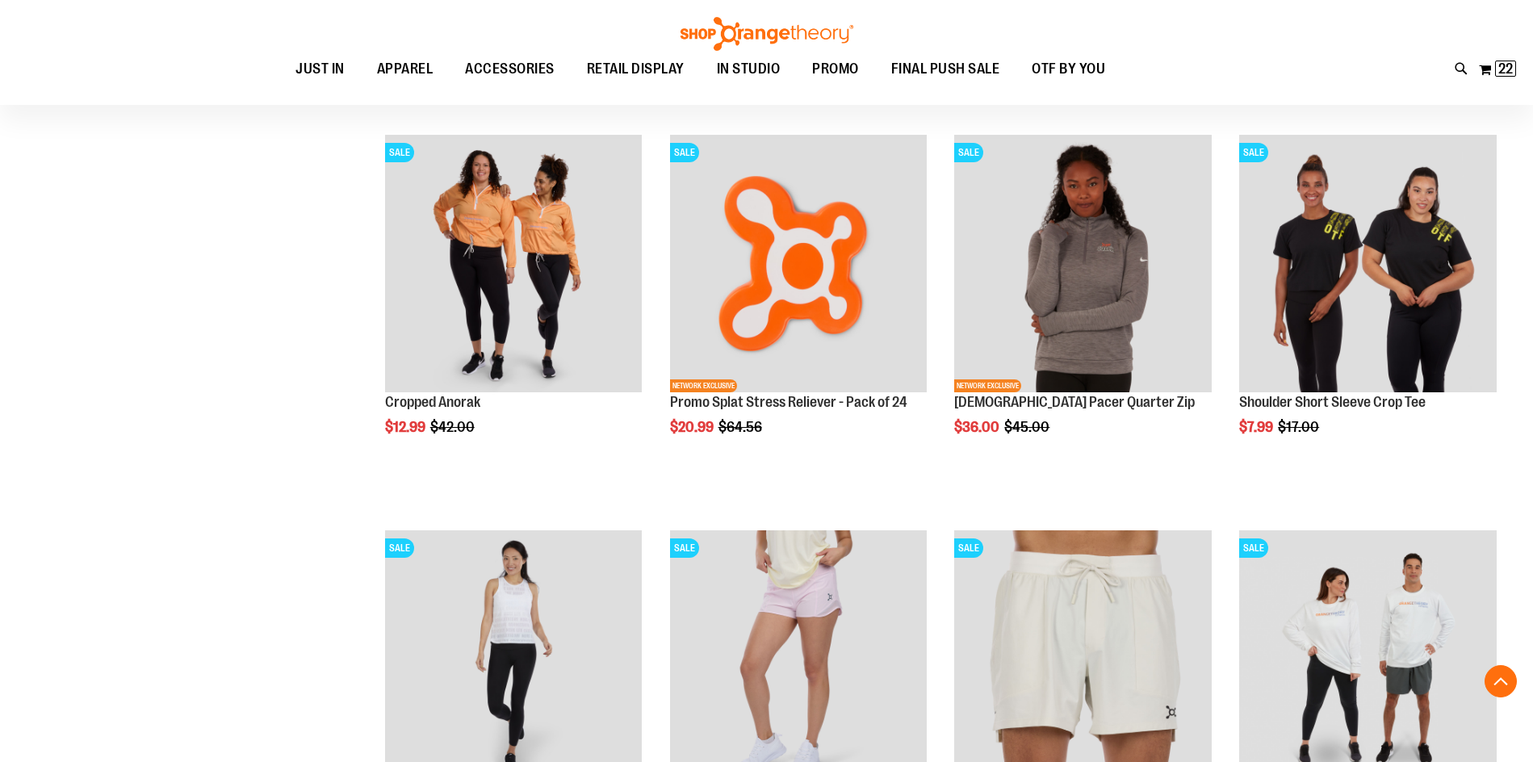
scroll to position [1856, 0]
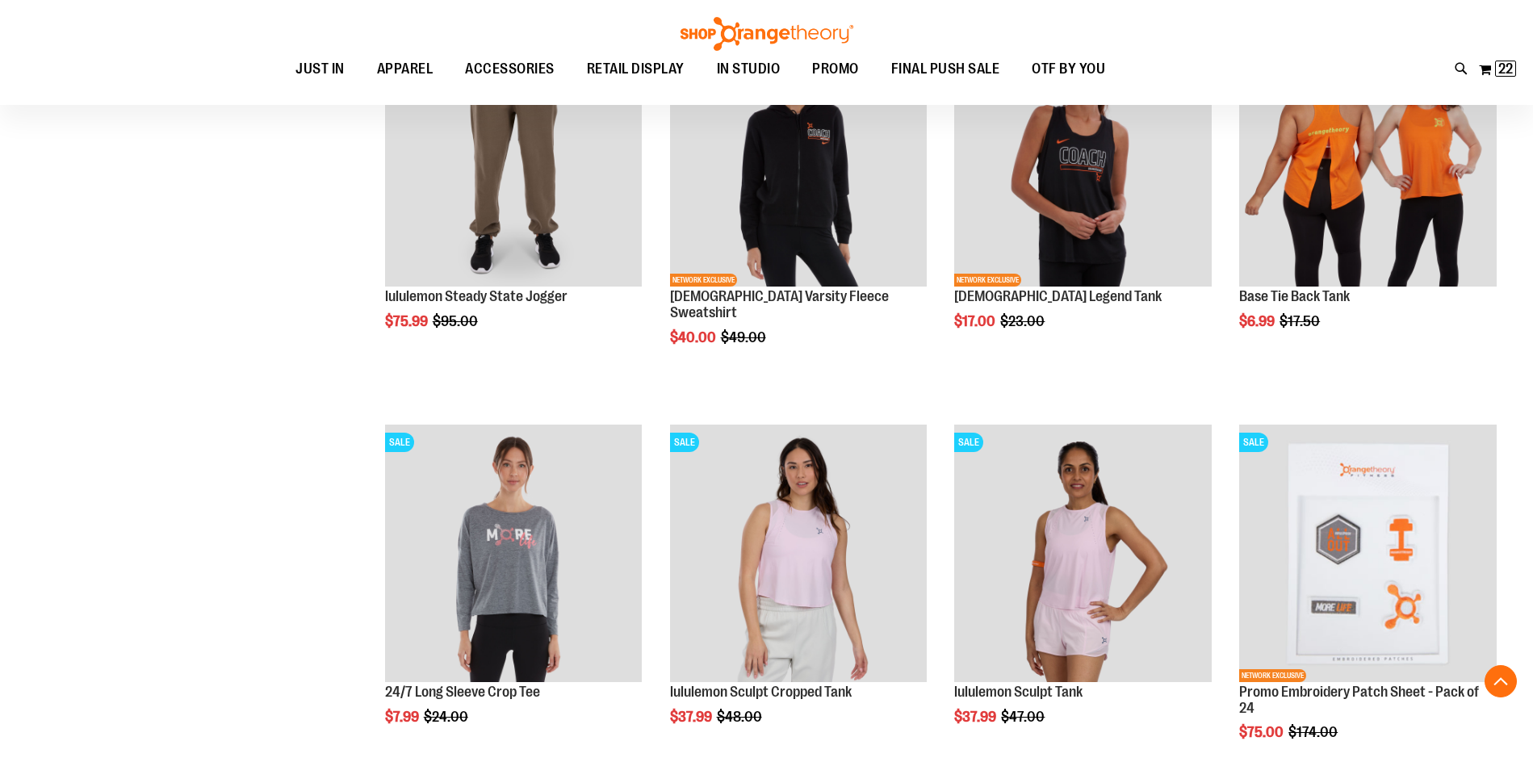
scroll to position [3229, 0]
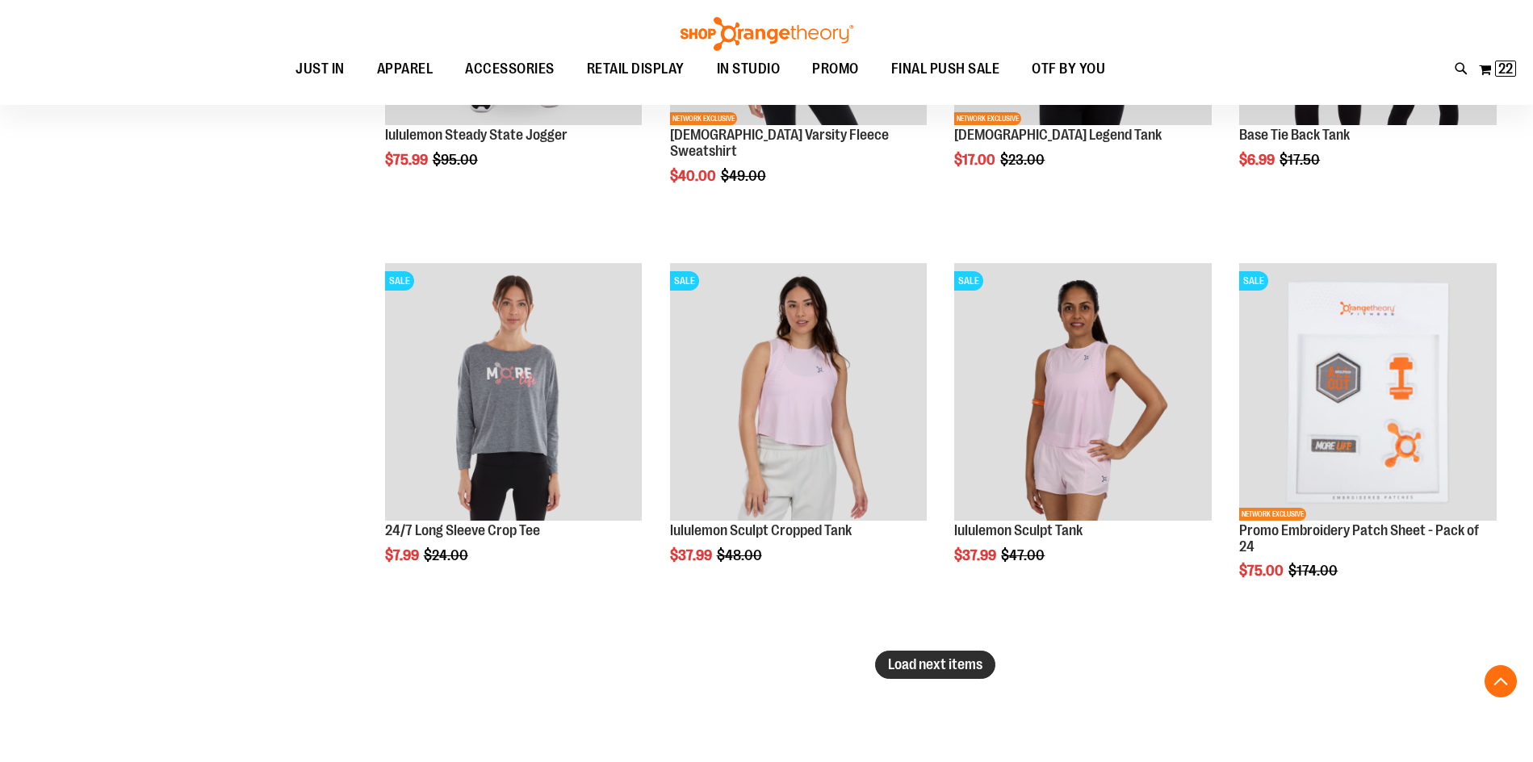
click at [926, 672] on span "Load next items" at bounding box center [935, 664] width 94 height 16
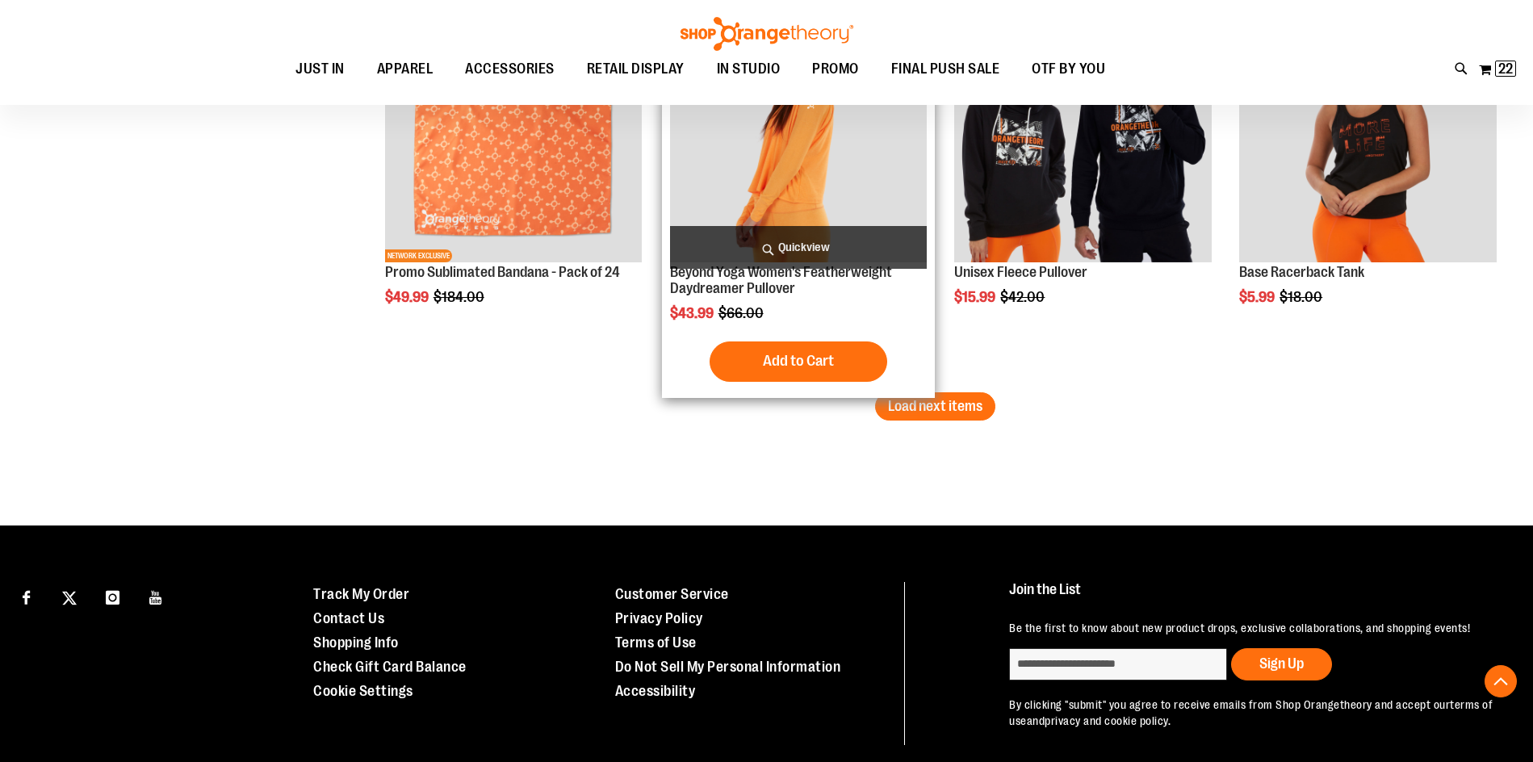
scroll to position [4682, 0]
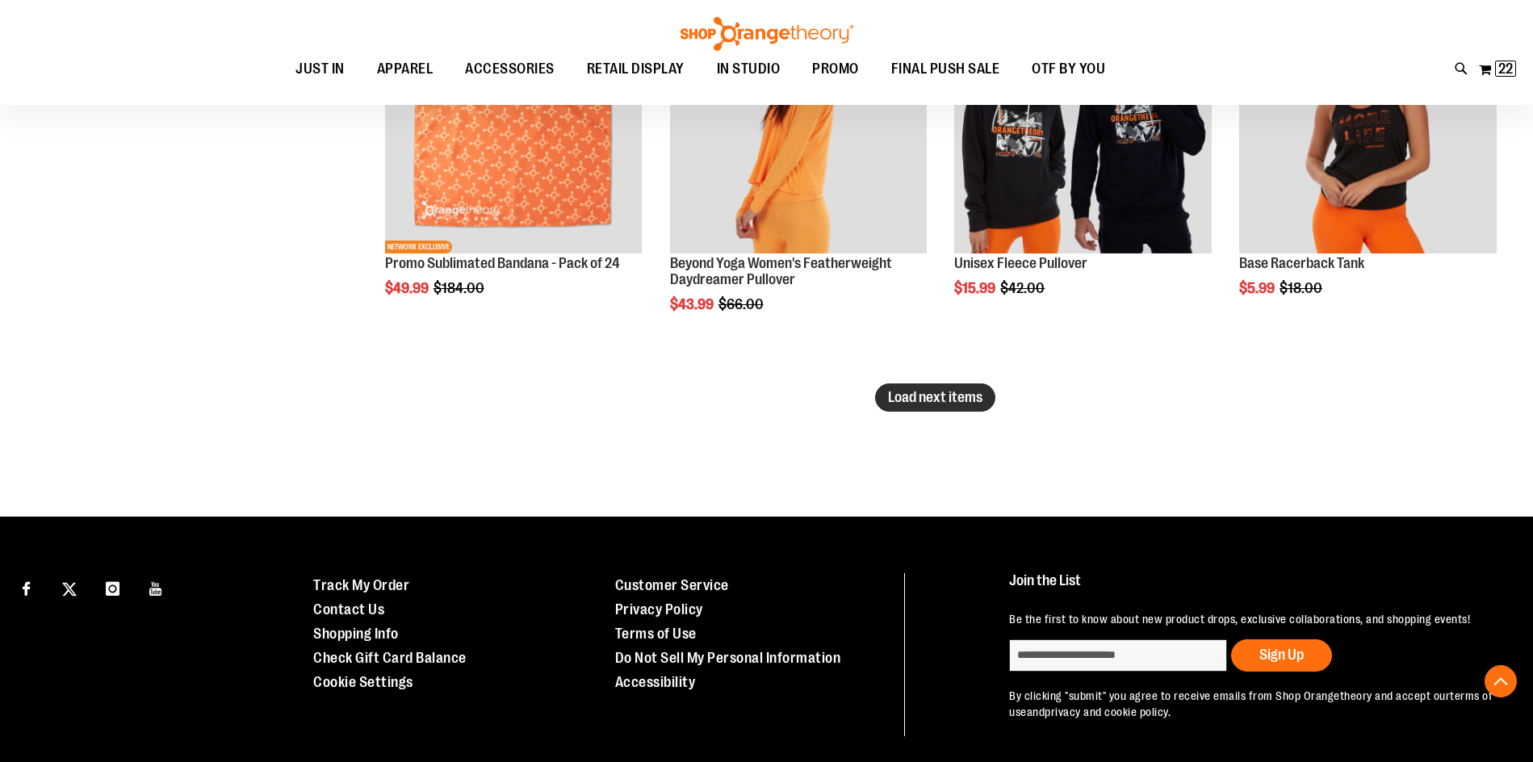
click at [963, 399] on span "Load next items" at bounding box center [935, 397] width 94 height 16
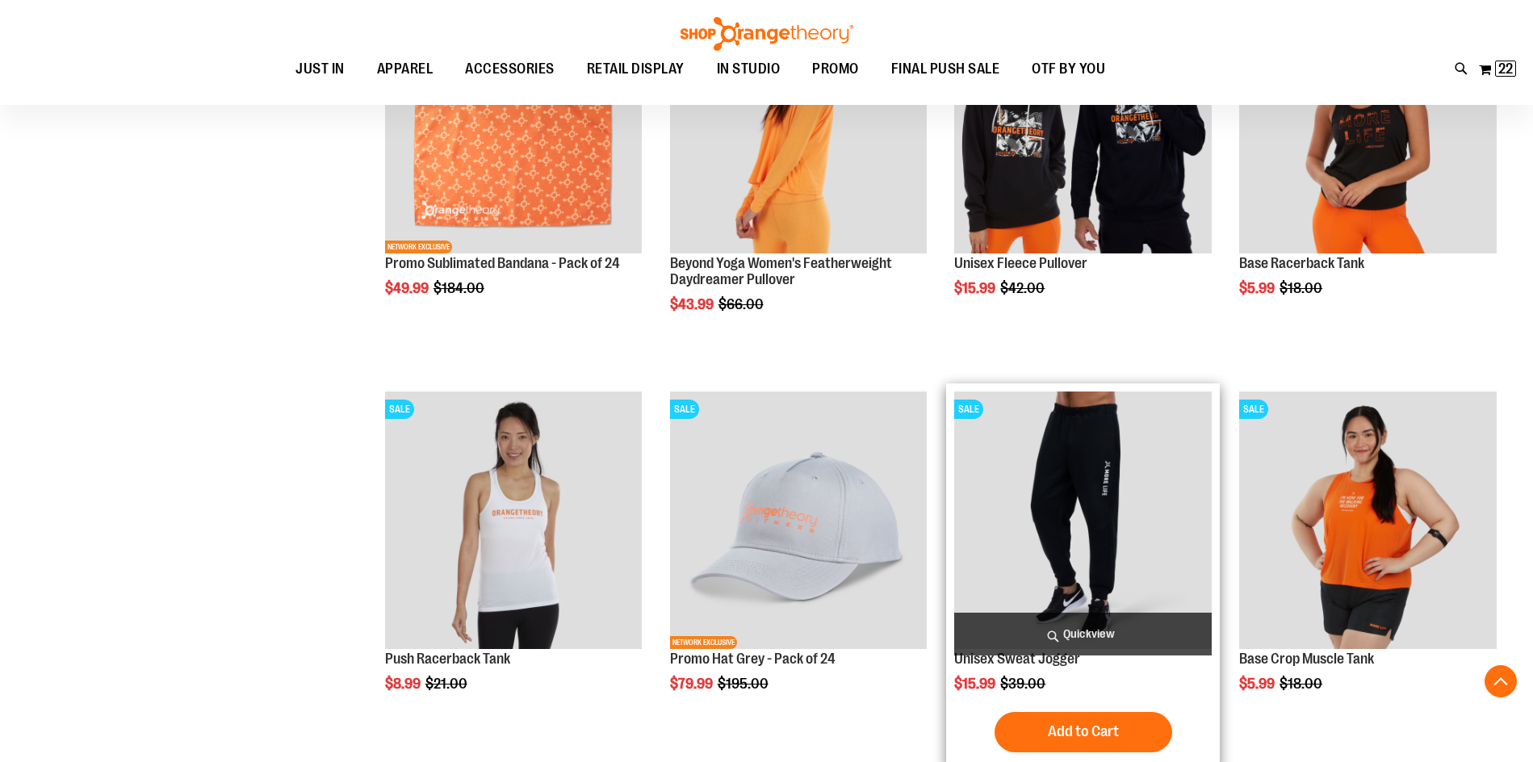
click at [1024, 484] on img "product" at bounding box center [1083, 521] width 258 height 258
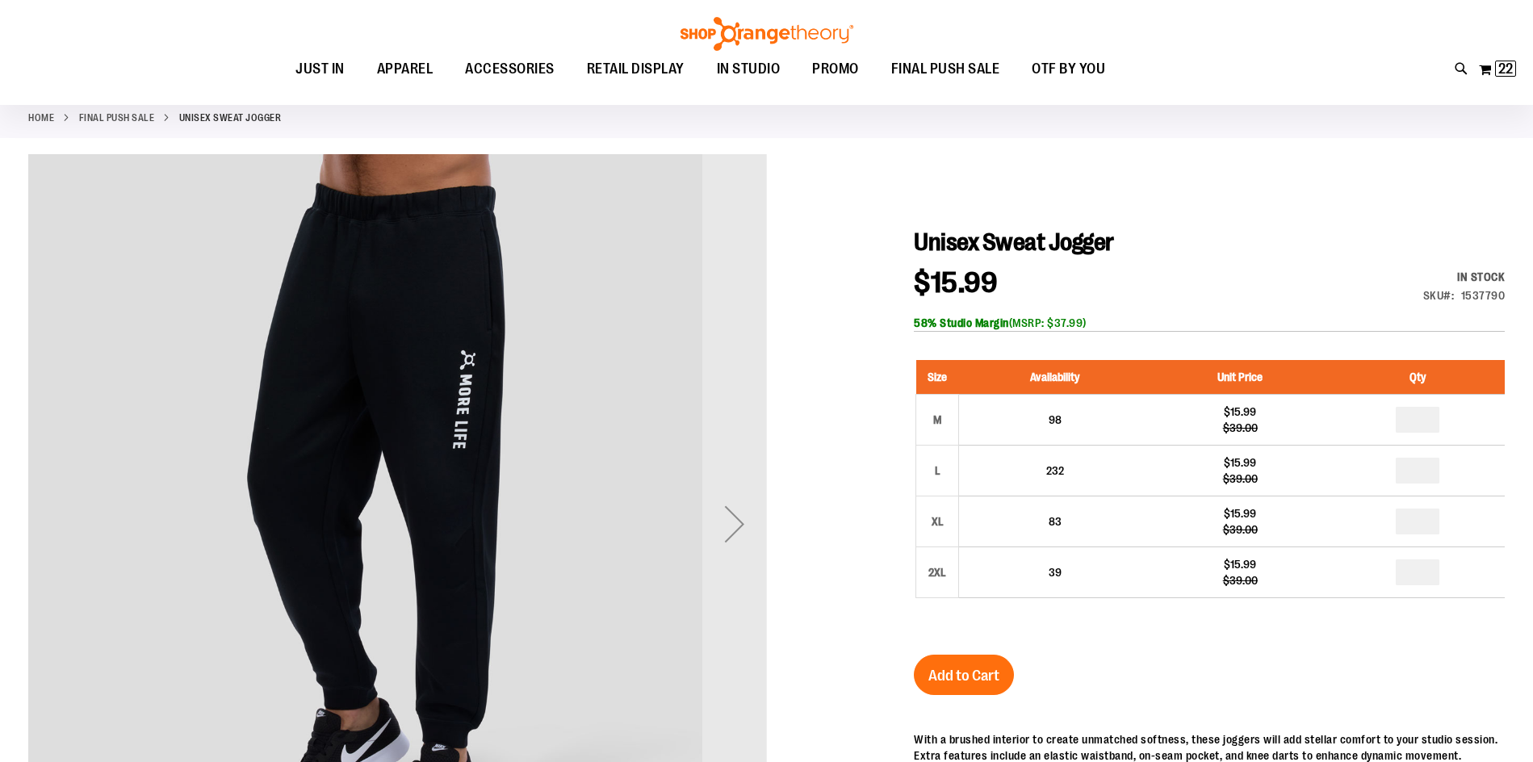
scroll to position [161, 0]
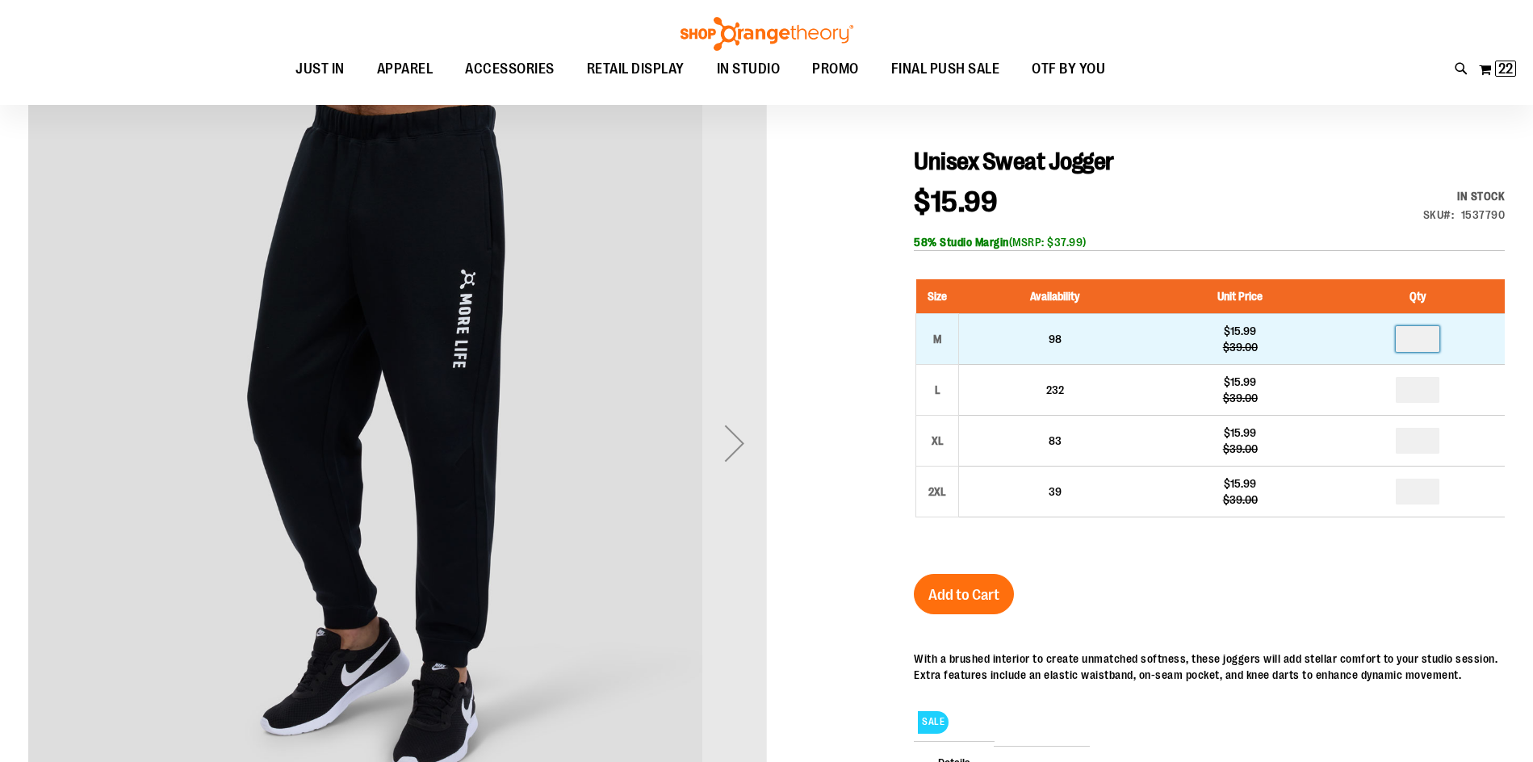
drag, startPoint x: 1421, startPoint y: 346, endPoint x: 1410, endPoint y: 347, distance: 11.3
click at [1410, 347] on input "number" at bounding box center [1418, 339] width 44 height 26
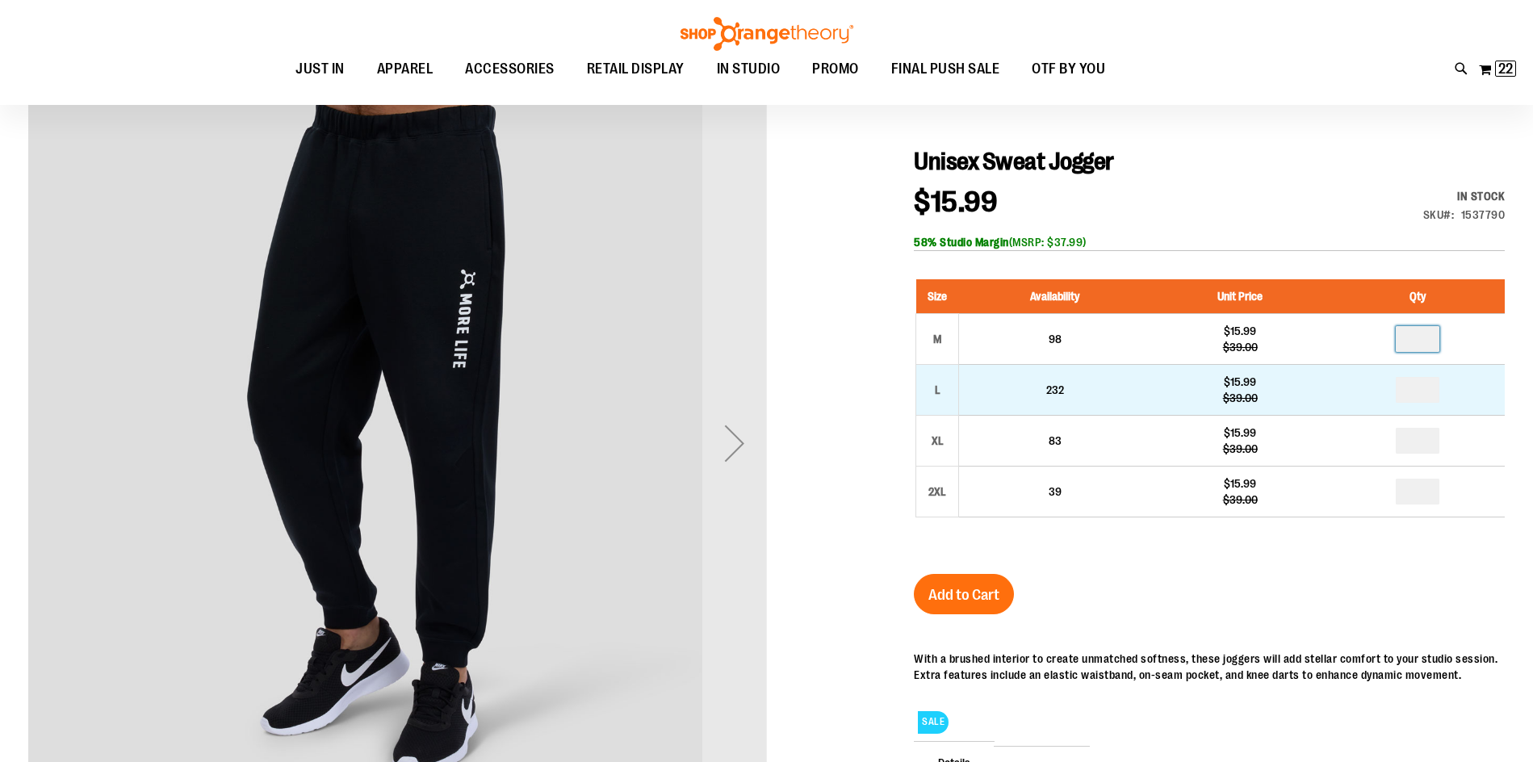
type input "*"
drag, startPoint x: 1415, startPoint y: 384, endPoint x: 1427, endPoint y: 384, distance: 11.3
type input "*"
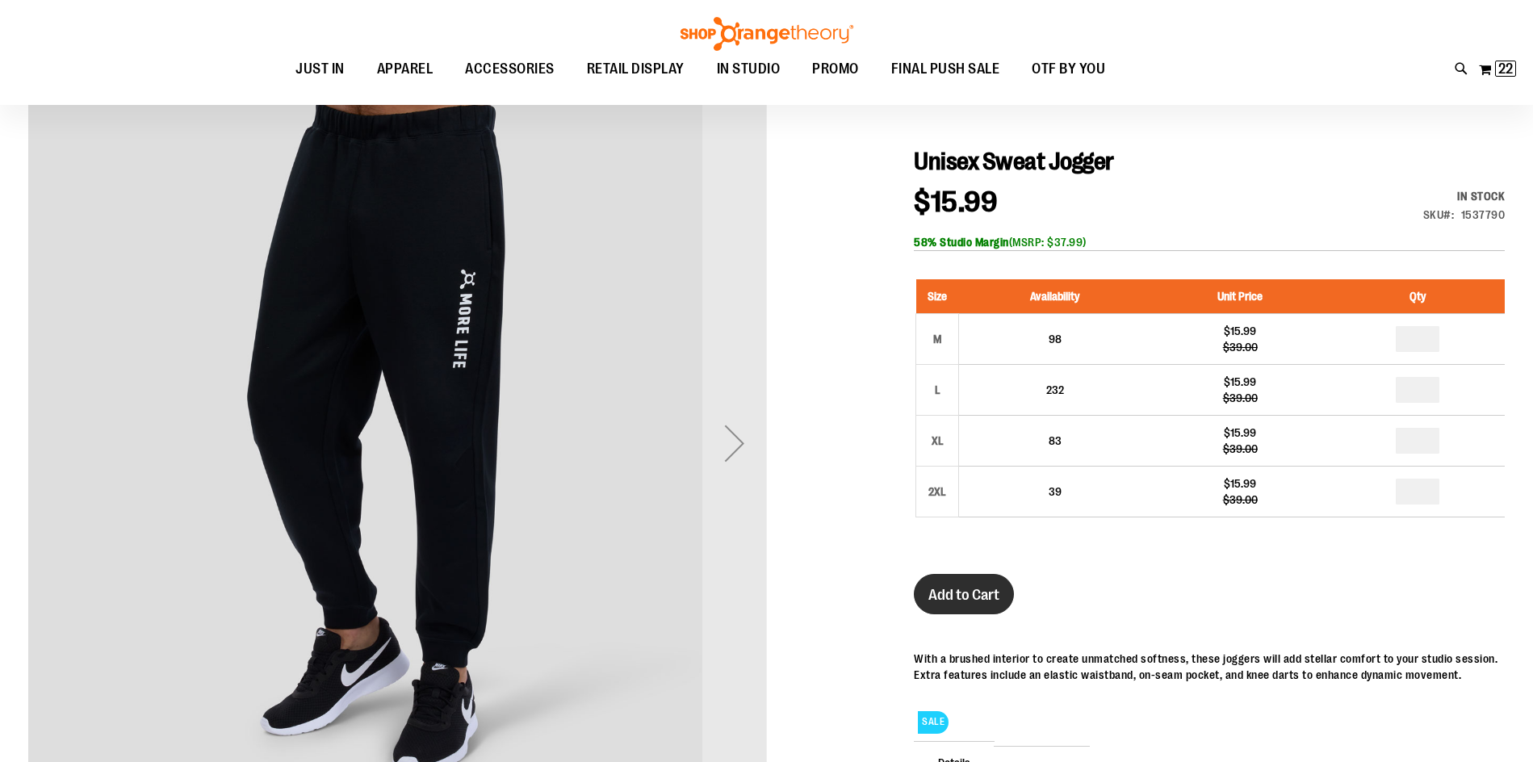
click at [979, 587] on span "Add to Cart" at bounding box center [963, 595] width 71 height 18
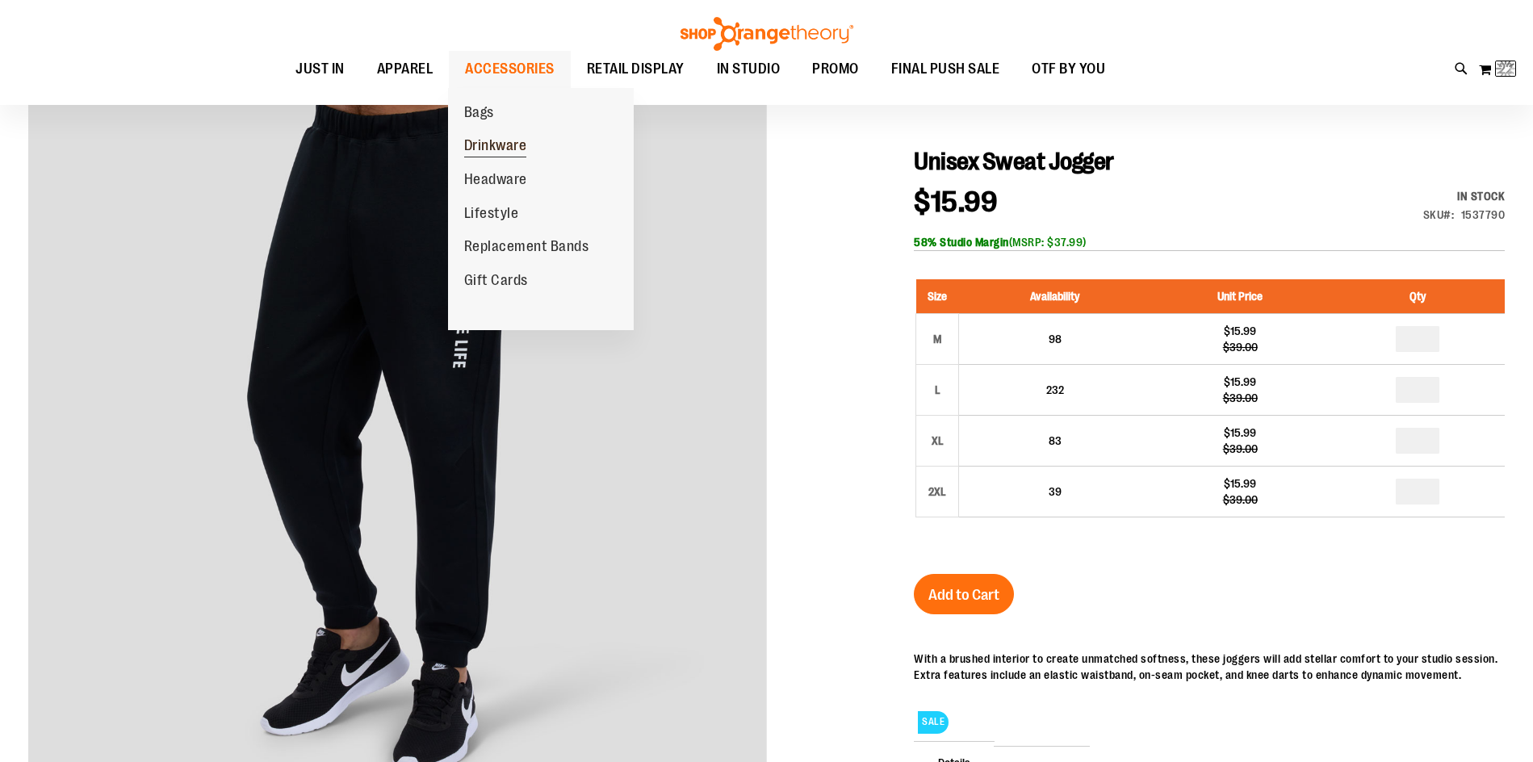
click at [492, 145] on span "Drinkware" at bounding box center [495, 147] width 63 height 20
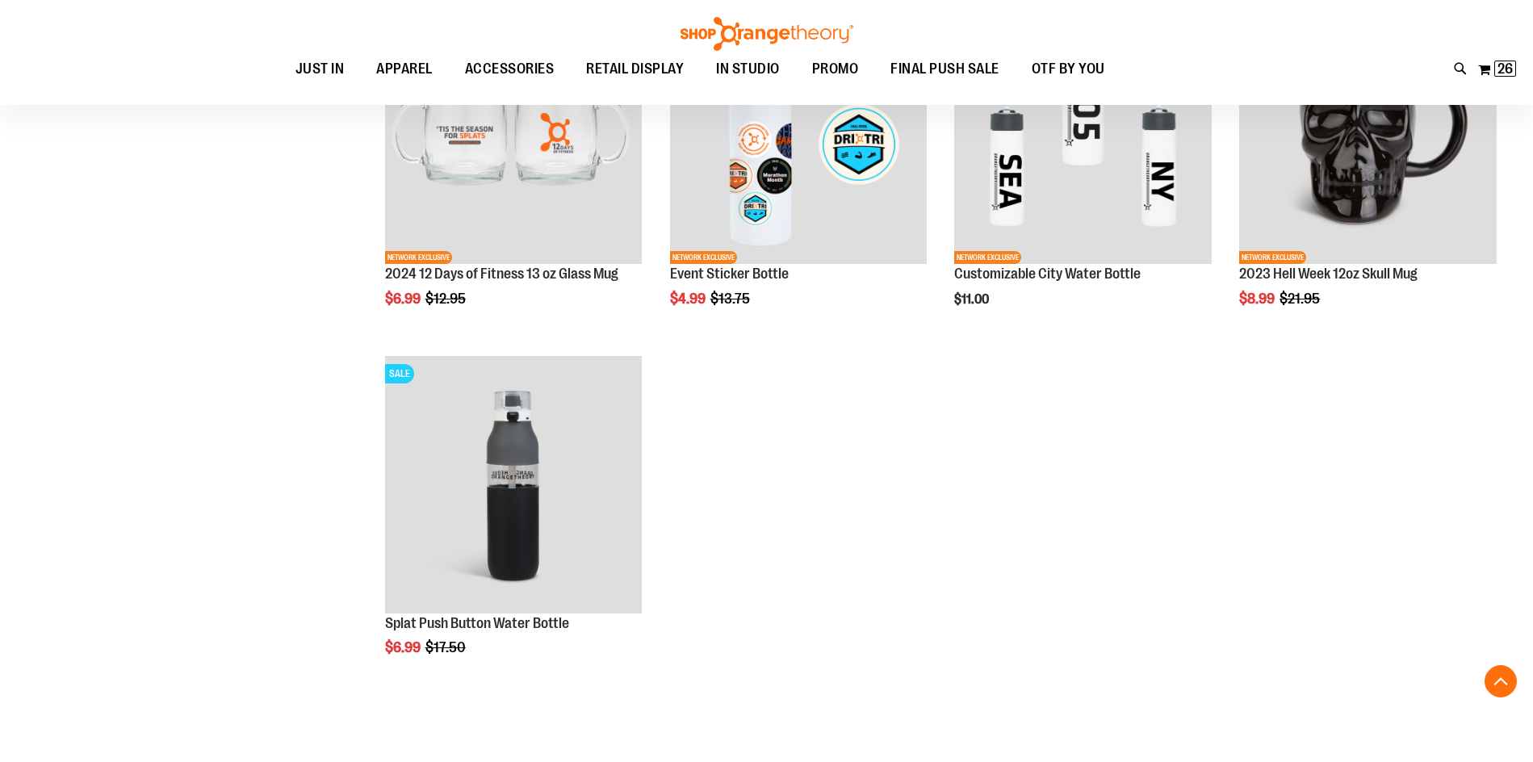
scroll to position [1049, 0]
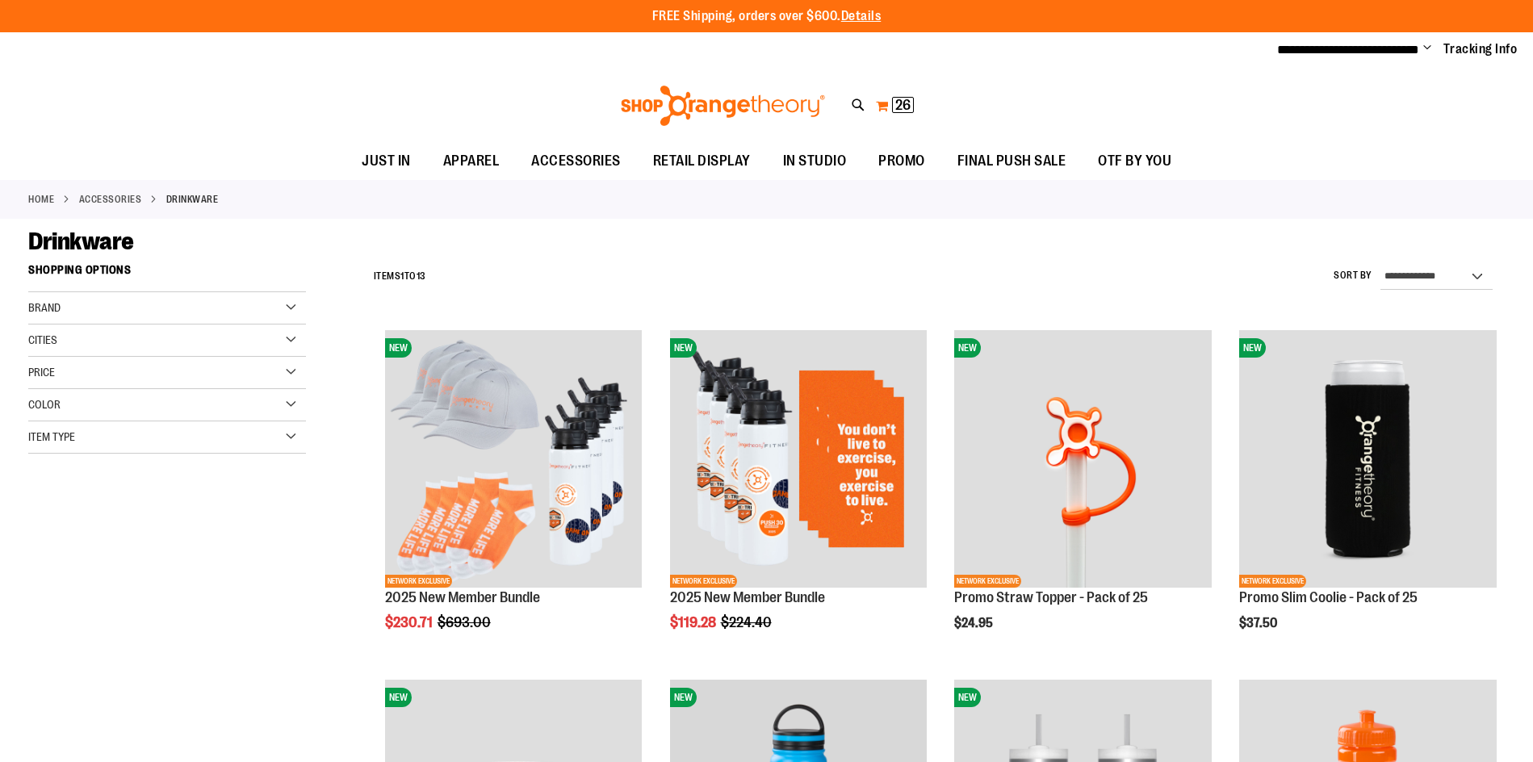
click at [902, 109] on span "26" at bounding box center [902, 105] width 15 height 16
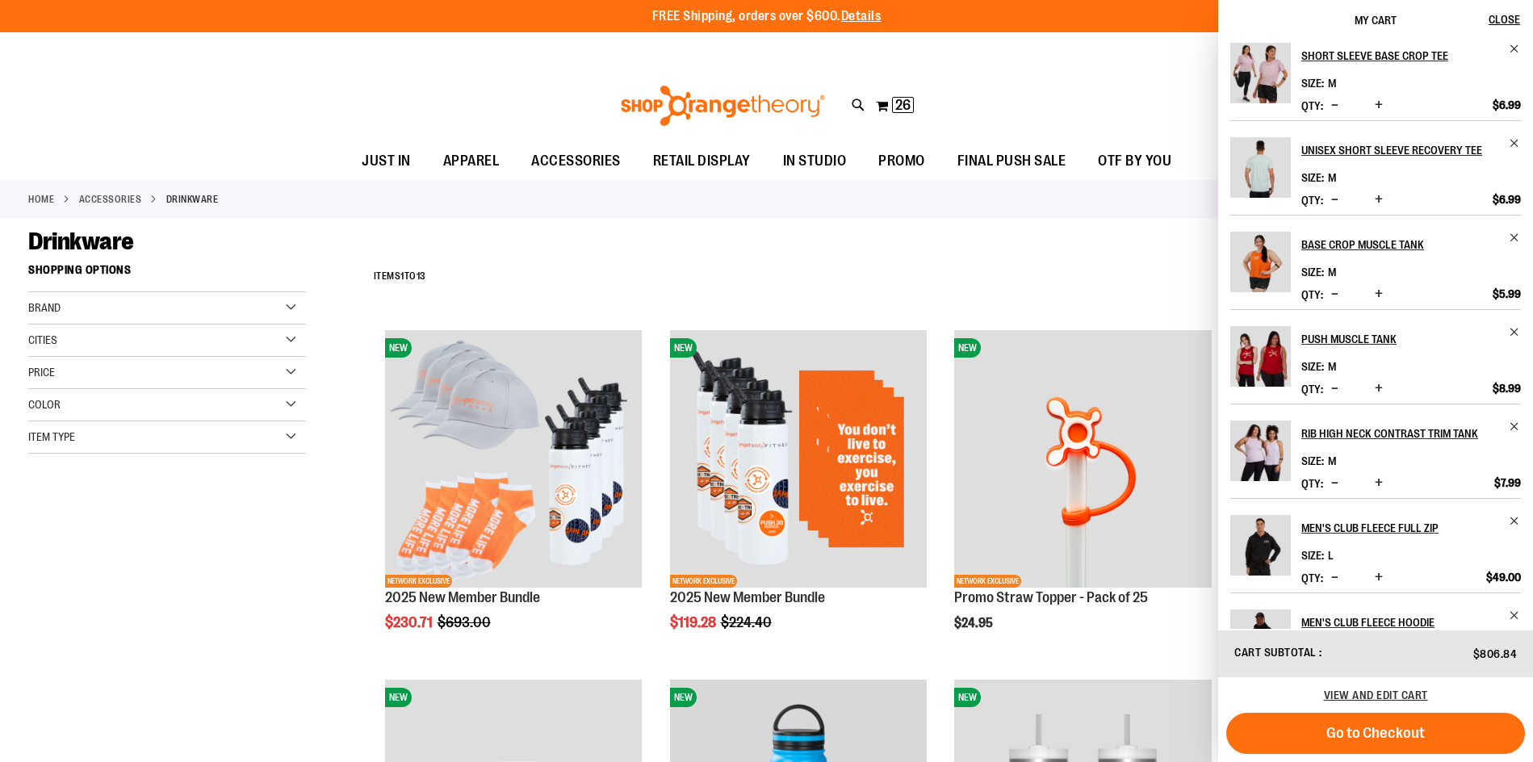
scroll to position [364, 0]
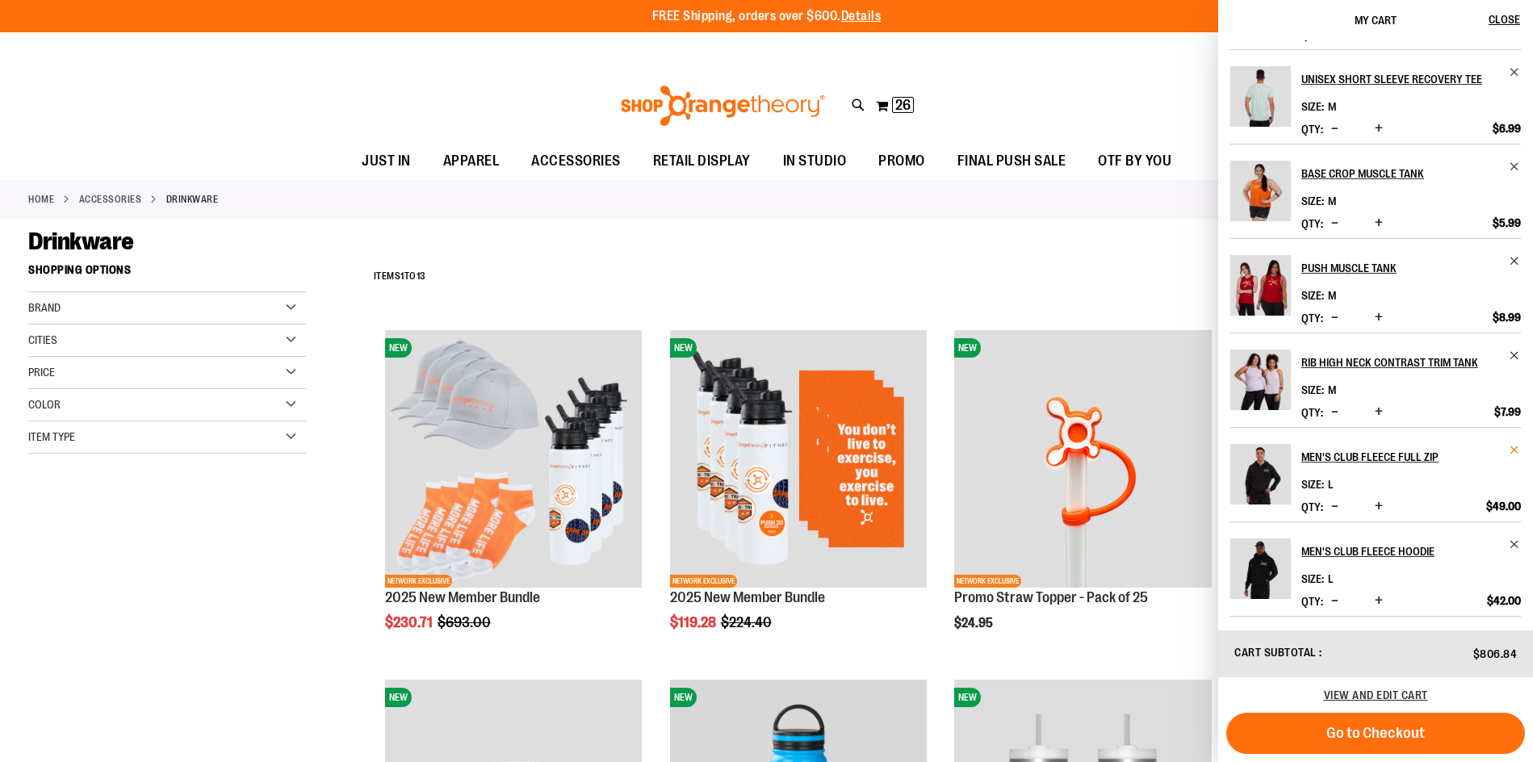
click at [1511, 450] on span "Remove item" at bounding box center [1515, 450] width 12 height 12
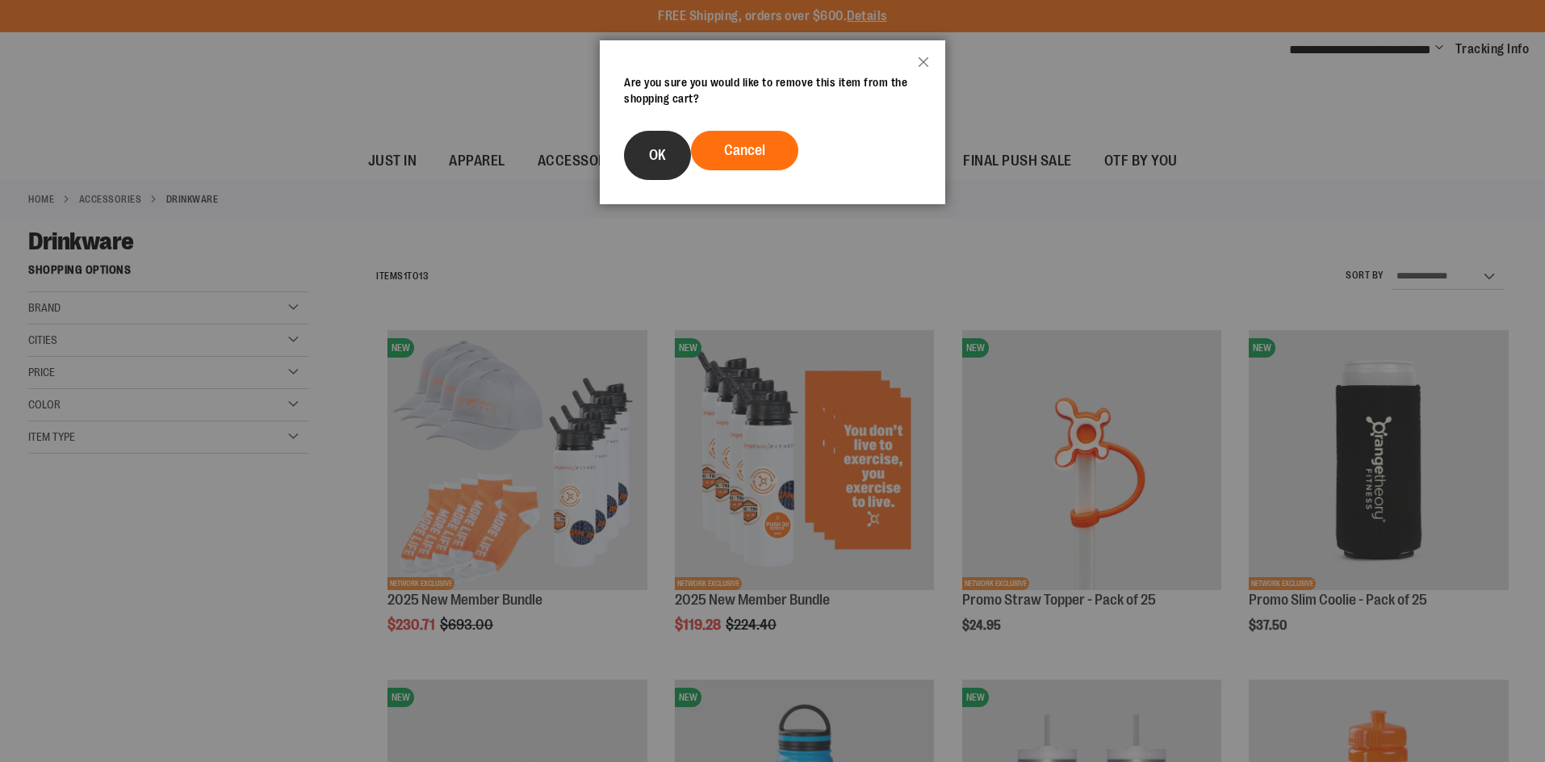
click at [636, 154] on button "OK" at bounding box center [657, 155] width 67 height 49
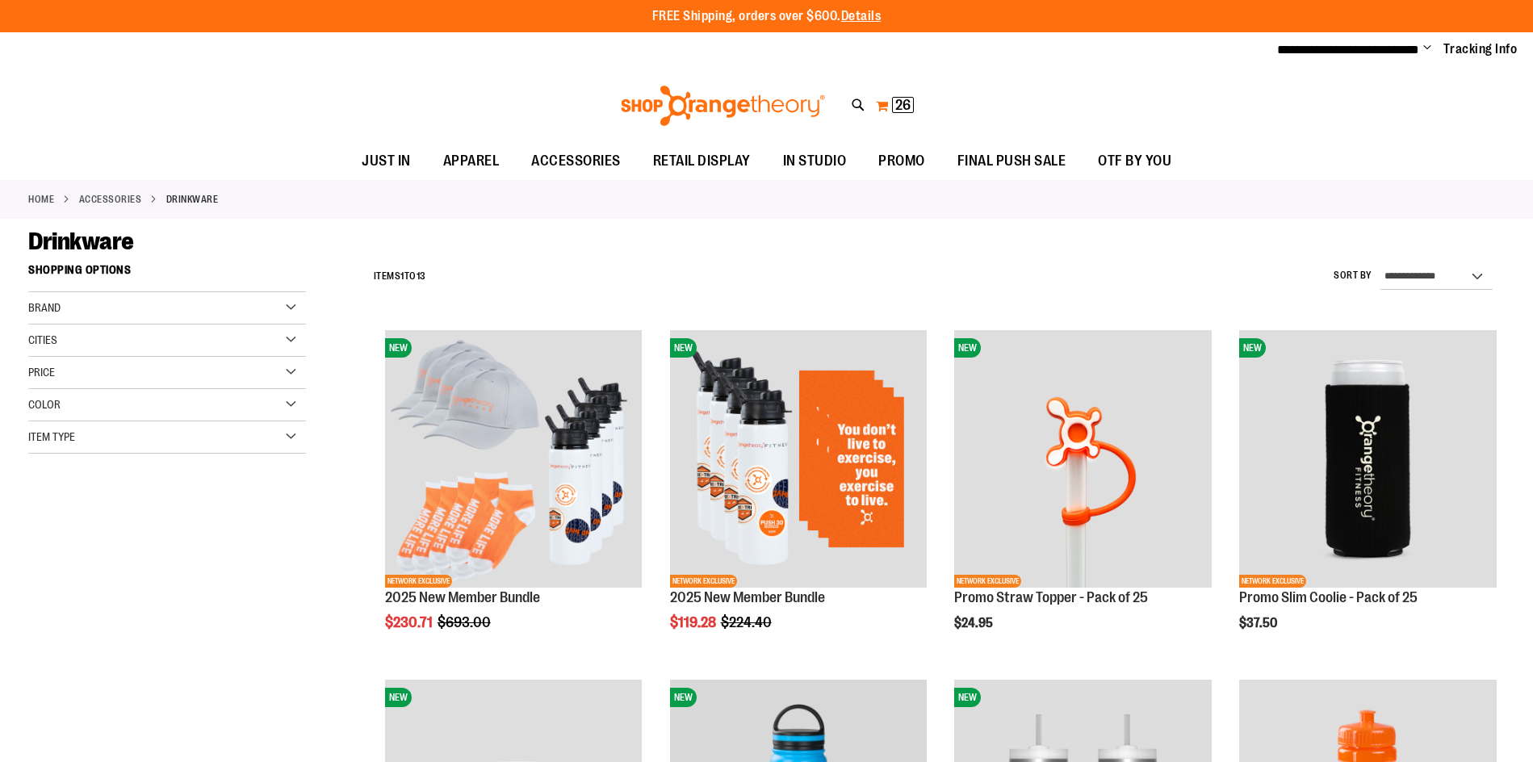
click at [902, 97] on span "26" at bounding box center [902, 105] width 15 height 16
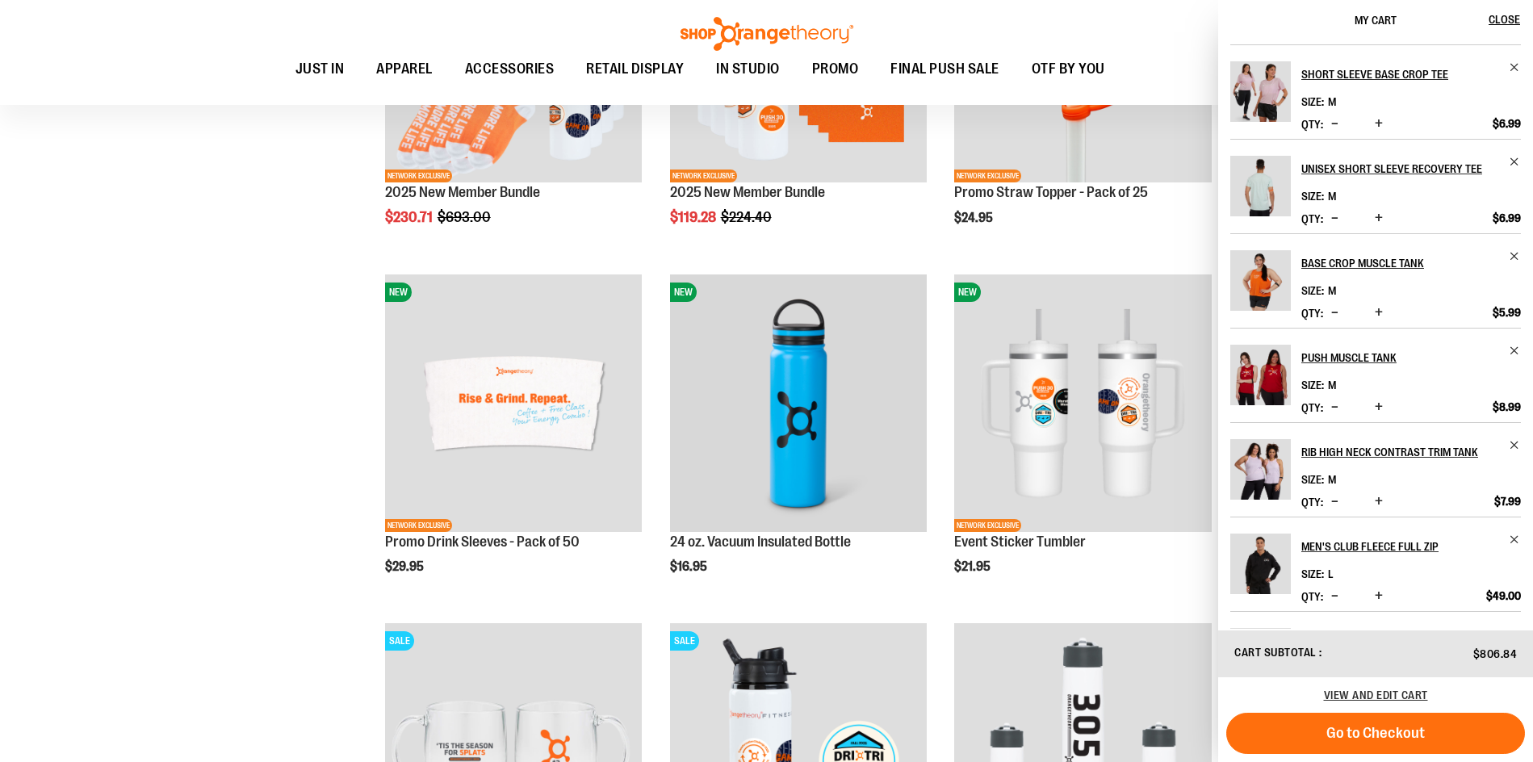
scroll to position [364, 0]
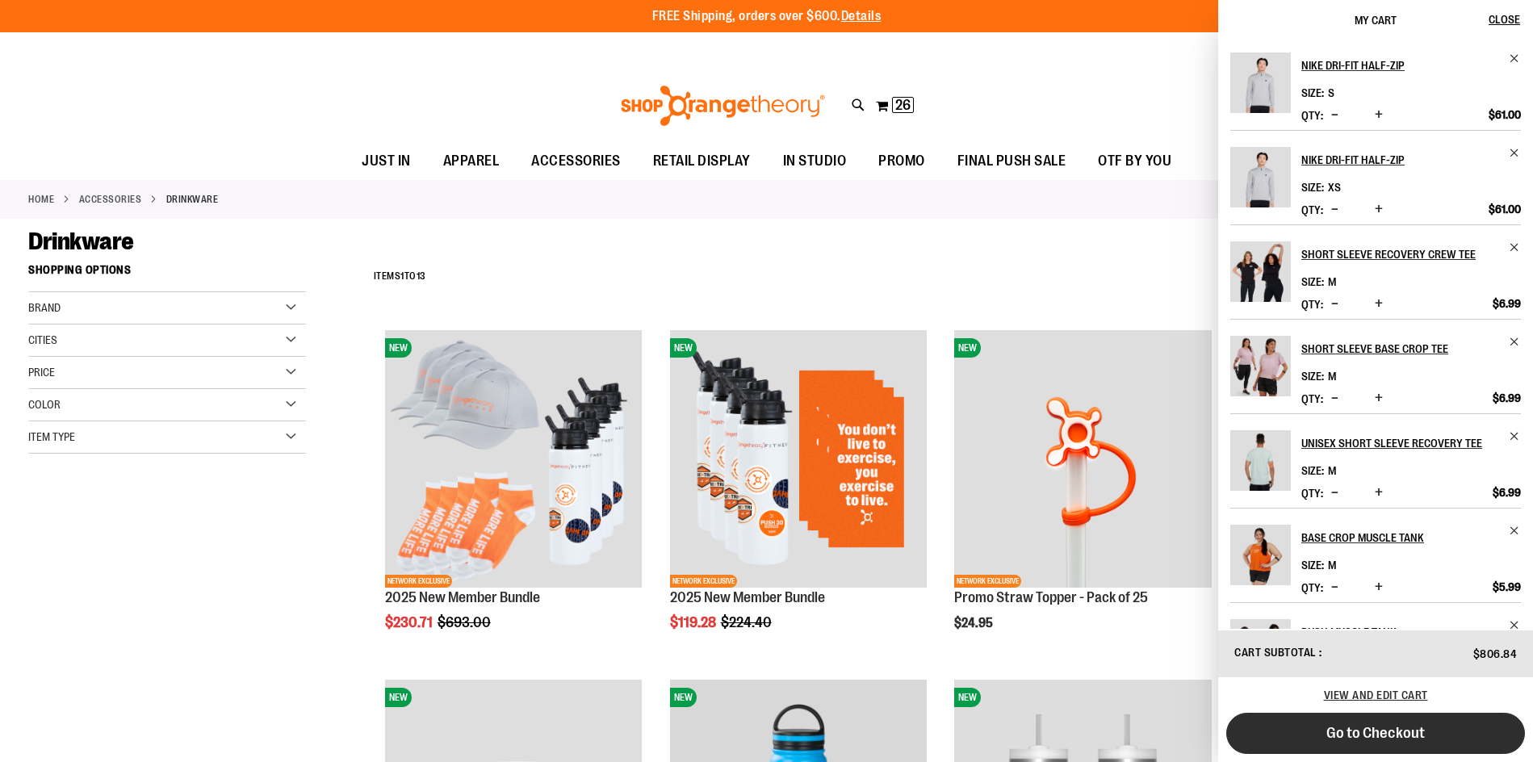
click at [1335, 734] on span "Go to Checkout" at bounding box center [1376, 733] width 98 height 18
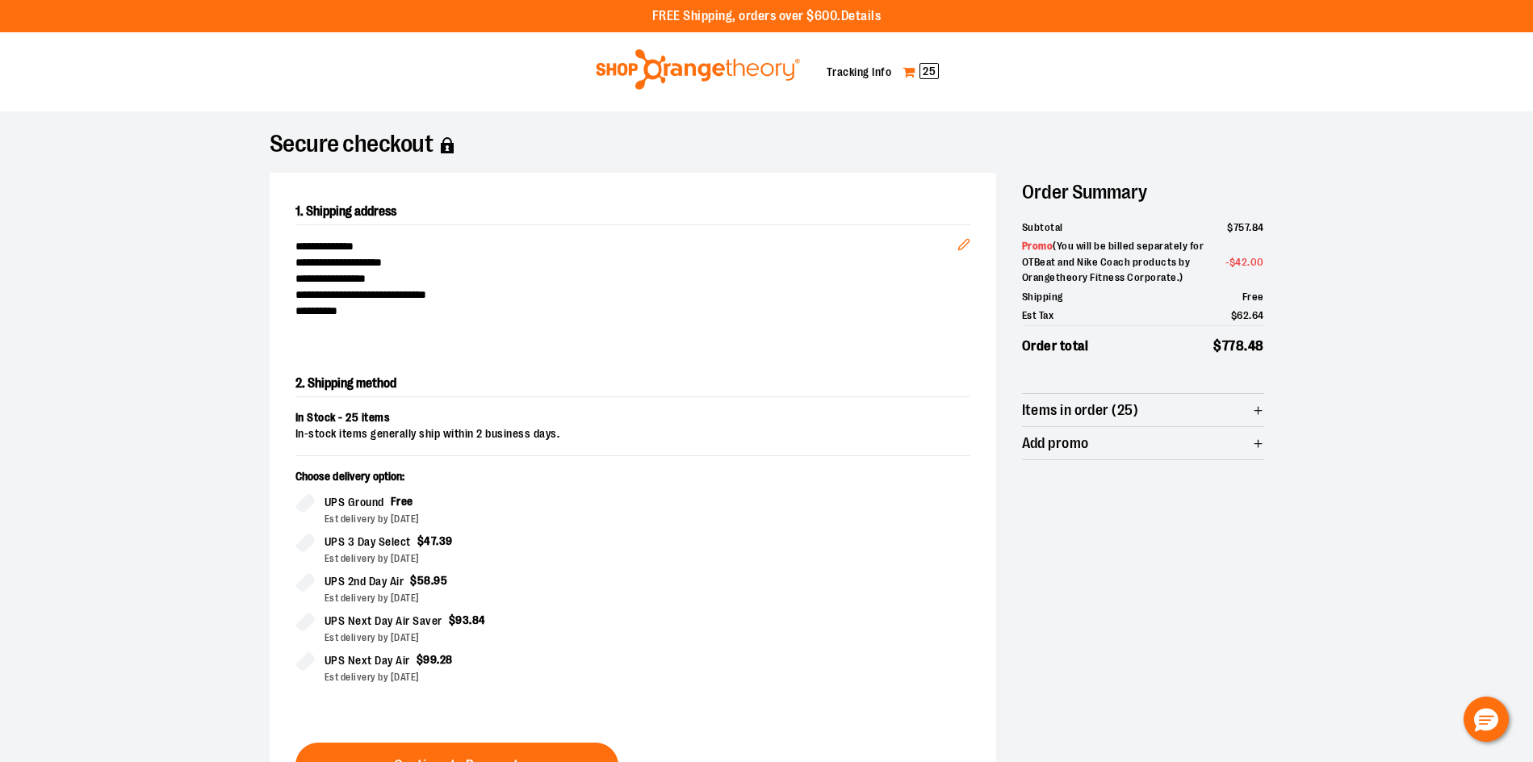
click at [923, 69] on span "25" at bounding box center [929, 71] width 19 height 16
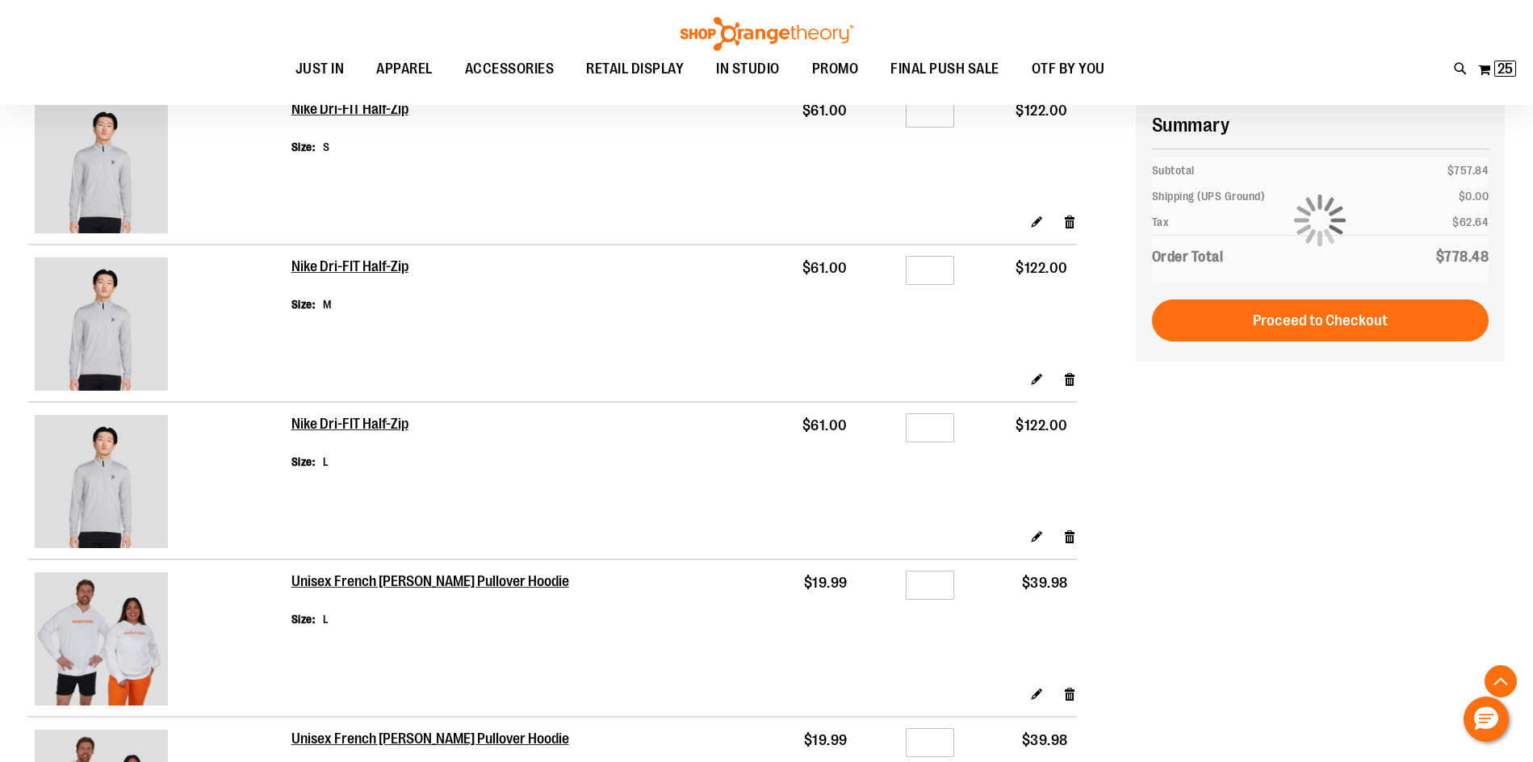
scroll to position [1452, 0]
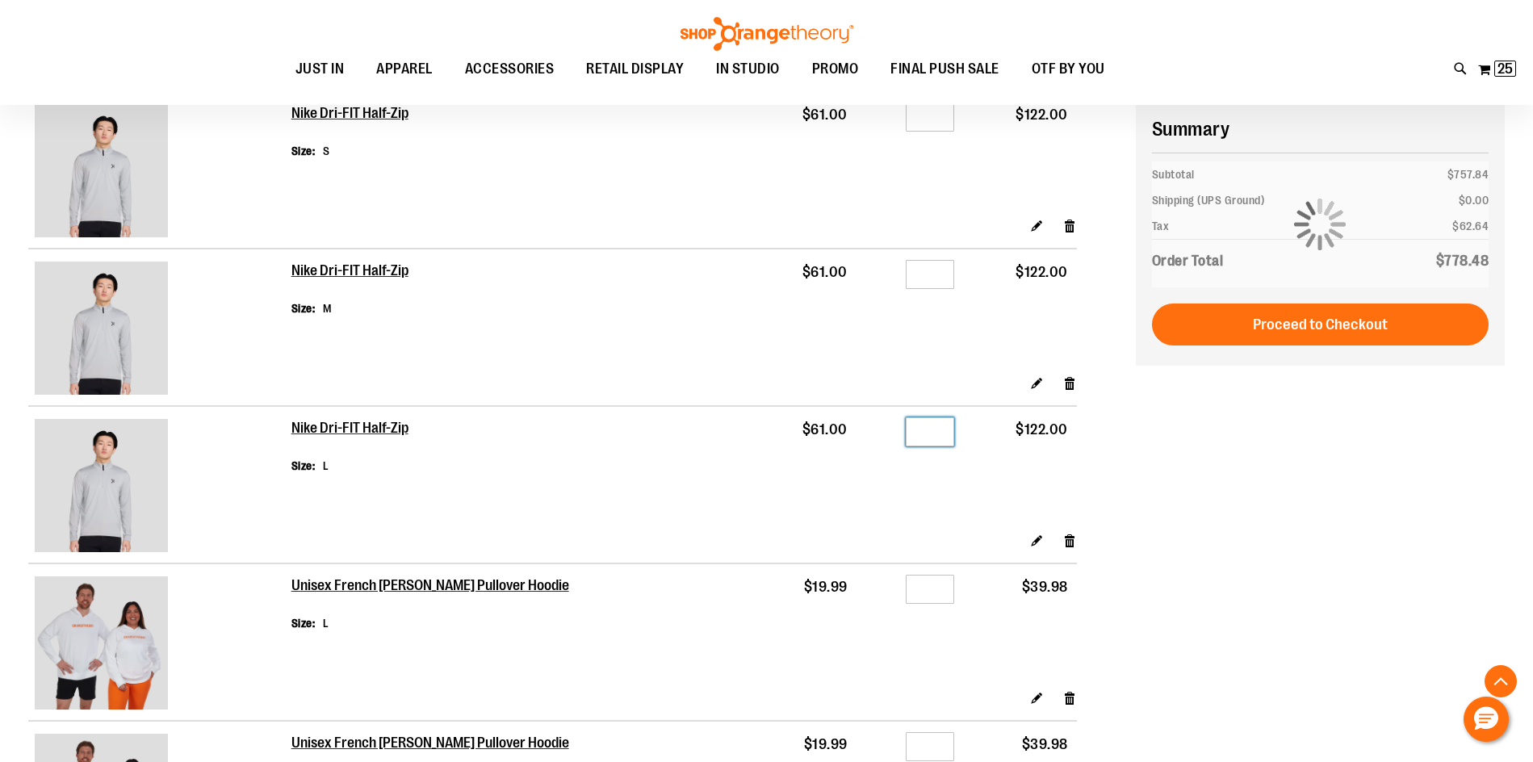
drag, startPoint x: 923, startPoint y: 427, endPoint x: 896, endPoint y: 427, distance: 26.6
click at [906, 427] on input "*" at bounding box center [930, 431] width 48 height 29
type input "*"
drag, startPoint x: 928, startPoint y: 279, endPoint x: 912, endPoint y: 279, distance: 15.3
click at [912, 279] on input "*" at bounding box center [930, 274] width 48 height 29
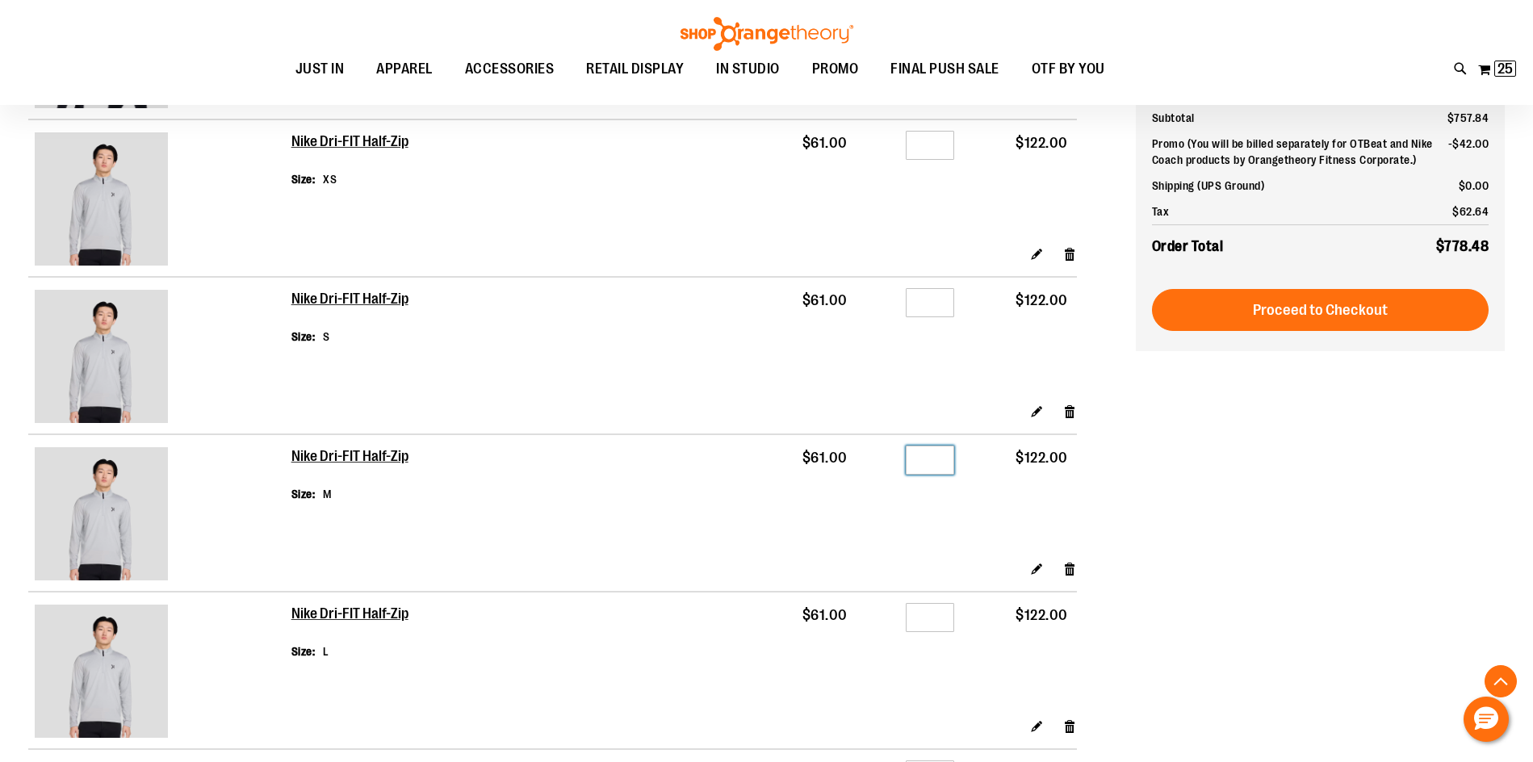
scroll to position [1210, 0]
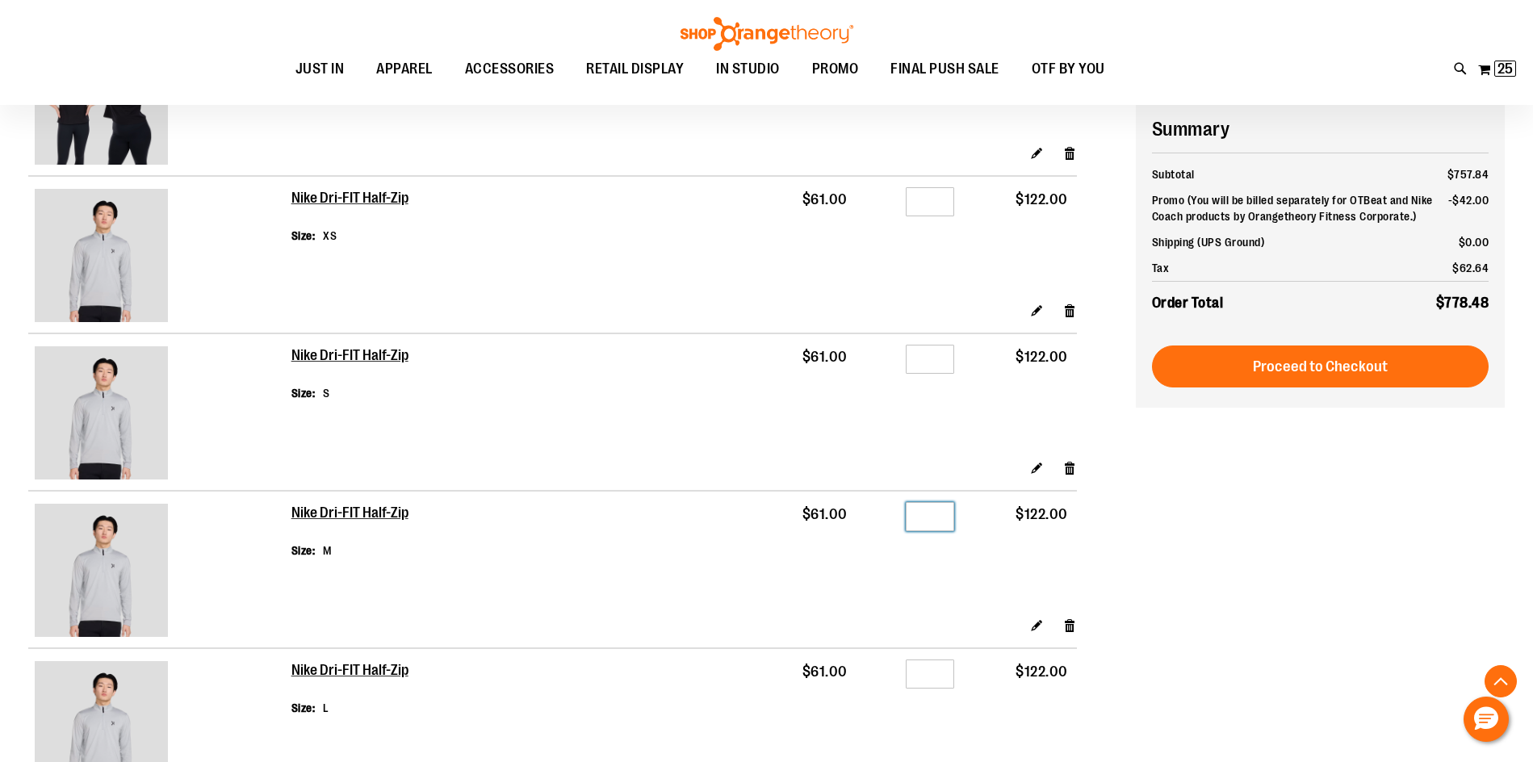
type input "*"
drag, startPoint x: 920, startPoint y: 355, endPoint x: 901, endPoint y: 355, distance: 19.4
click at [906, 355] on input "*" at bounding box center [930, 359] width 48 height 29
type input "*"
drag, startPoint x: 920, startPoint y: 202, endPoint x: 910, endPoint y: 202, distance: 10.5
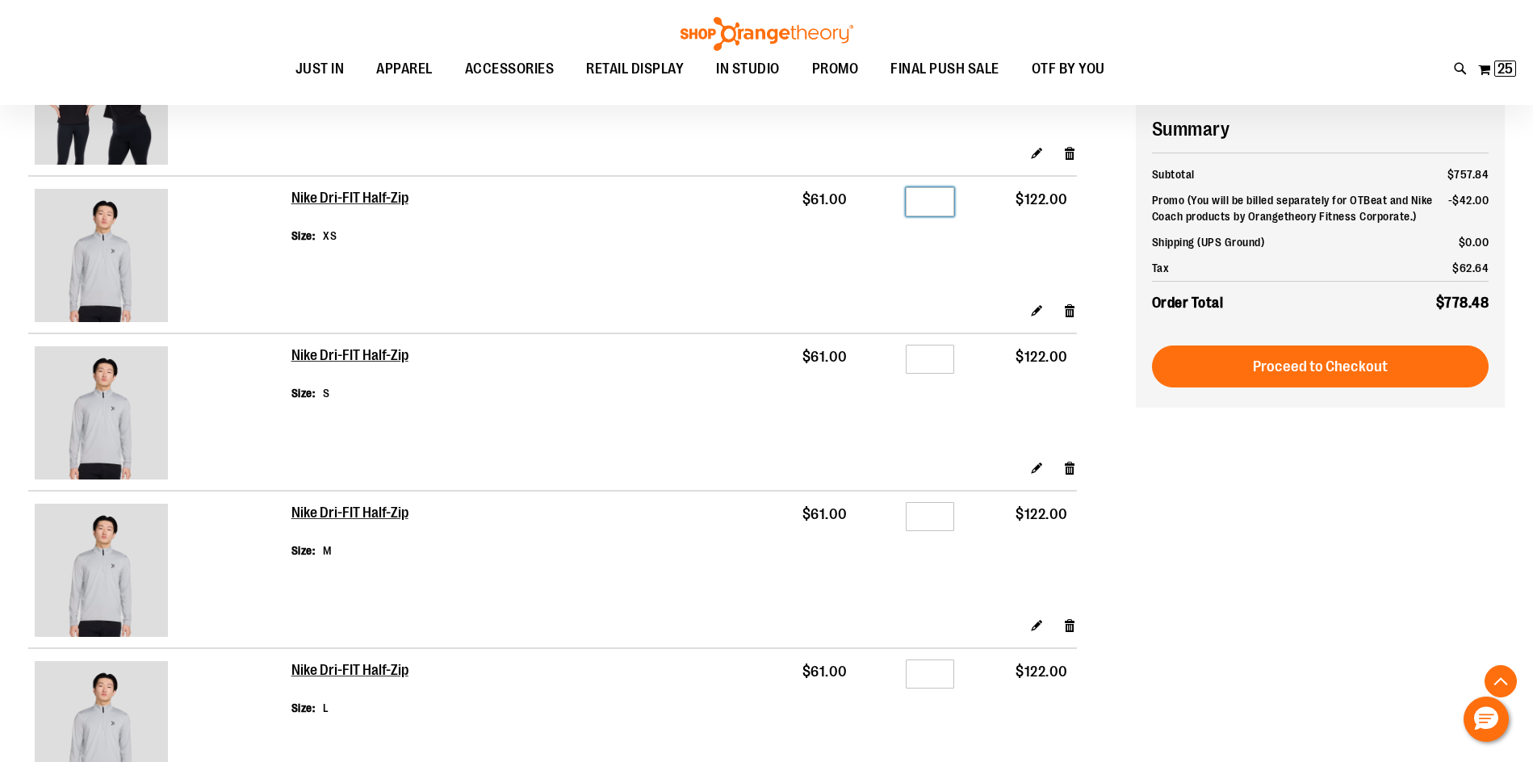
click at [910, 202] on input "*" at bounding box center [930, 201] width 48 height 29
type input "*"
click at [925, 254] on td "Qty *" at bounding box center [910, 239] width 107 height 126
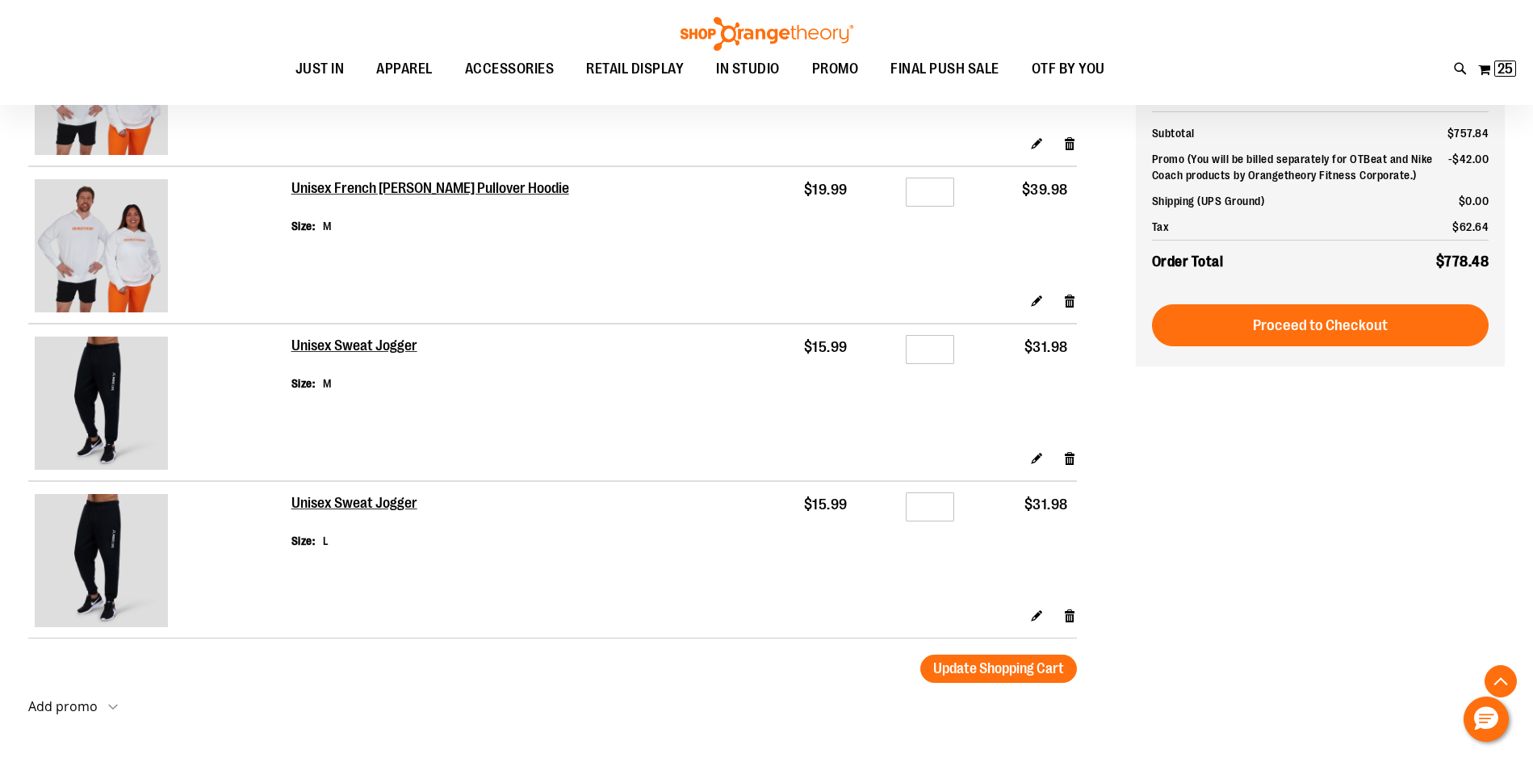
scroll to position [2179, 0]
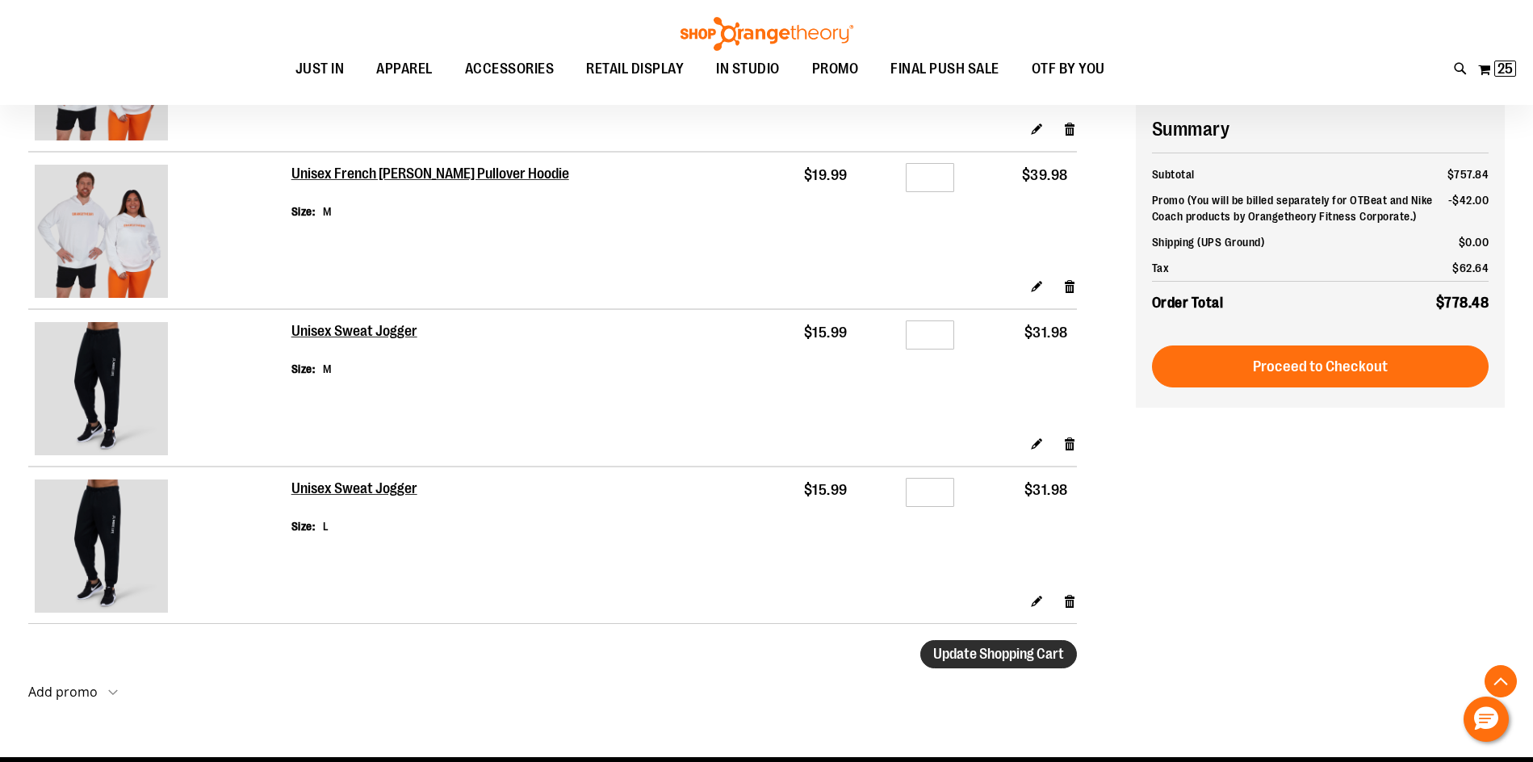
click at [976, 644] on button "Update Shopping Cart" at bounding box center [998, 654] width 157 height 28
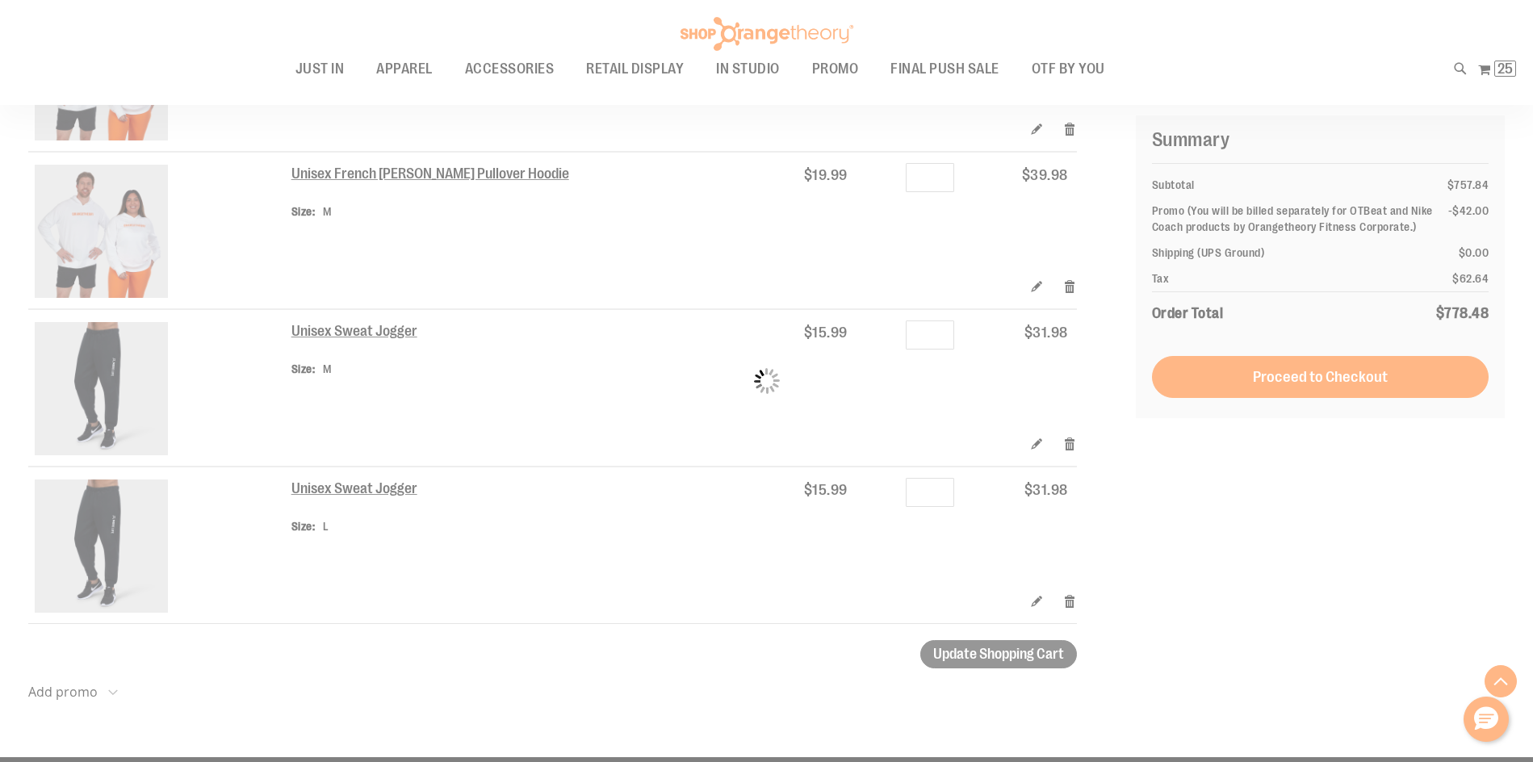
scroll to position [2260, 0]
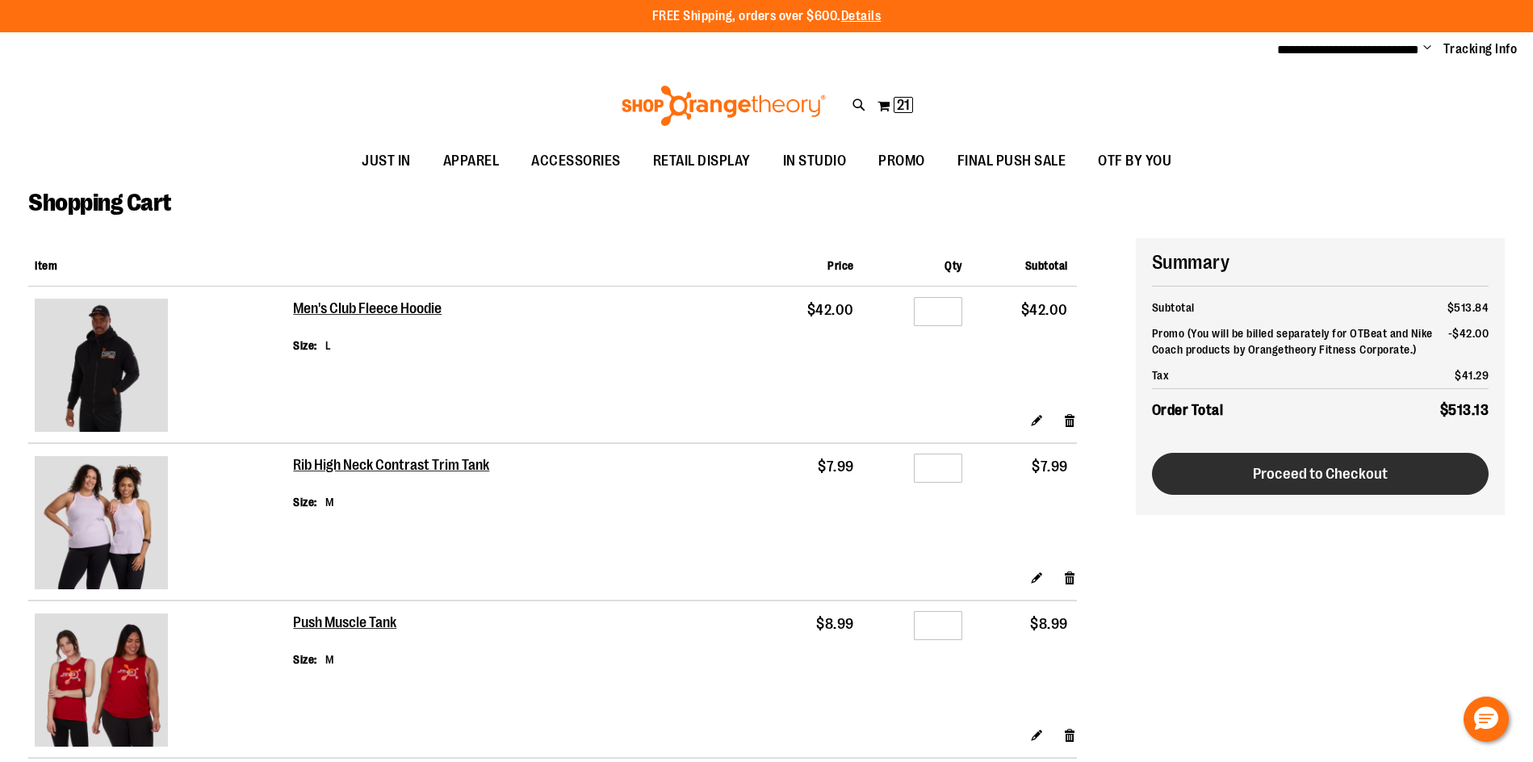
click at [1279, 467] on span "Proceed to Checkout" at bounding box center [1320, 474] width 135 height 18
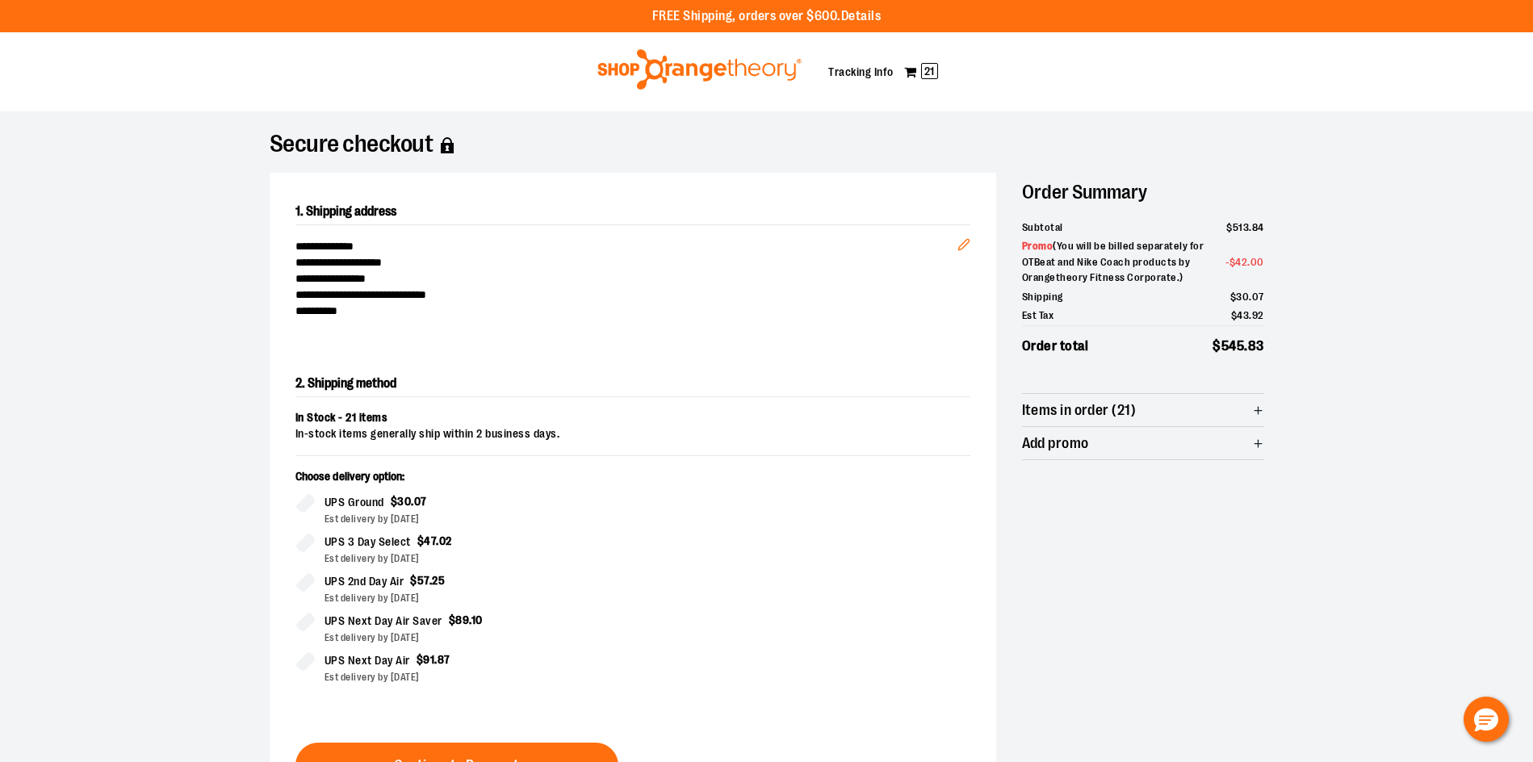
click at [618, 70] on img at bounding box center [699, 69] width 209 height 40
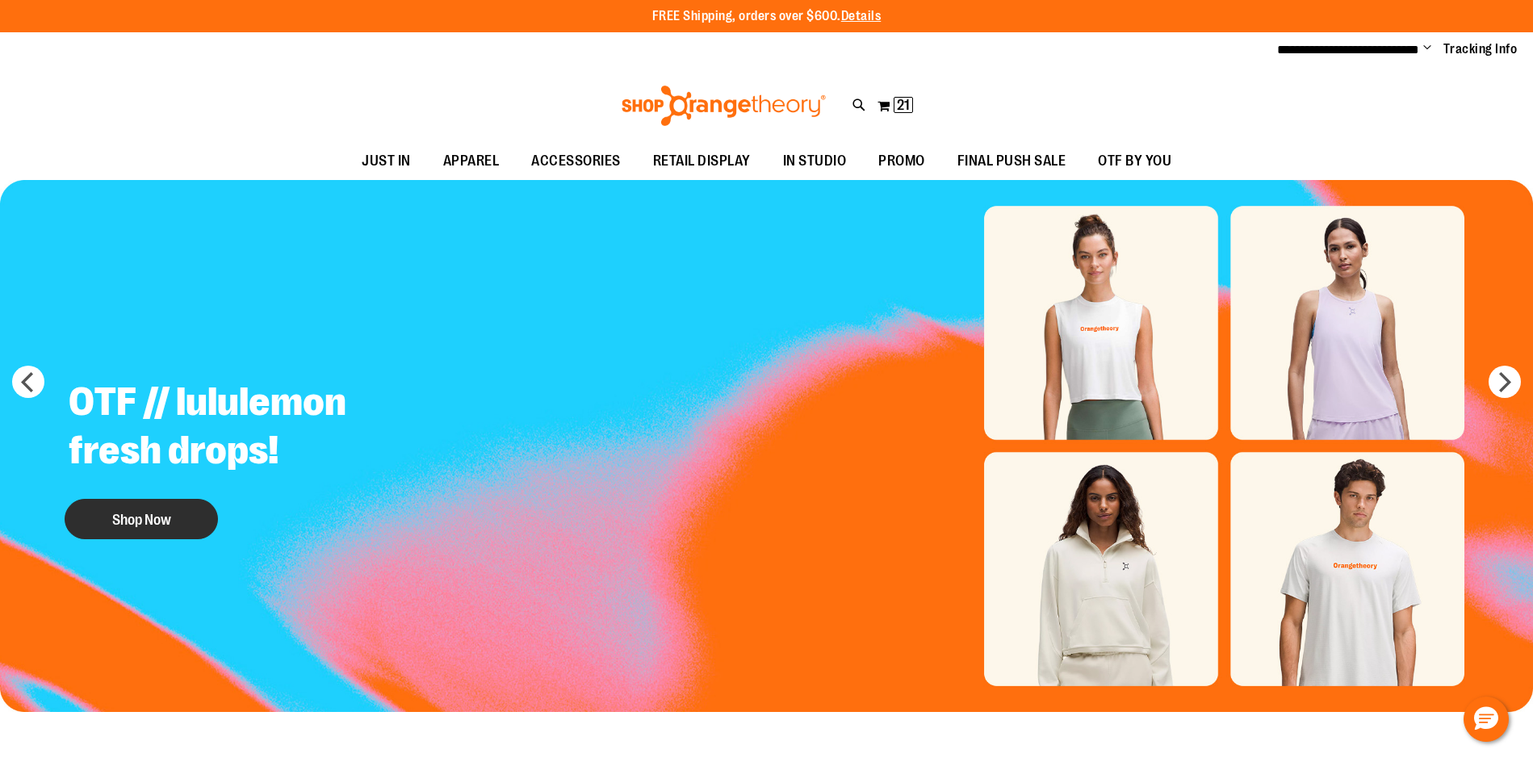
click at [134, 526] on button "Shop Now" at bounding box center [141, 519] width 153 height 40
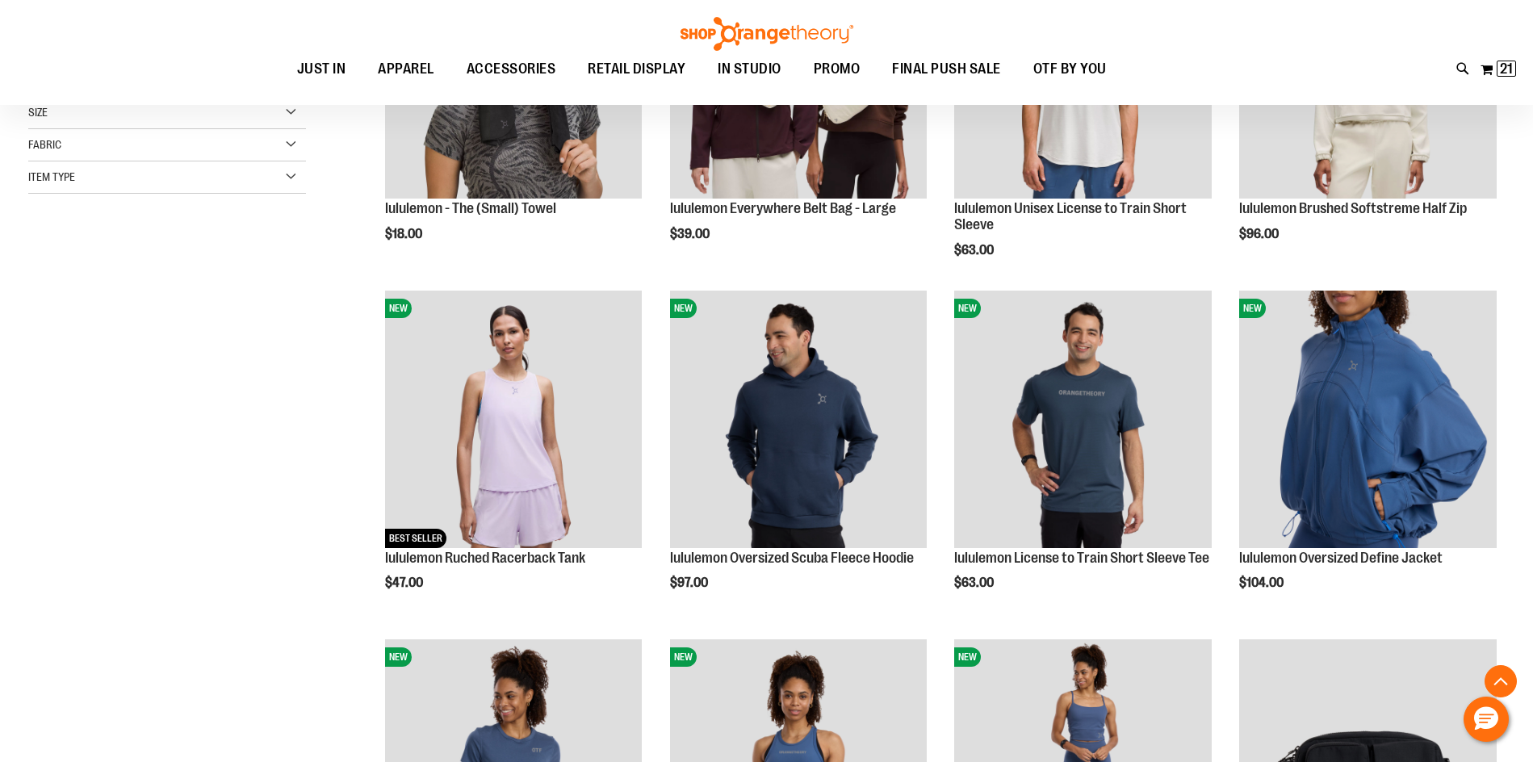
scroll to position [403, 0]
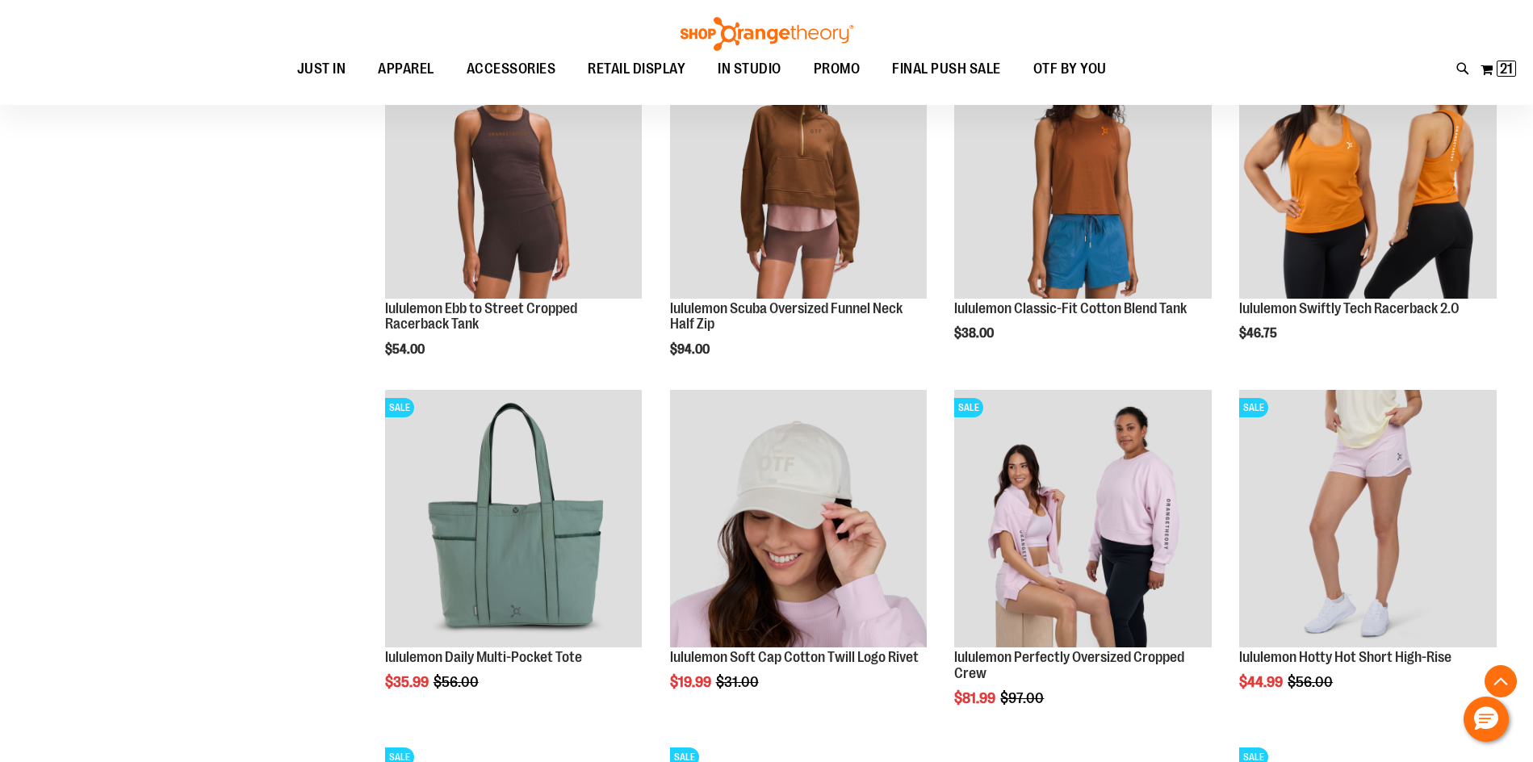
scroll to position [1372, 0]
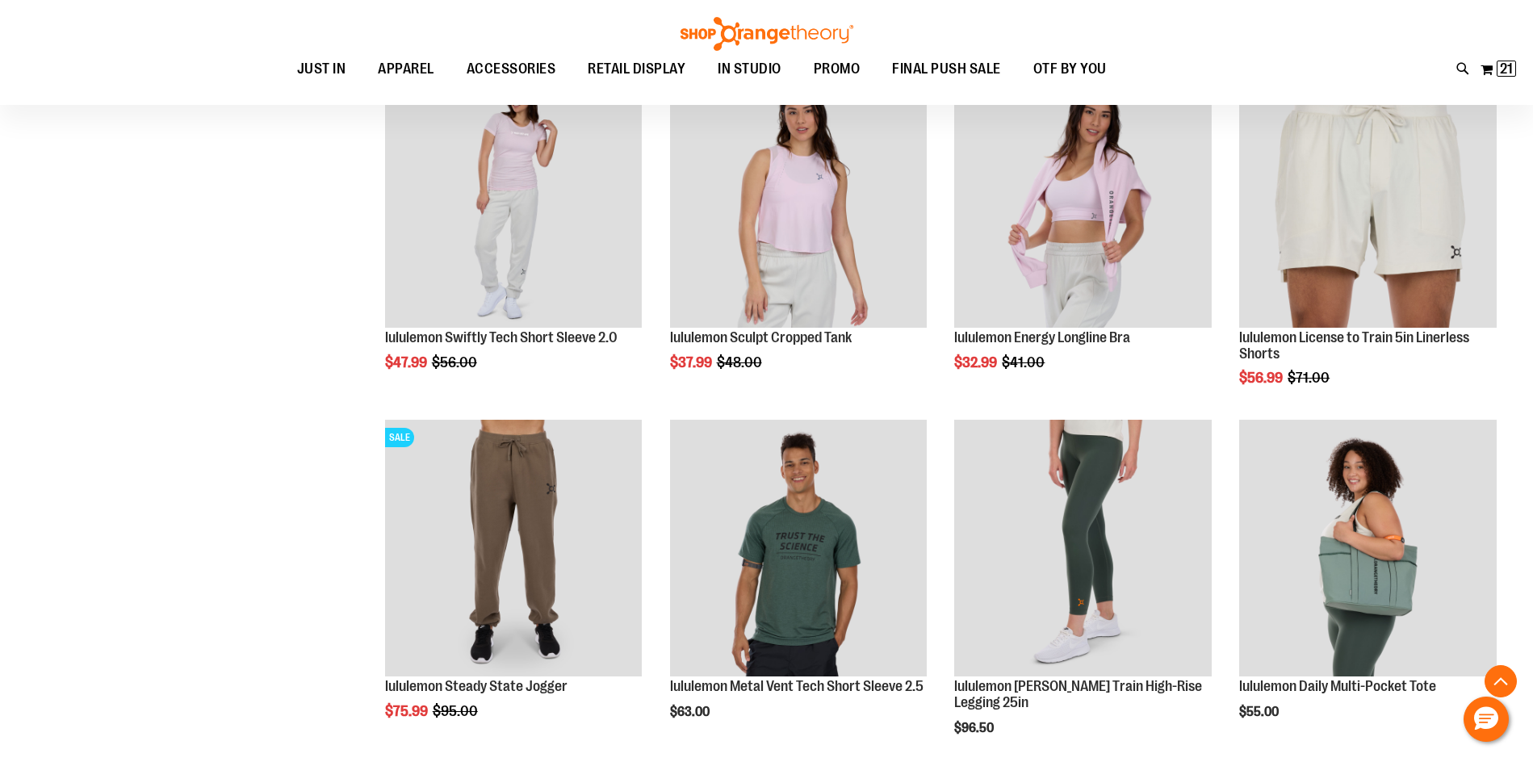
scroll to position [2018, 0]
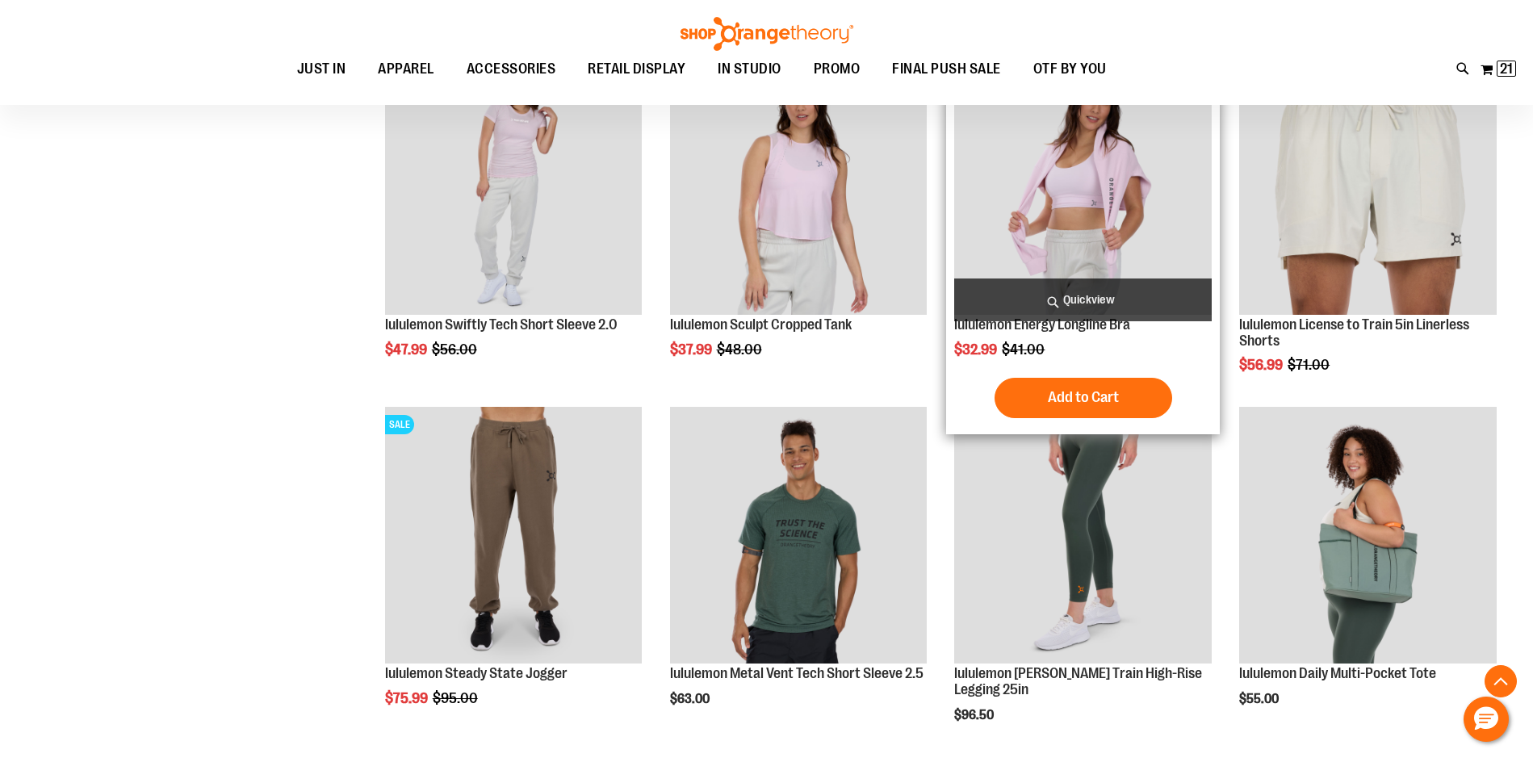
click at [1075, 187] on img "product" at bounding box center [1083, 186] width 258 height 258
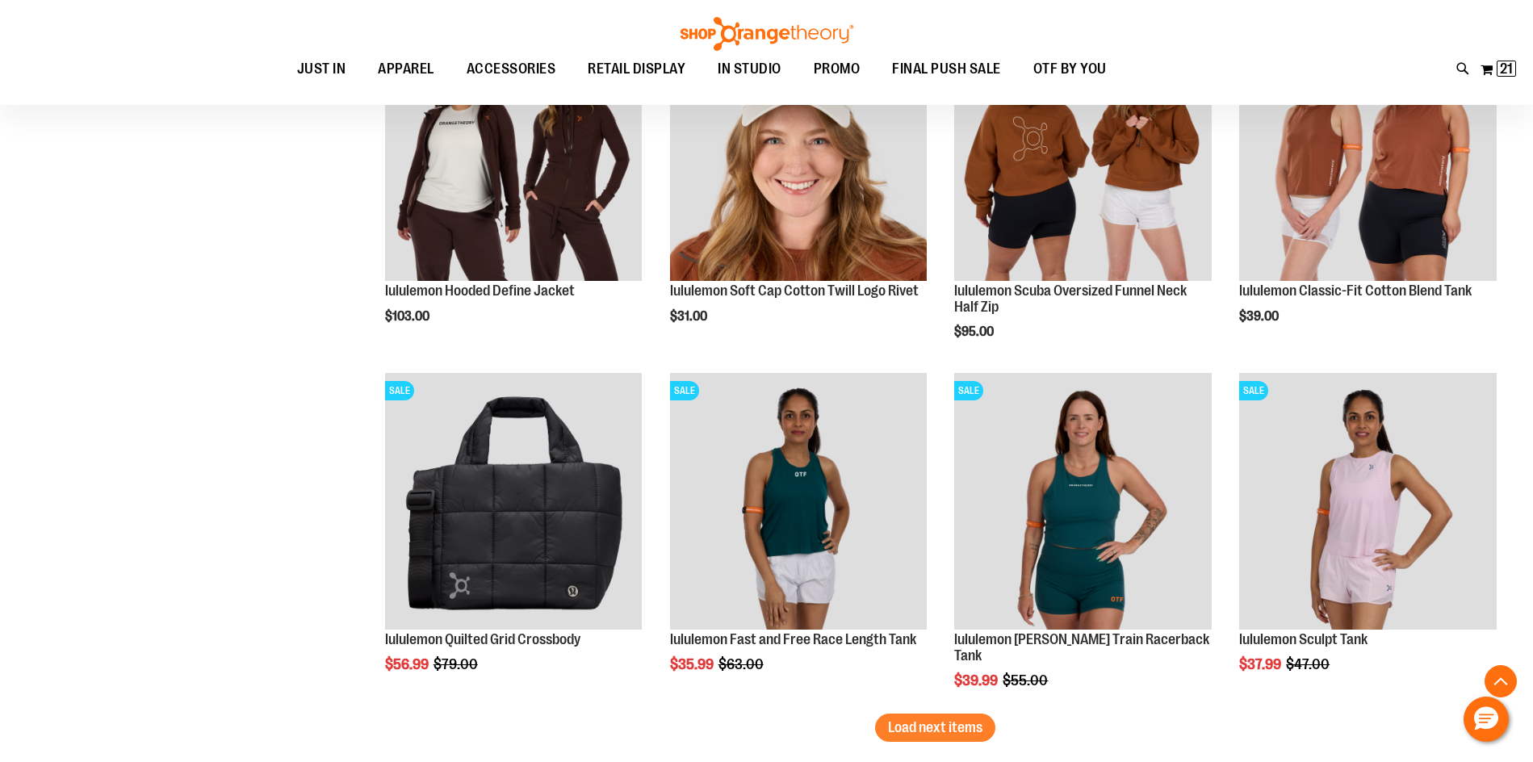
scroll to position [2825, 0]
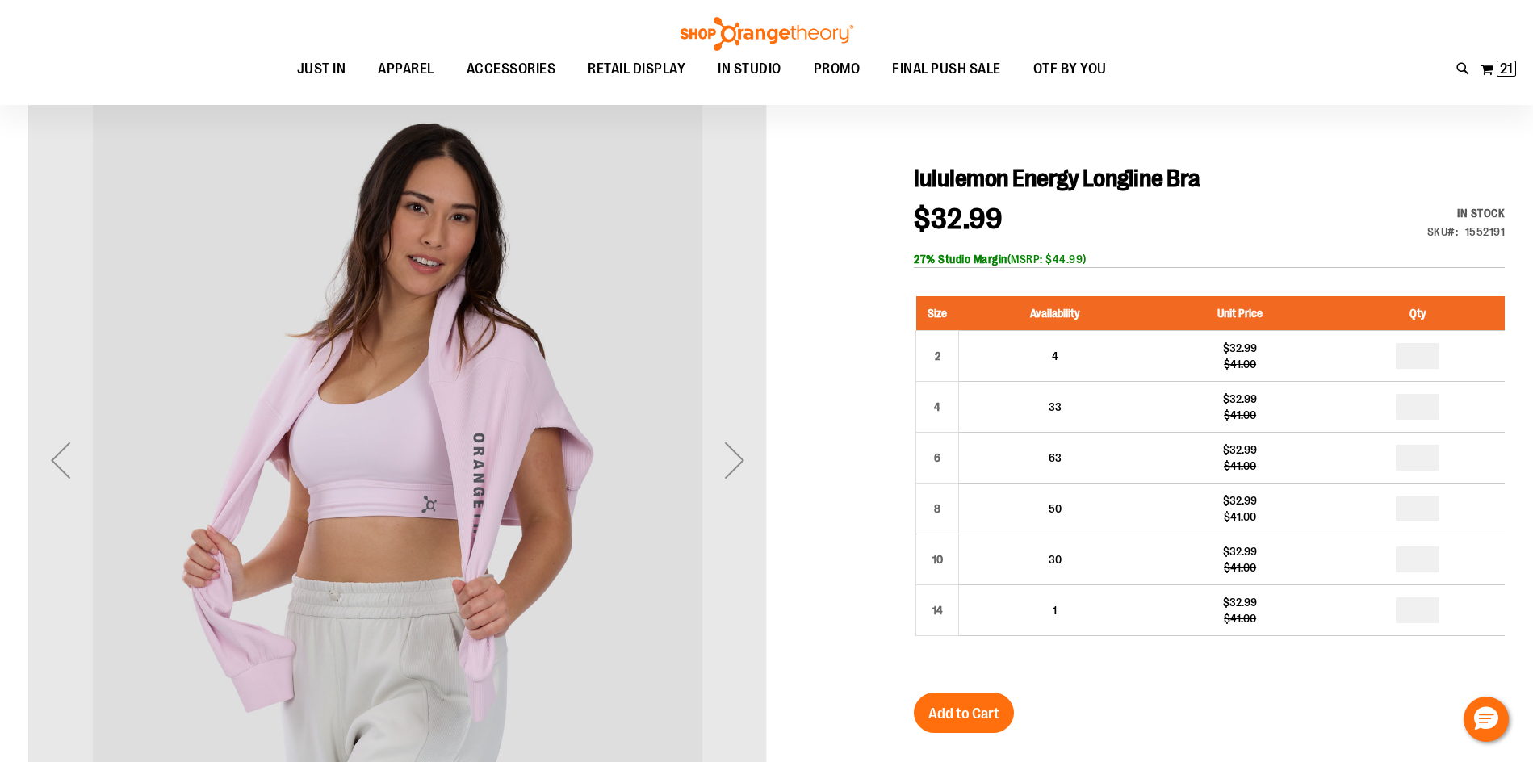
scroll to position [161, 0]
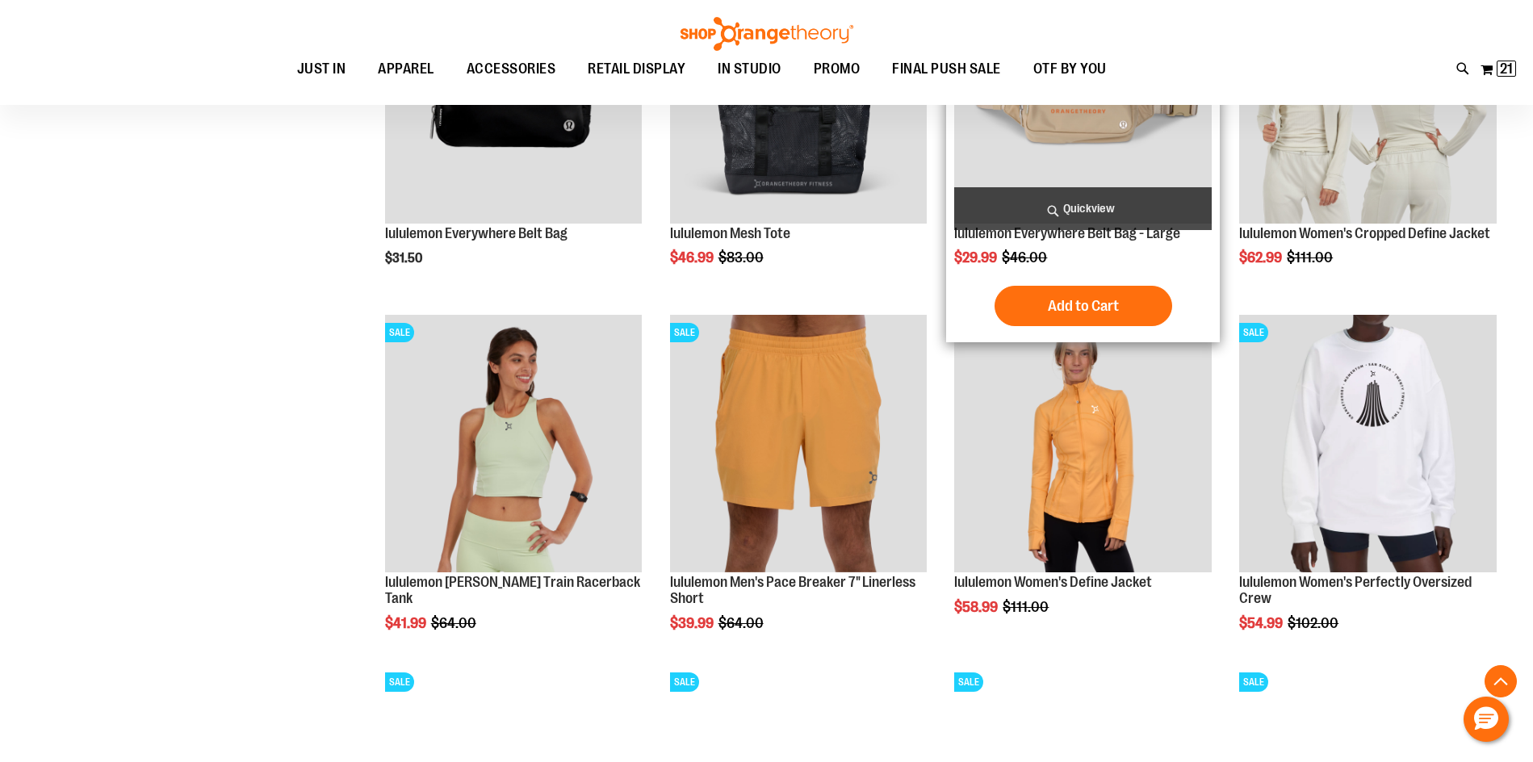
scroll to position [1457, 0]
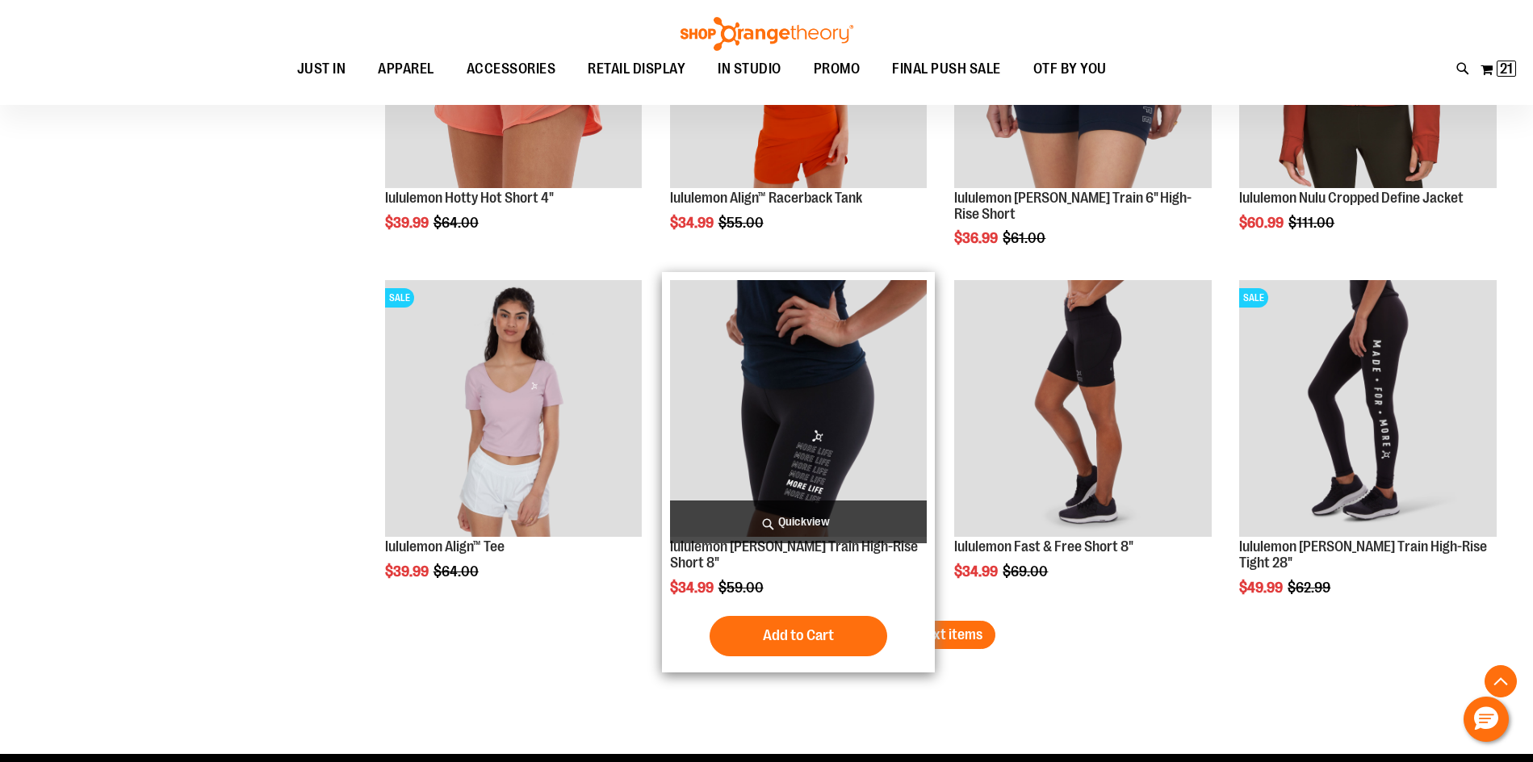
scroll to position [2991, 0]
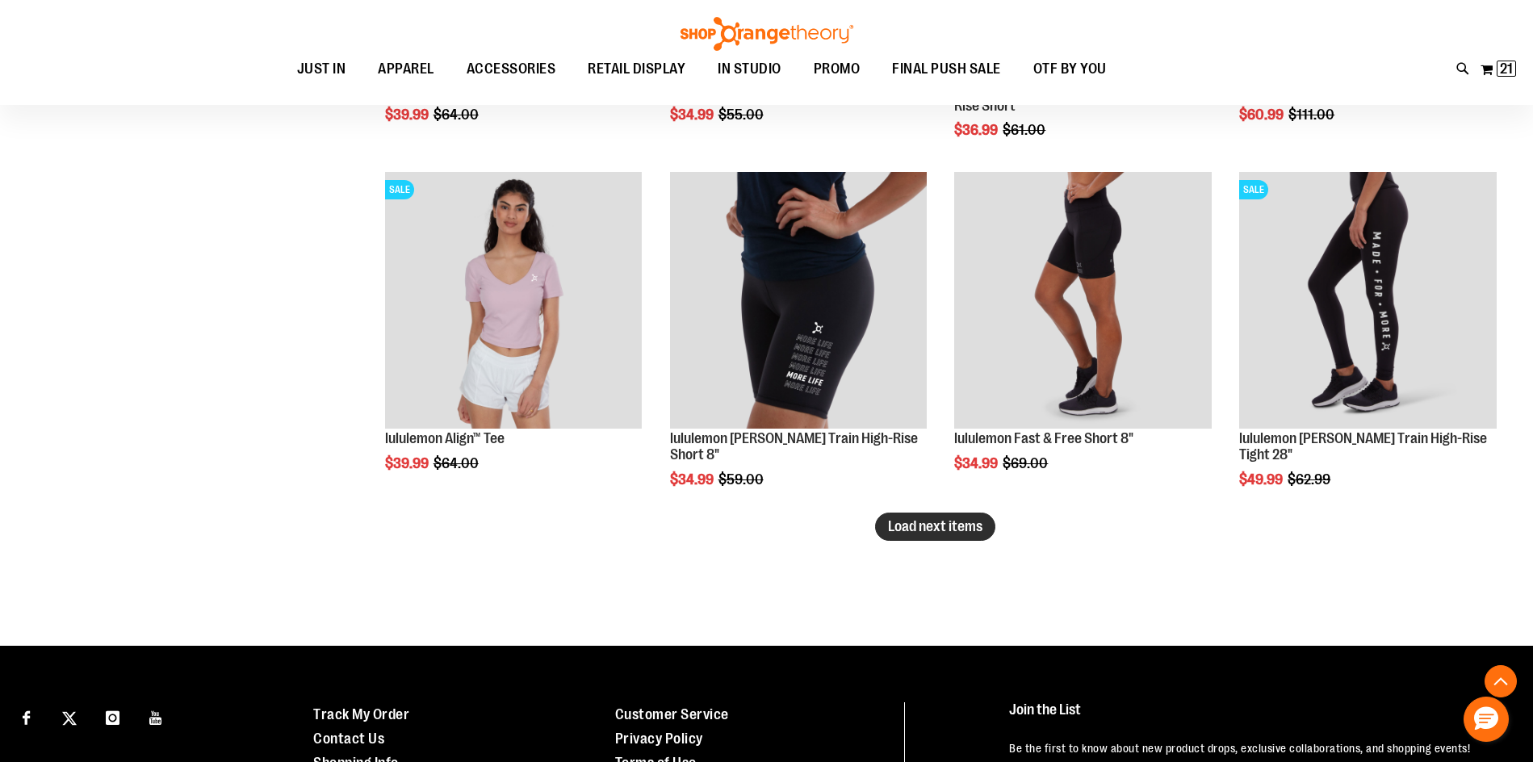
click at [953, 517] on button "Load next items" at bounding box center [935, 527] width 120 height 28
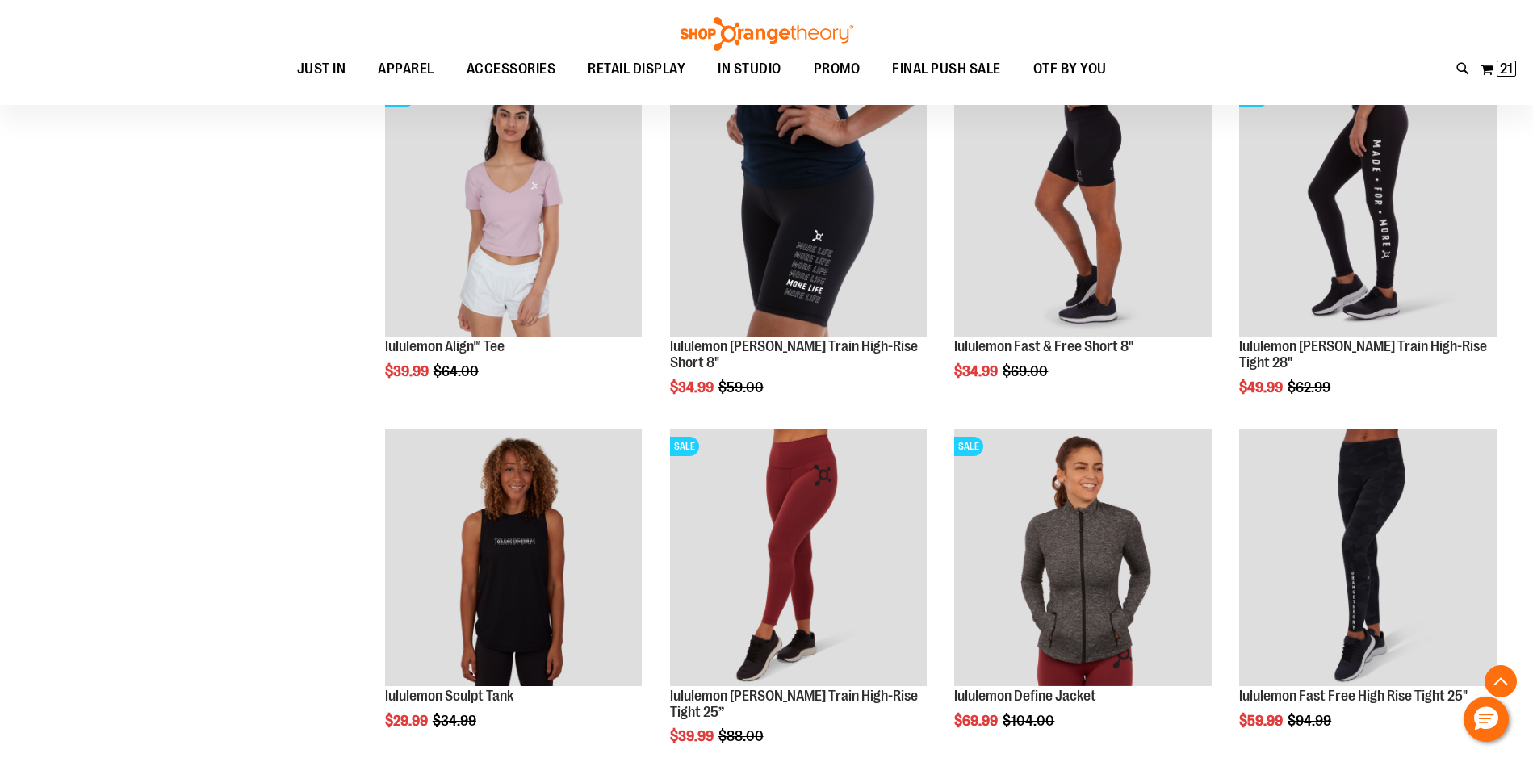
scroll to position [3314, 0]
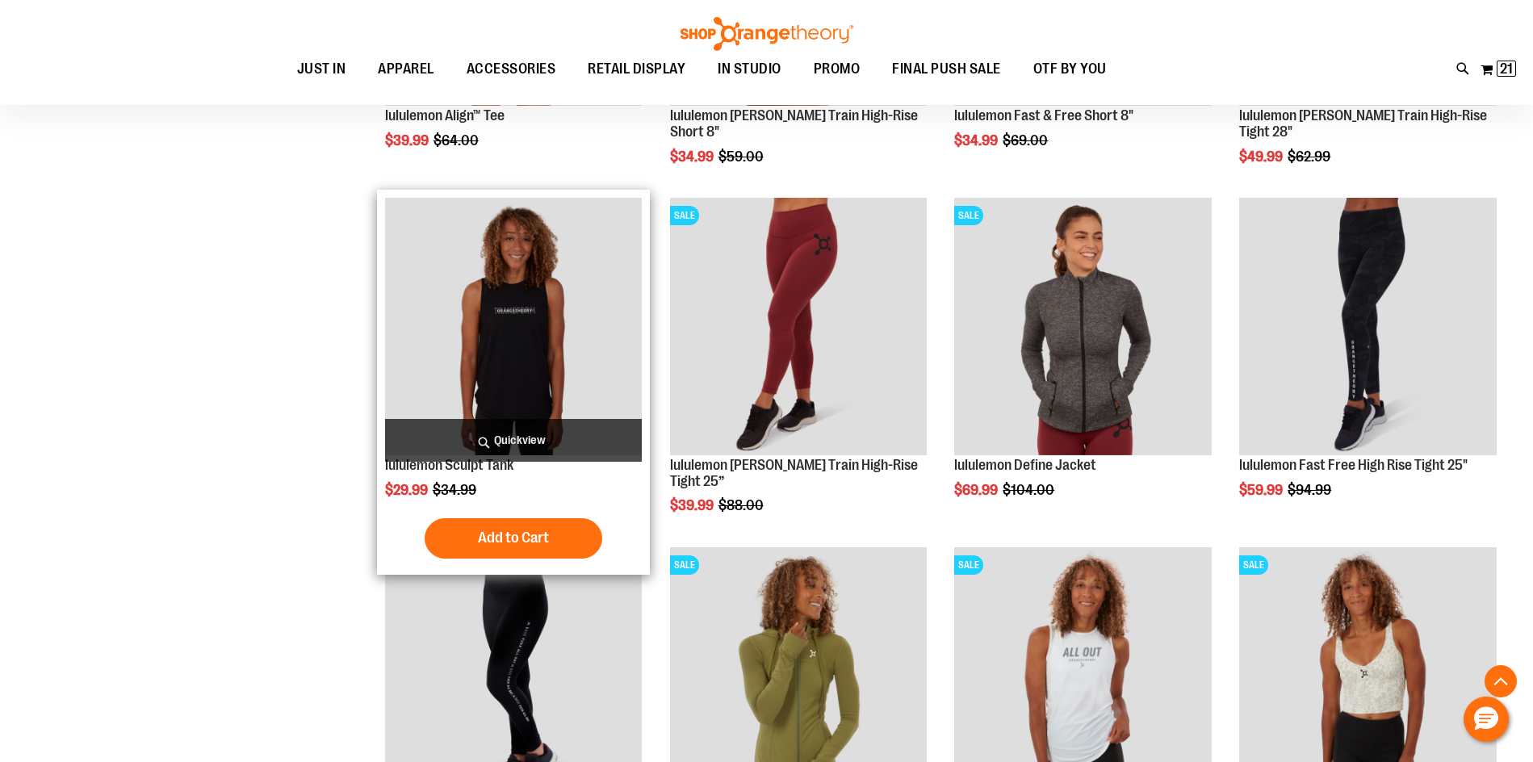
click at [533, 332] on img "product" at bounding box center [514, 327] width 258 height 258
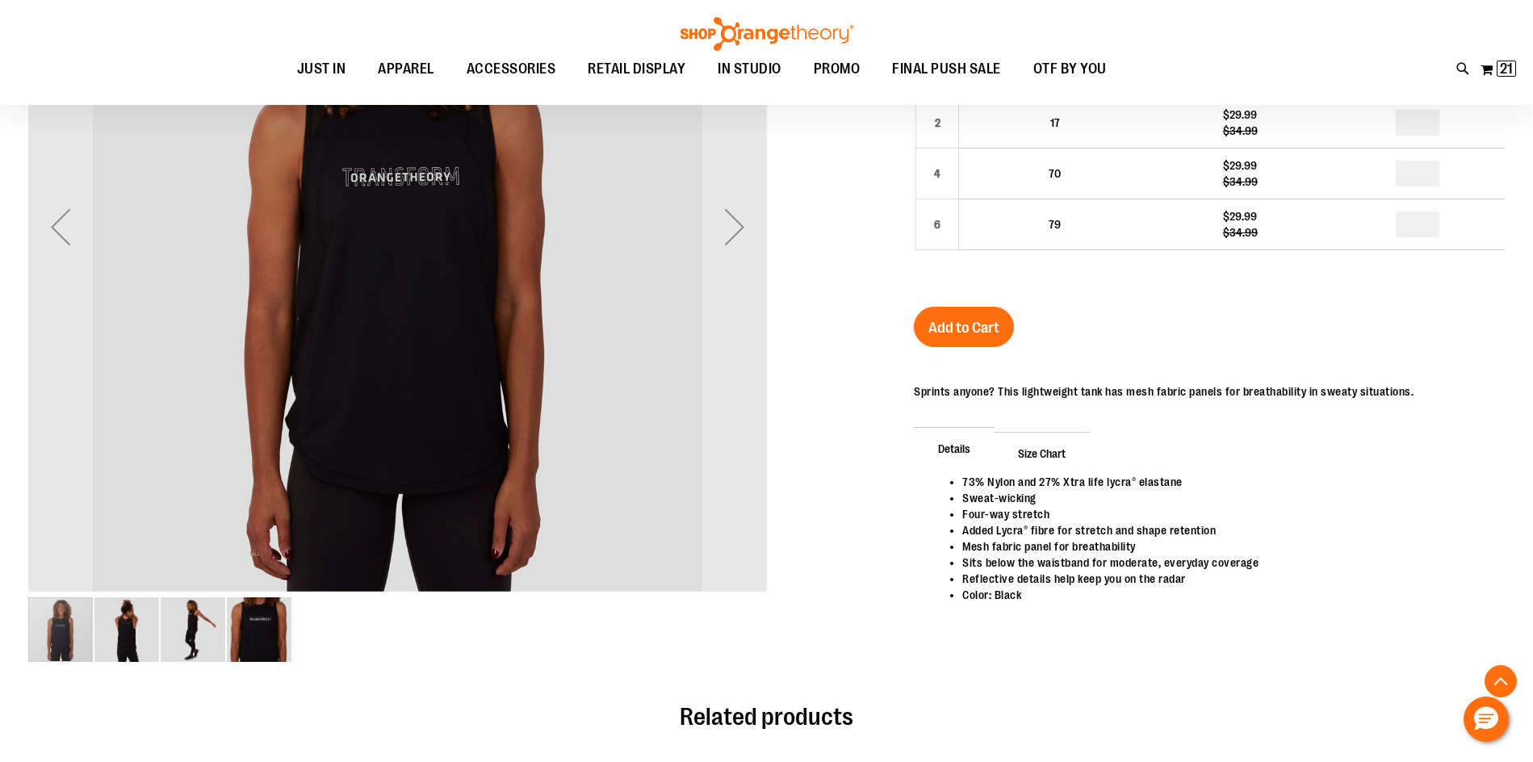
scroll to position [403, 0]
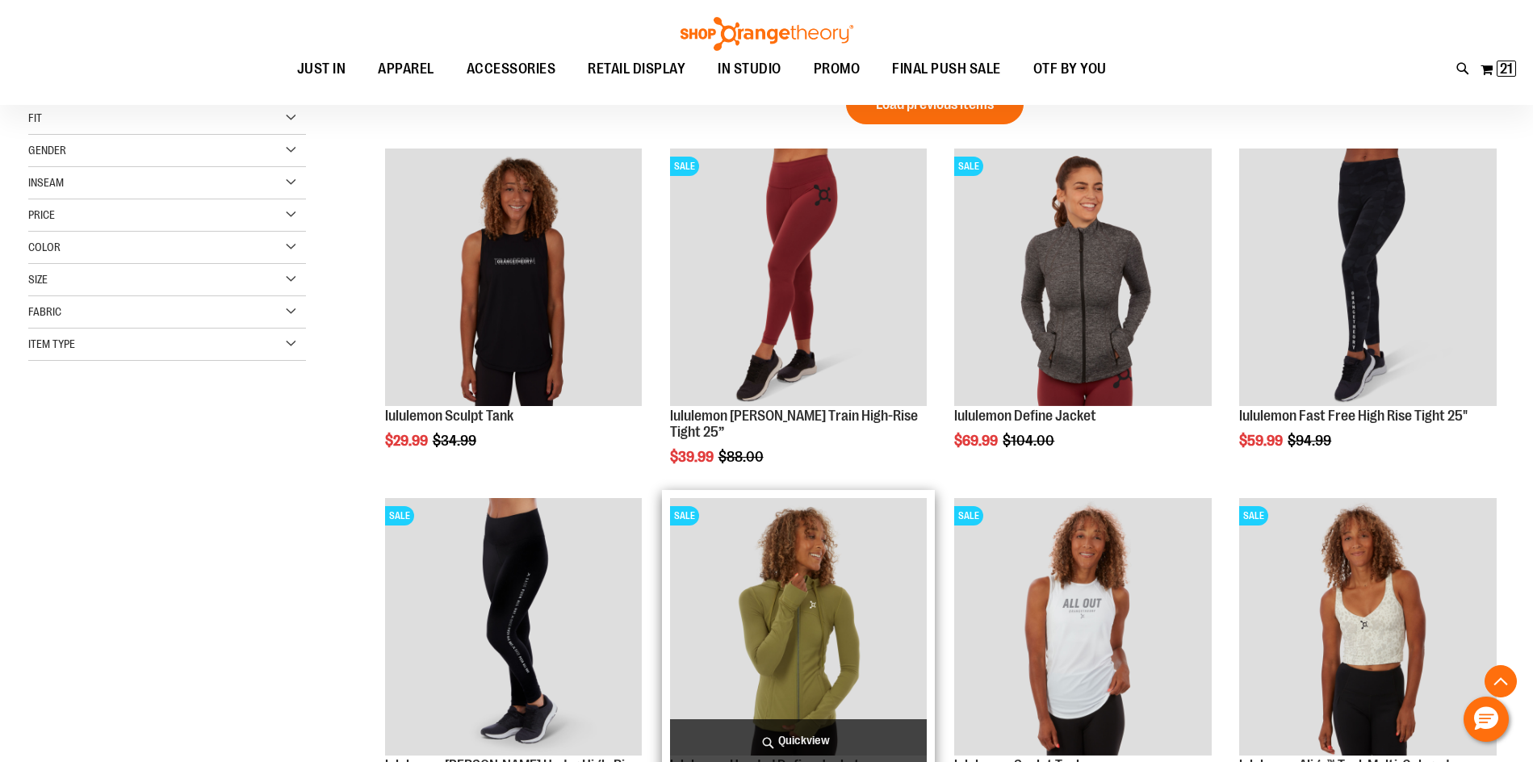
scroll to position [246, 0]
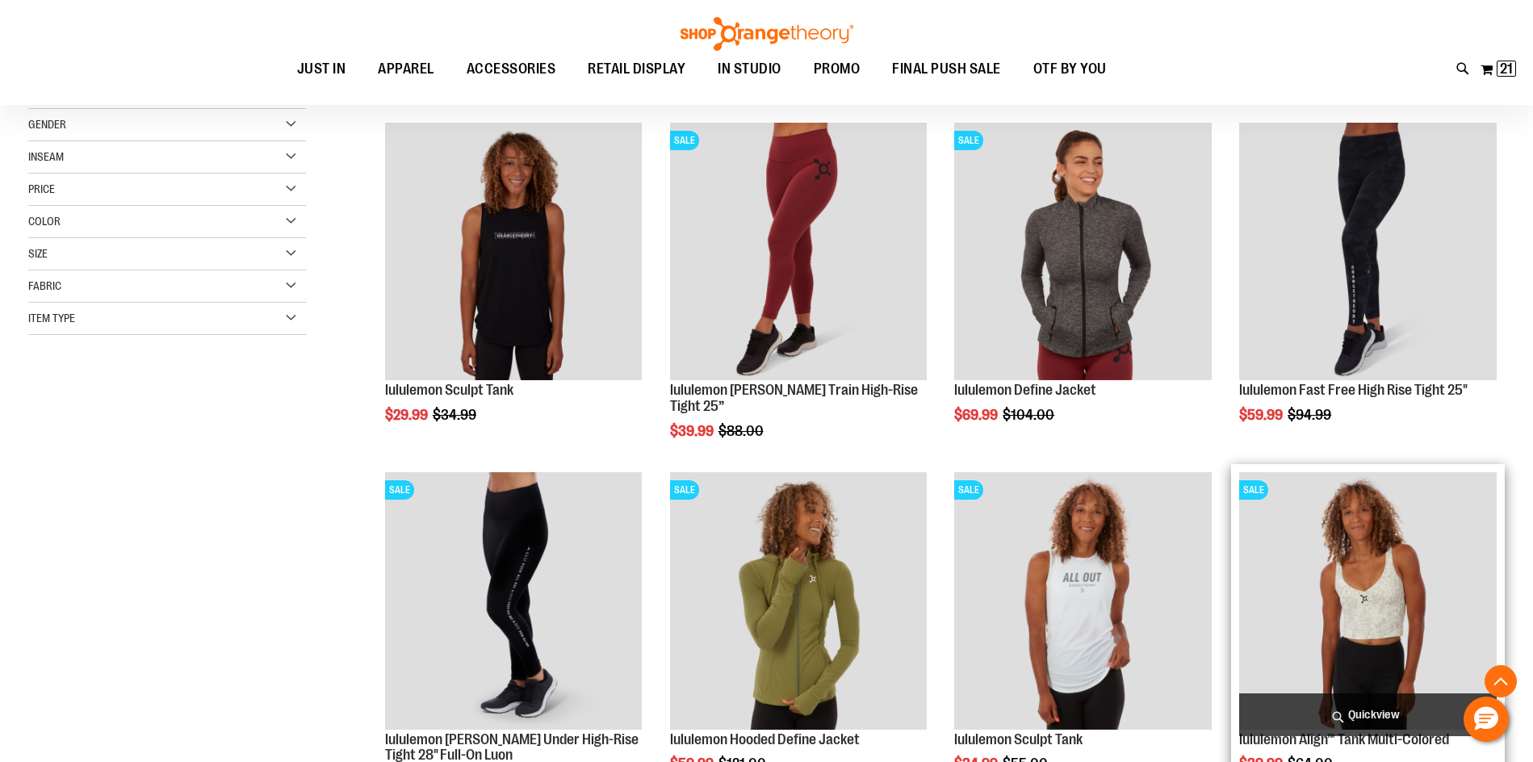
click at [1396, 593] on img "product" at bounding box center [1368, 601] width 258 height 258
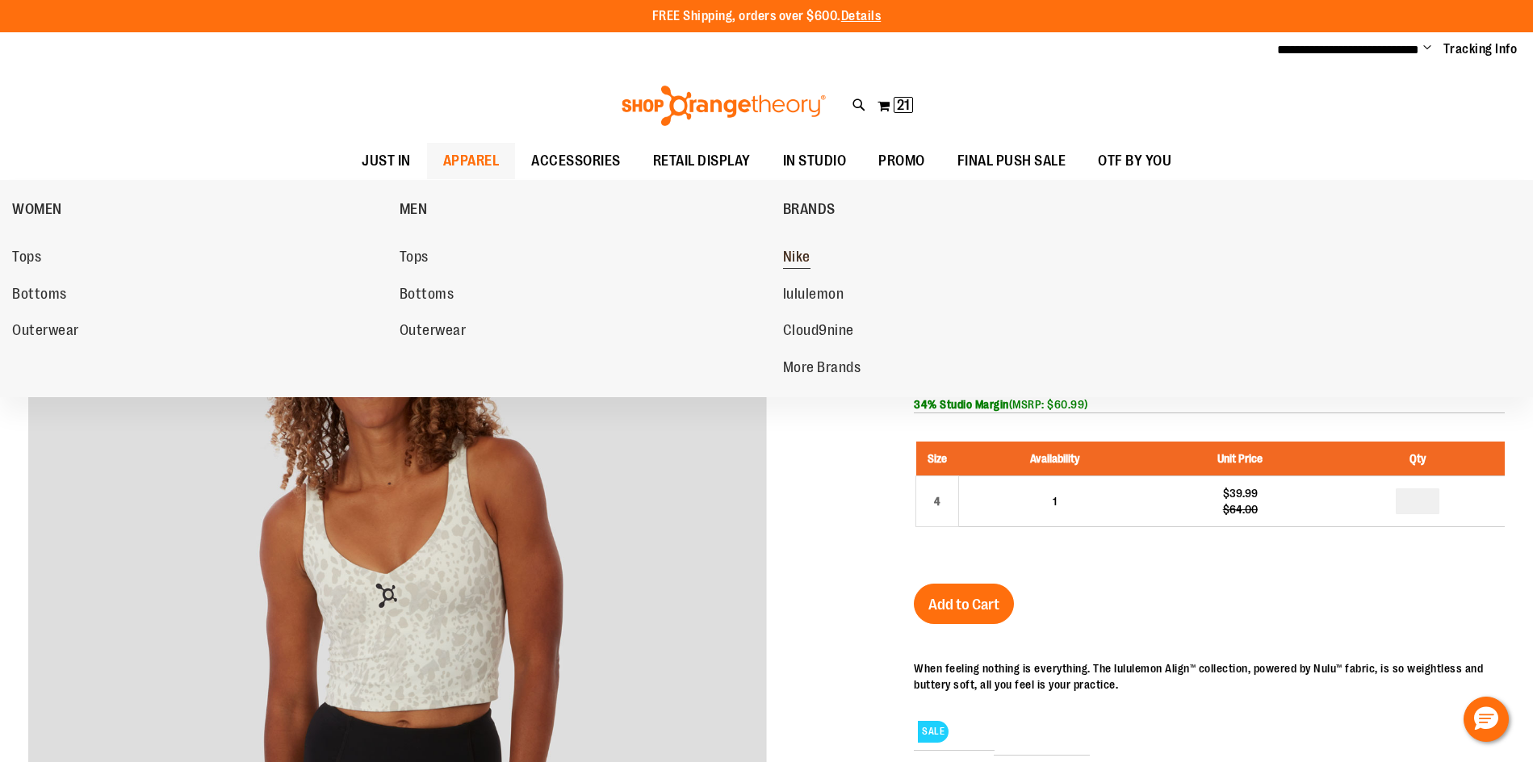
click at [800, 254] on span "Nike" at bounding box center [796, 259] width 27 height 20
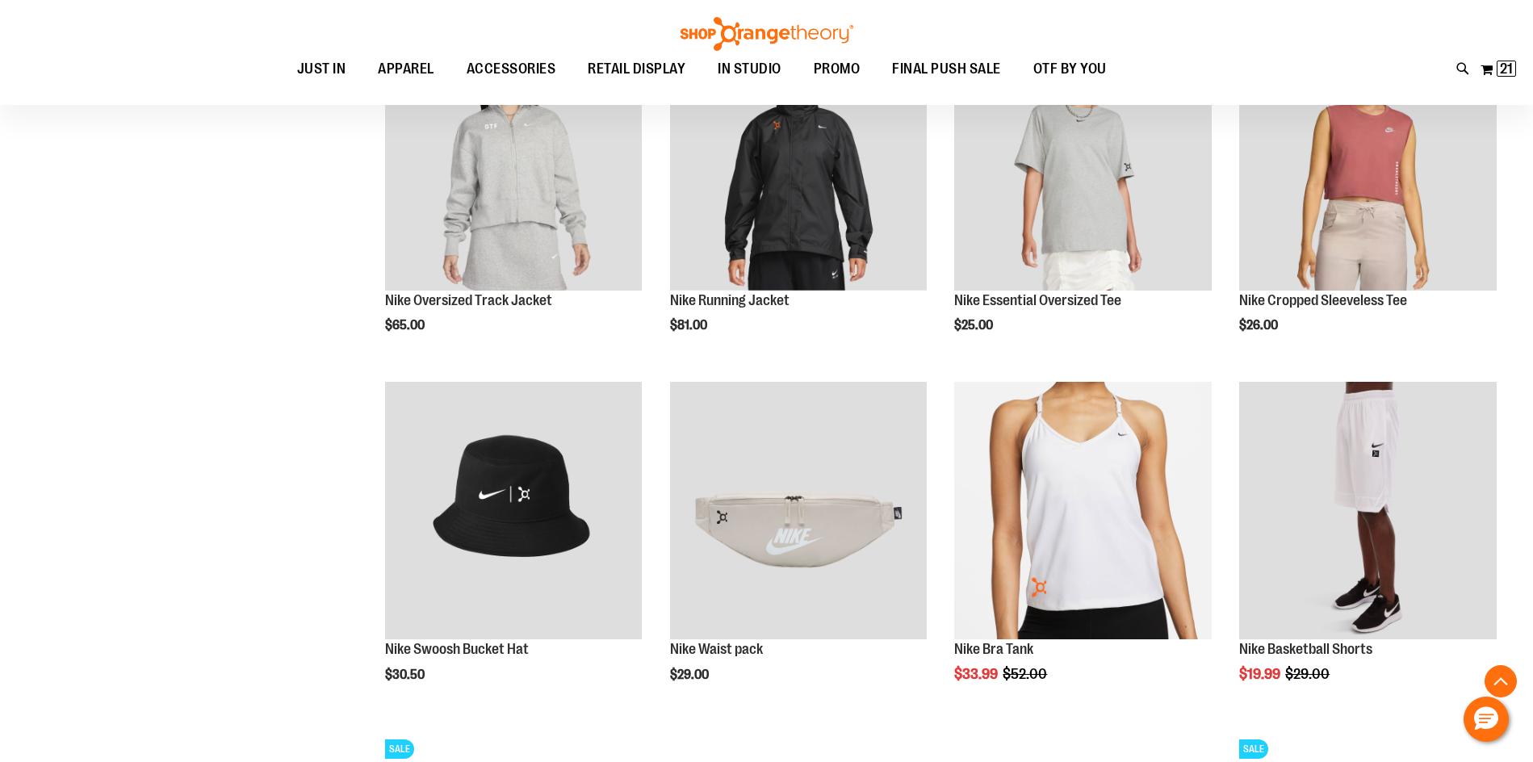
scroll to position [1372, 0]
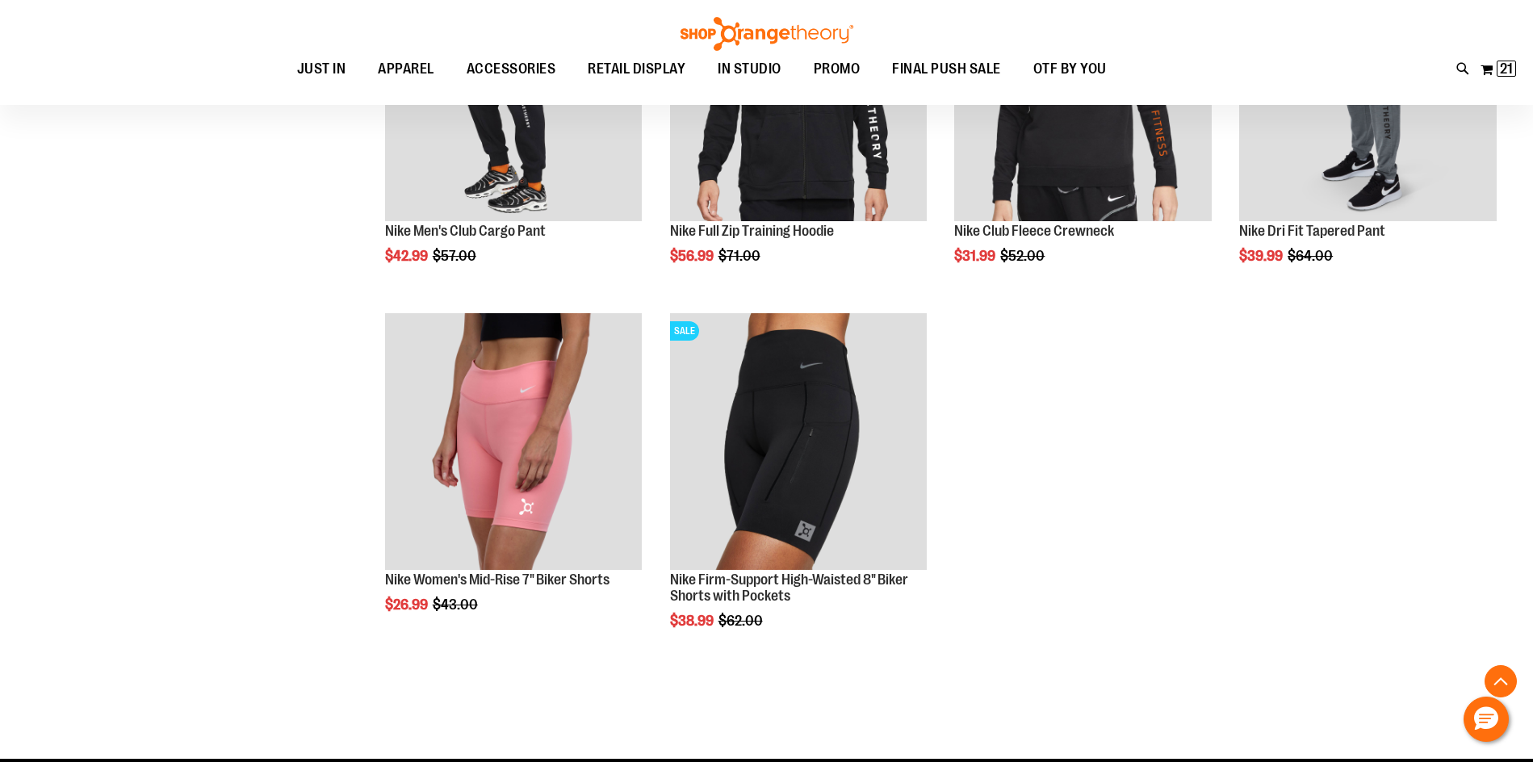
scroll to position [2179, 0]
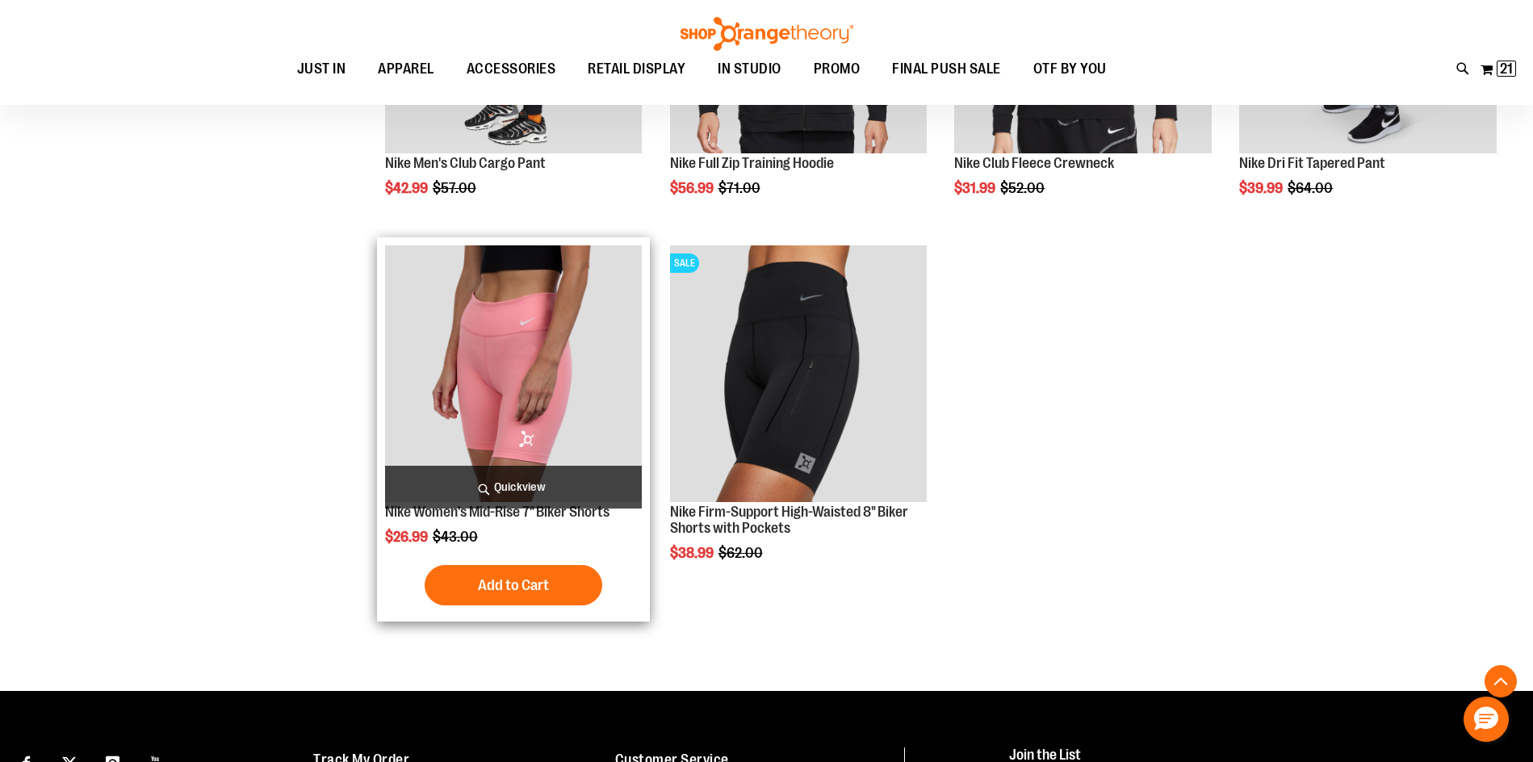
click at [489, 350] on img "product" at bounding box center [514, 374] width 258 height 258
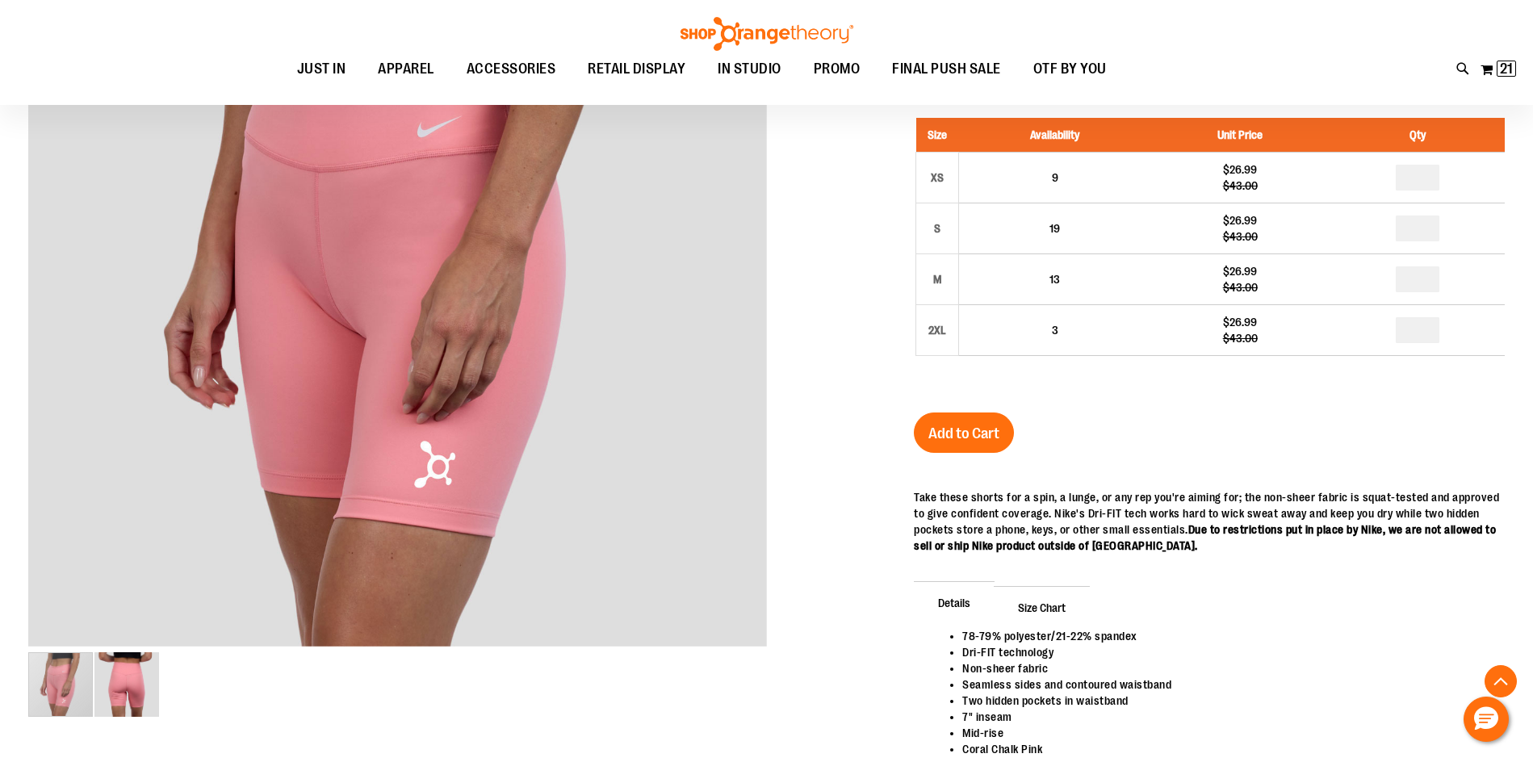
scroll to position [241, 0]
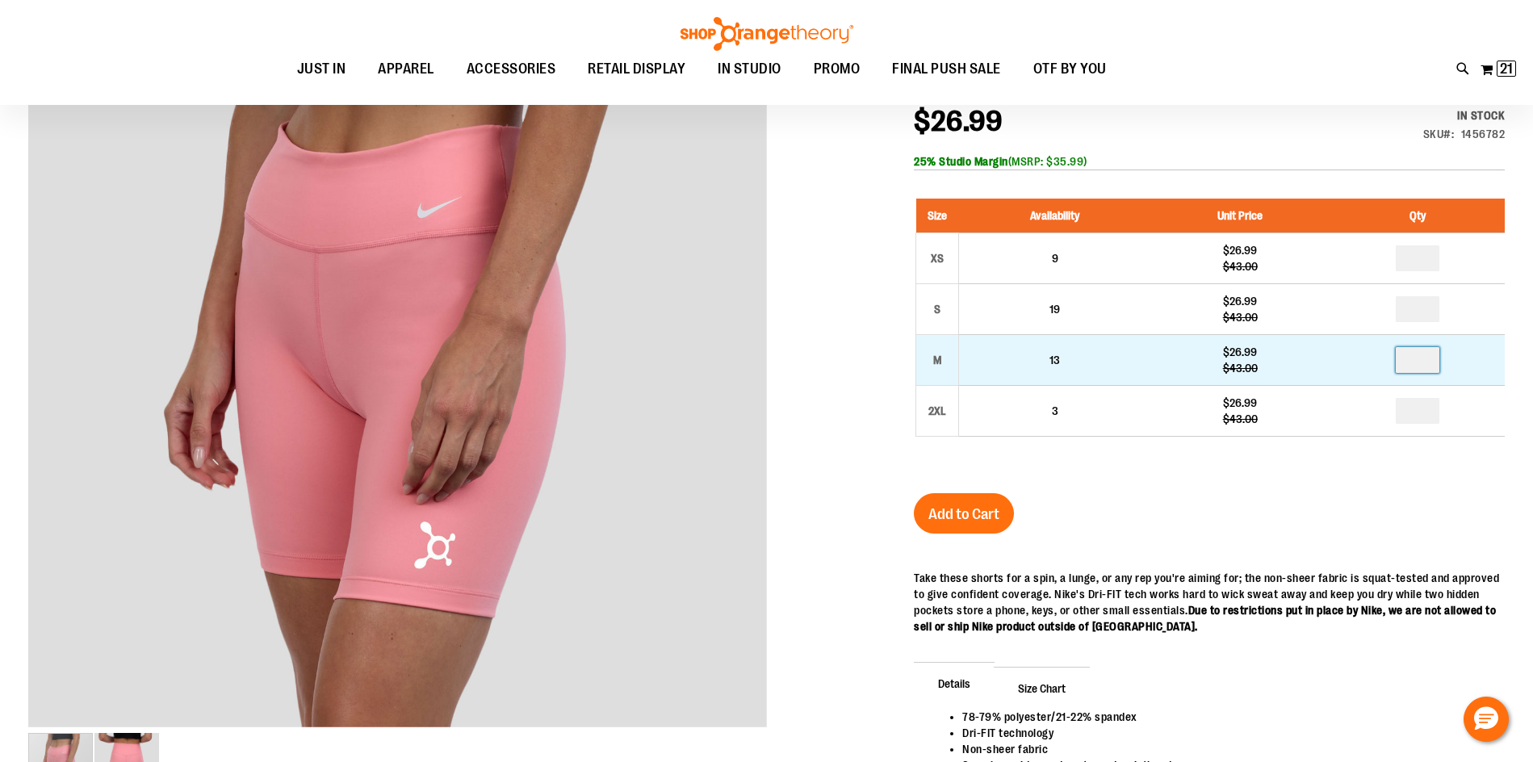
drag, startPoint x: 1429, startPoint y: 366, endPoint x: 1389, endPoint y: 366, distance: 40.4
click at [1389, 366] on td at bounding box center [1417, 360] width 175 height 51
type input "*"
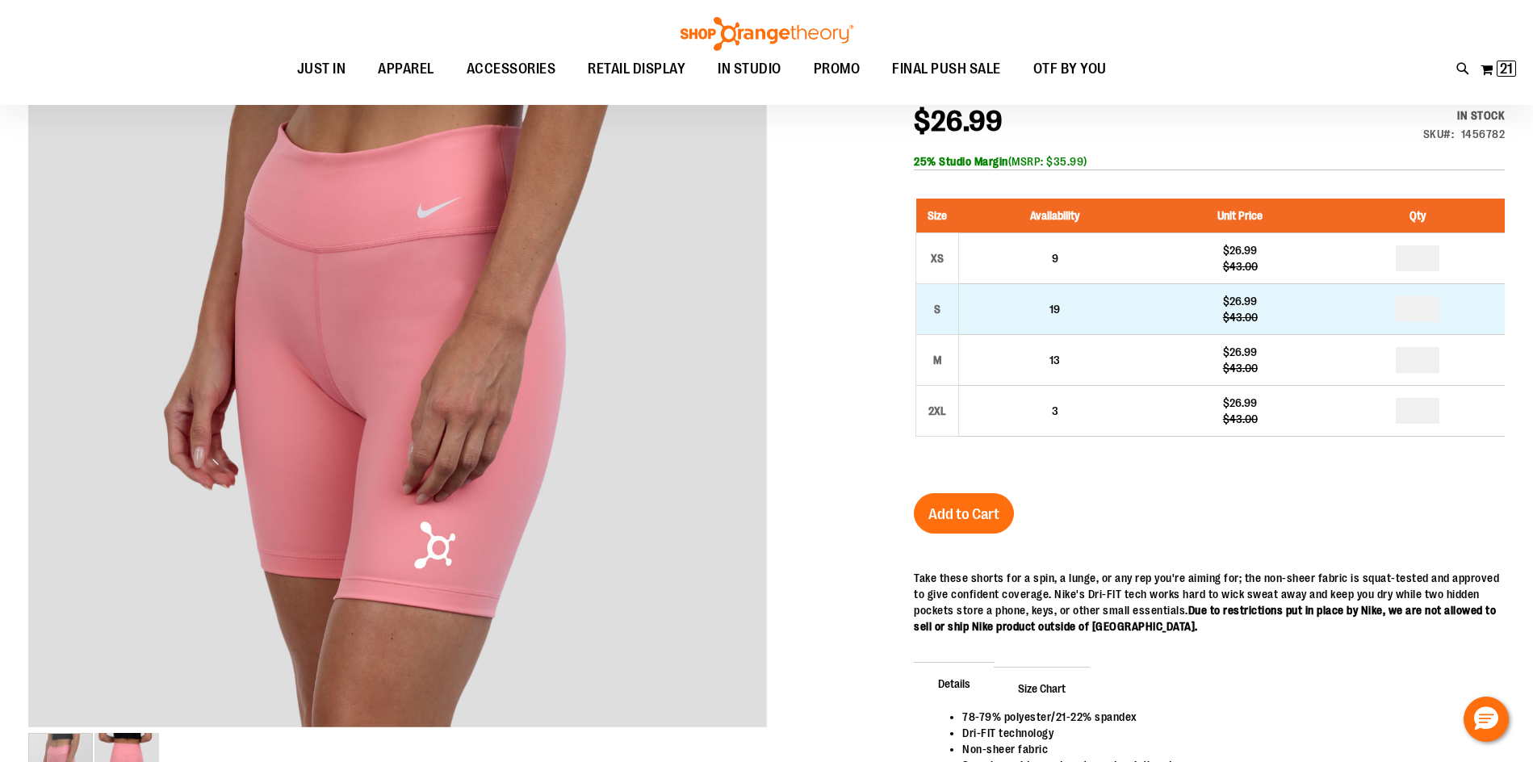
drag, startPoint x: 1432, startPoint y: 308, endPoint x: 1375, endPoint y: 301, distance: 57.7
type input "*"
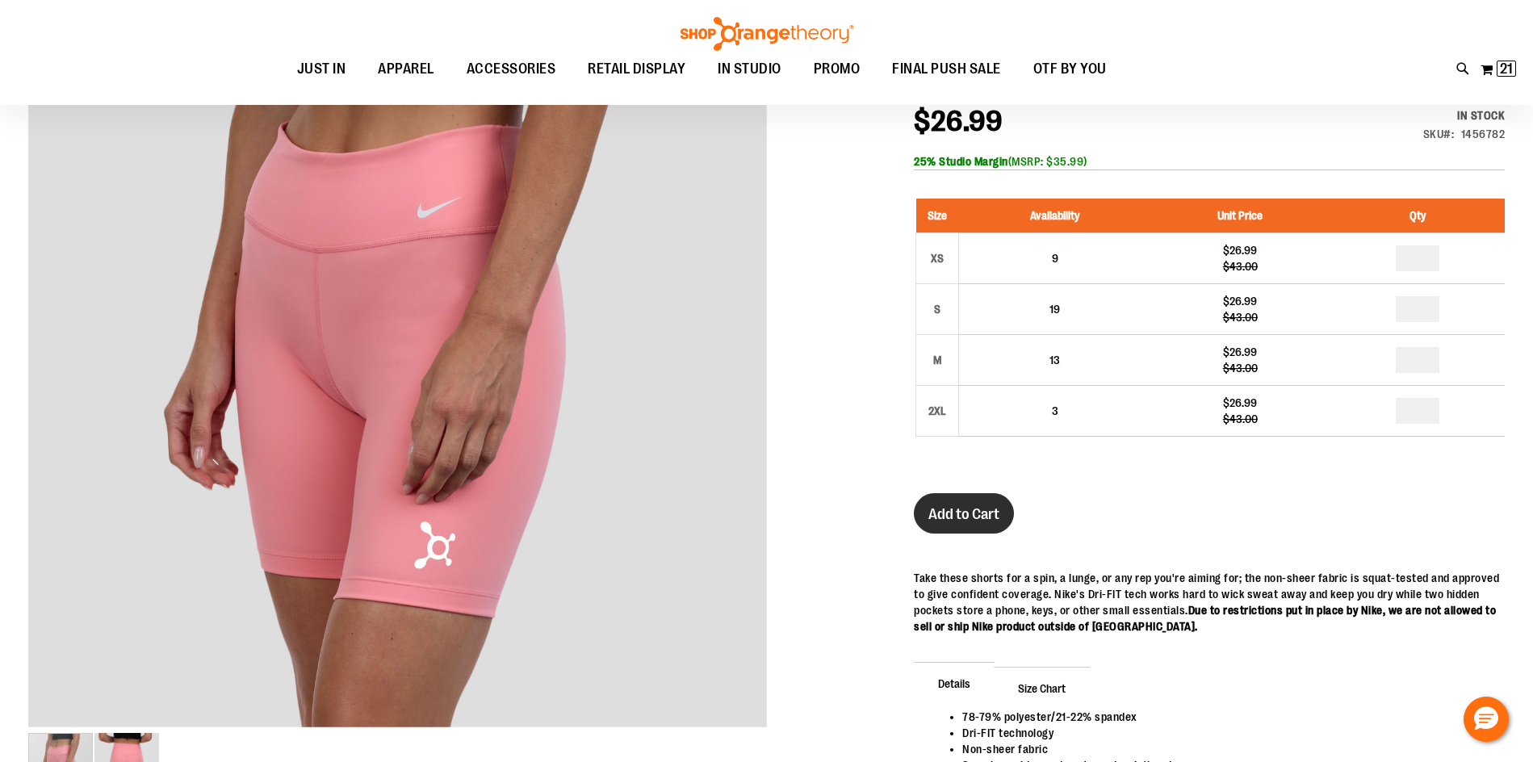
click at [952, 505] on span "Add to Cart" at bounding box center [963, 514] width 71 height 18
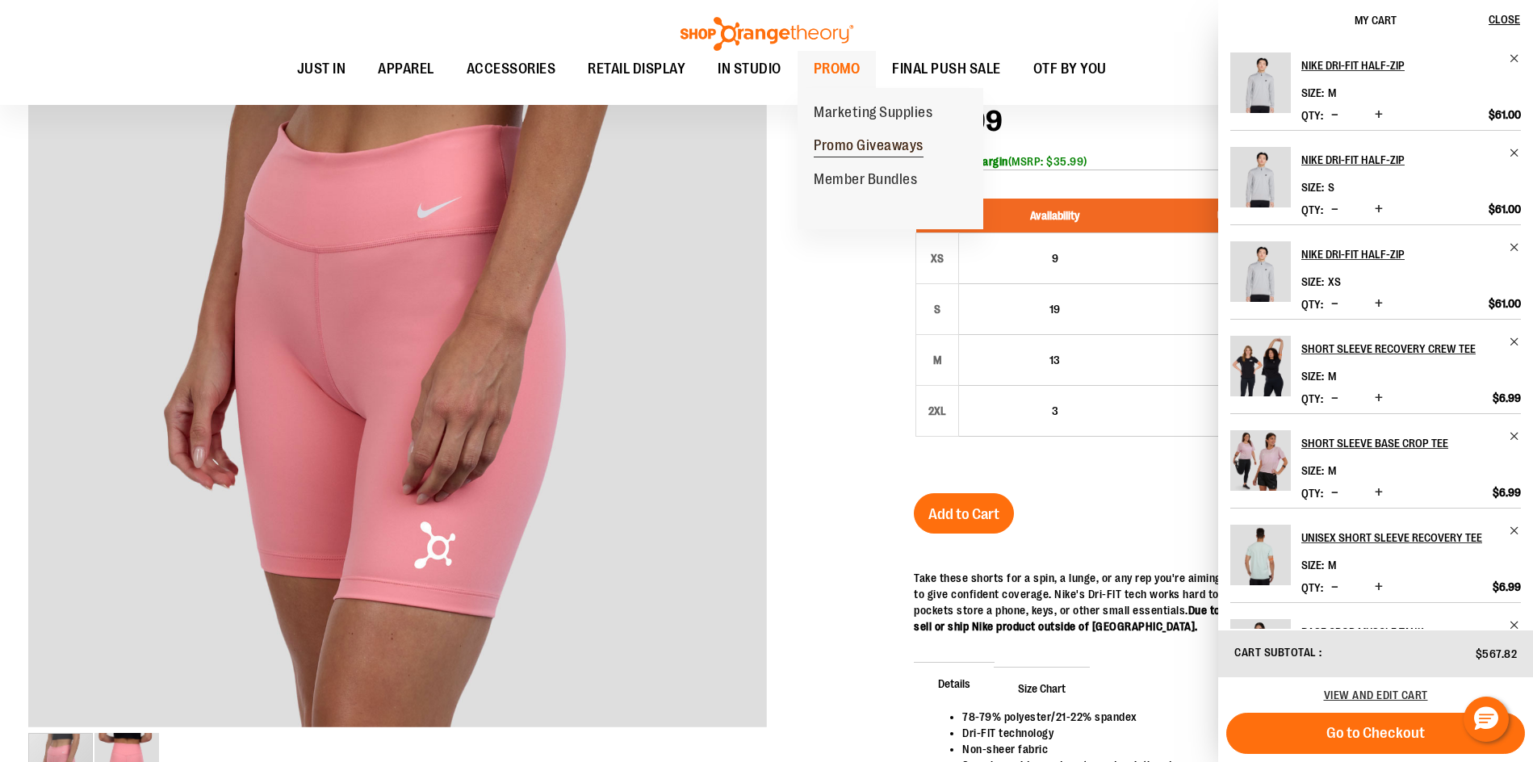
click at [852, 142] on span "Promo Giveaways" at bounding box center [869, 147] width 110 height 20
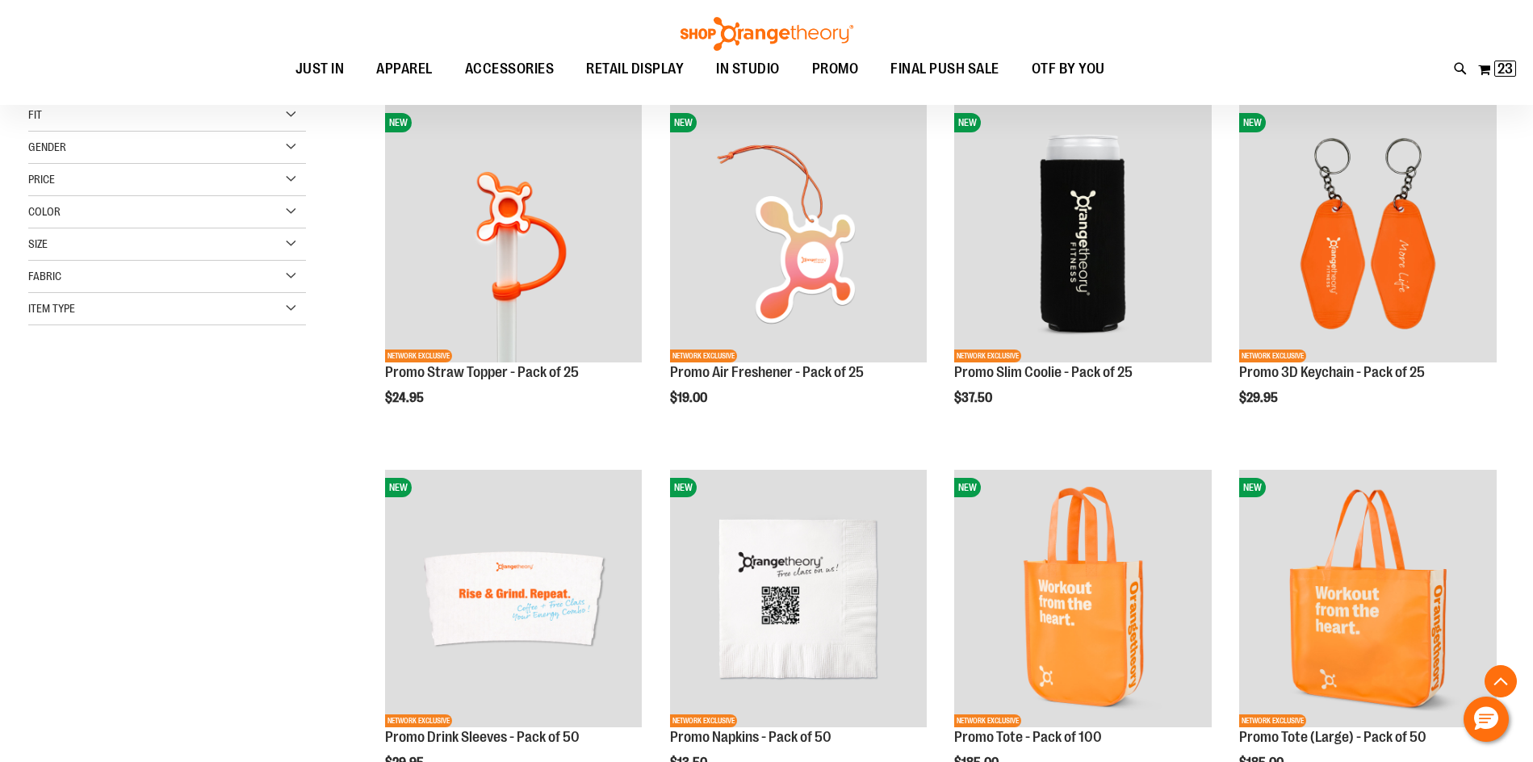
scroll to position [243, 0]
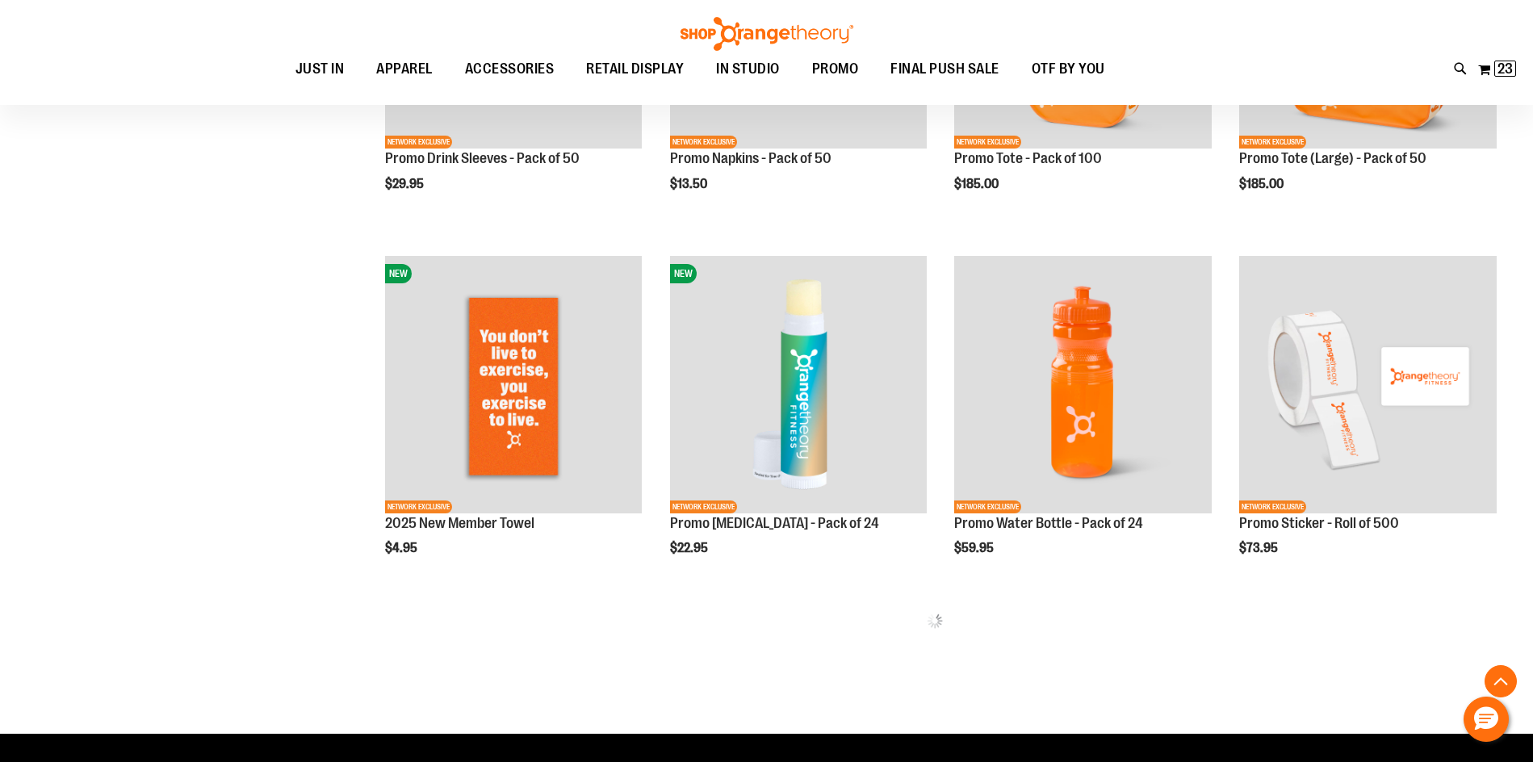
scroll to position [970, 0]
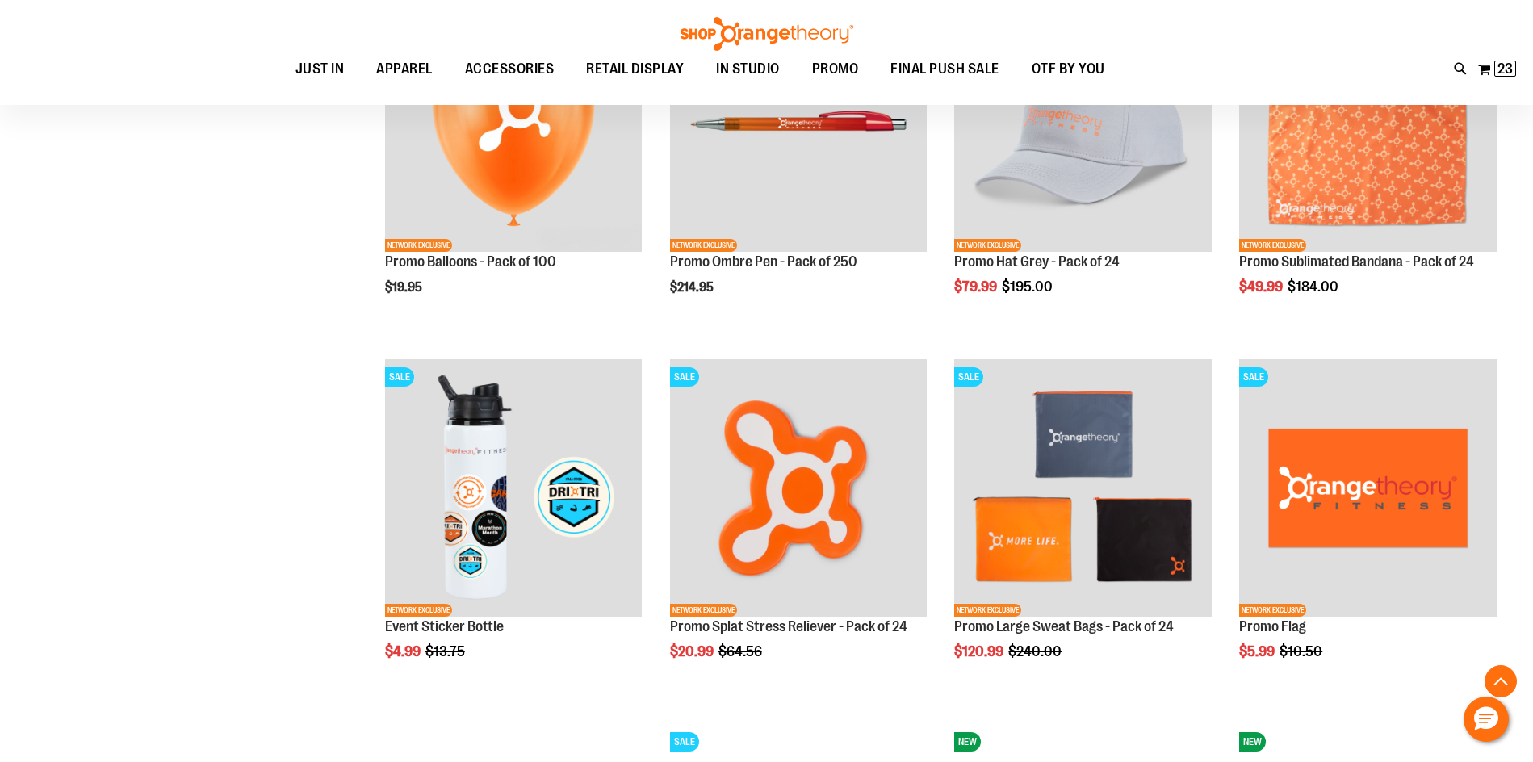
scroll to position [1792, 0]
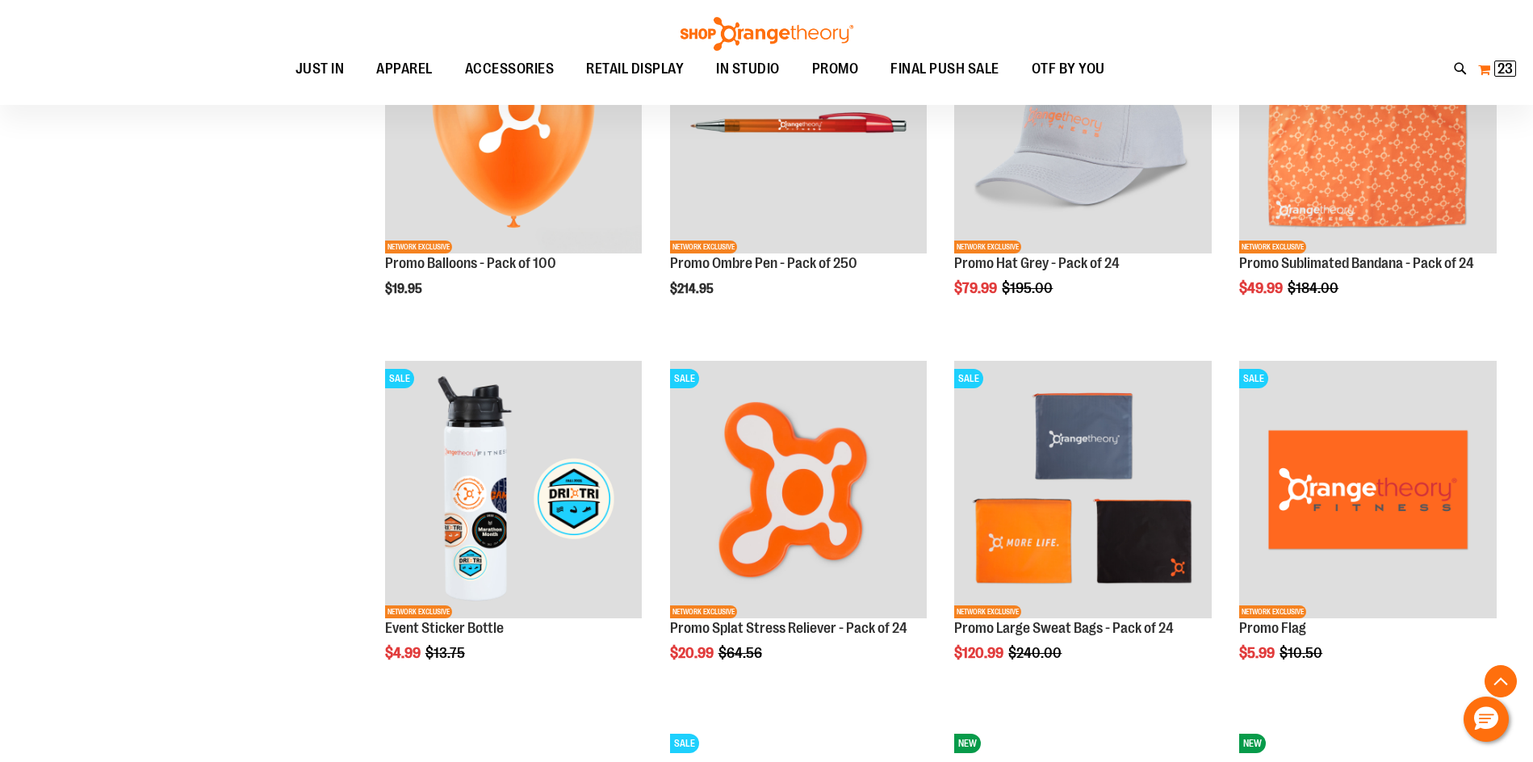
click at [1510, 76] on span "23 23 items" at bounding box center [1505, 69] width 22 height 16
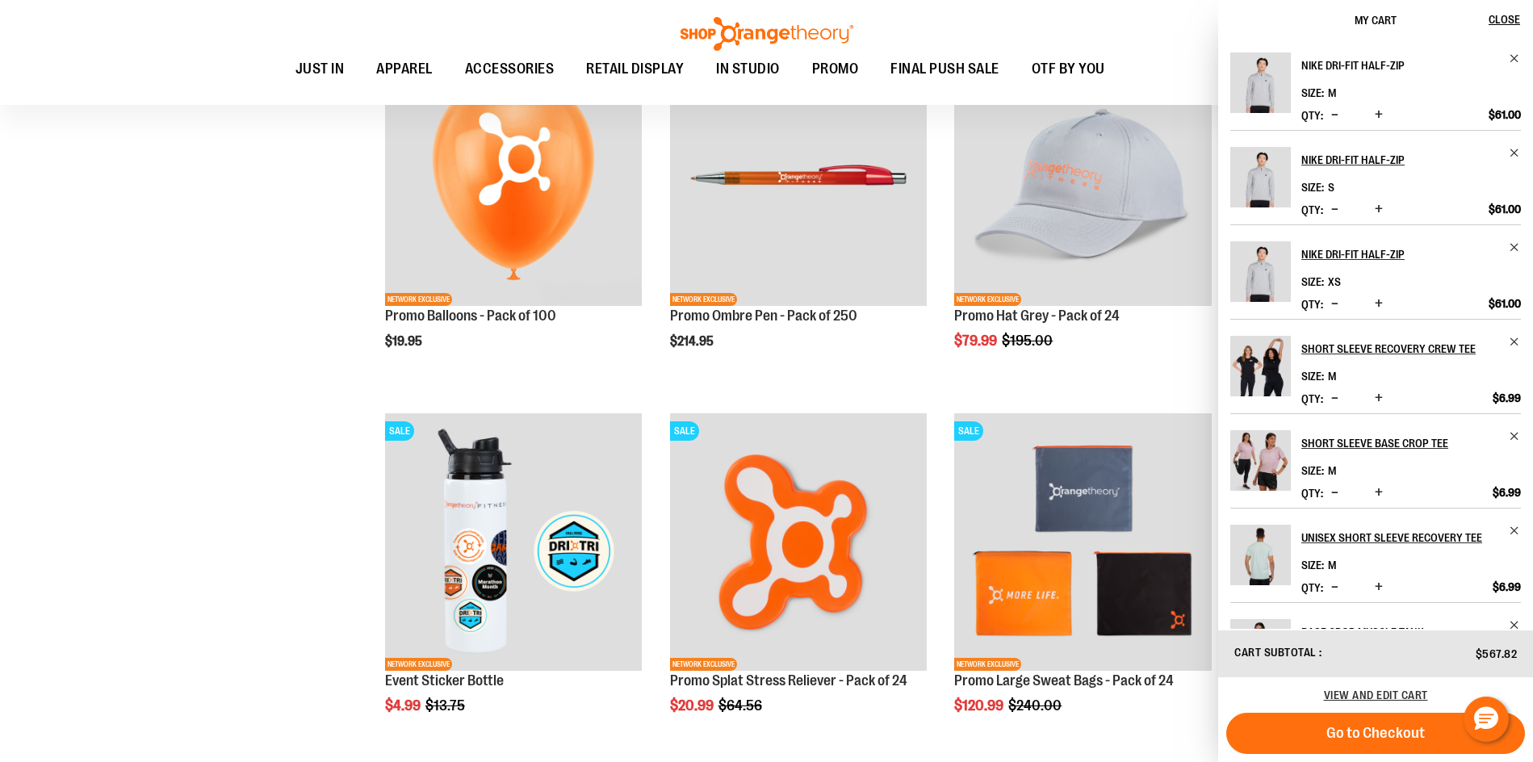
scroll to position [1711, 0]
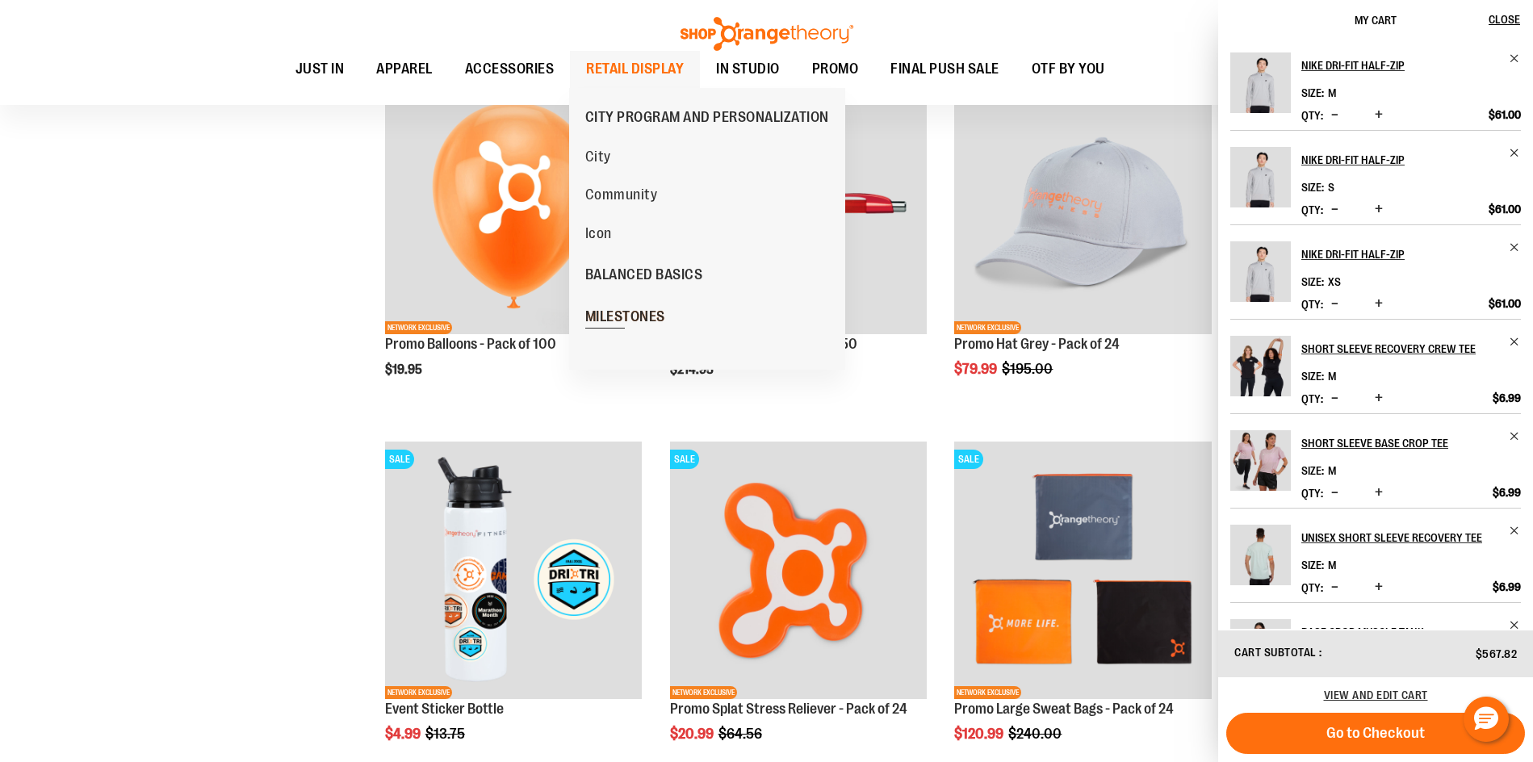
click at [630, 309] on span "MILESTONES" at bounding box center [625, 318] width 80 height 20
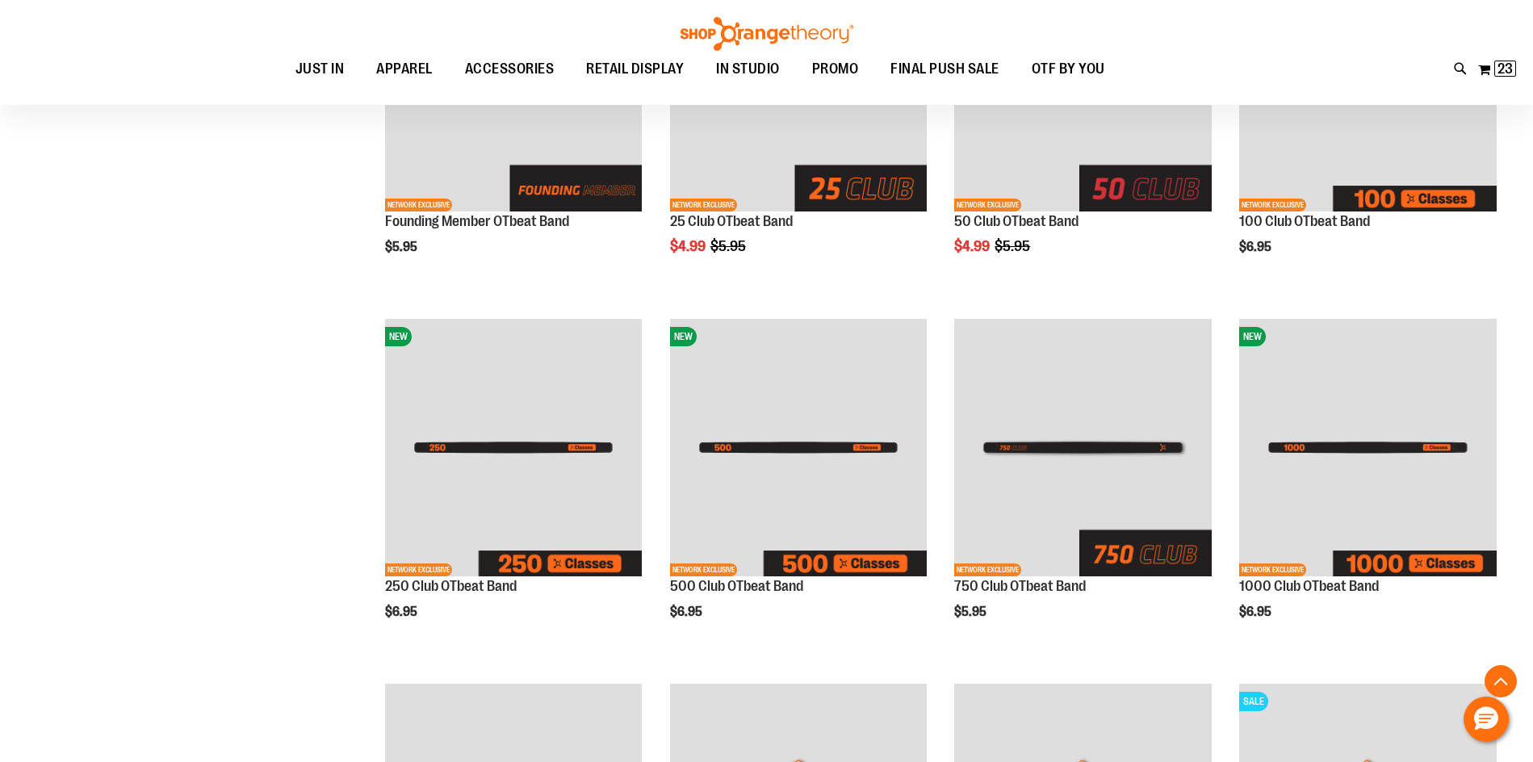
scroll to position [403, 0]
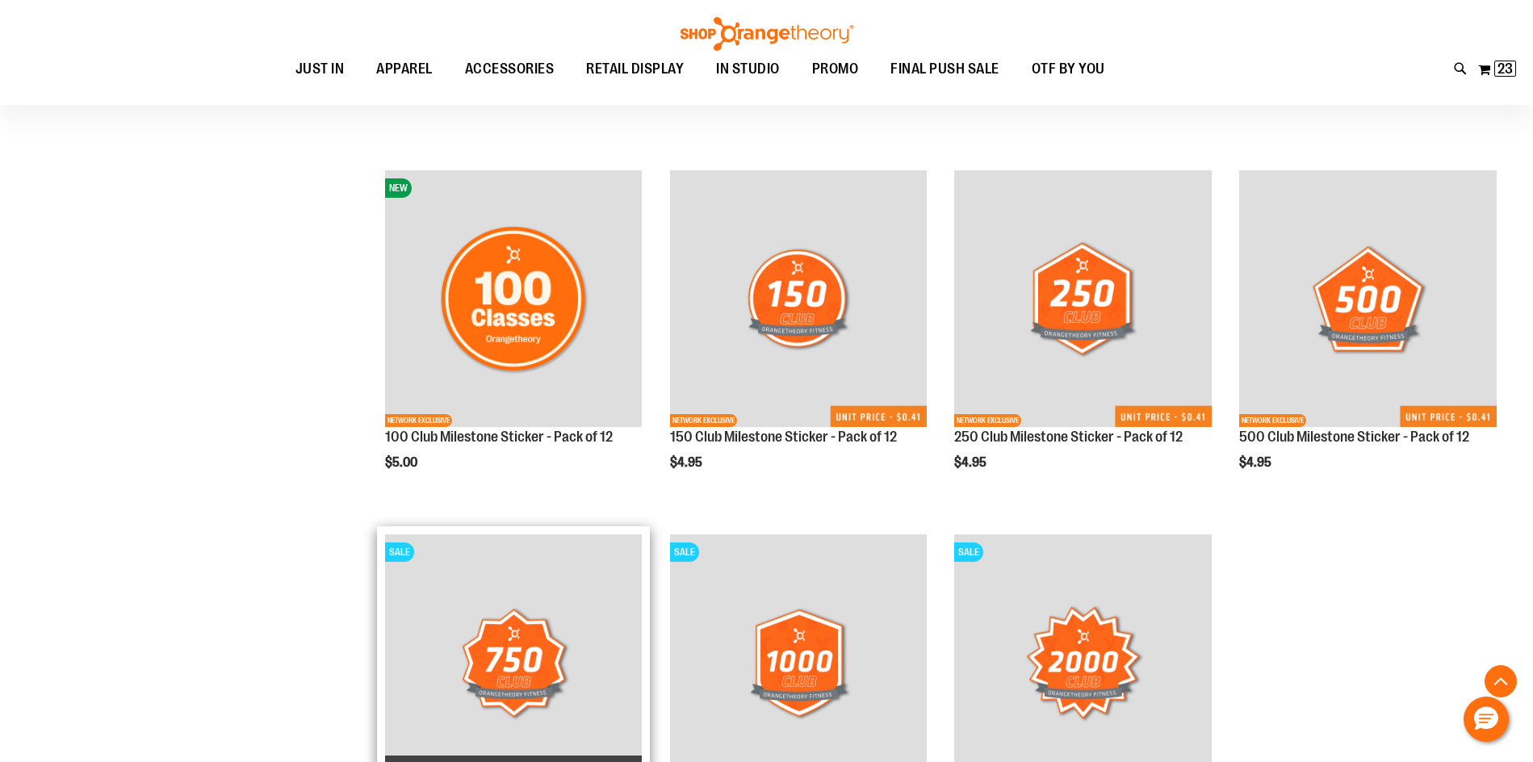
scroll to position [1210, 0]
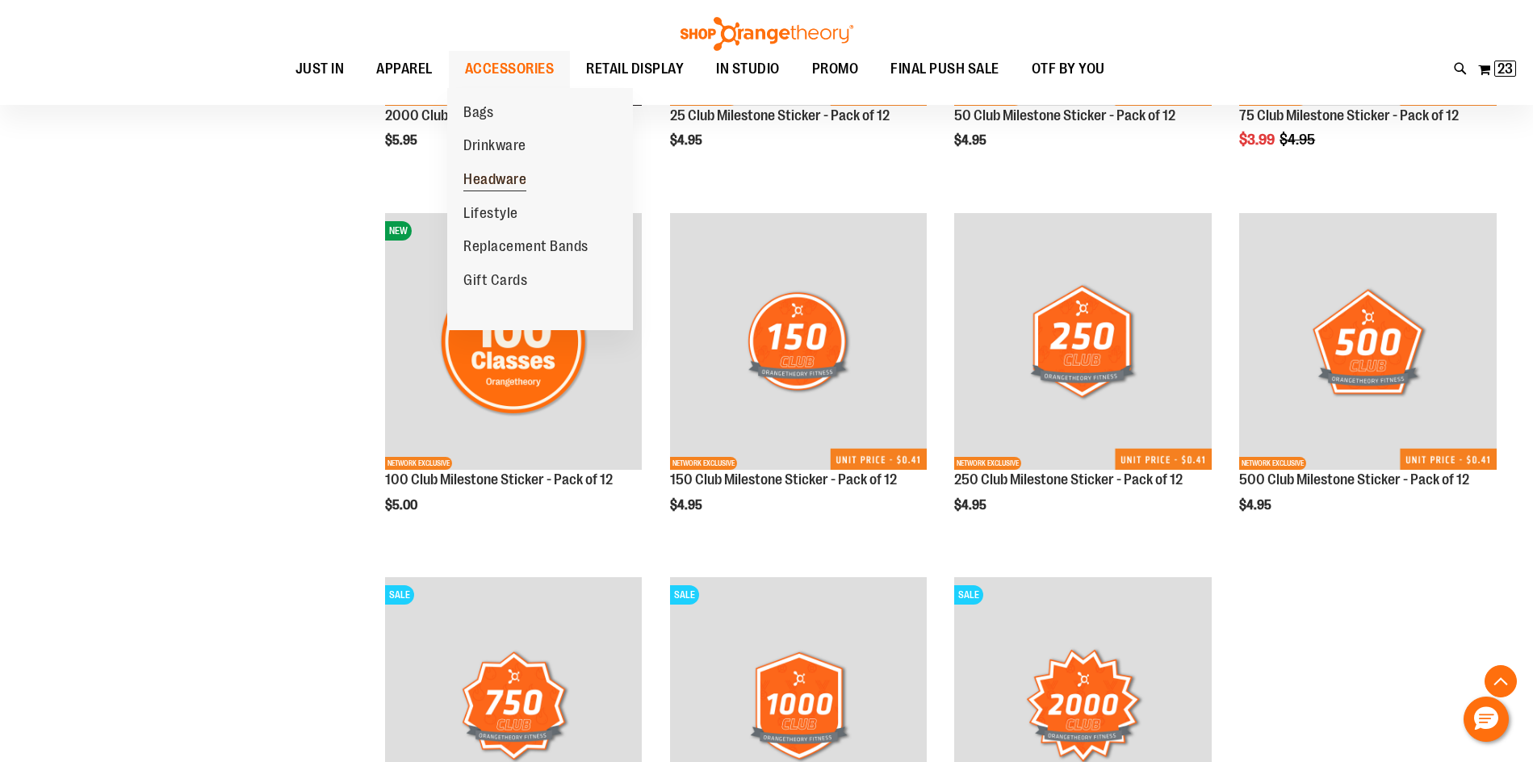
click at [503, 187] on span "Headware" at bounding box center [494, 181] width 63 height 20
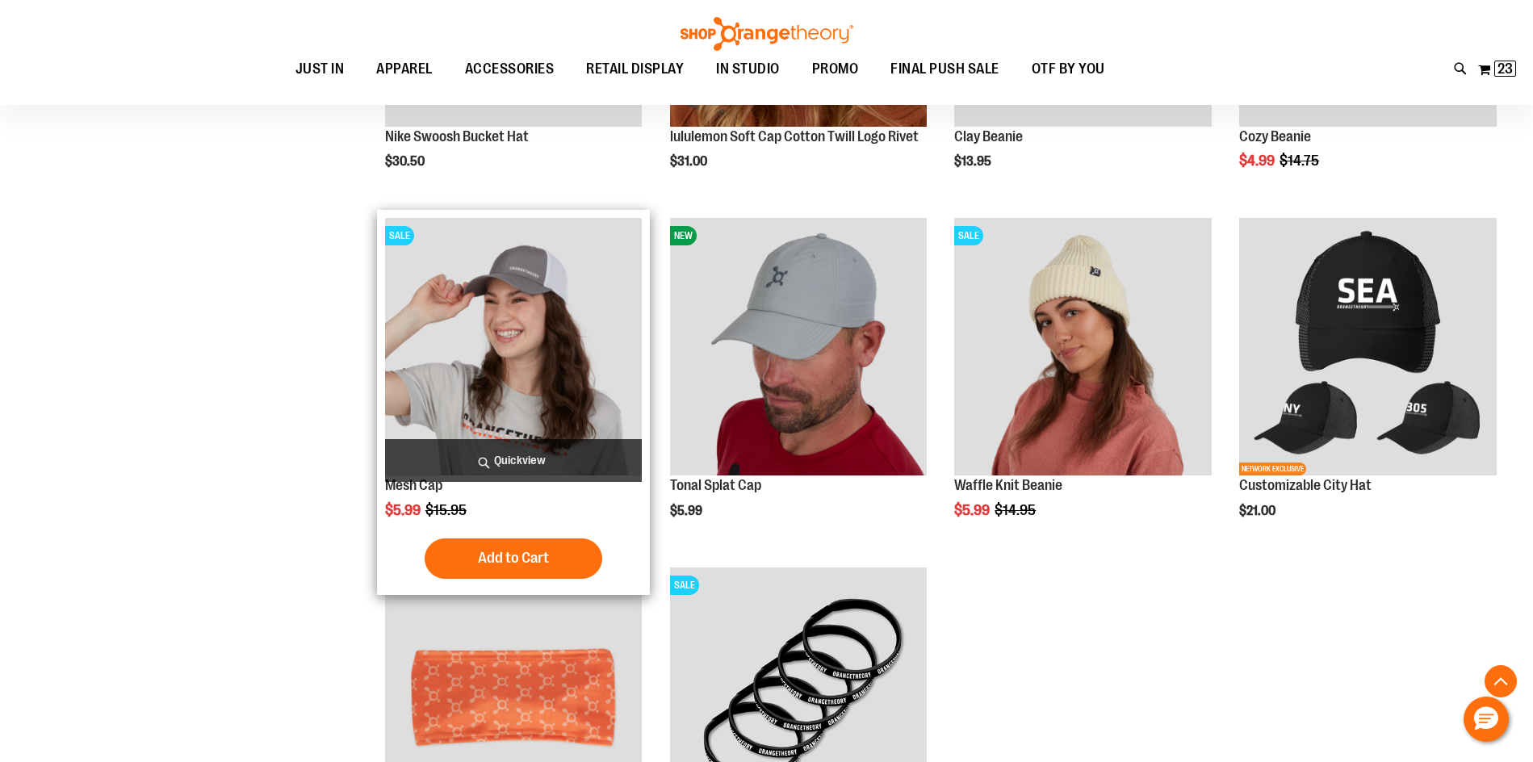
scroll to position [807, 0]
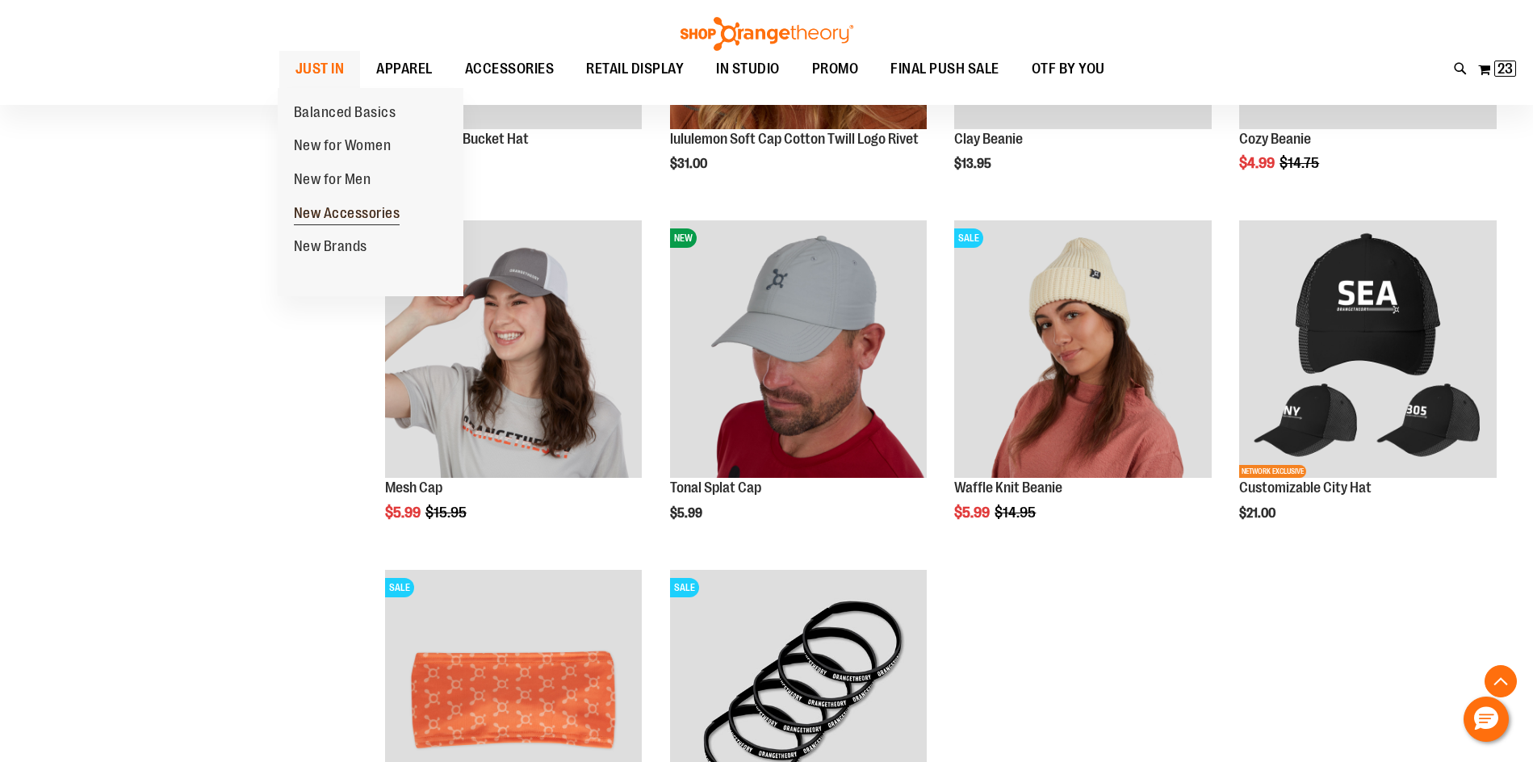
click at [350, 224] on span "New Accessories" at bounding box center [347, 215] width 107 height 20
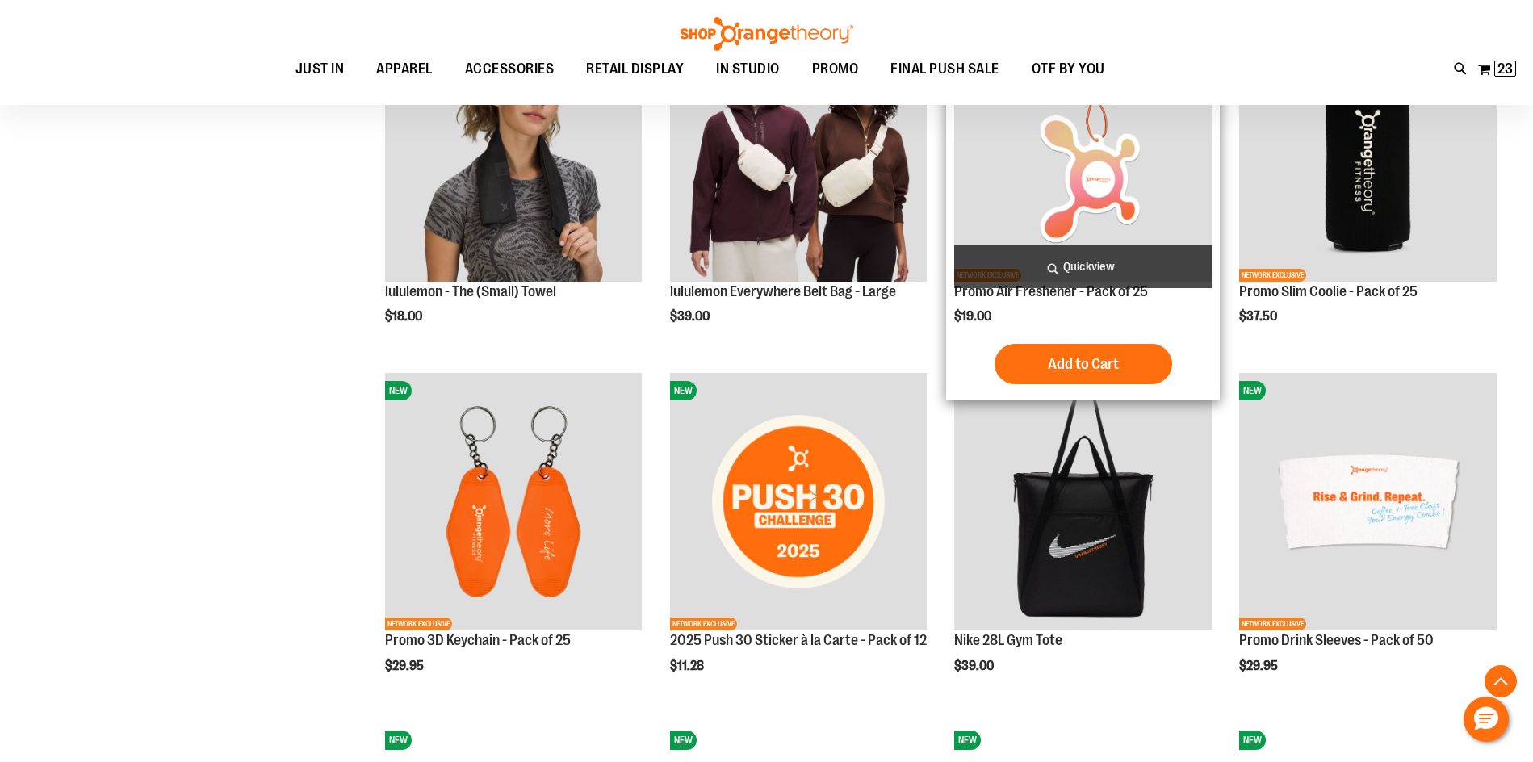
scroll to position [1433, 0]
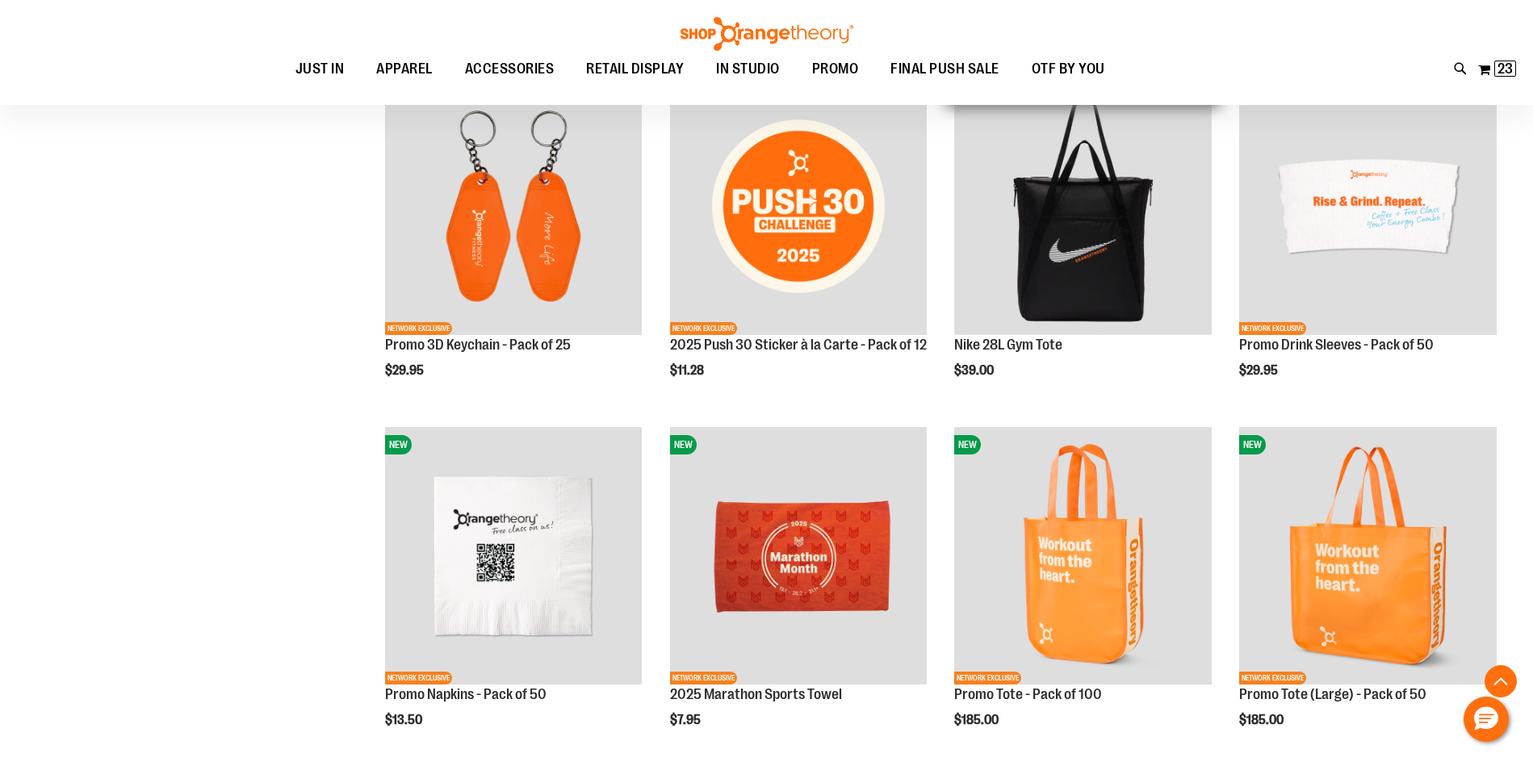
scroll to position [1675, 0]
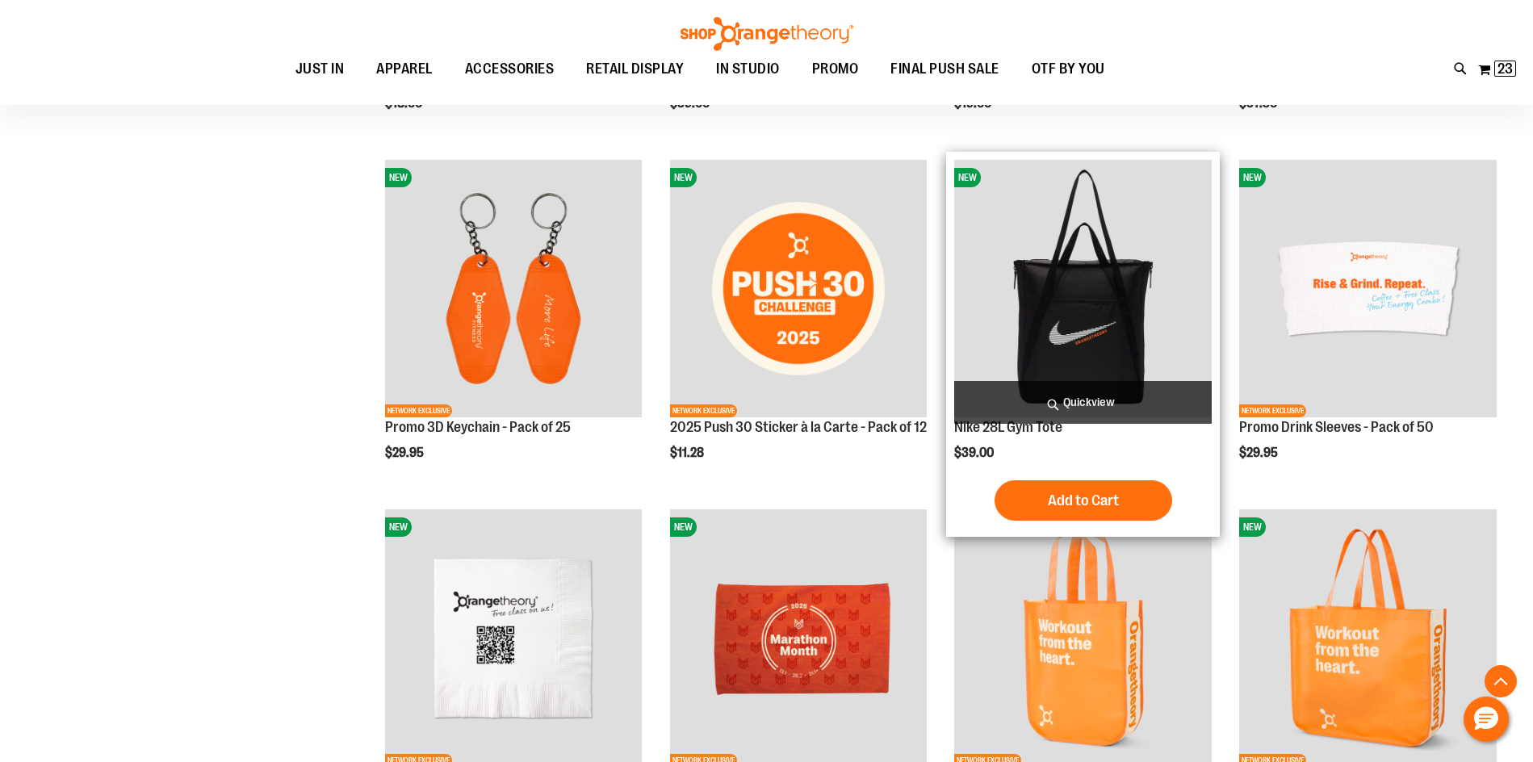
scroll to position [1514, 0]
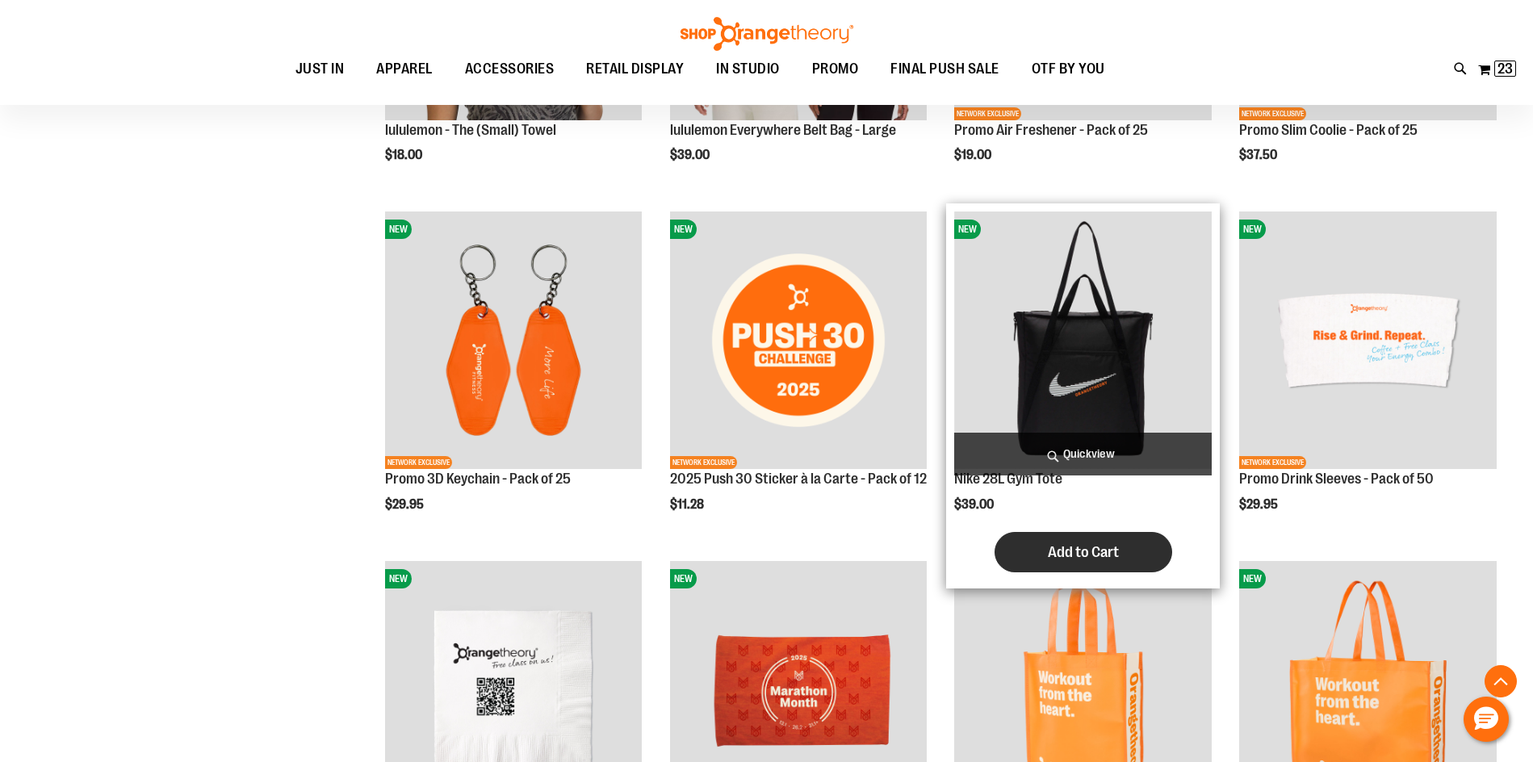
click at [1076, 544] on span "Add to Cart" at bounding box center [1083, 552] width 71 height 18
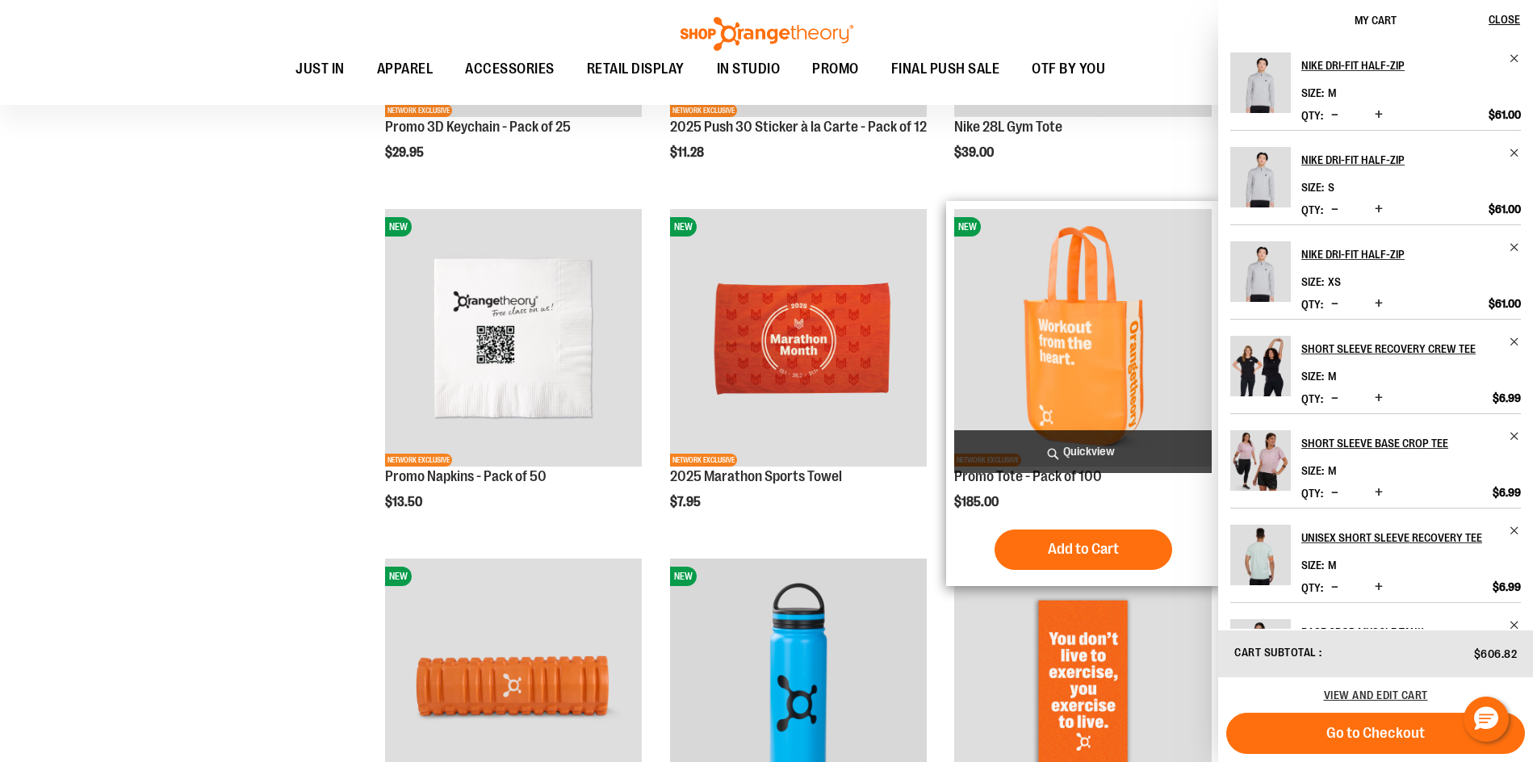
scroll to position [1917, 0]
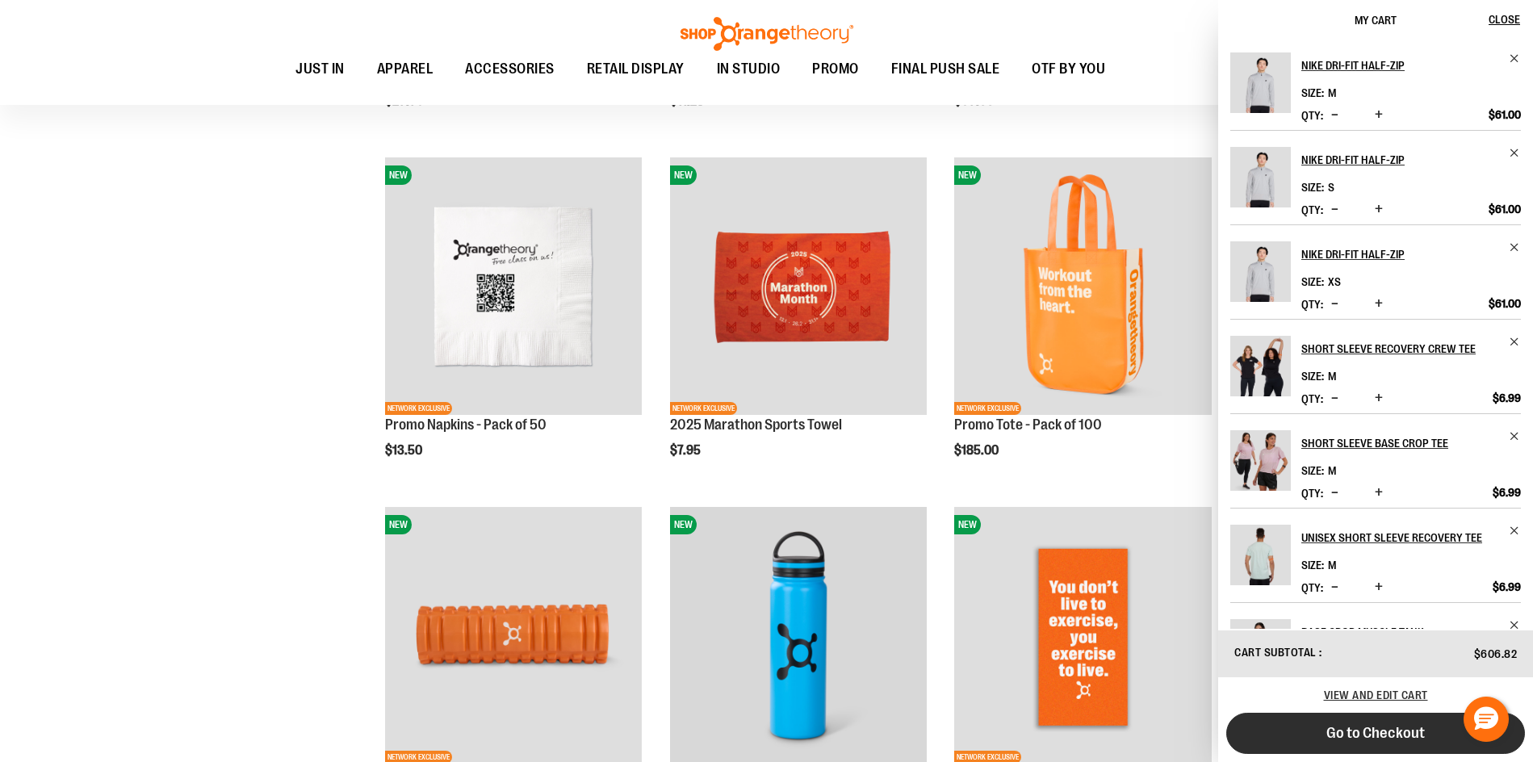
click at [1363, 728] on span "Go to Checkout" at bounding box center [1376, 733] width 98 height 18
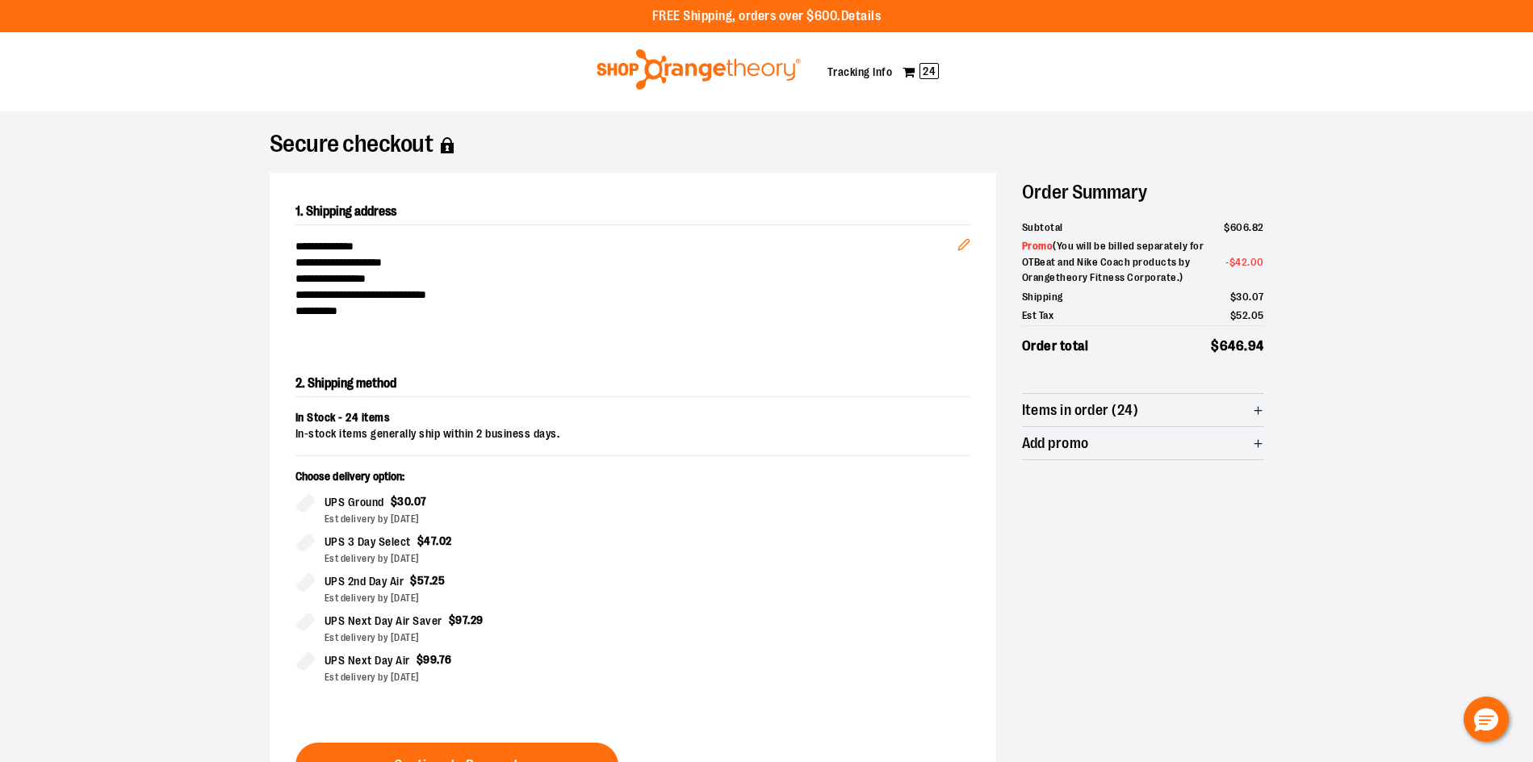
click at [706, 69] on img at bounding box center [698, 69] width 209 height 40
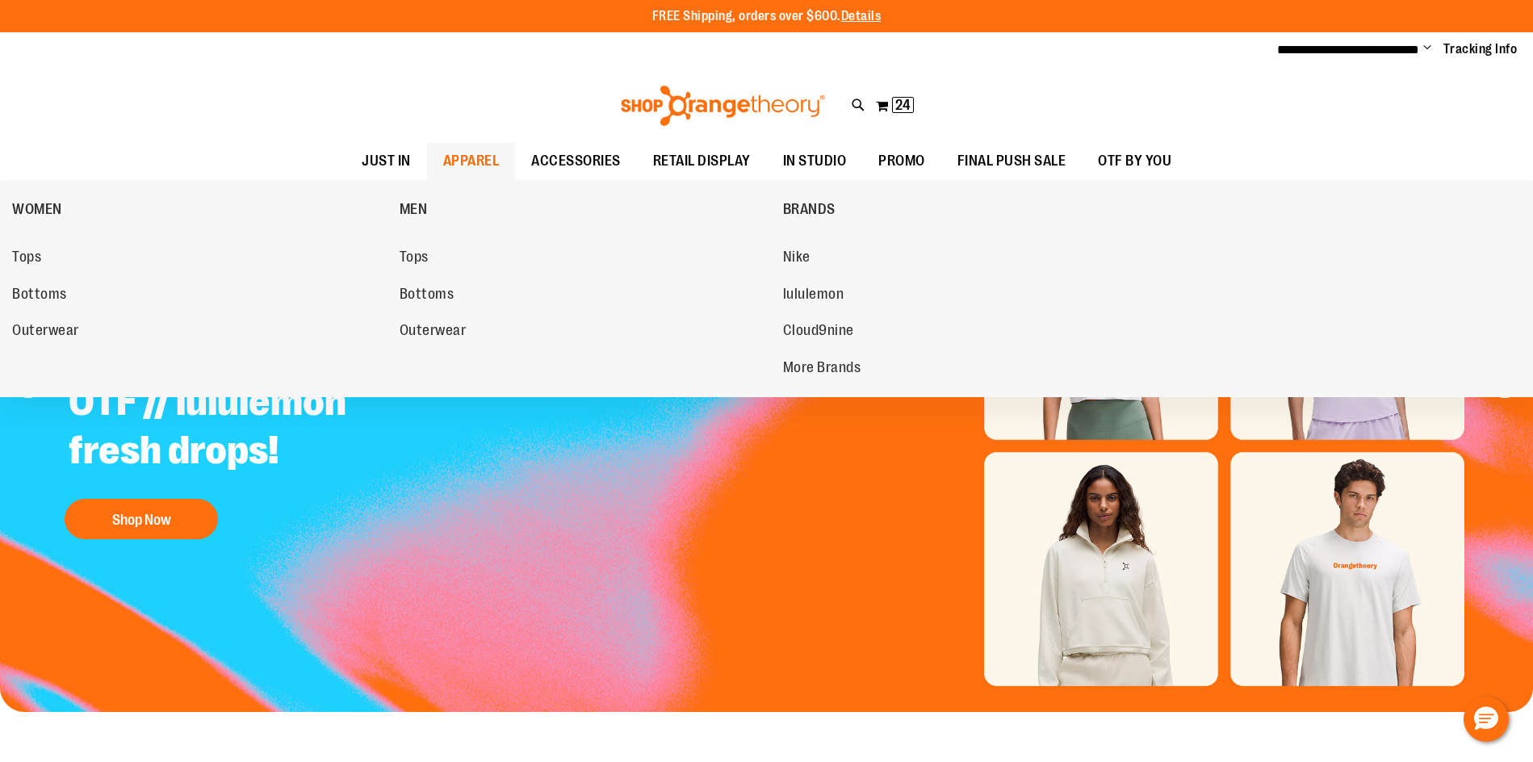
click at [9, 258] on div "WOMEN Tops Bottoms Outerwear MEN Tops Bottoms Outerwear BRANDS Nike lululemon C…" at bounding box center [766, 288] width 1533 height 217
click at [28, 254] on span "Tops" at bounding box center [26, 259] width 29 height 20
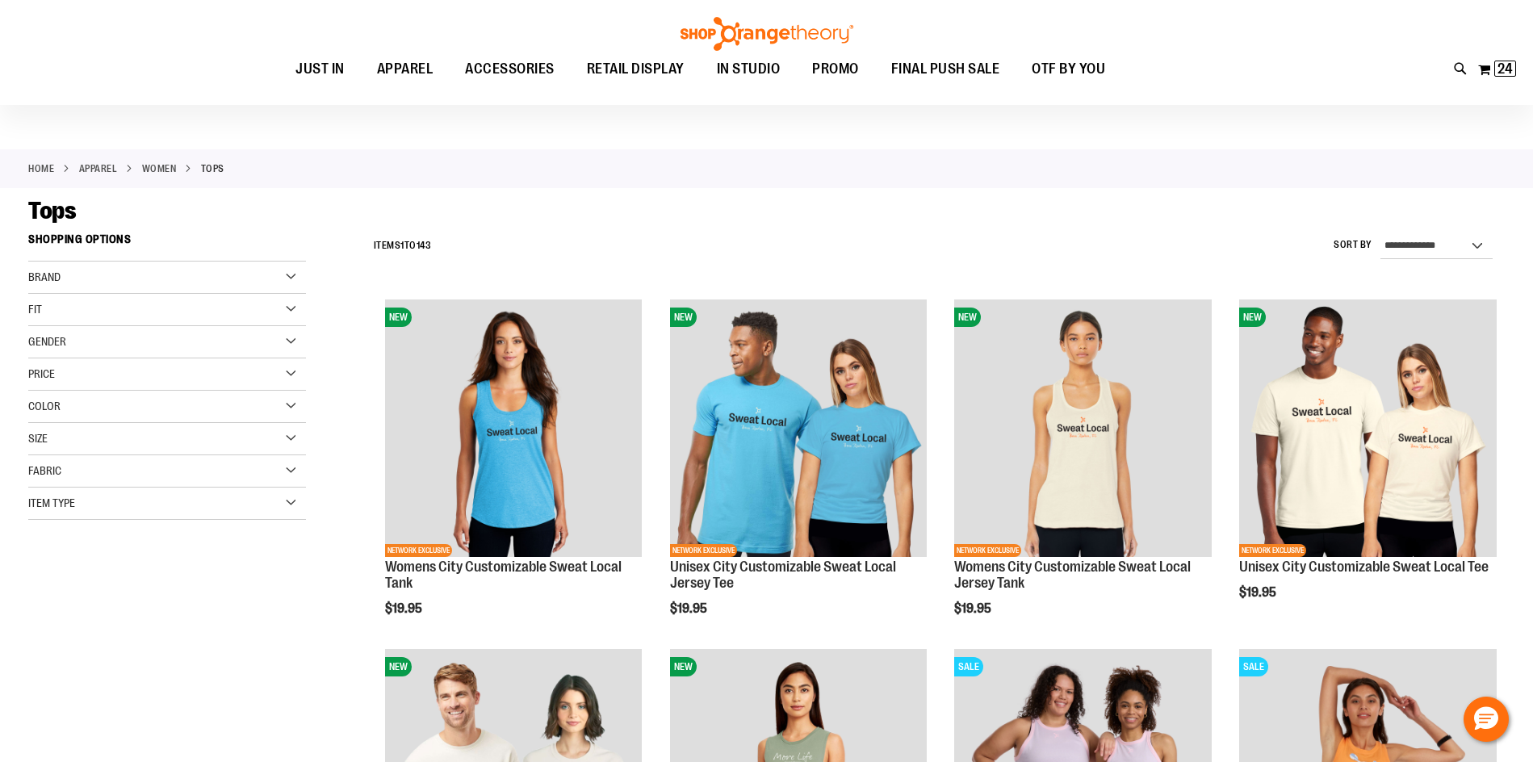
scroll to position [80, 0]
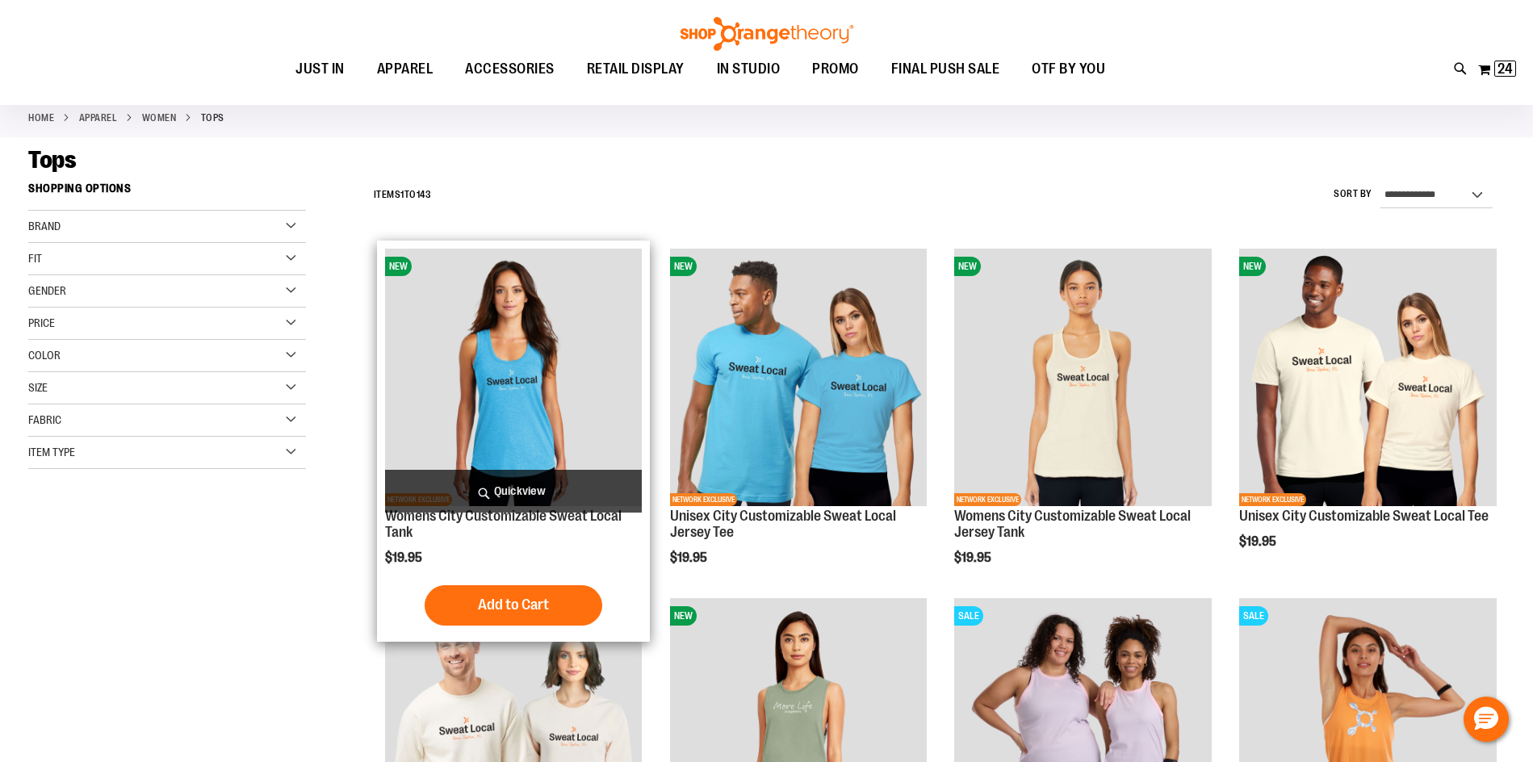
click at [513, 398] on img "product" at bounding box center [514, 378] width 258 height 258
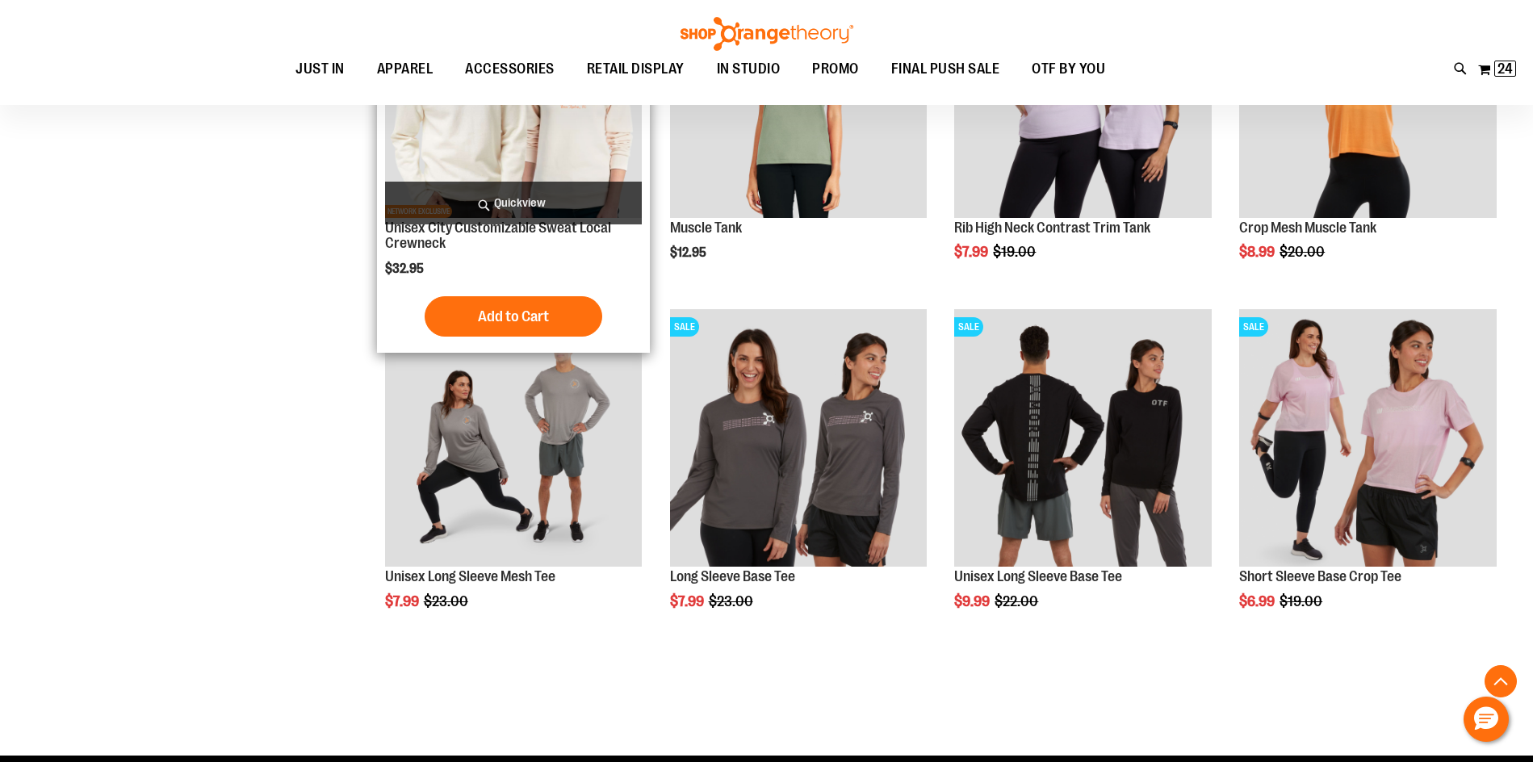
scroll to position [726, 0]
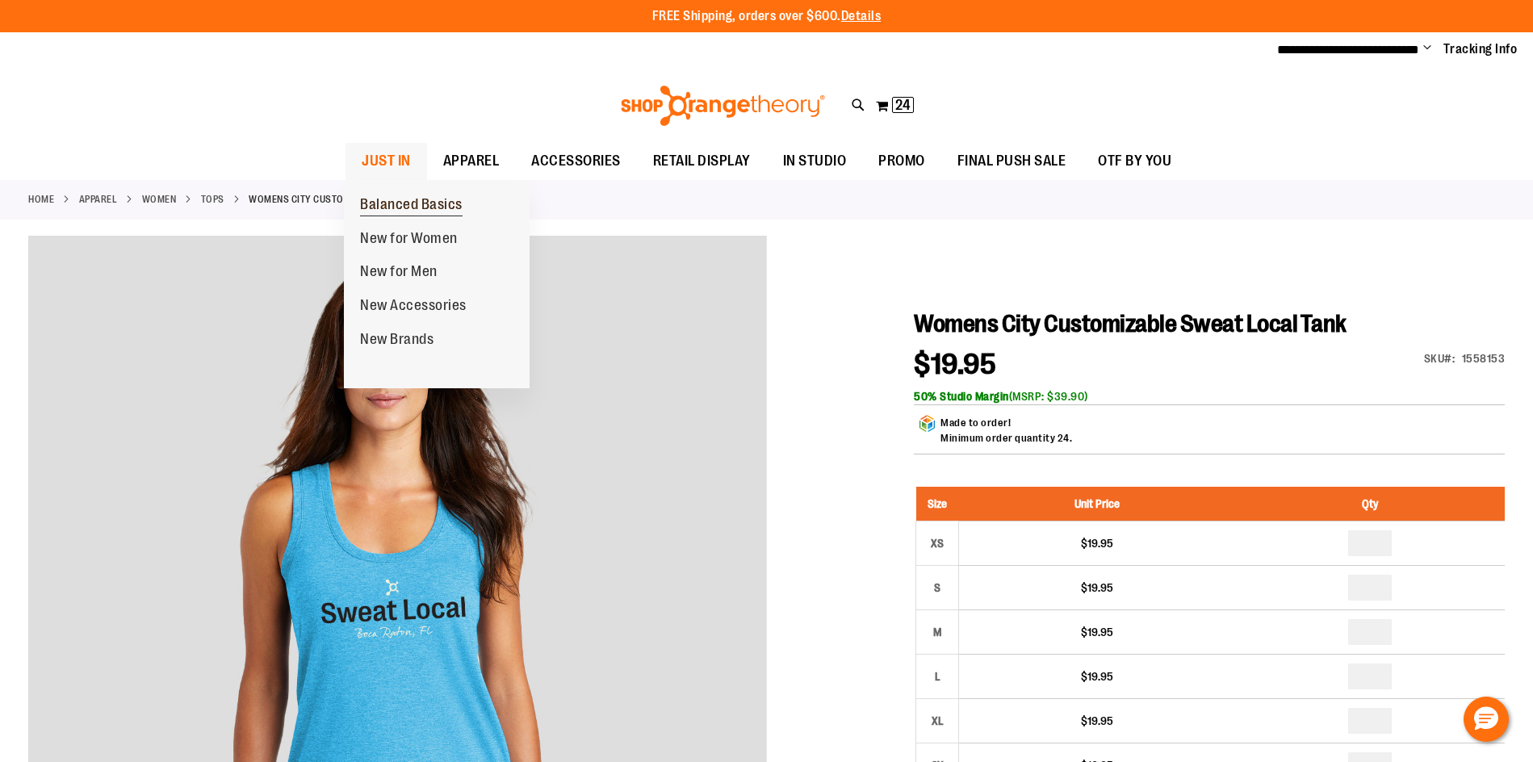
click at [413, 201] on span "Balanced Basics" at bounding box center [411, 206] width 103 height 20
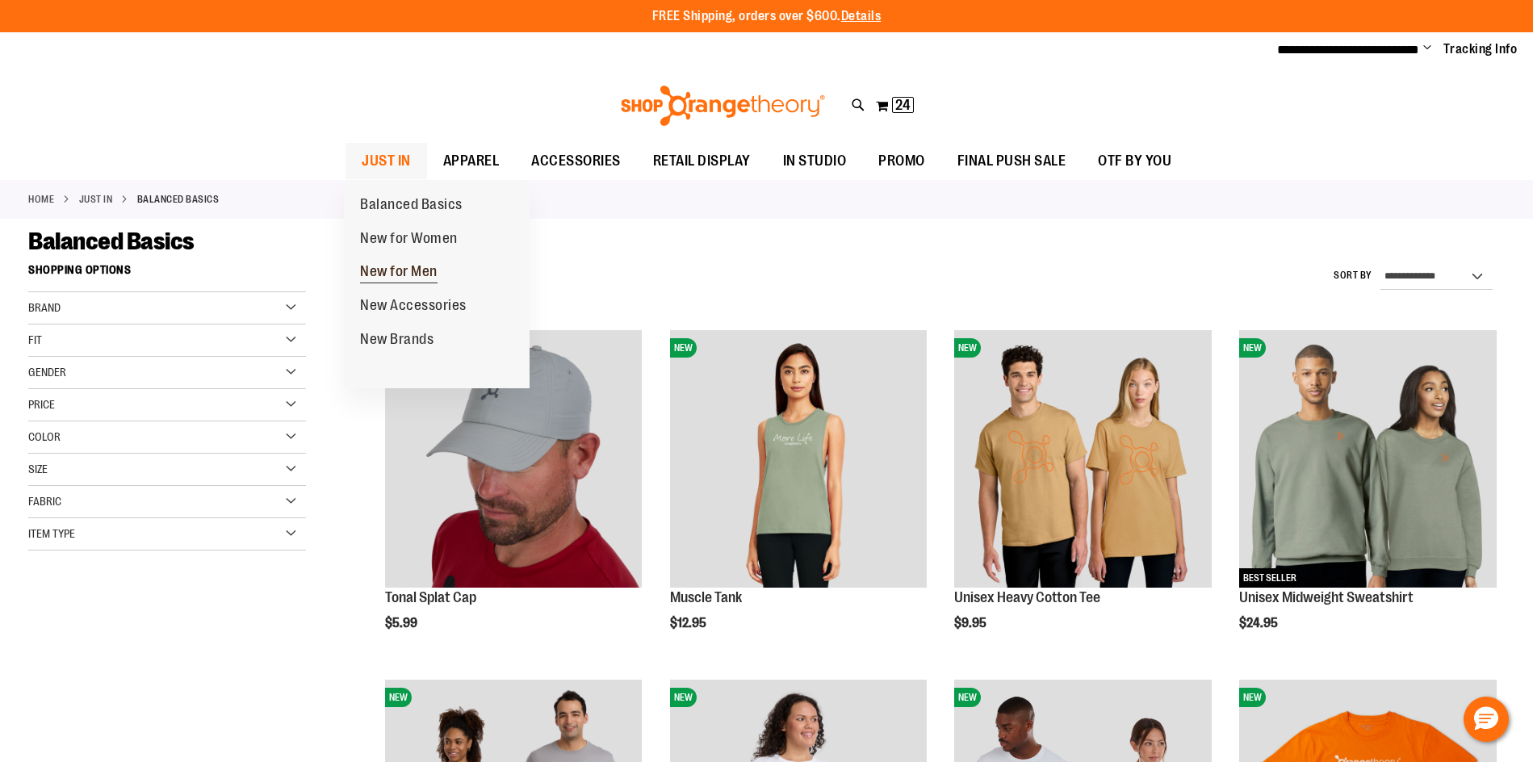
click at [373, 266] on span "New for Men" at bounding box center [399, 273] width 78 height 20
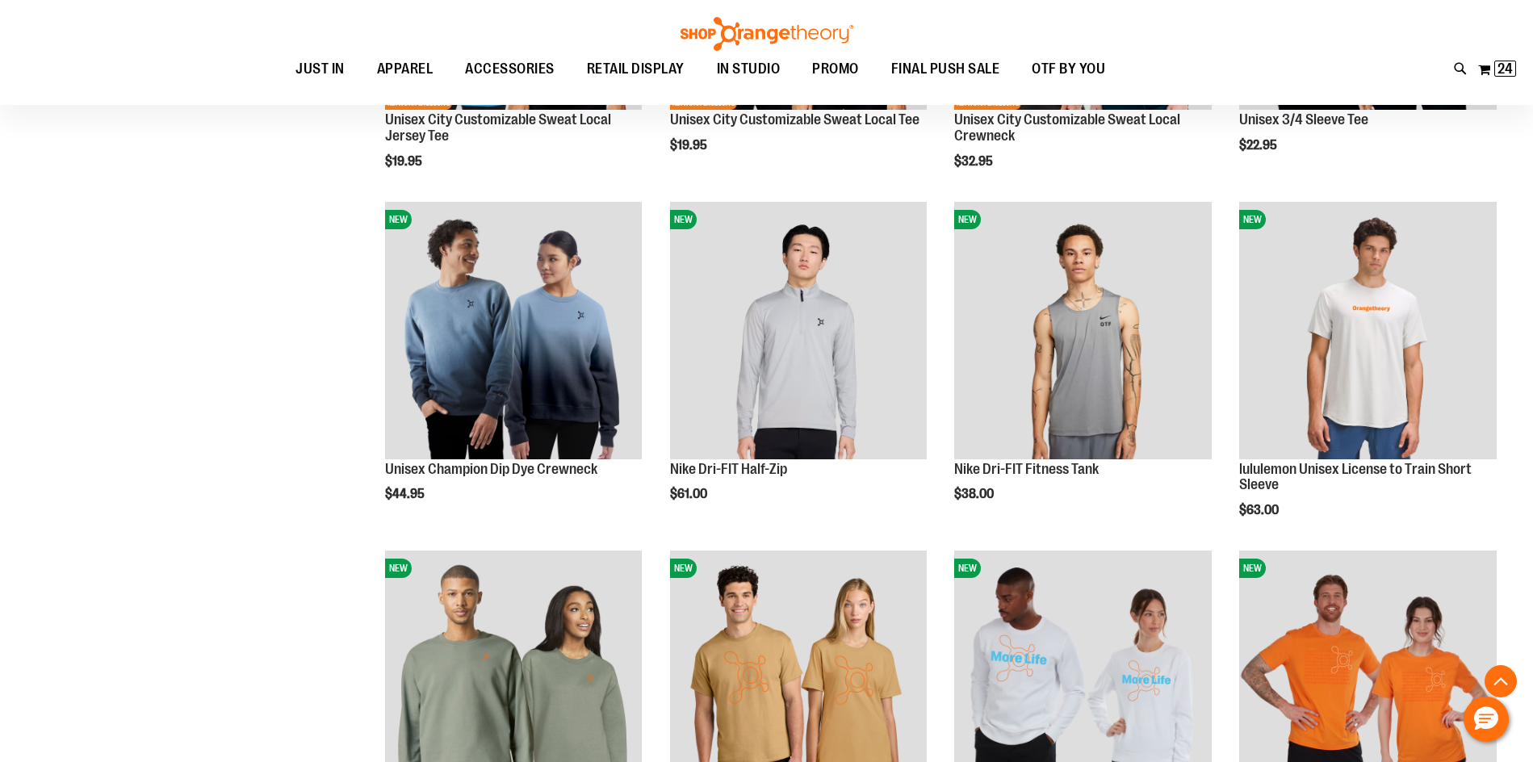
scroll to position [484, 0]
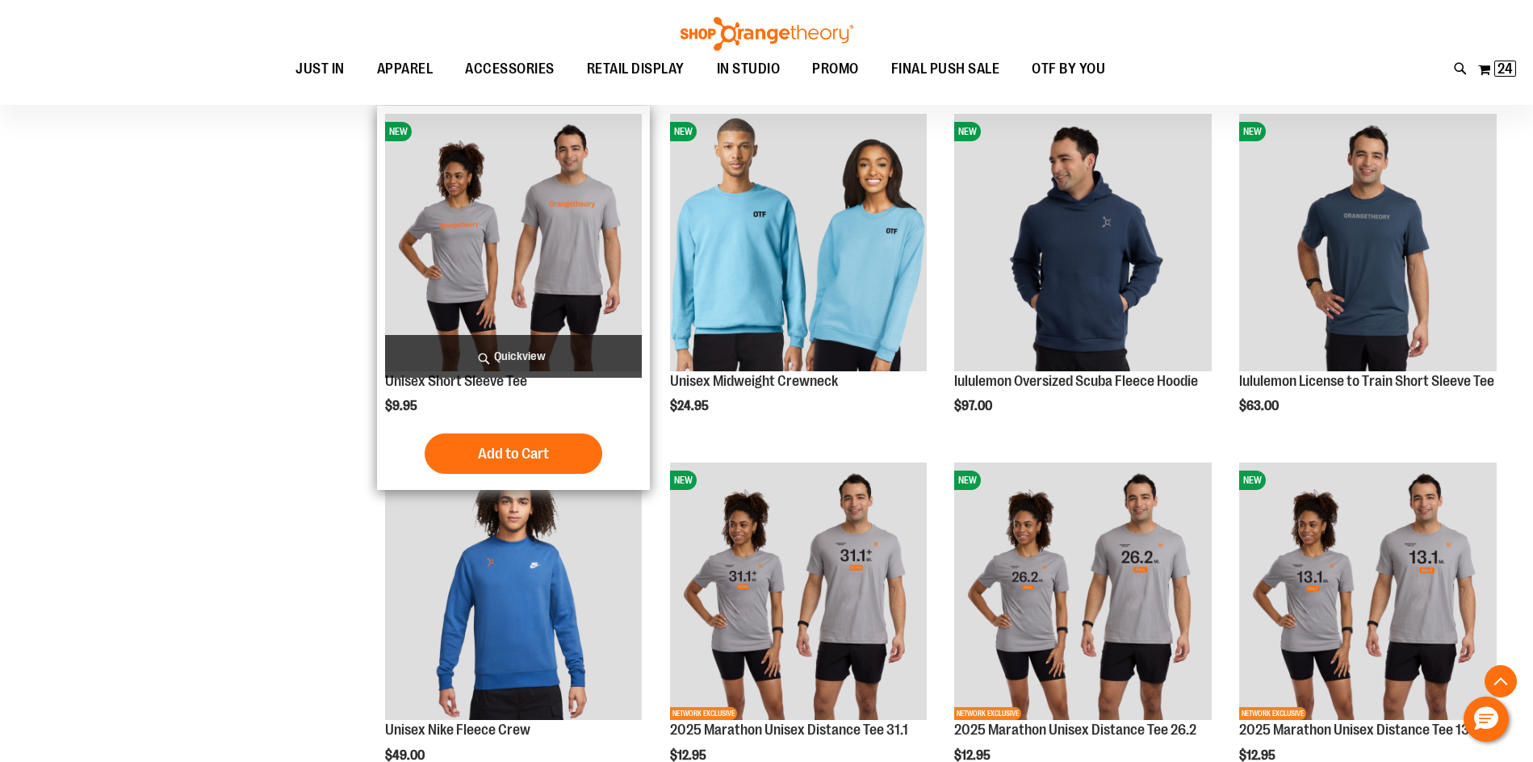
scroll to position [1291, 0]
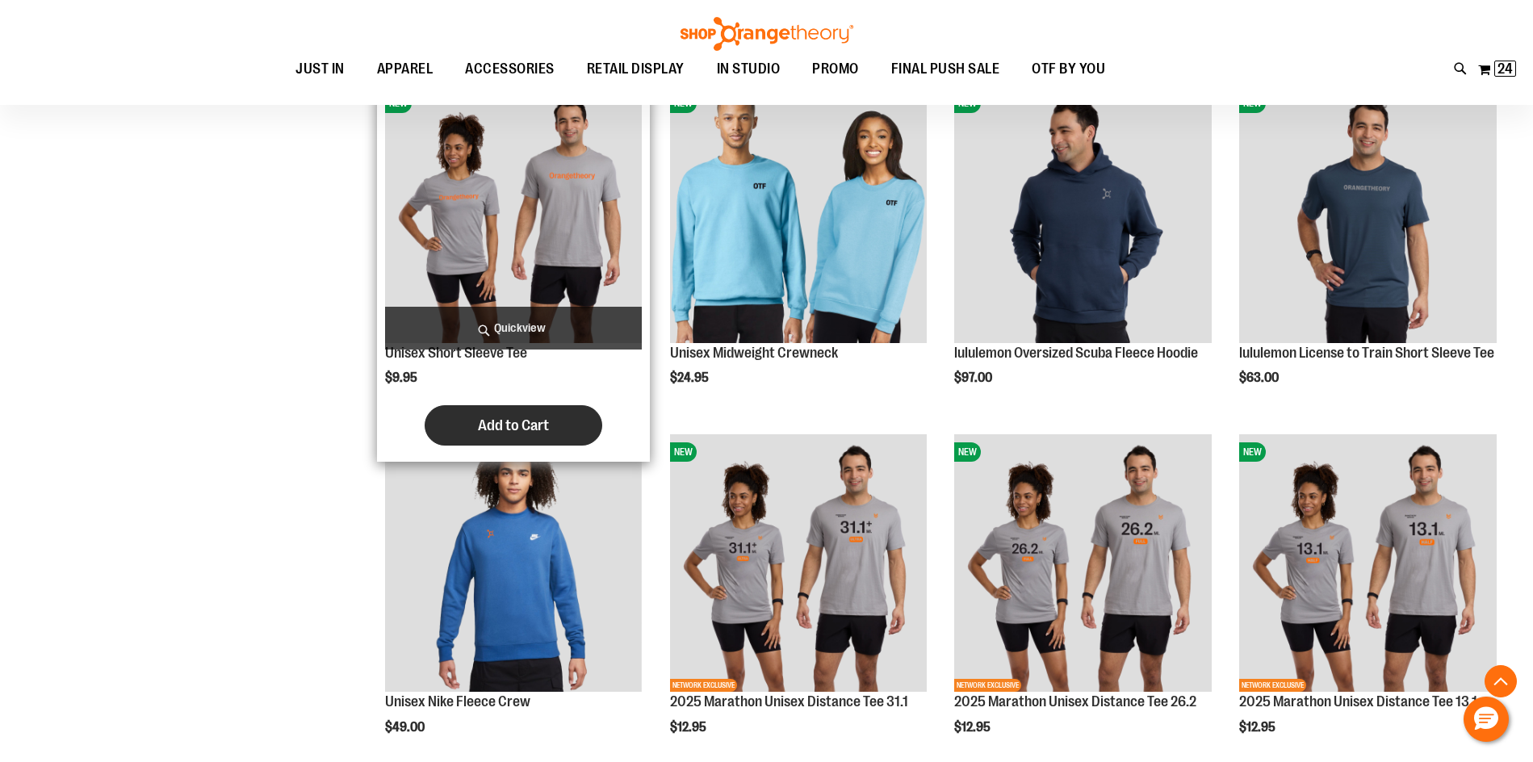
click at [536, 421] on span "Add to Cart" at bounding box center [513, 426] width 71 height 18
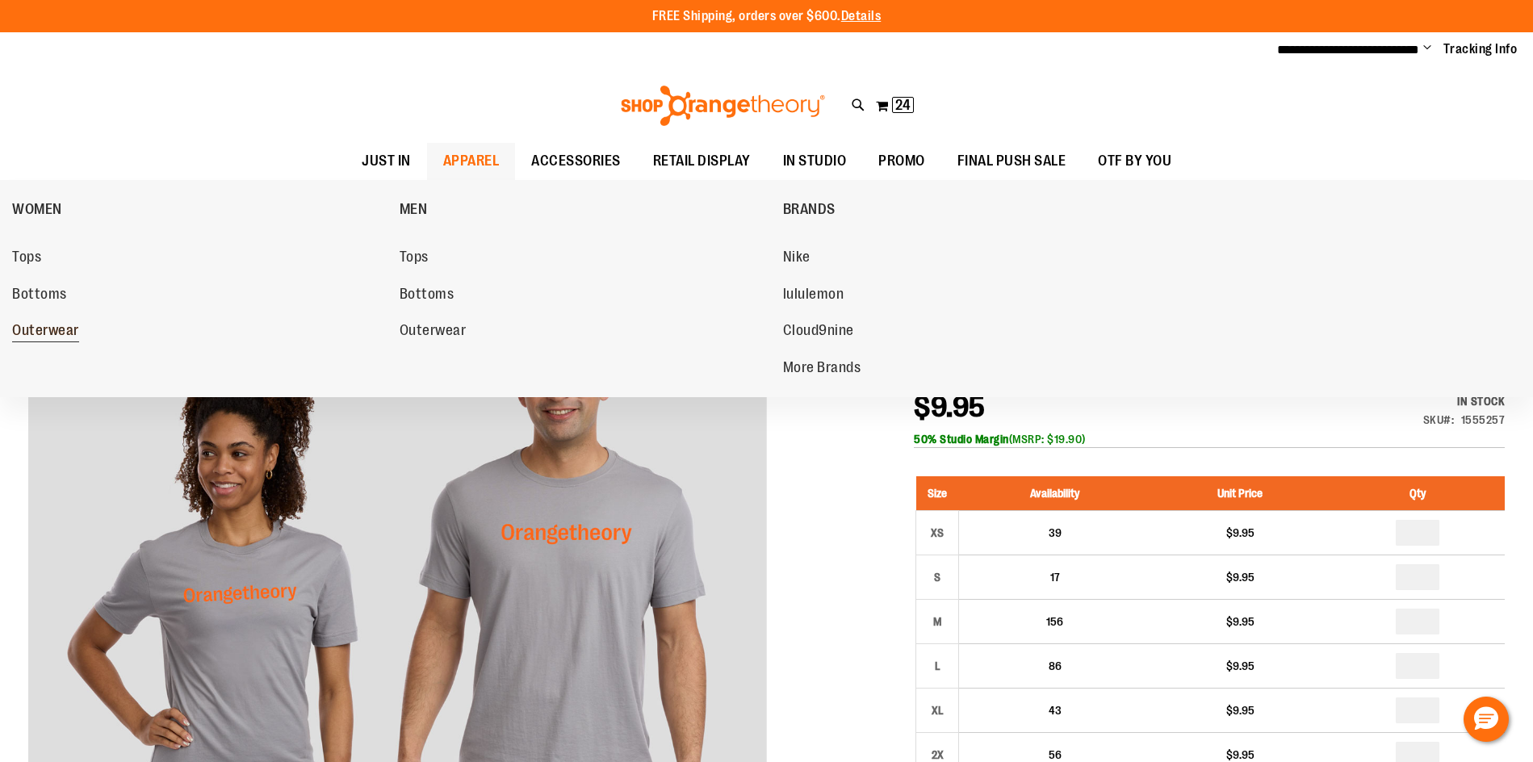
click at [66, 328] on span "Outerwear" at bounding box center [45, 332] width 67 height 20
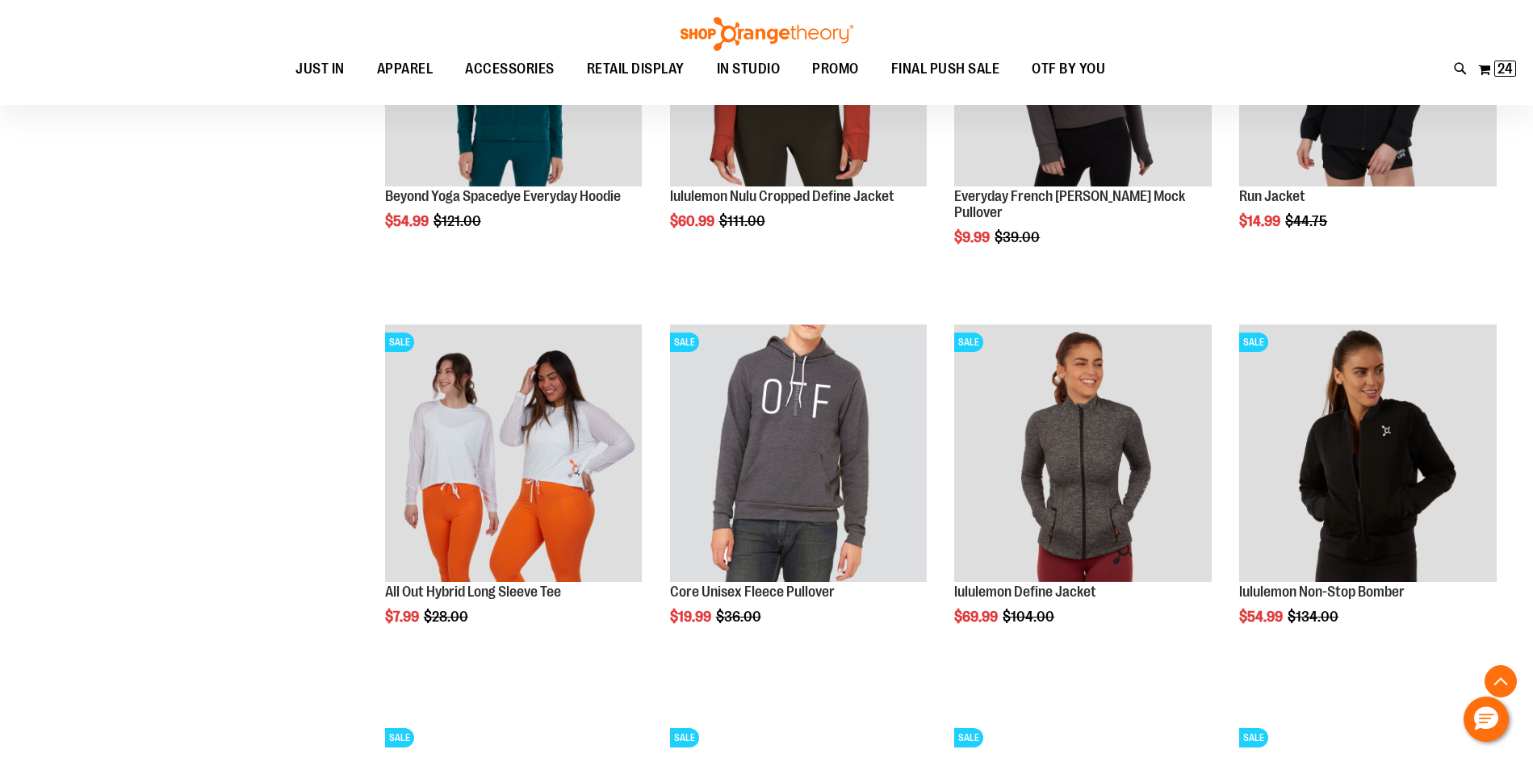
scroll to position [1614, 0]
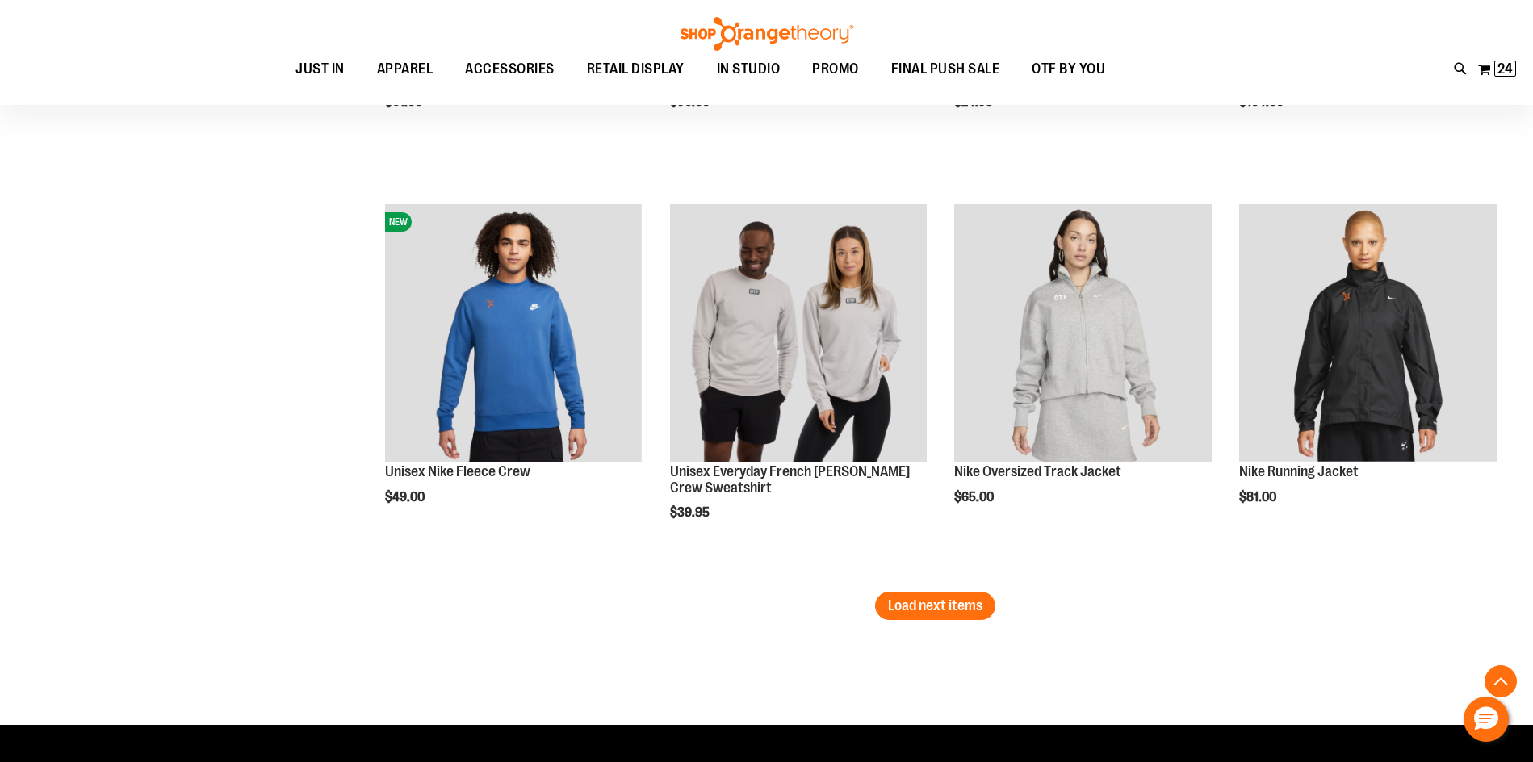
scroll to position [3309, 0]
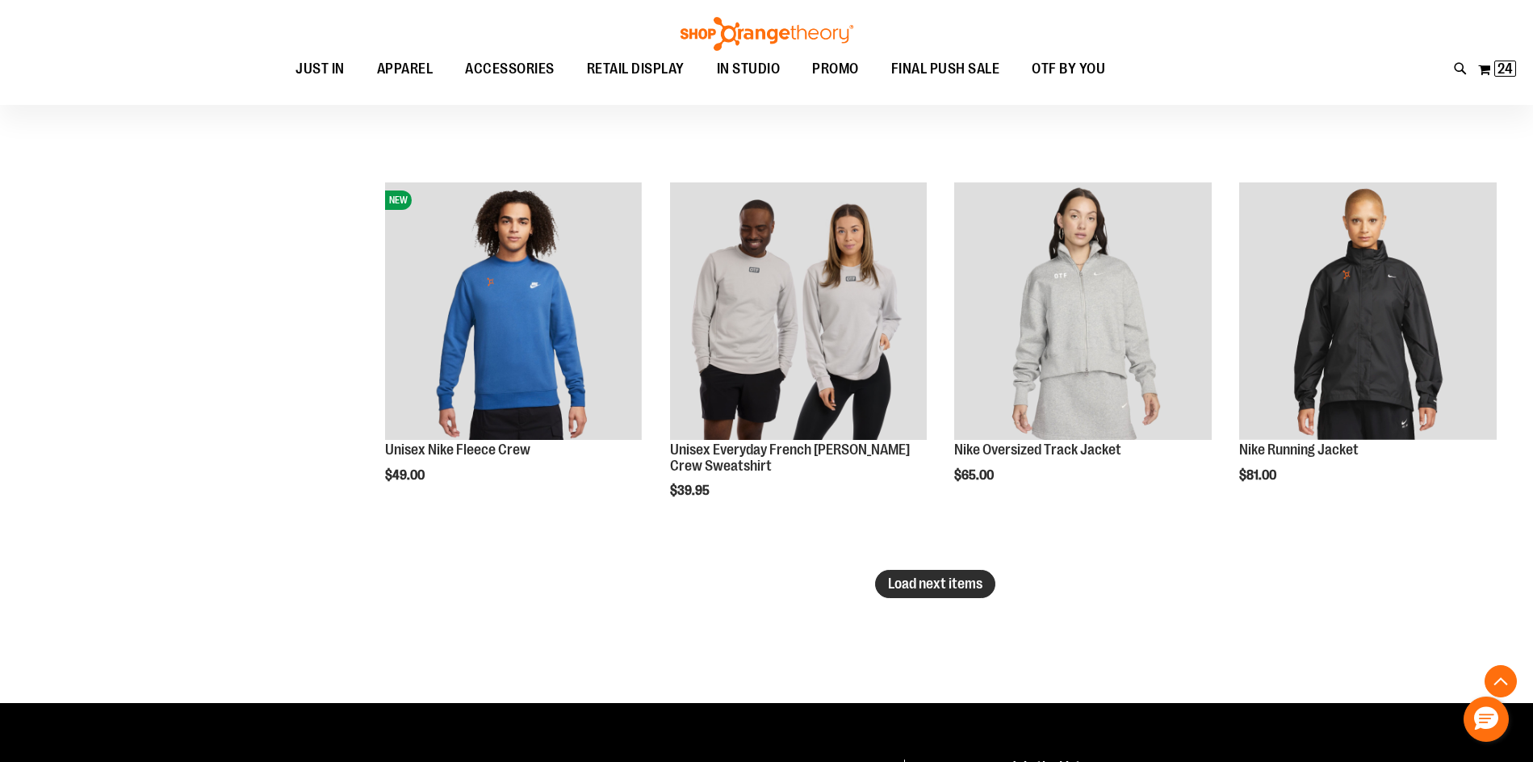
click at [920, 572] on button "Load next items" at bounding box center [935, 584] width 120 height 28
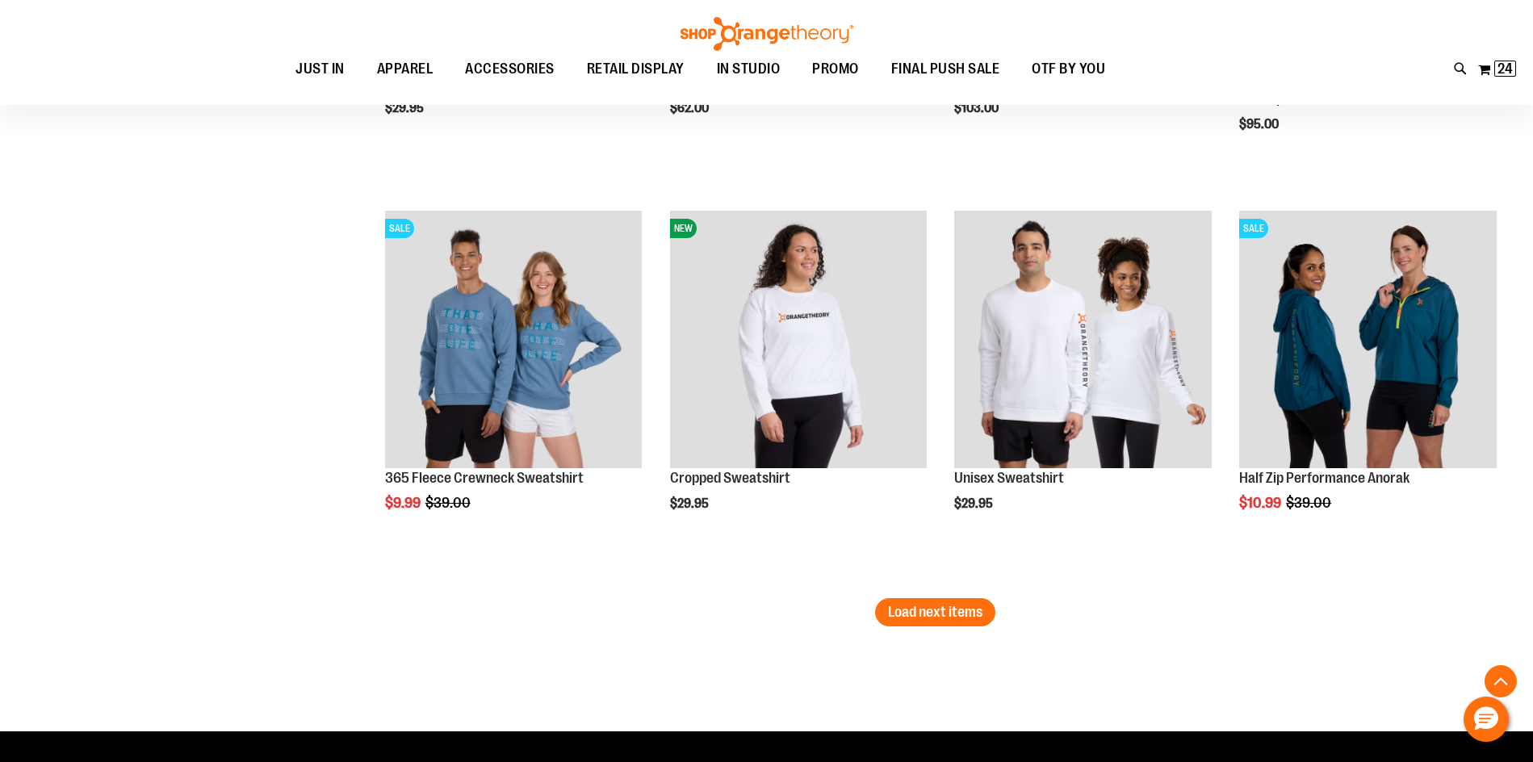
scroll to position [4601, 0]
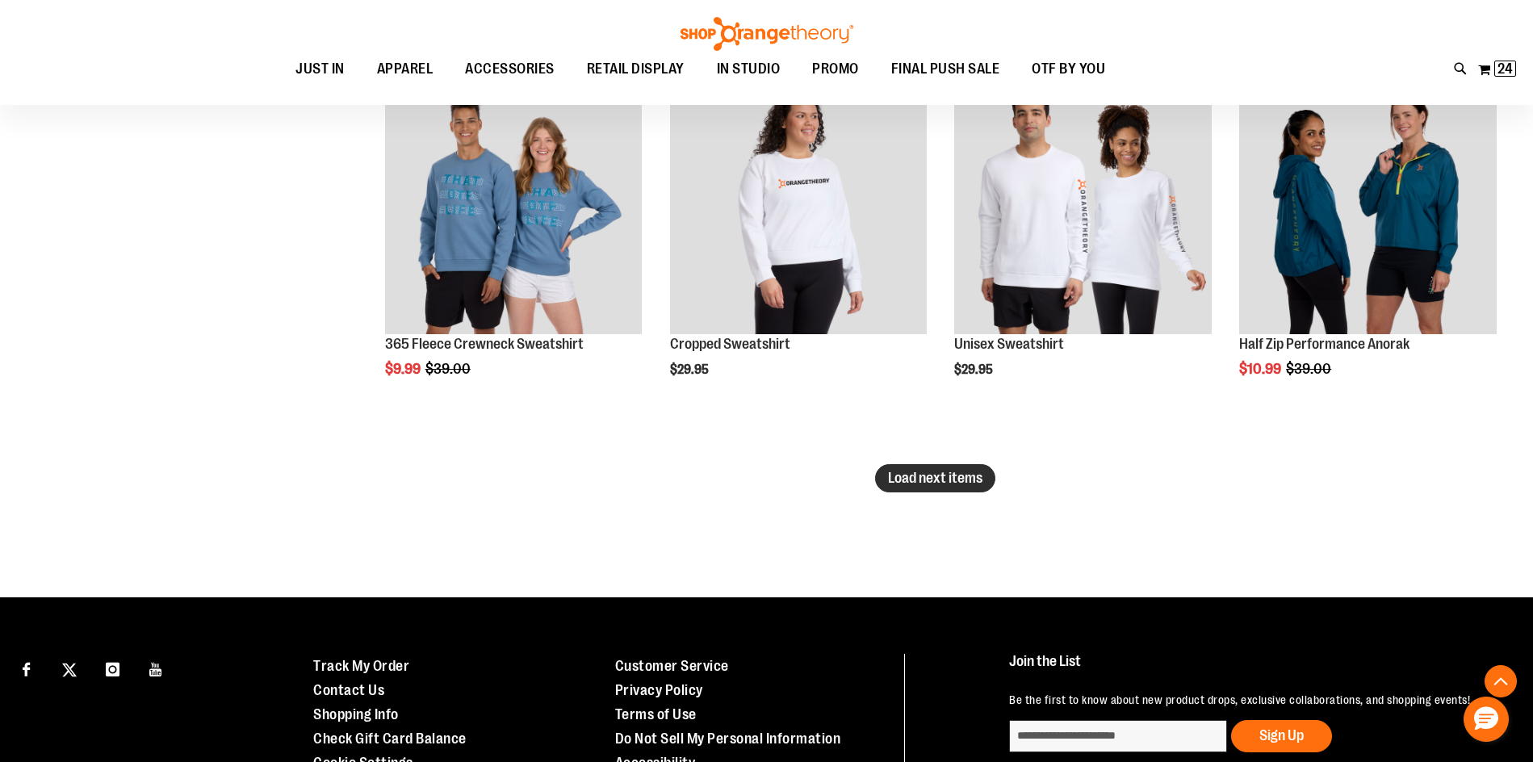
click at [898, 475] on span "Load next items" at bounding box center [935, 478] width 94 height 16
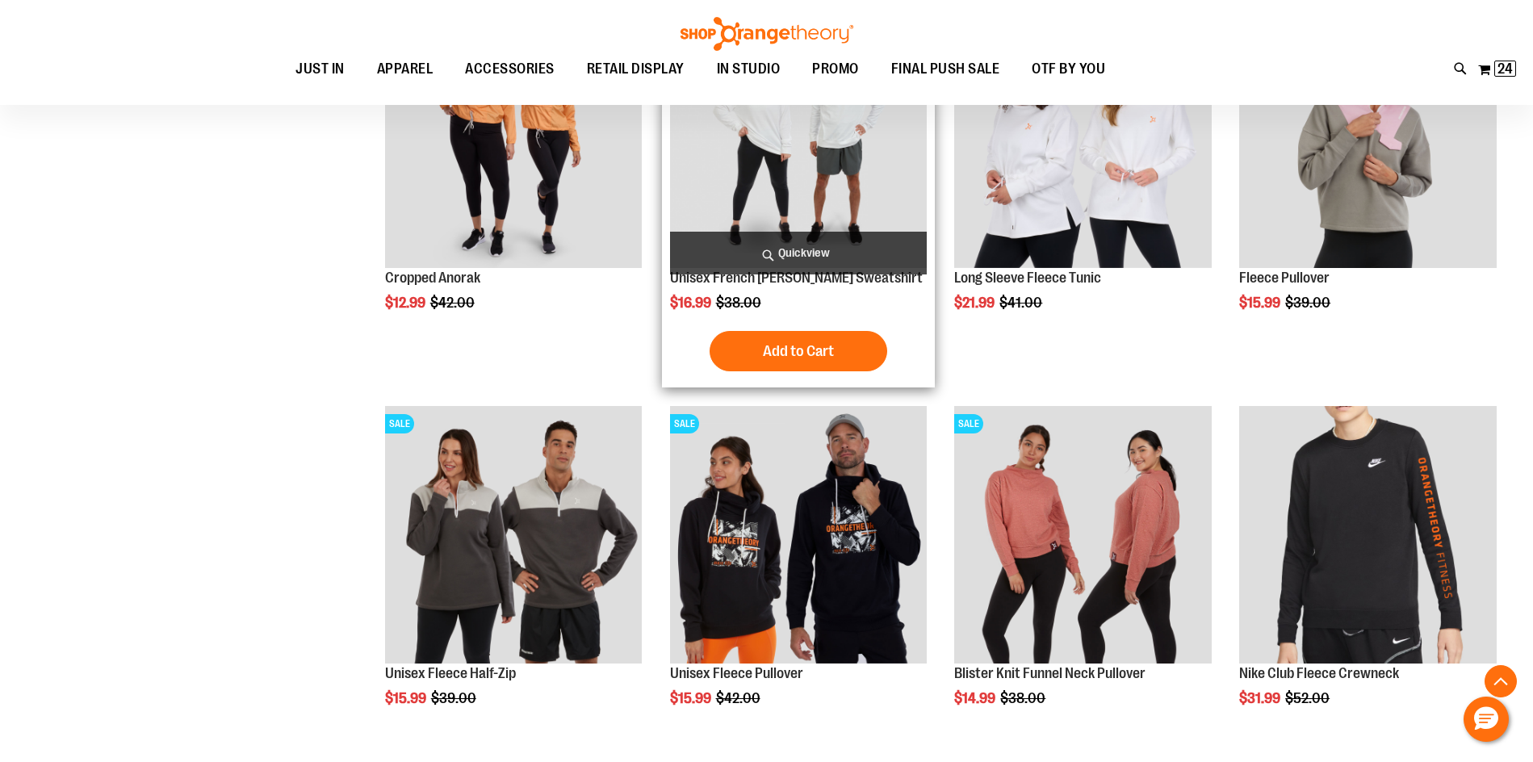
scroll to position [5489, 0]
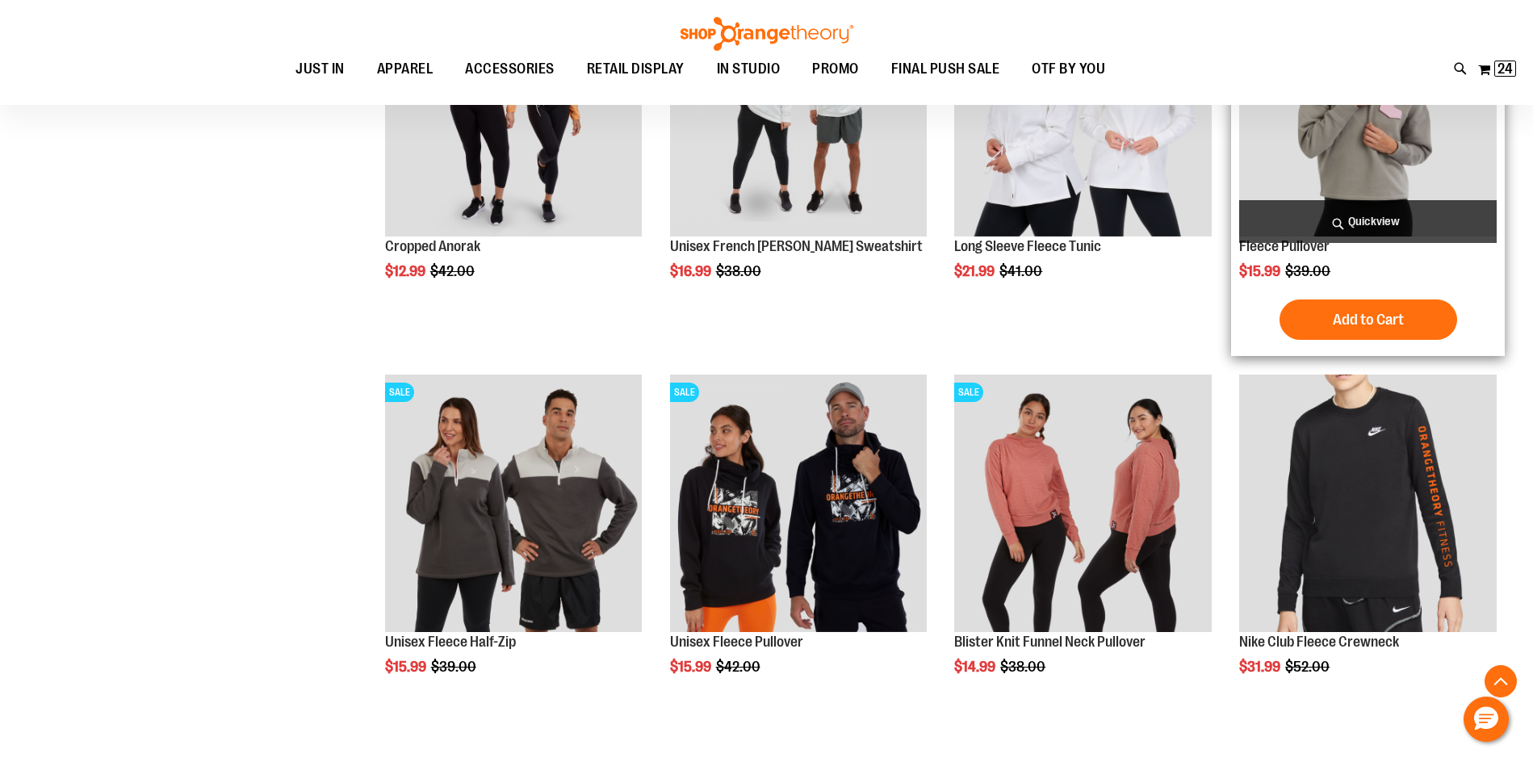
click at [1401, 182] on img "product" at bounding box center [1368, 109] width 258 height 258
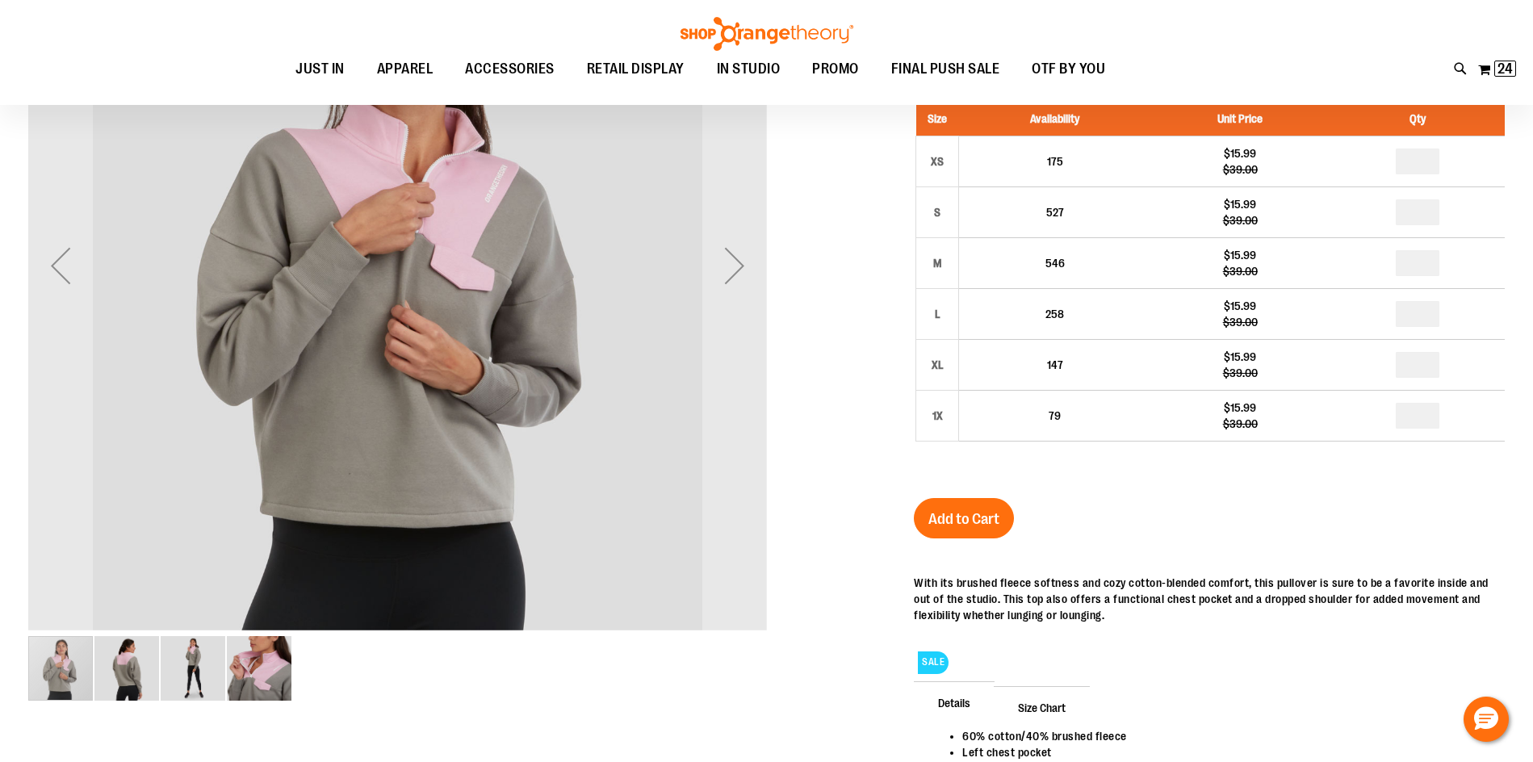
scroll to position [79, 0]
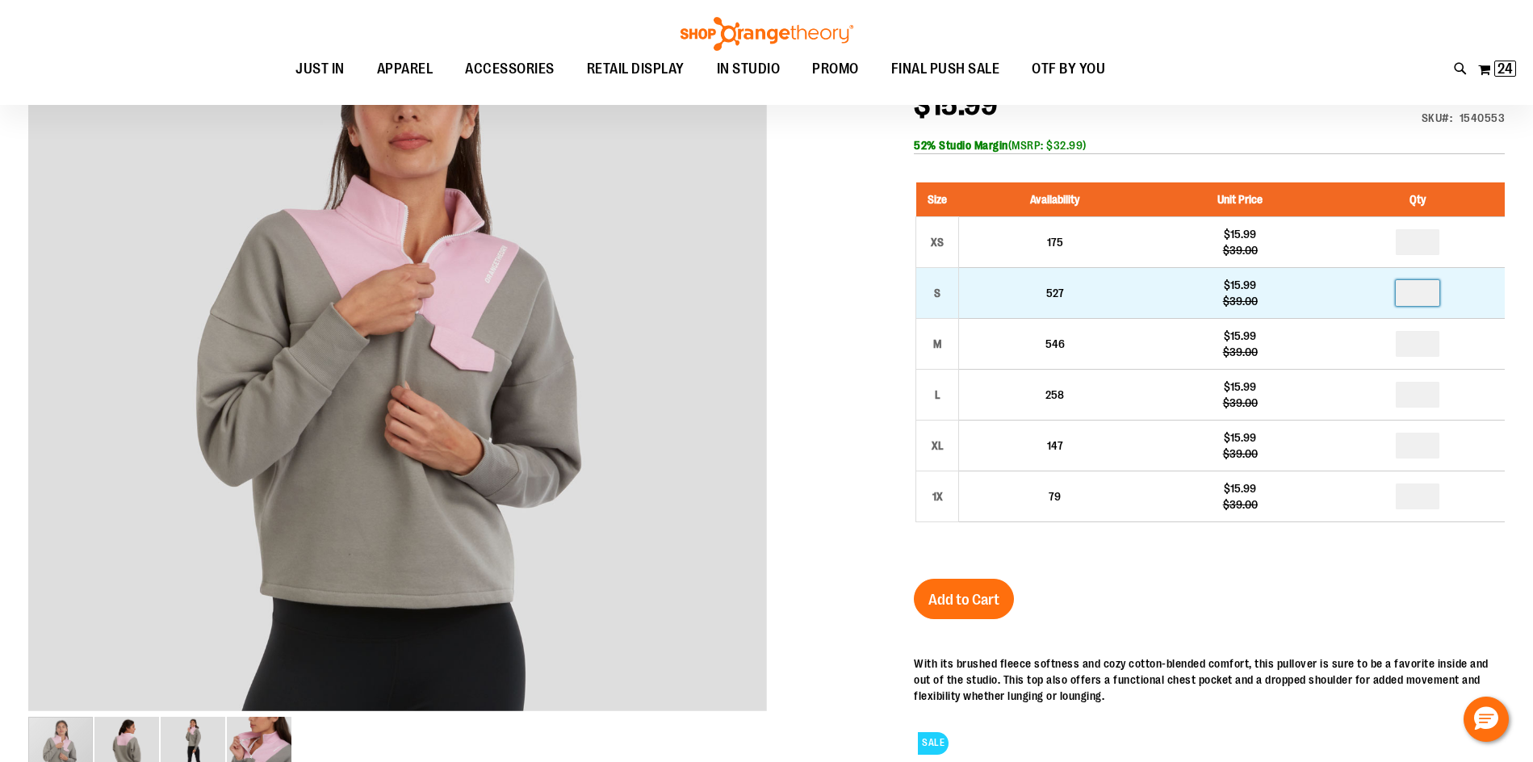
drag, startPoint x: 1421, startPoint y: 295, endPoint x: 1396, endPoint y: 296, distance: 25.0
click at [1396, 296] on input "number" at bounding box center [1418, 293] width 44 height 26
type input "*"
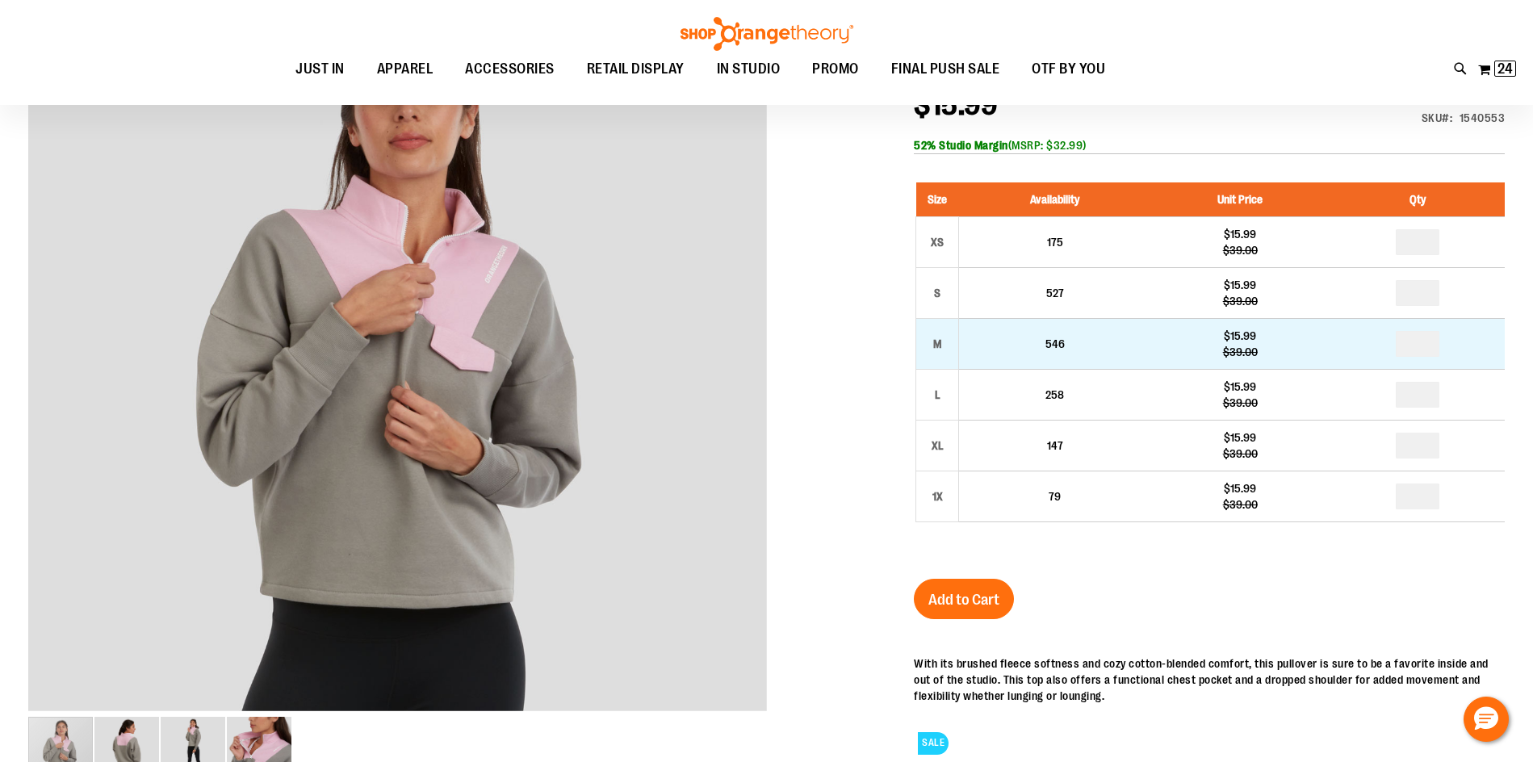
drag, startPoint x: 1434, startPoint y: 350, endPoint x: 1398, endPoint y: 349, distance: 35.6
type input "*"
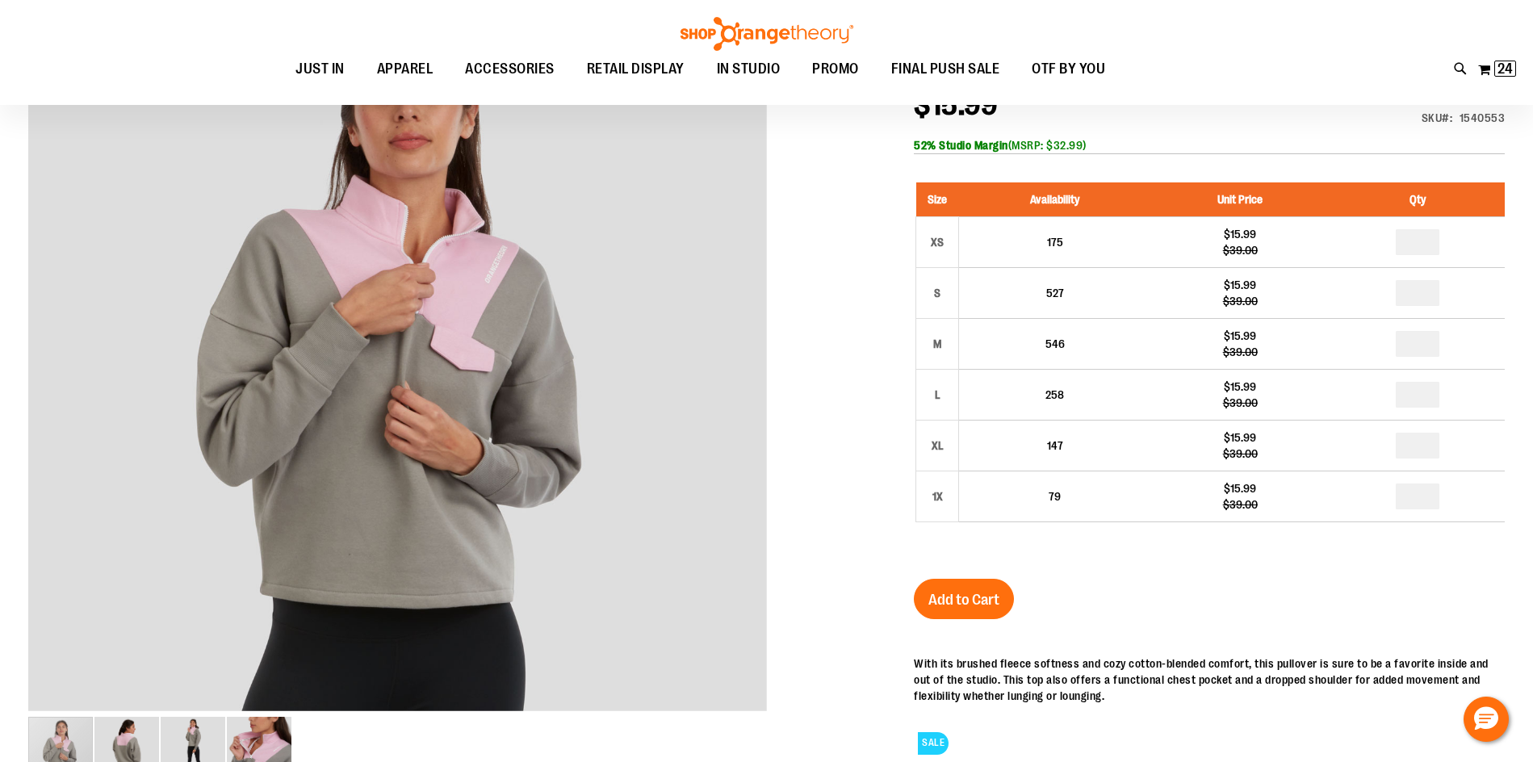
click at [971, 603] on span "Add to Cart" at bounding box center [963, 600] width 71 height 18
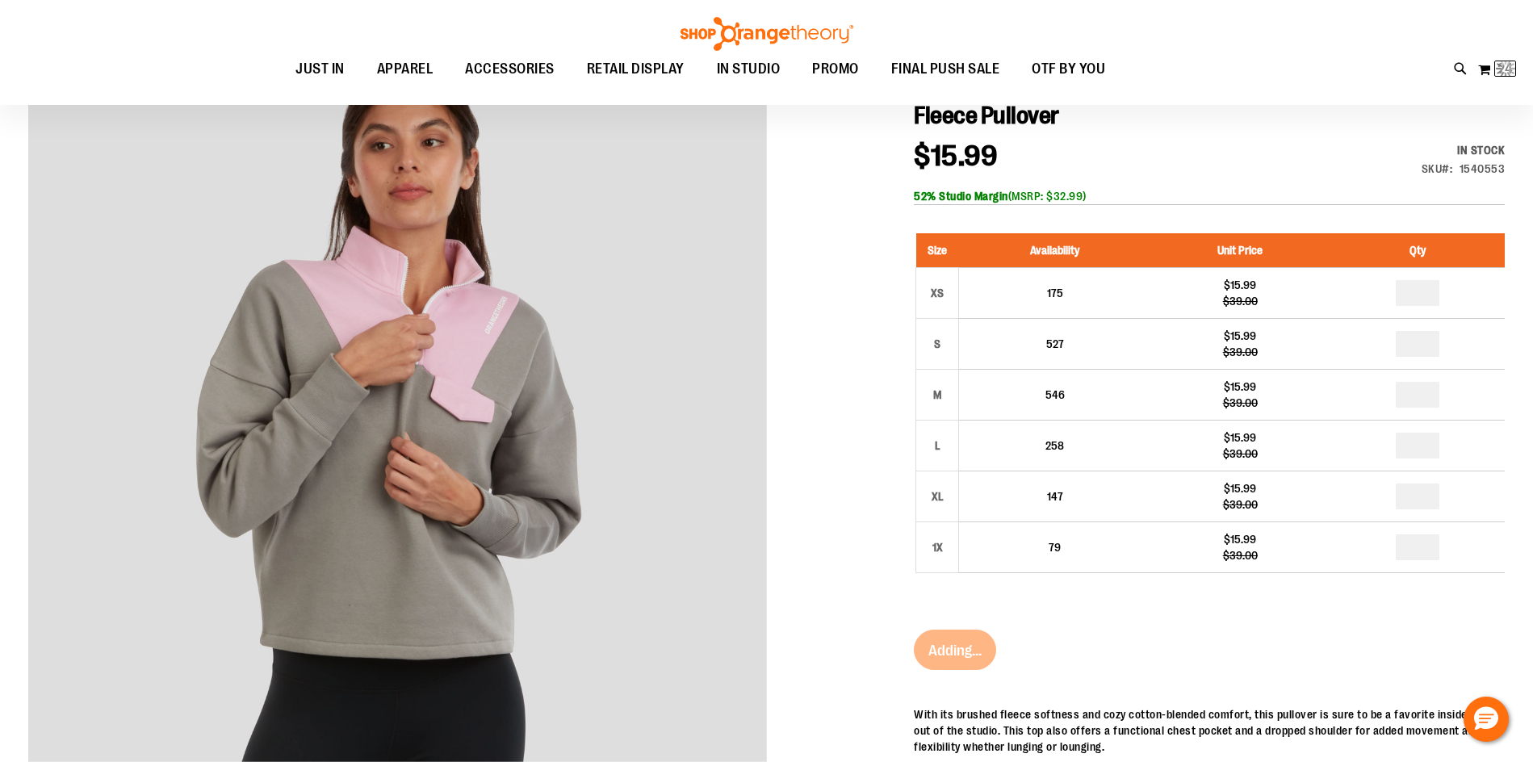
scroll to position [0, 0]
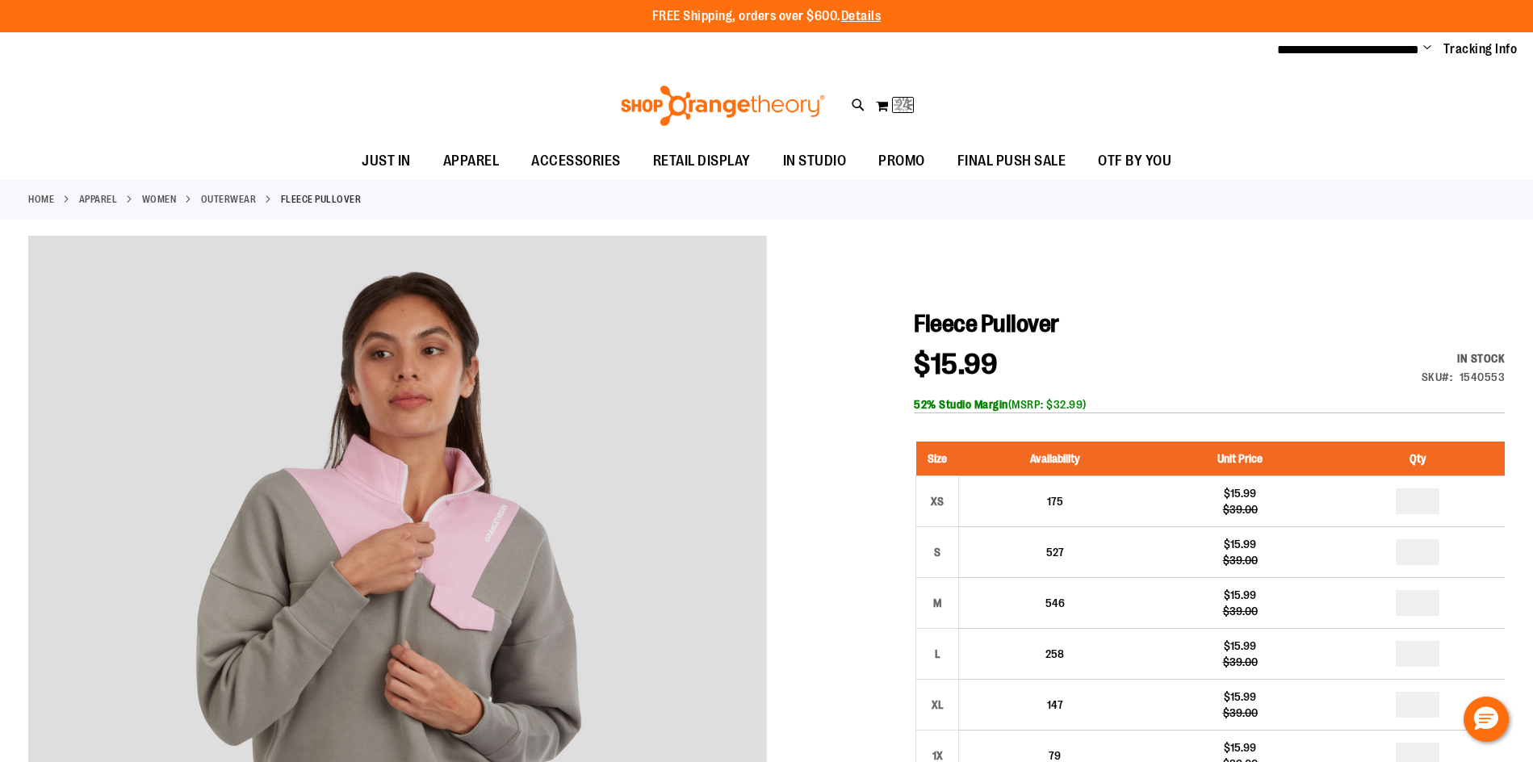
click at [224, 197] on link "Outerwear" at bounding box center [229, 199] width 56 height 15
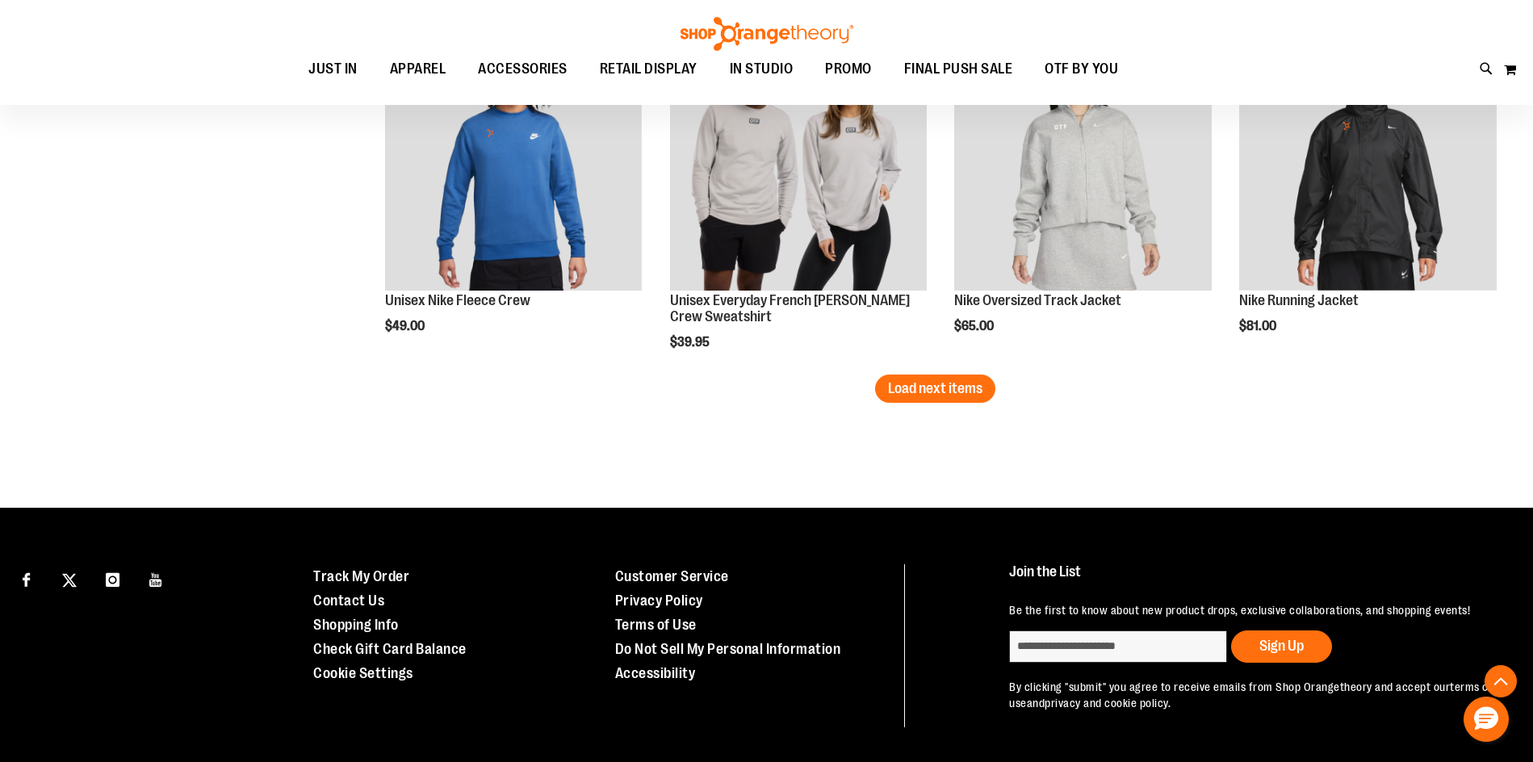
scroll to position [2948, 0]
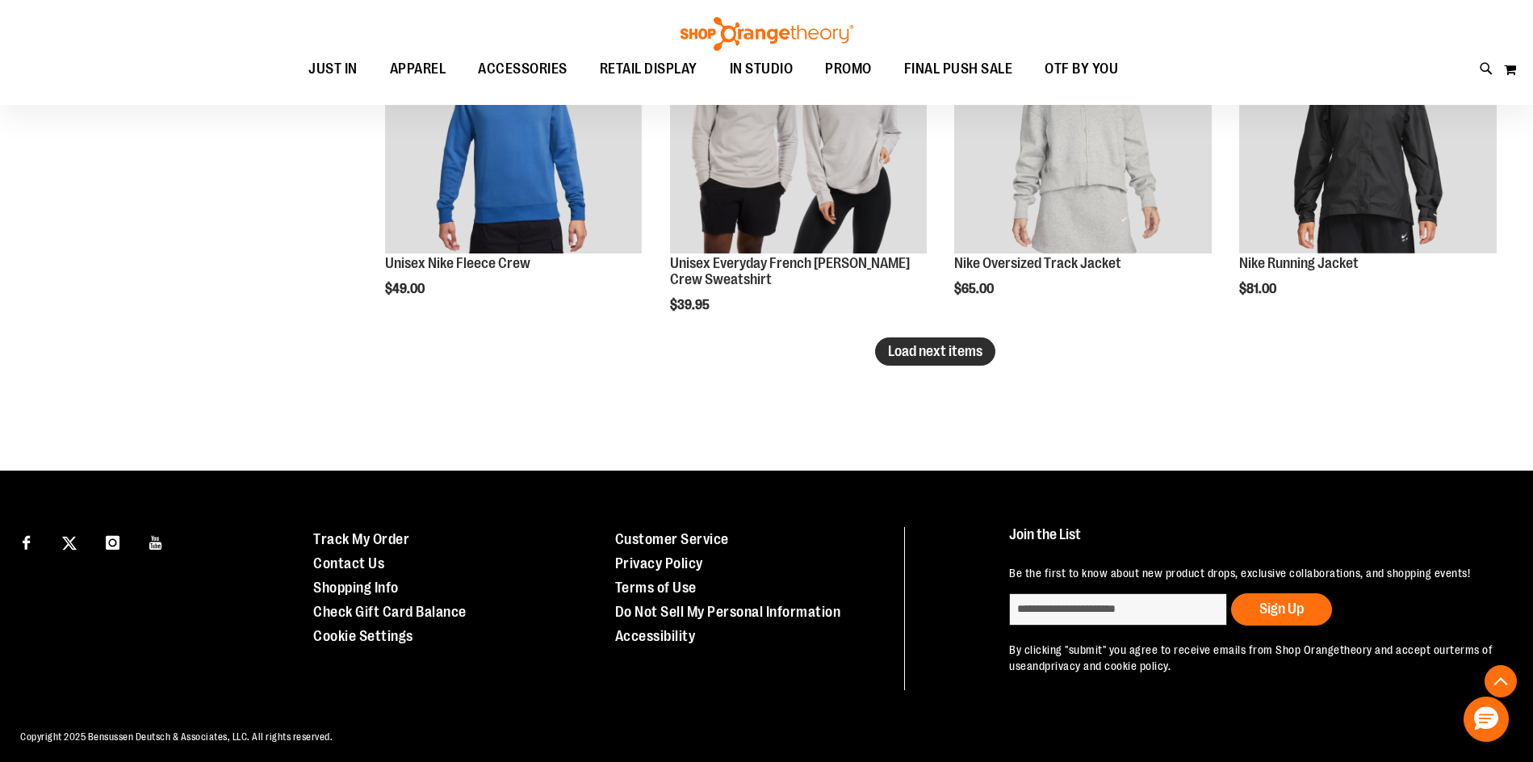
click at [940, 346] on span "Load next items" at bounding box center [935, 351] width 94 height 16
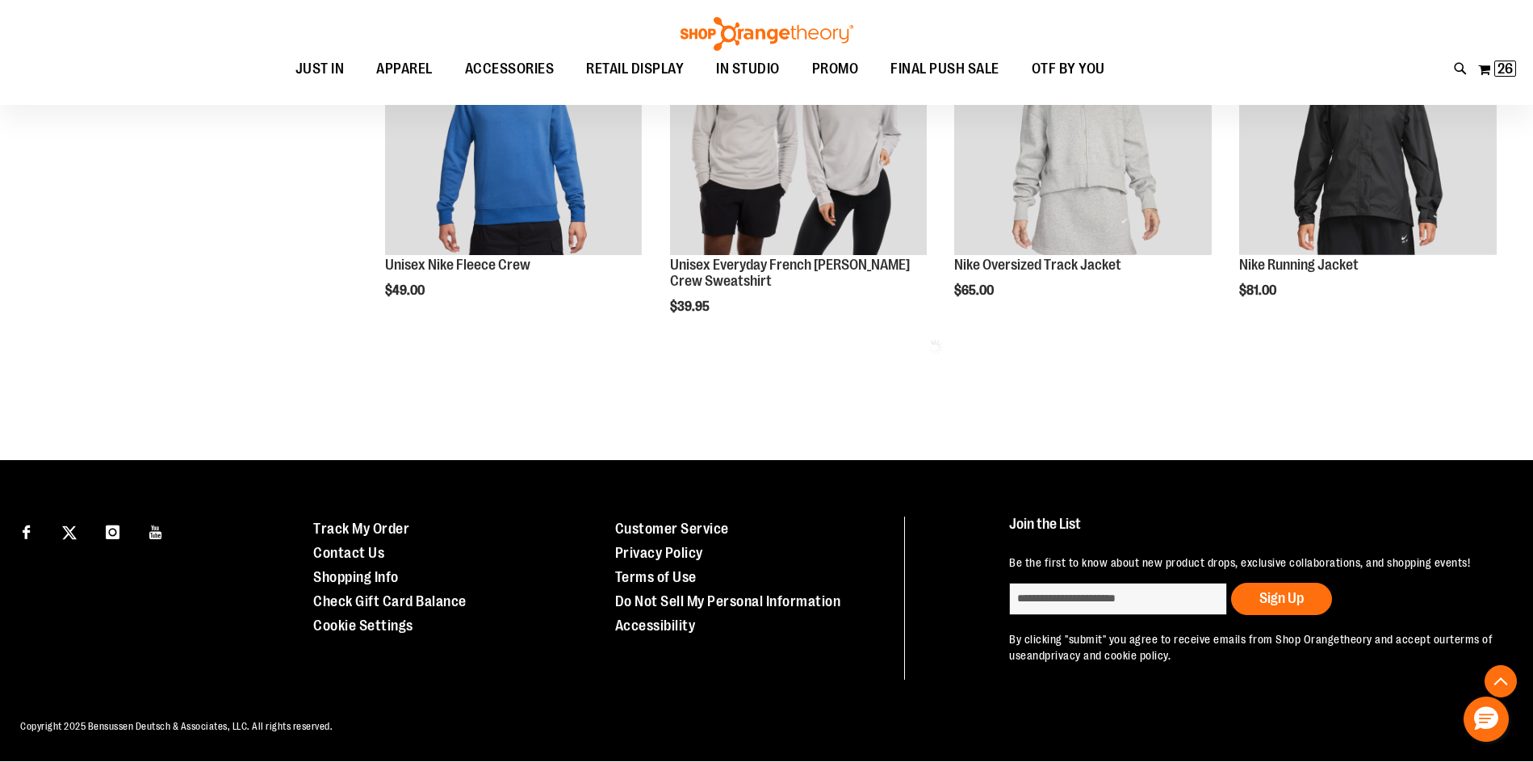
scroll to position [2946, 0]
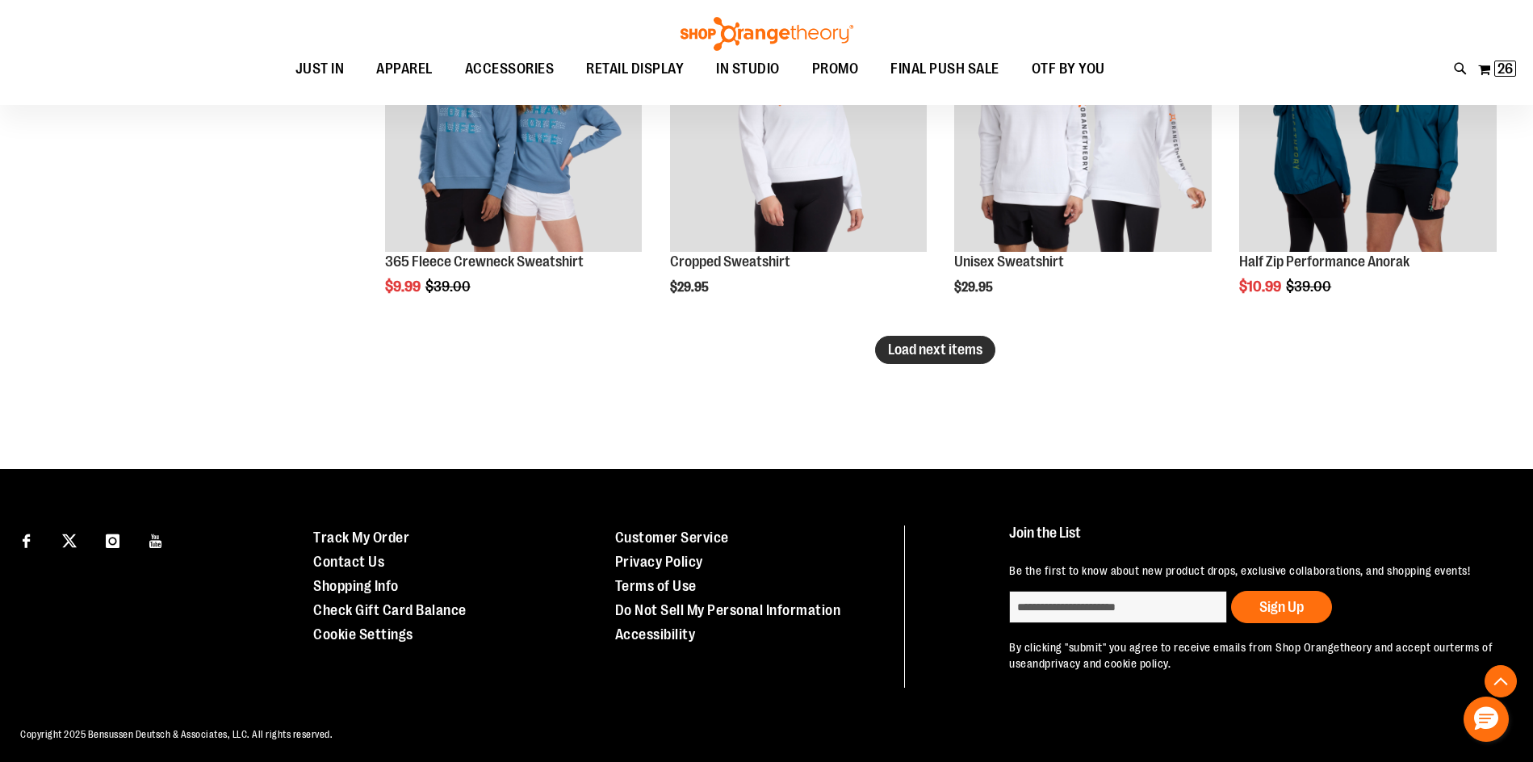
click at [953, 360] on button "Load next items" at bounding box center [935, 350] width 120 height 28
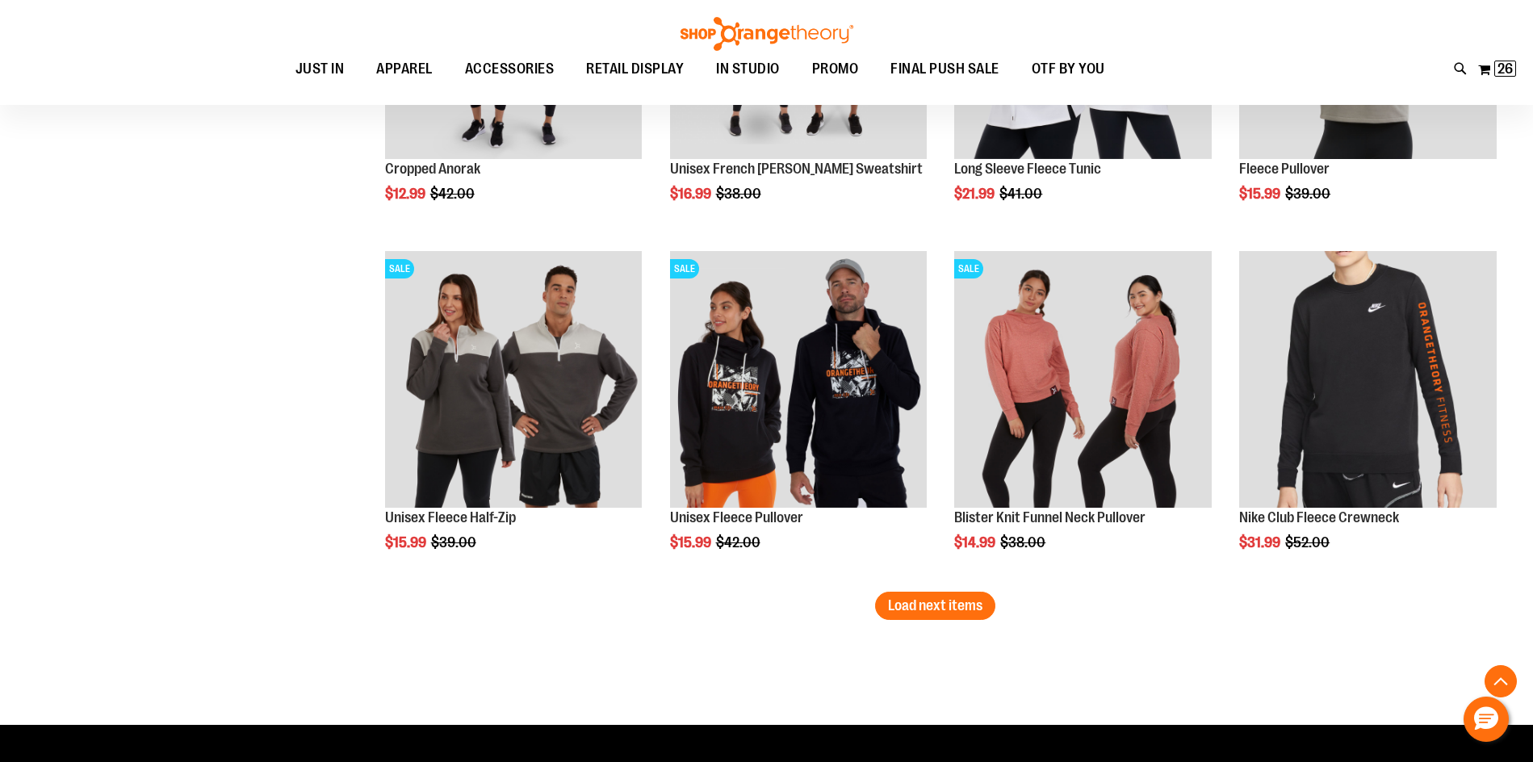
scroll to position [4805, 0]
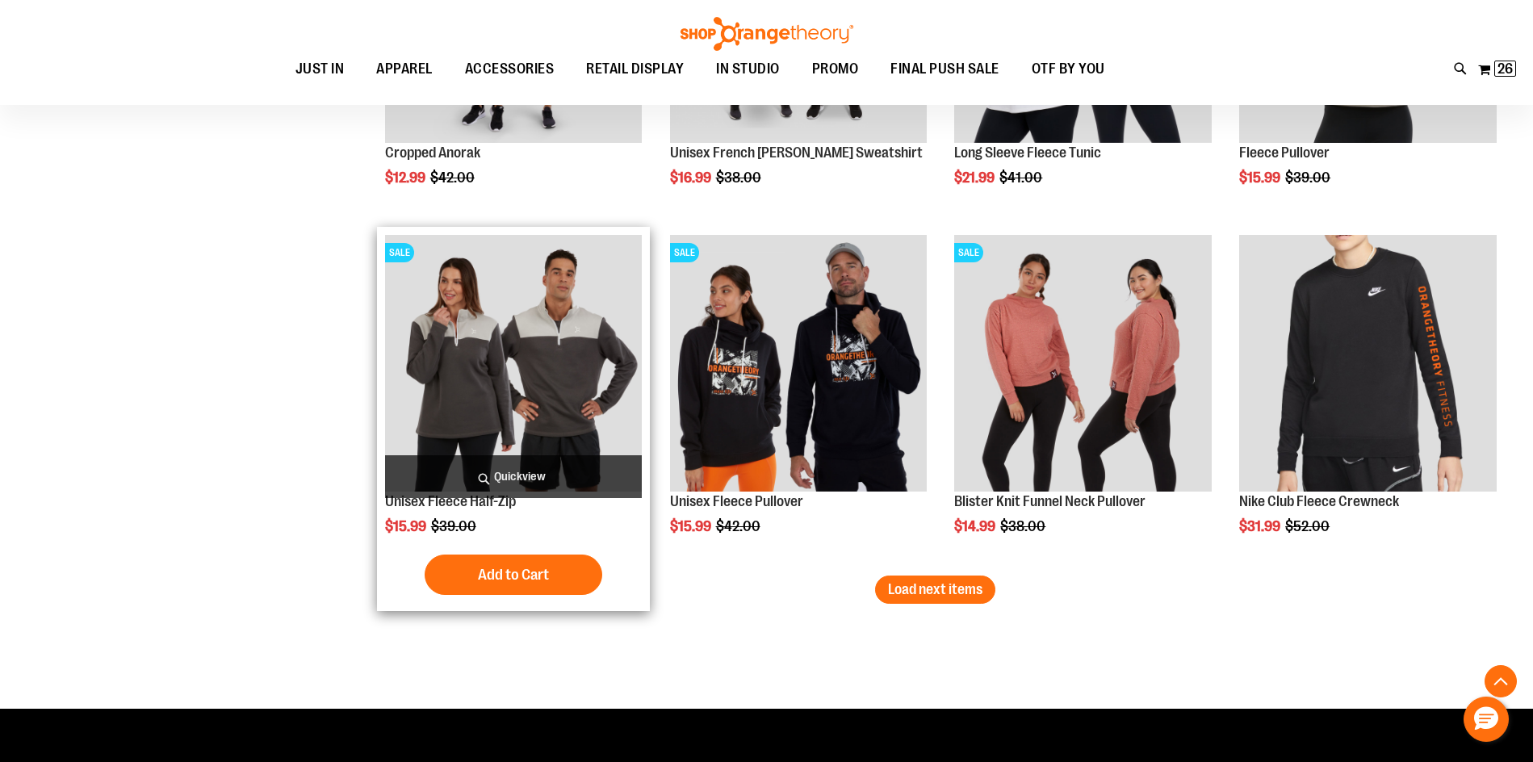
click at [609, 396] on img "product" at bounding box center [514, 364] width 258 height 258
click at [479, 571] on span "Add to Cart" at bounding box center [513, 575] width 71 height 18
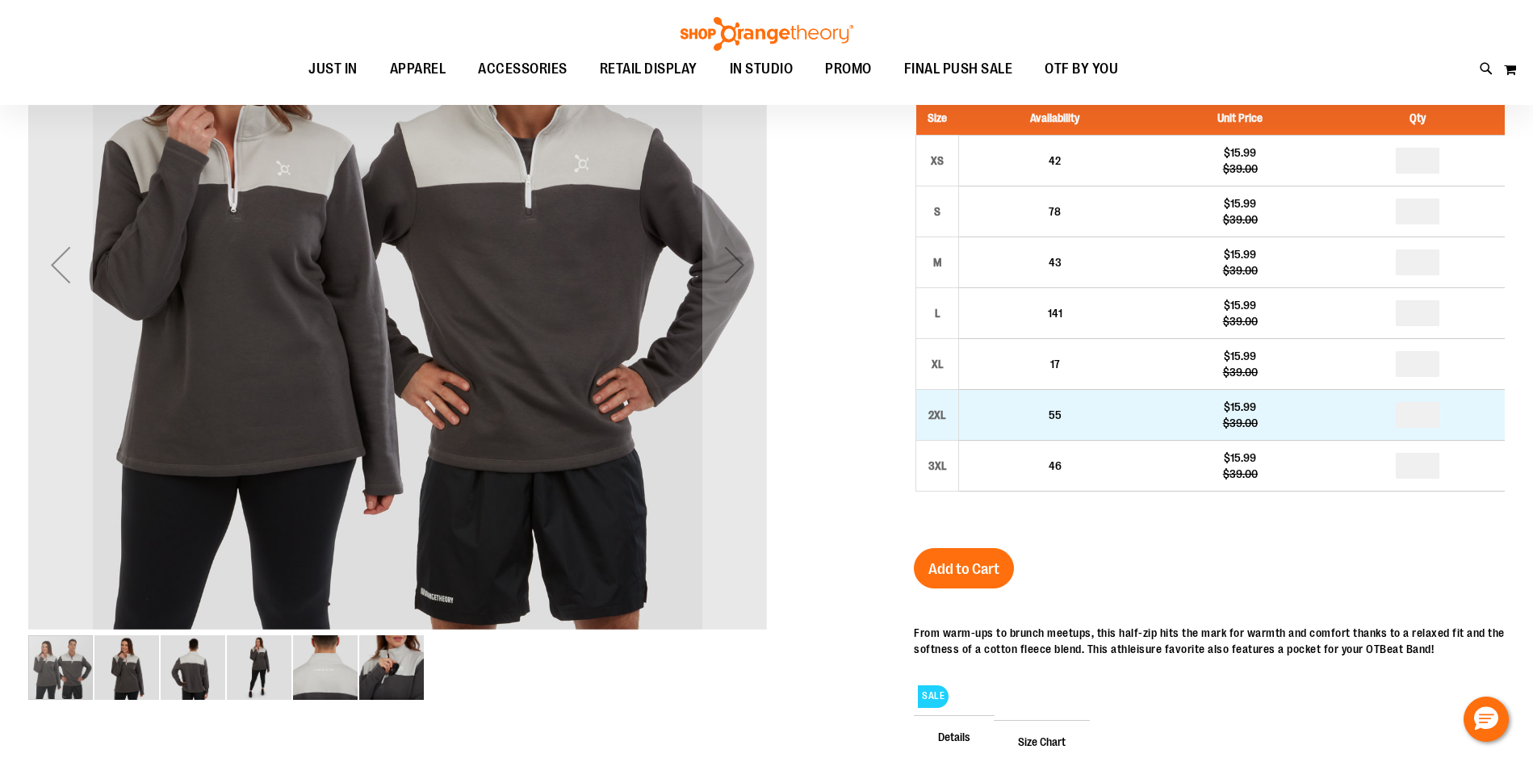
scroll to position [160, 0]
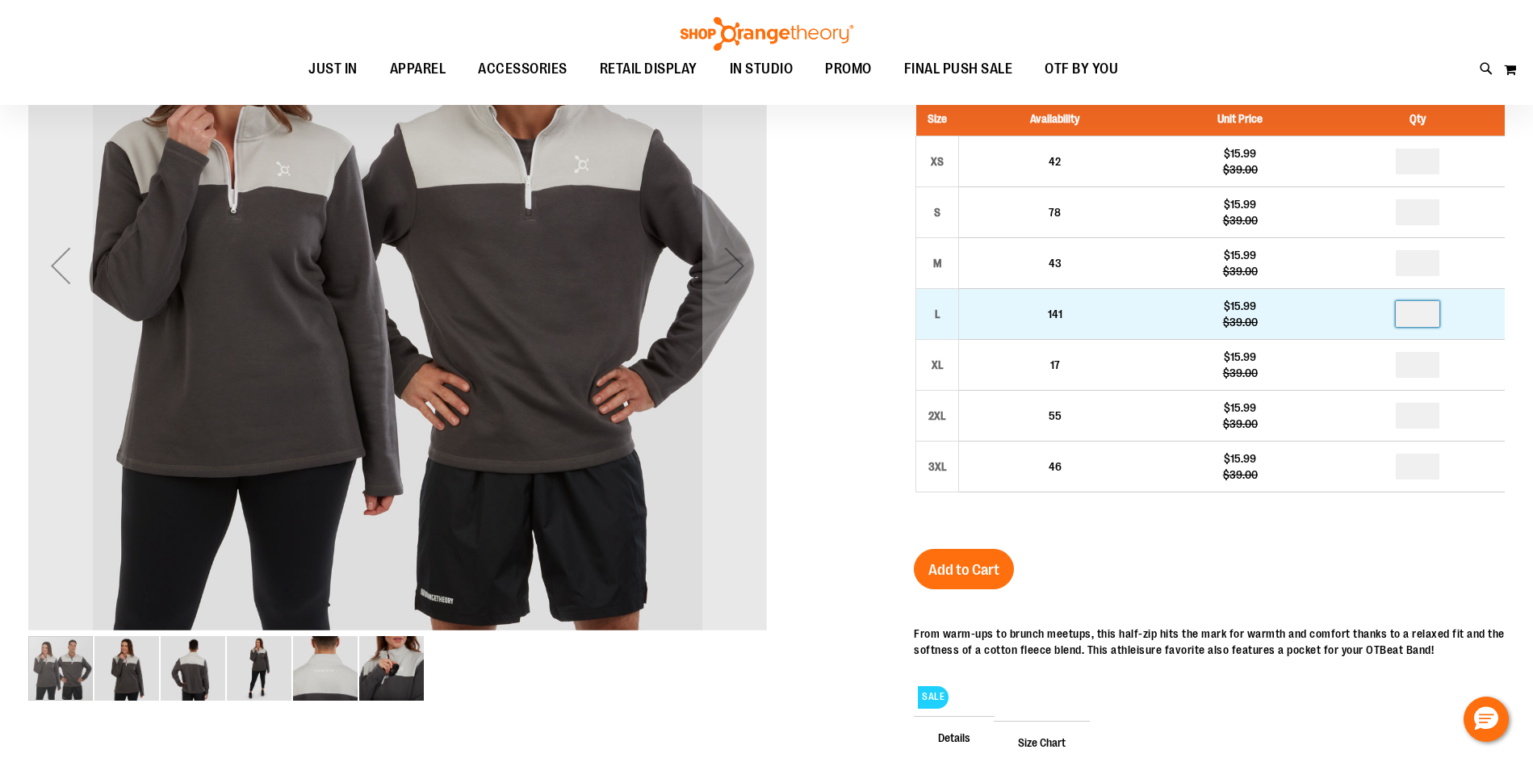
drag, startPoint x: 1434, startPoint y: 311, endPoint x: 1377, endPoint y: 312, distance: 56.5
click at [1377, 312] on td at bounding box center [1417, 314] width 175 height 51
type input "*"
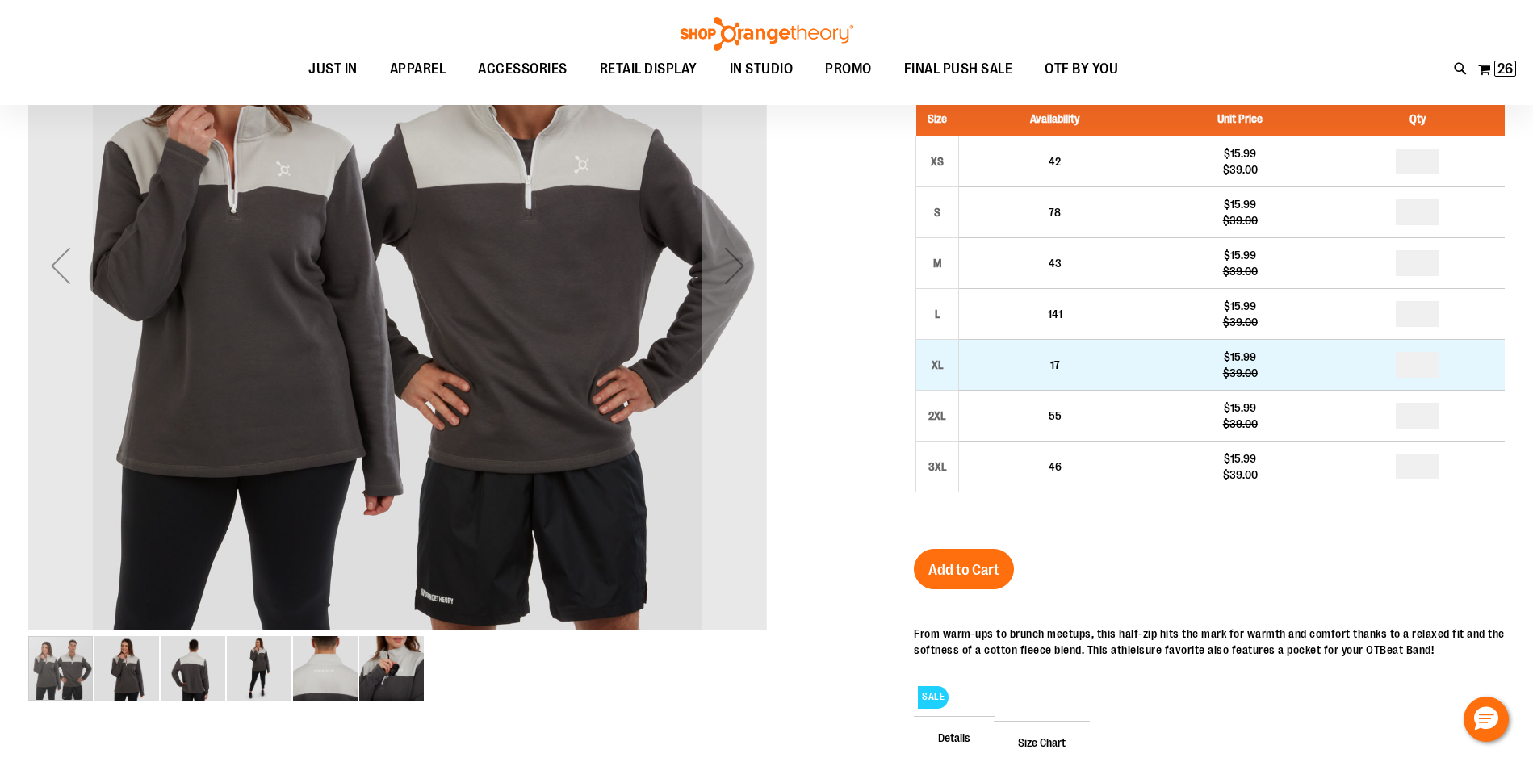
drag, startPoint x: 1431, startPoint y: 363, endPoint x: 1415, endPoint y: 367, distance: 16.6
type input "*"
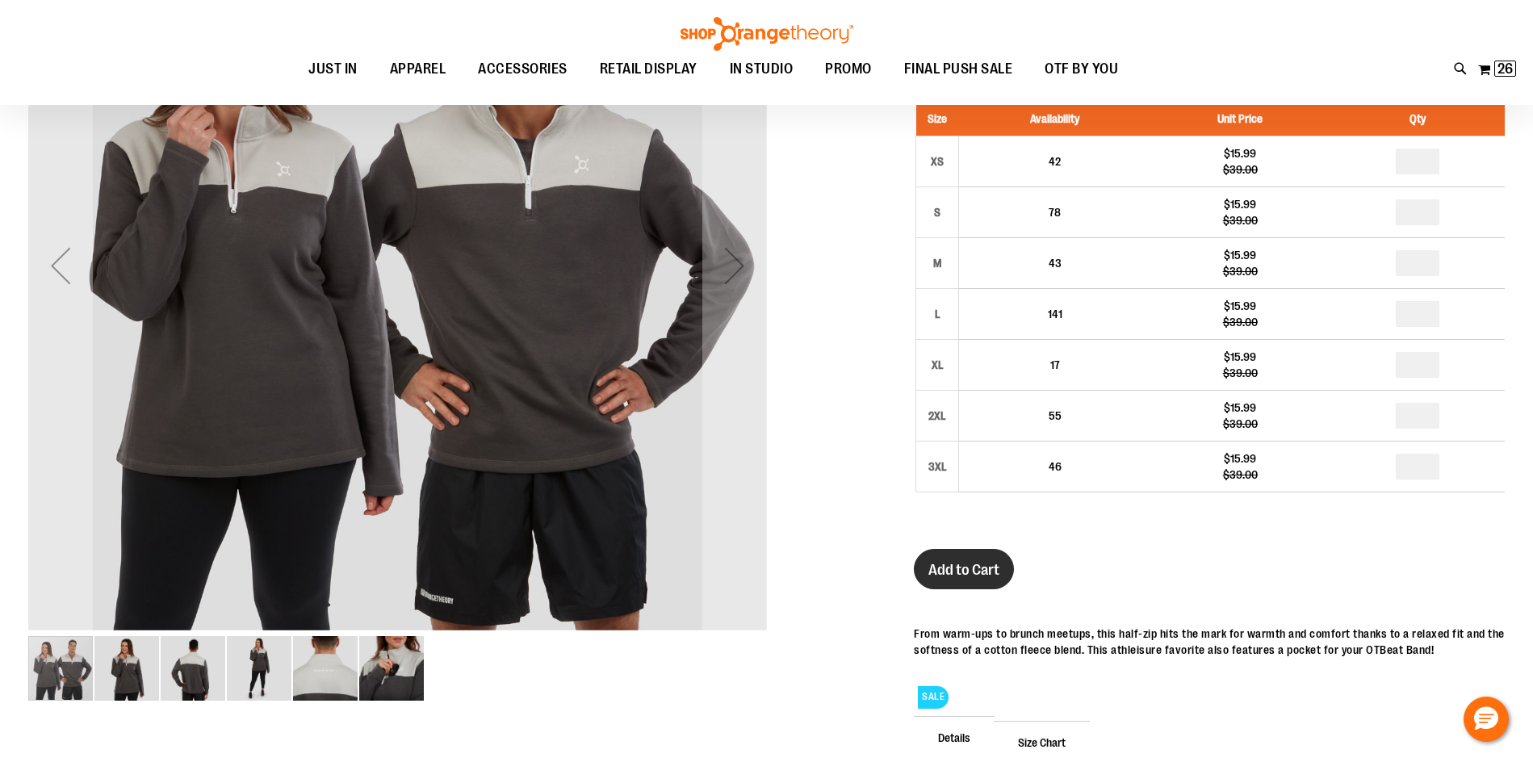
click at [927, 580] on button "Add to Cart" at bounding box center [964, 569] width 100 height 40
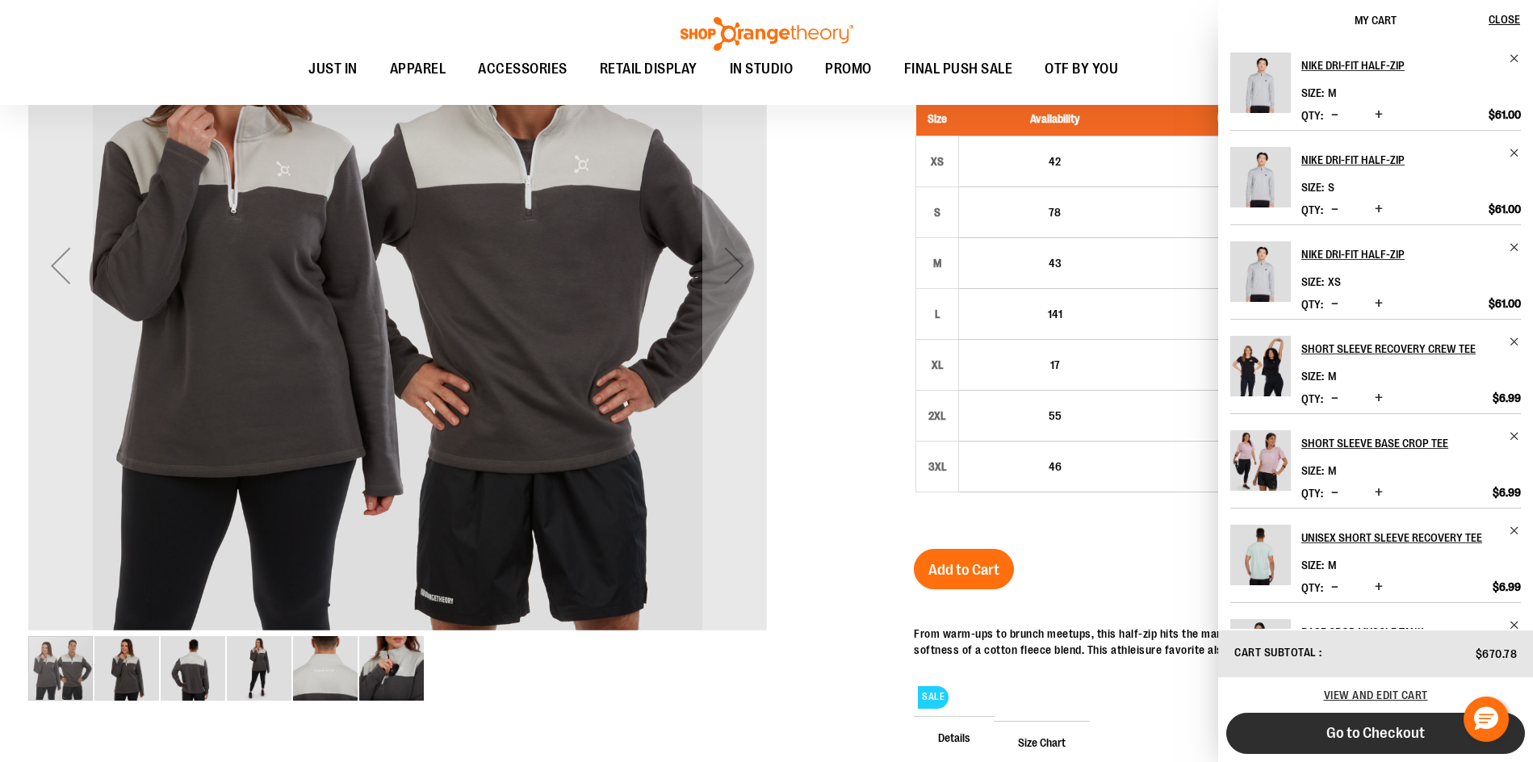
click at [1324, 748] on button "Go to Checkout" at bounding box center [1375, 733] width 299 height 41
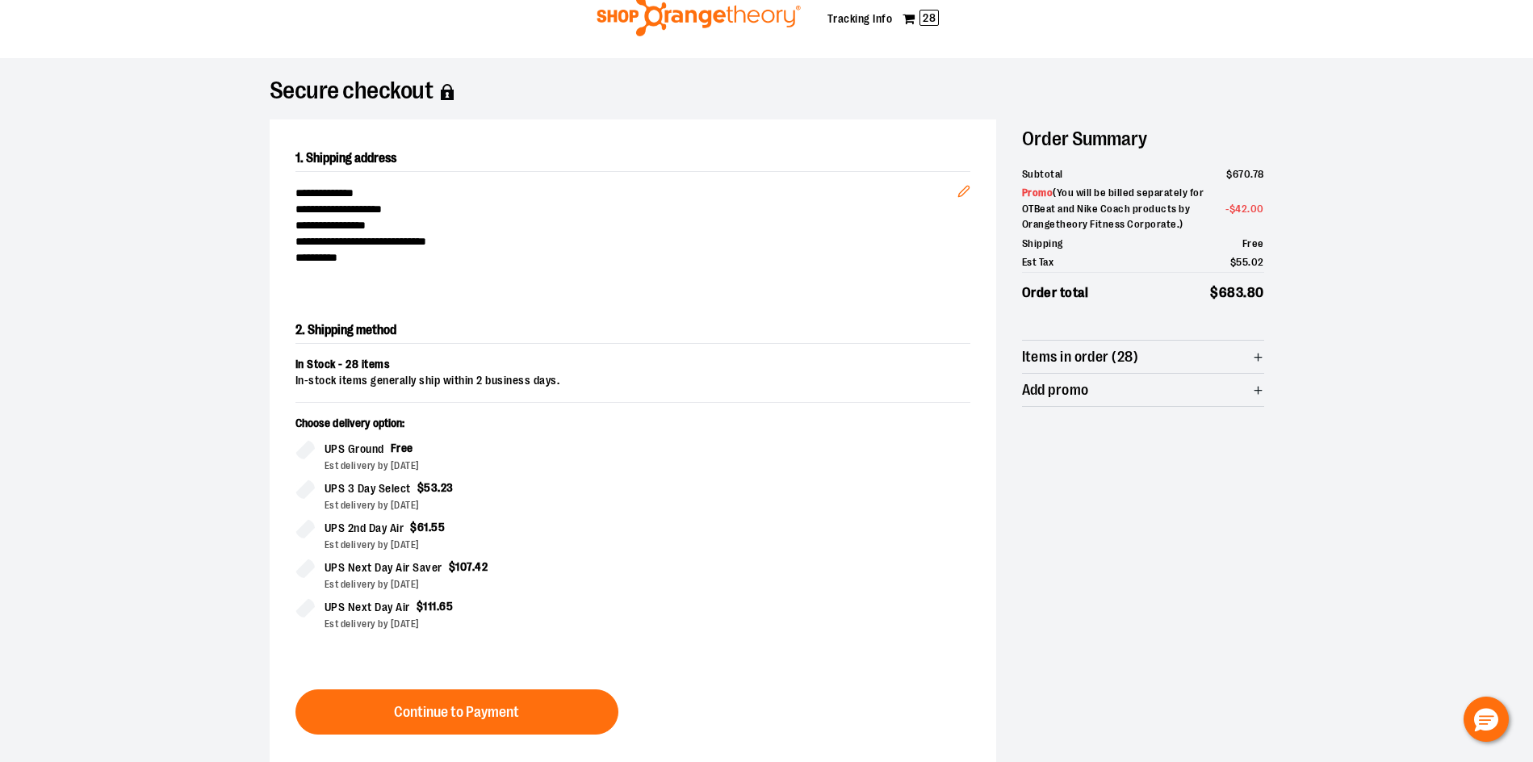
scroll to position [81, 0]
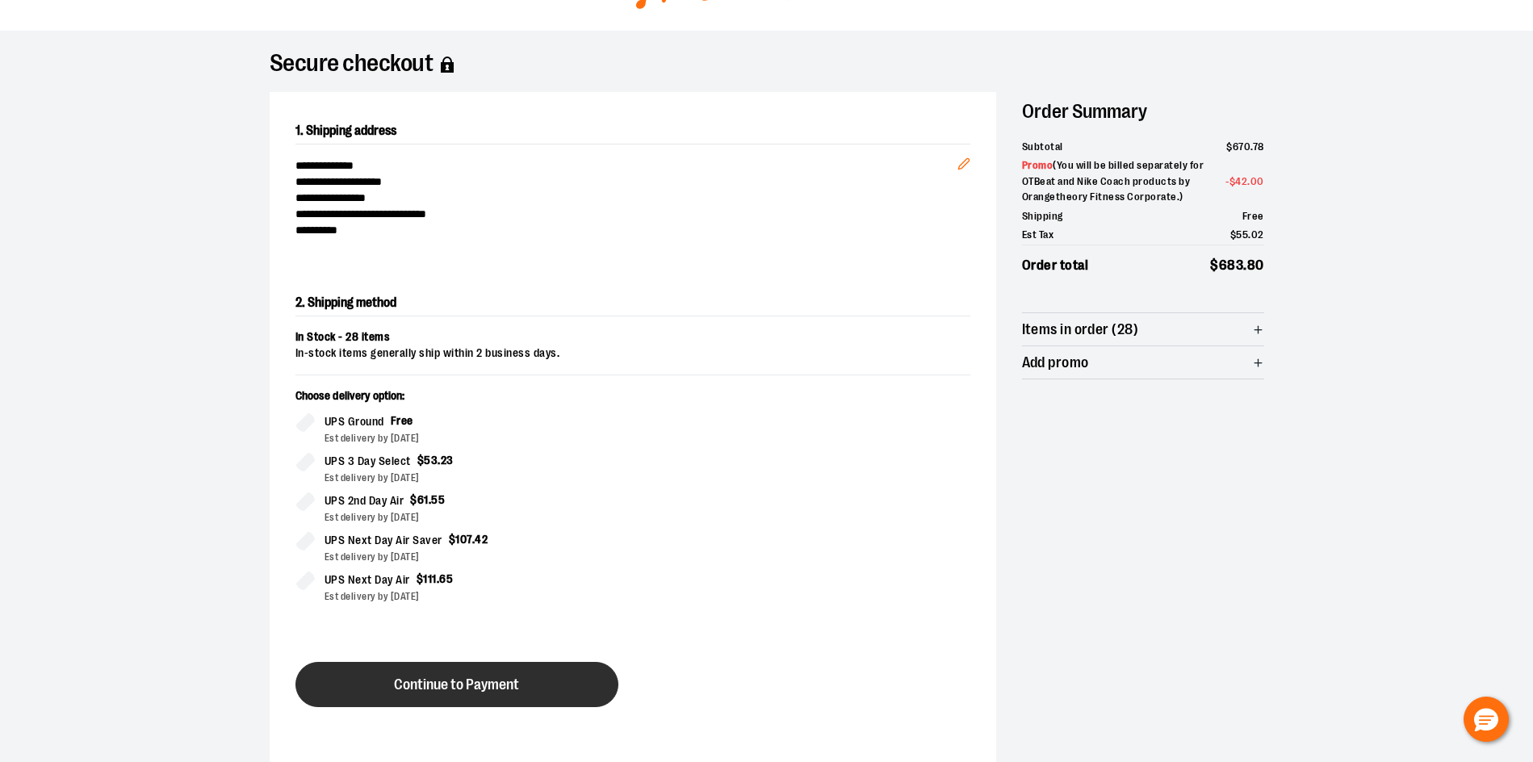
click at [459, 679] on span "Continue to Payment" at bounding box center [456, 684] width 125 height 15
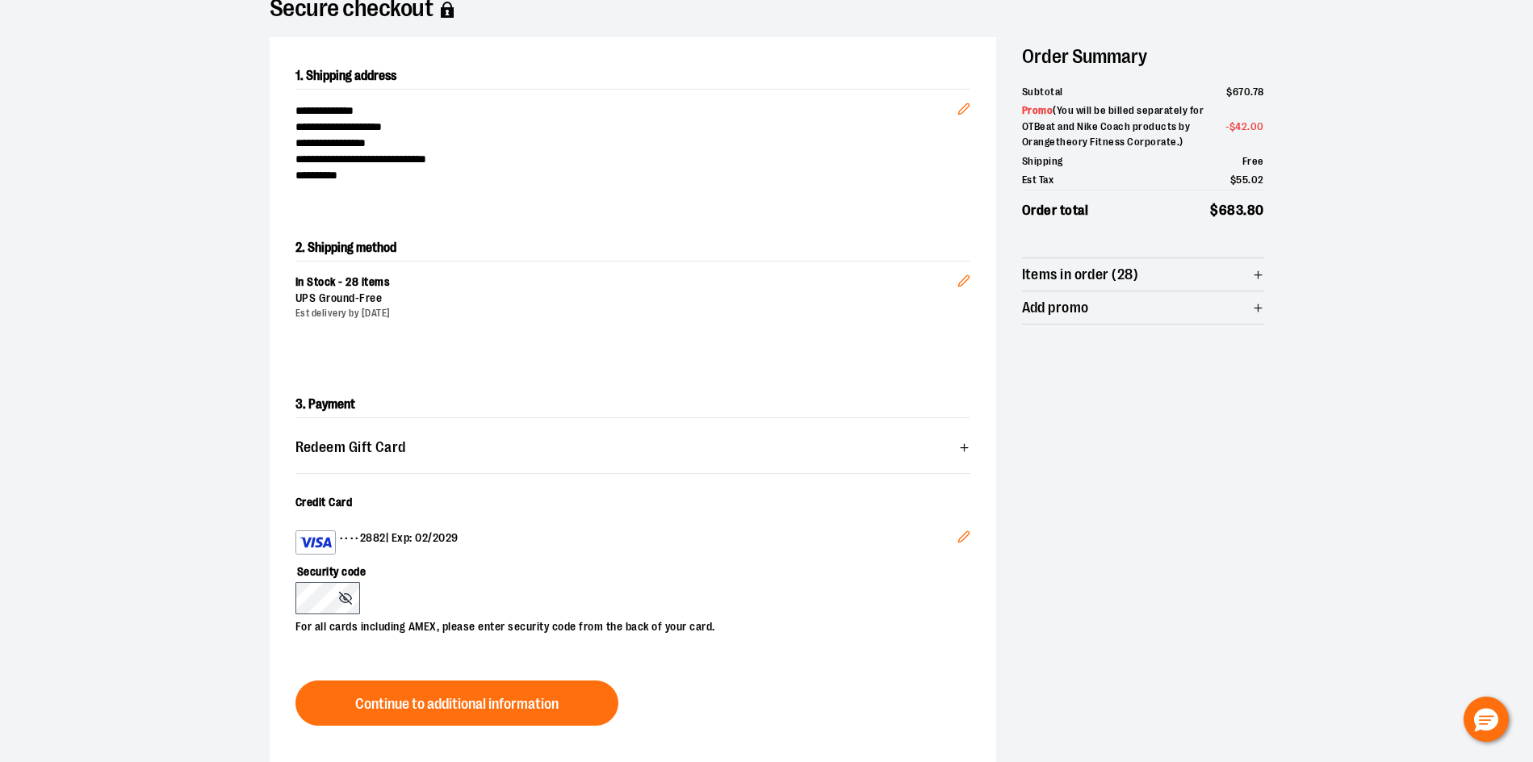
scroll to position [161, 0]
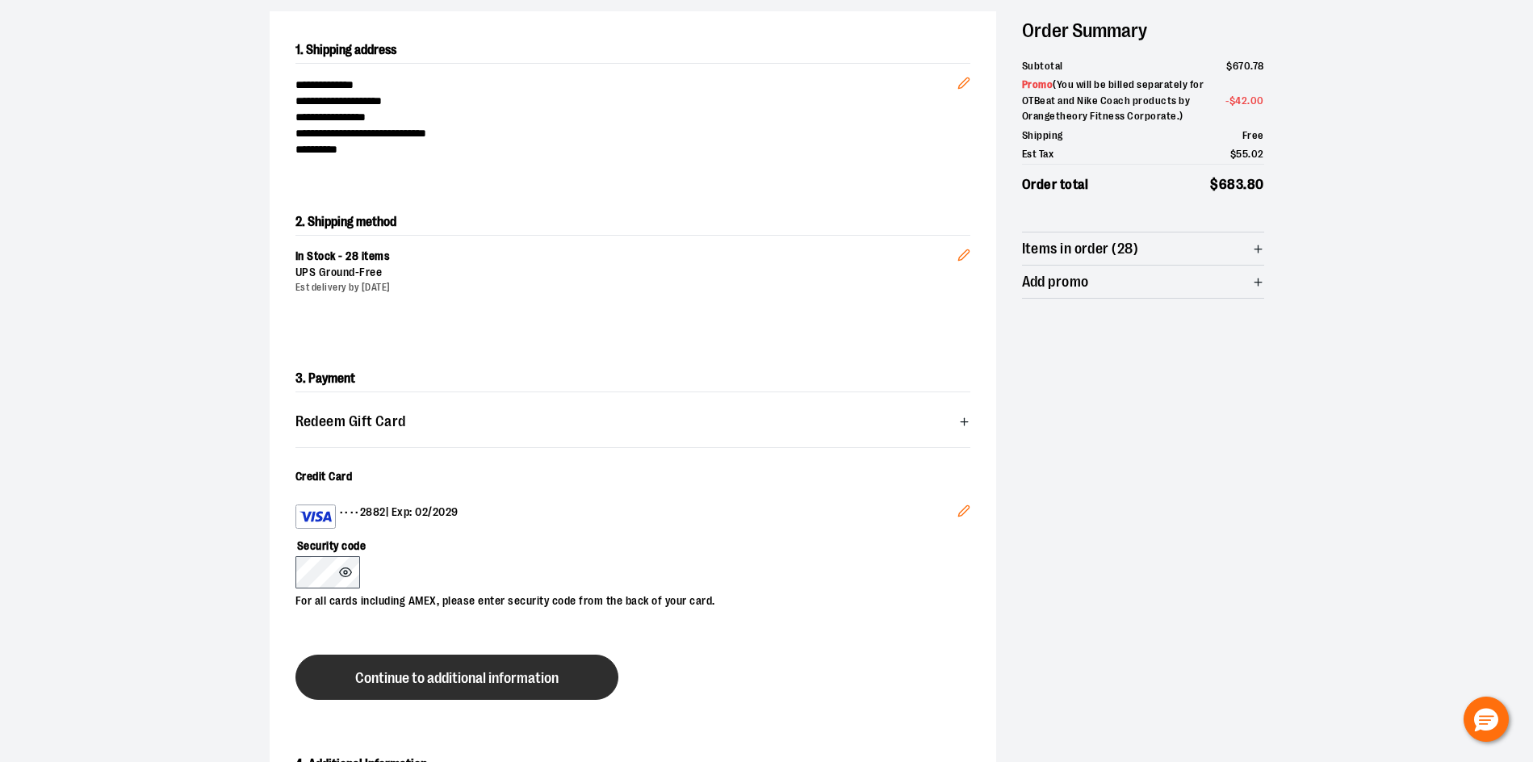
click at [340, 659] on button "Continue to additional information" at bounding box center [456, 677] width 323 height 45
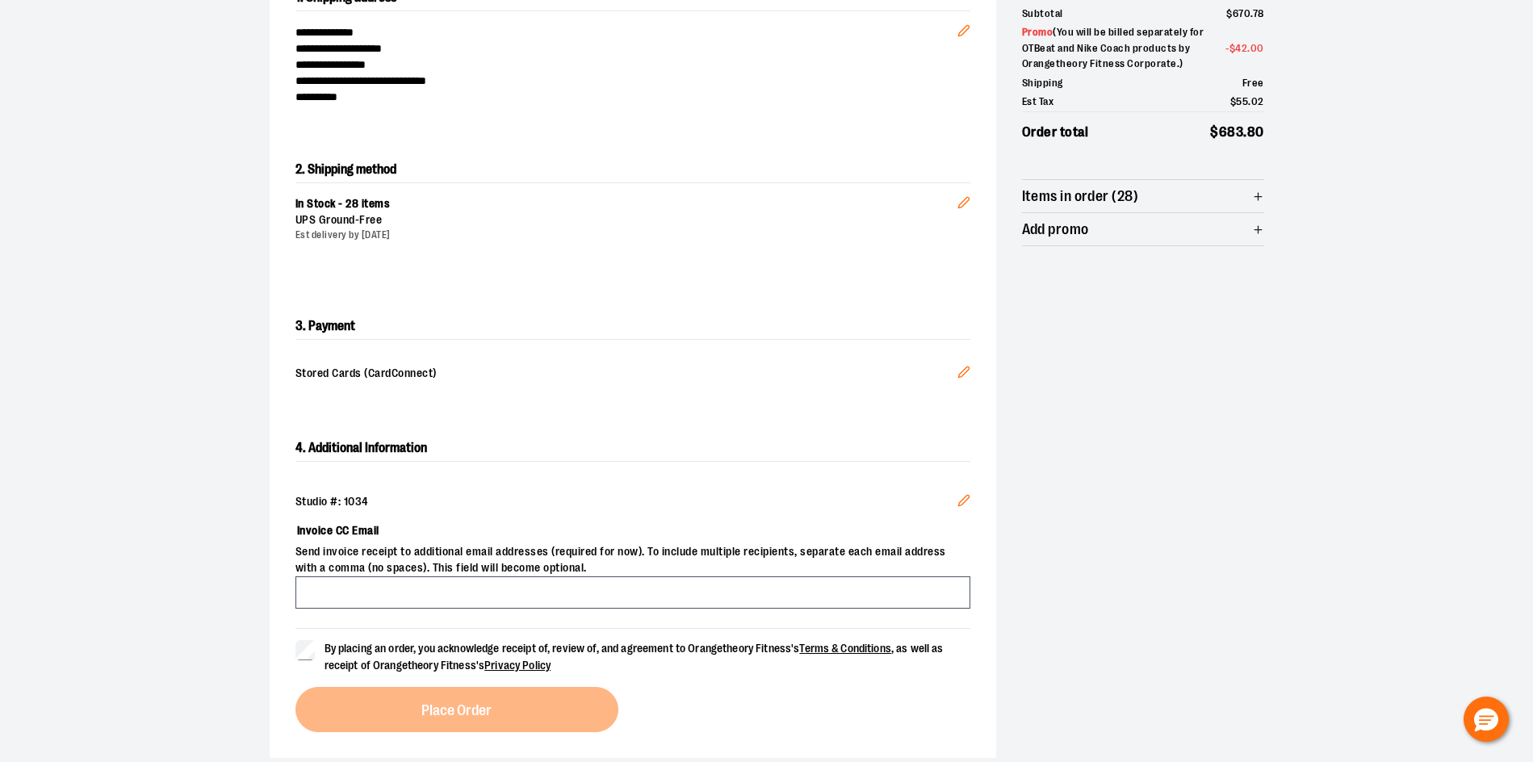
scroll to position [323, 0]
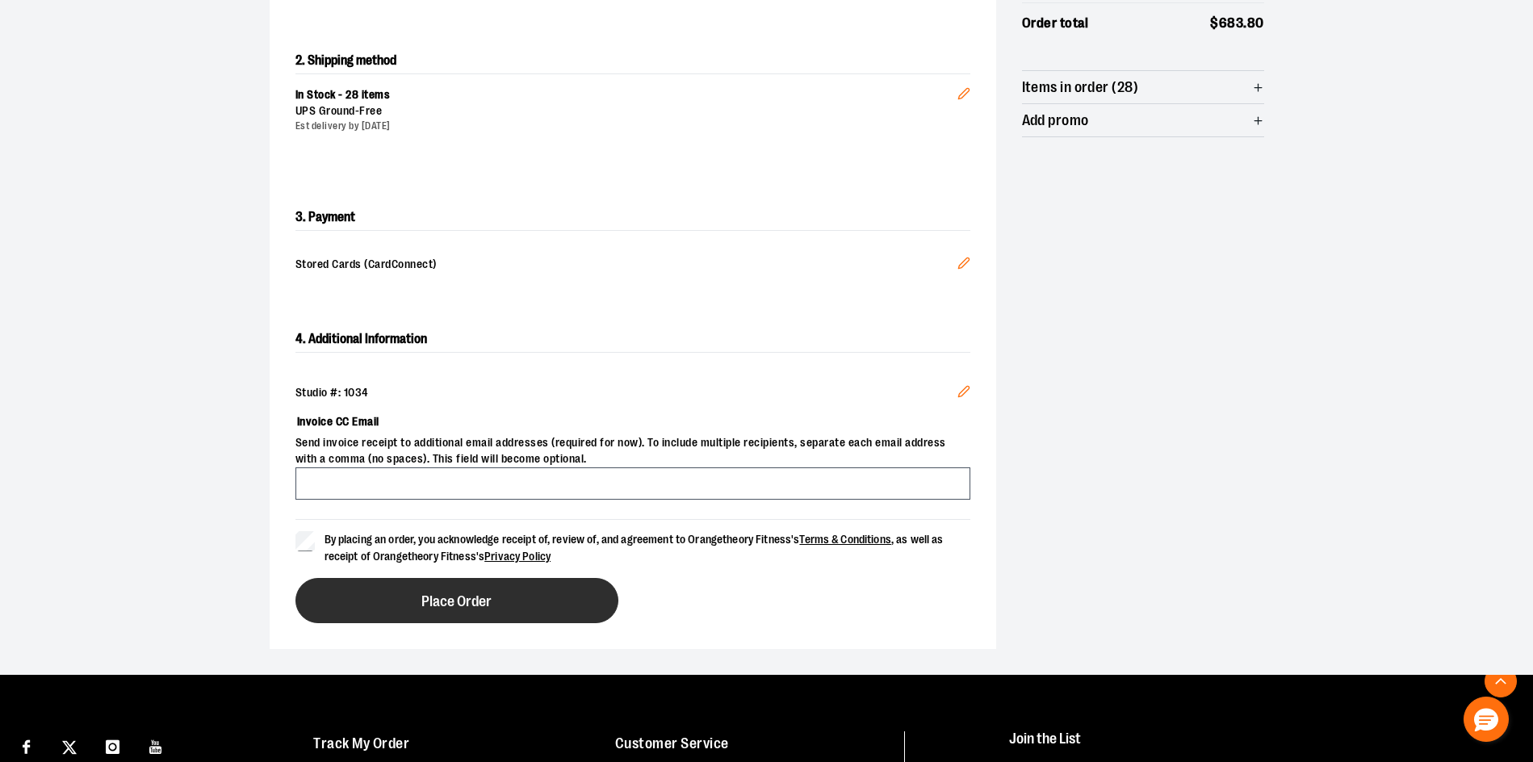
click at [336, 591] on button "Place Order" at bounding box center [456, 600] width 323 height 45
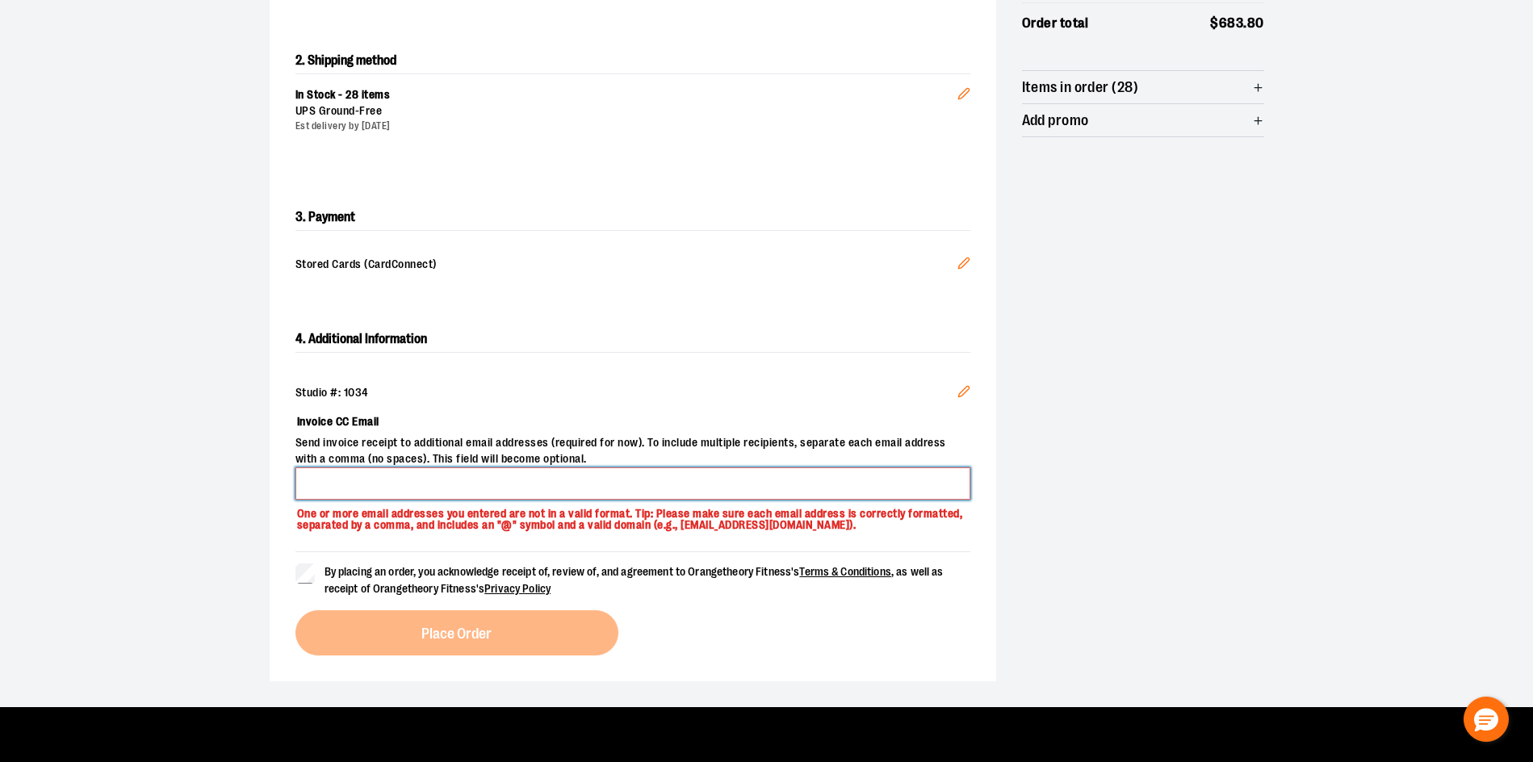
click at [378, 473] on input "Invoice CC Email" at bounding box center [632, 483] width 675 height 32
type input "**********"
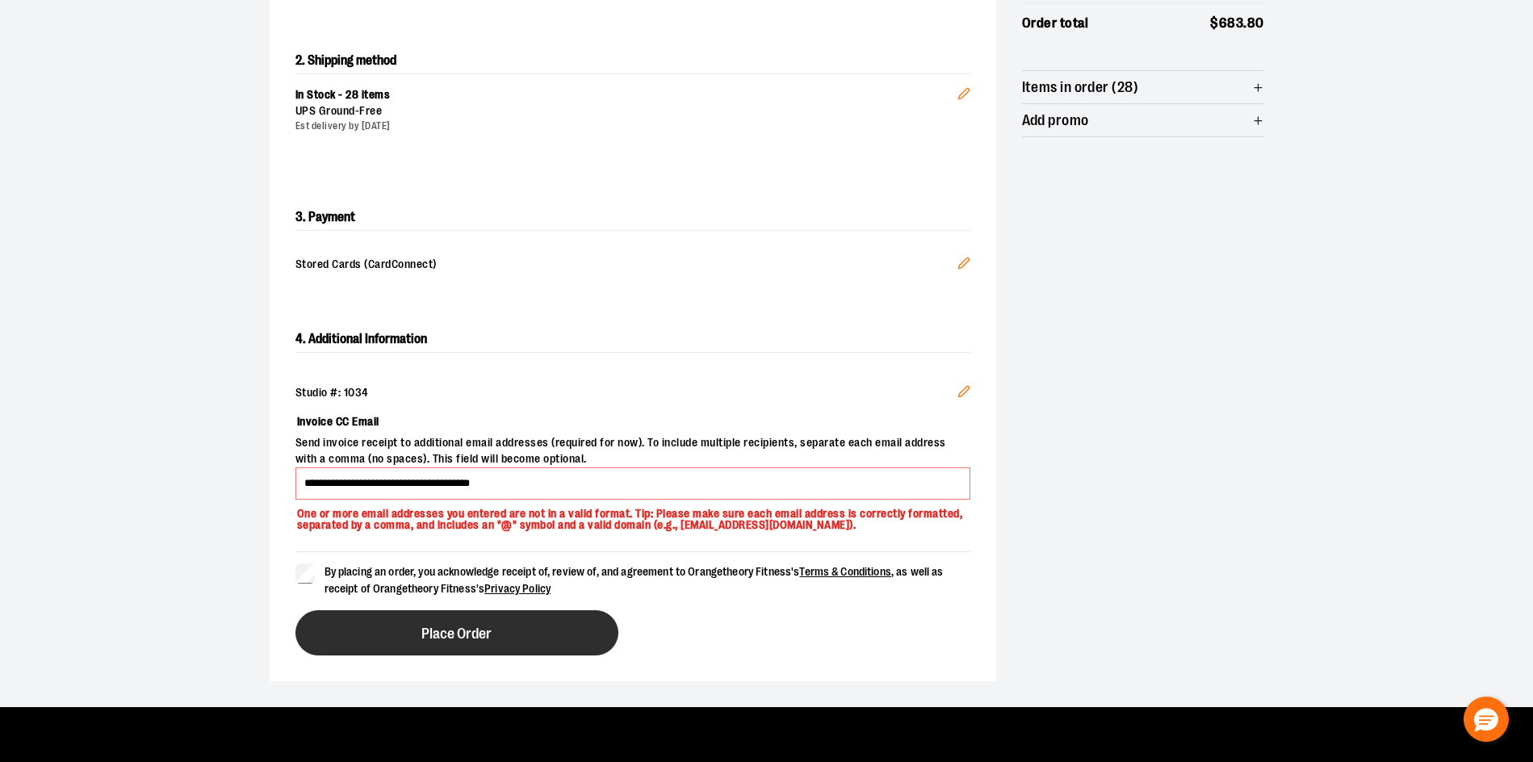
click at [339, 626] on button "Place Order" at bounding box center [456, 632] width 323 height 45
